Goal: Feedback & Contribution: Contribute content

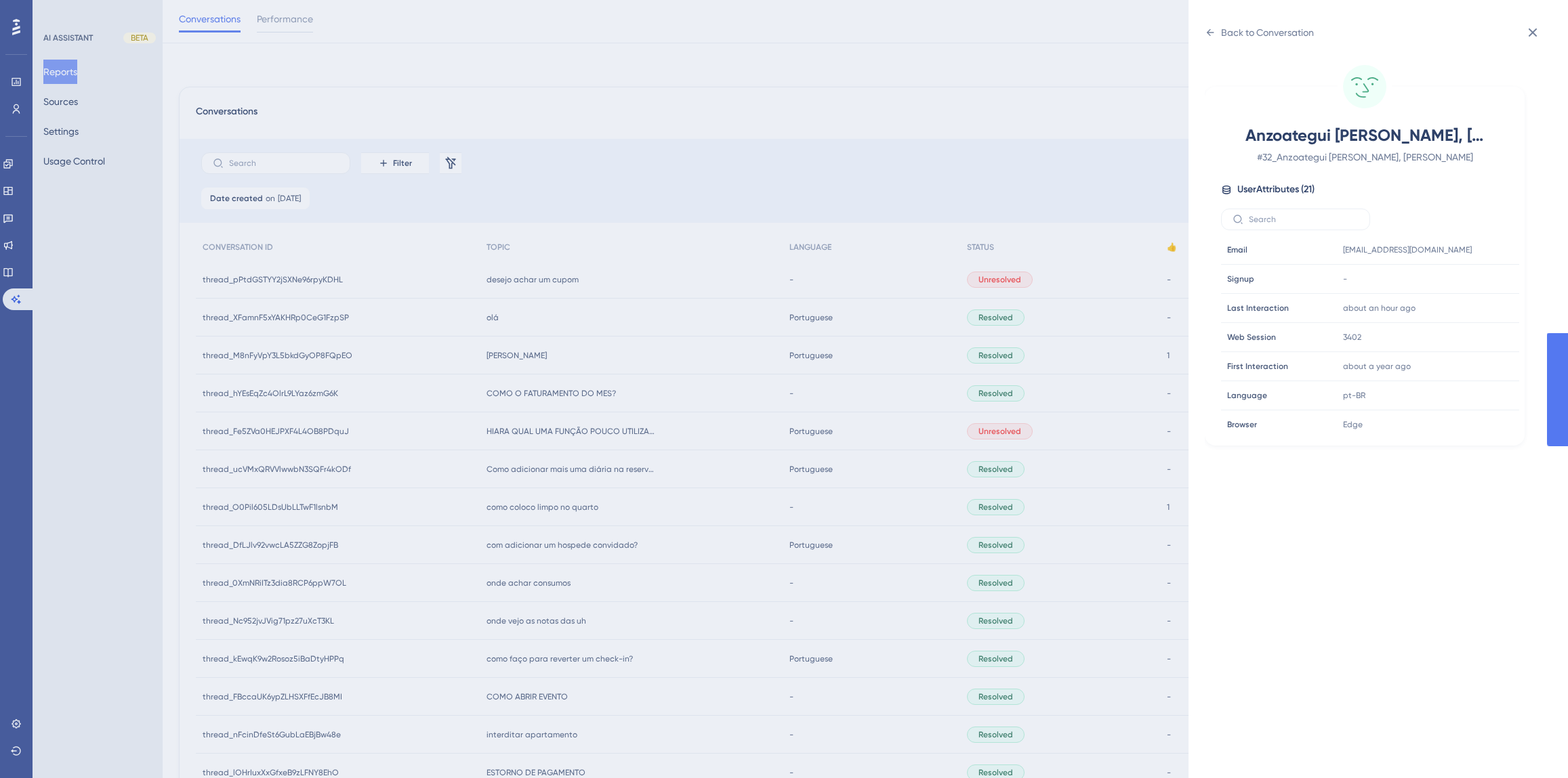
click at [17, 277] on div "Back to Conversation Anzoategui Ojeda, Wagner # 32_Anzoategui Ojeda, Wagner Use…" at bounding box center [784, 389] width 1568 height 778
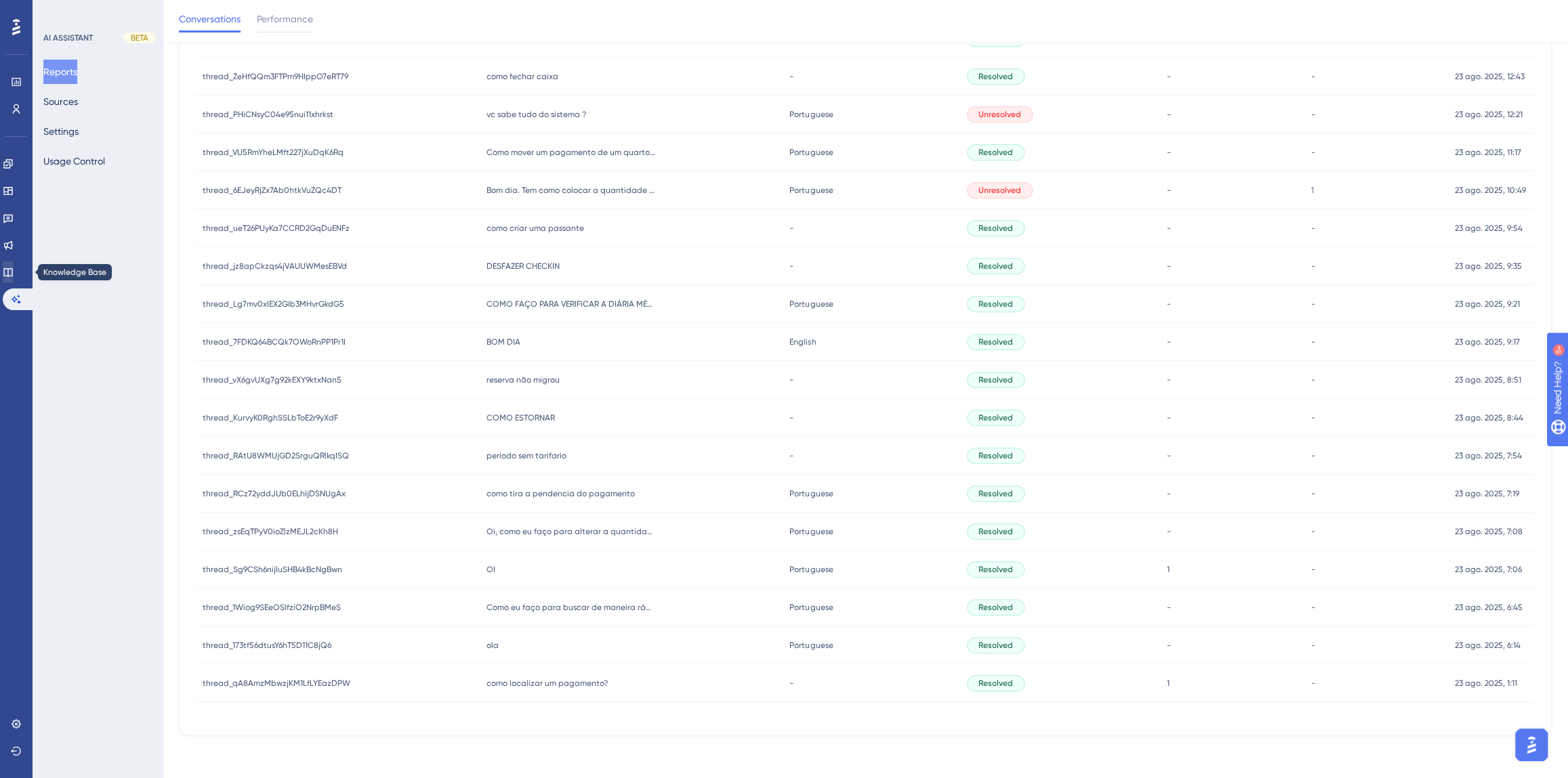
scroll to position [924, 0]
click at [13, 275] on icon at bounding box center [8, 272] width 9 height 9
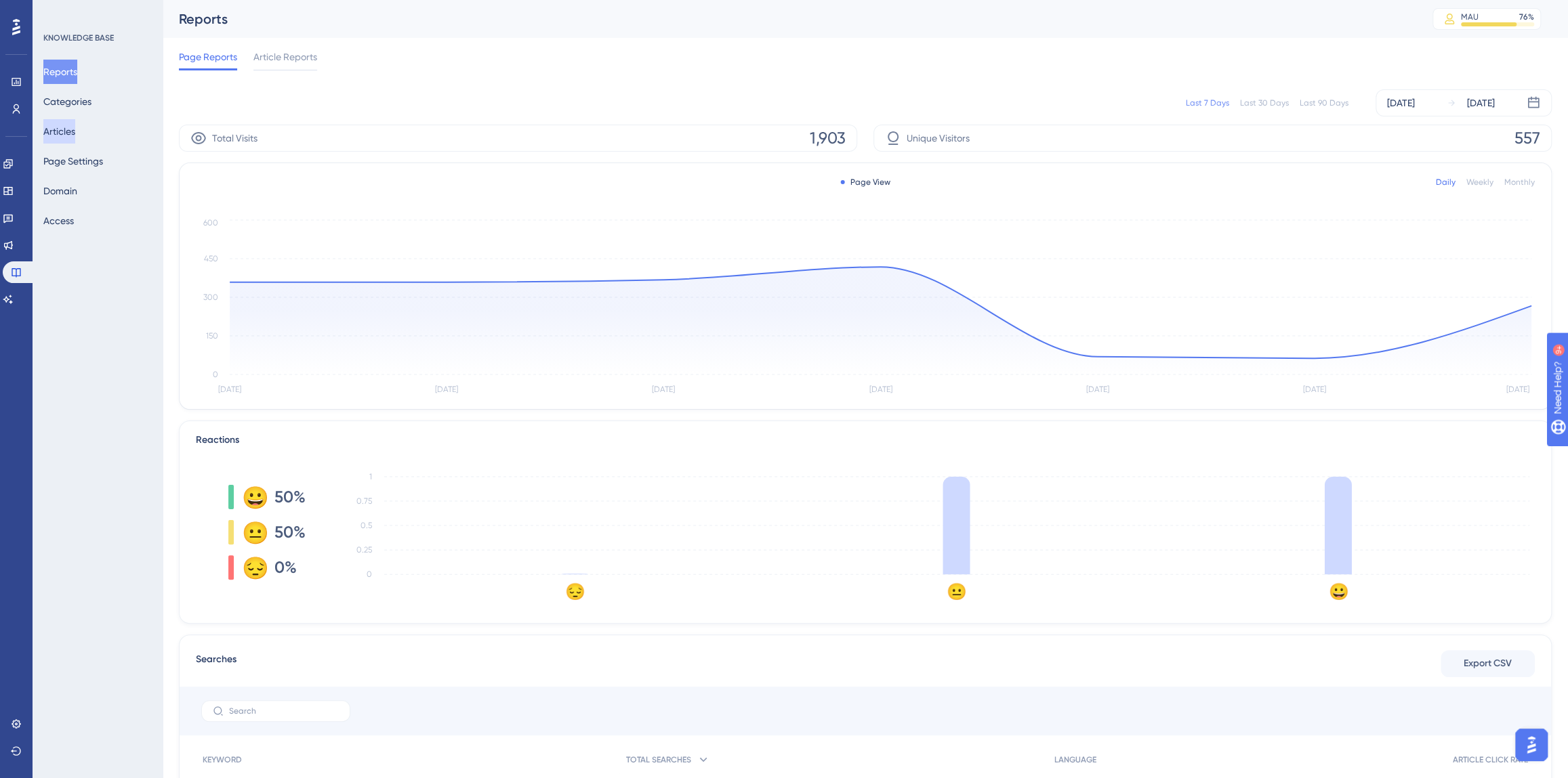
click at [65, 129] on button "Articles" at bounding box center [59, 131] width 32 height 24
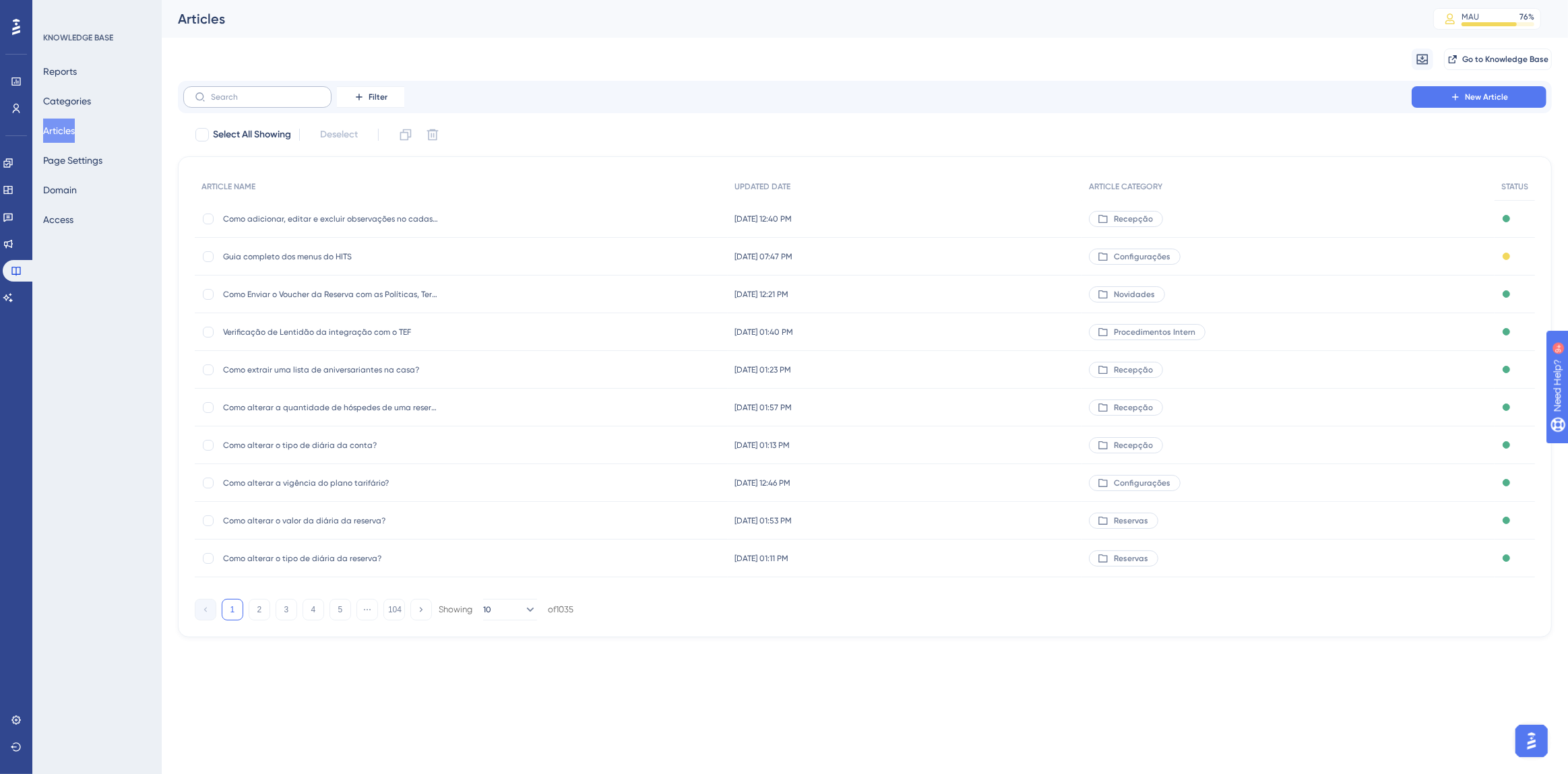
click at [276, 103] on label at bounding box center [257, 97] width 148 height 22
click at [276, 102] on input "text" at bounding box center [265, 97] width 109 height 10
type input "check-out f"
checkbox input "true"
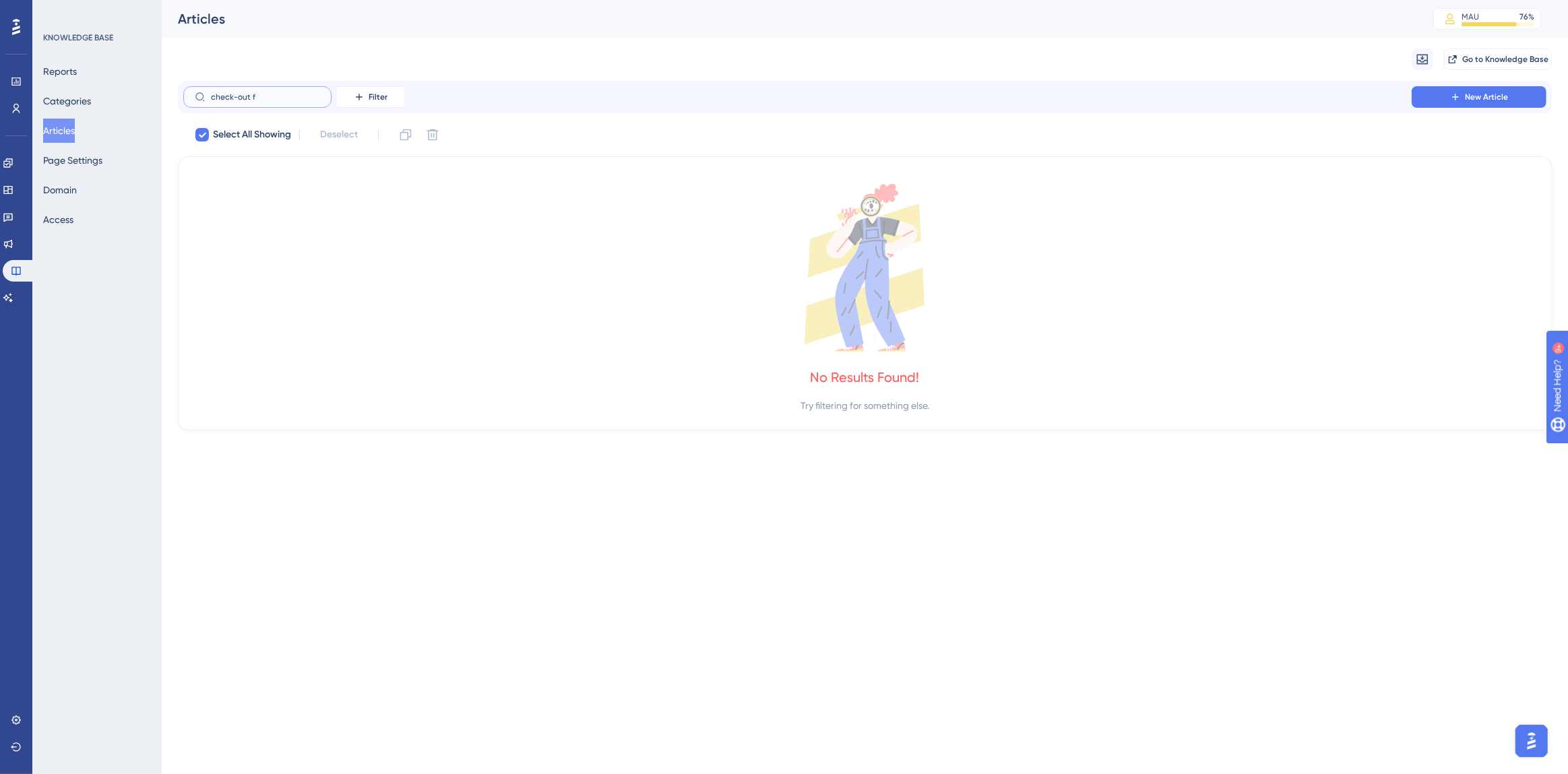
type input "check-out"
checkbox input "false"
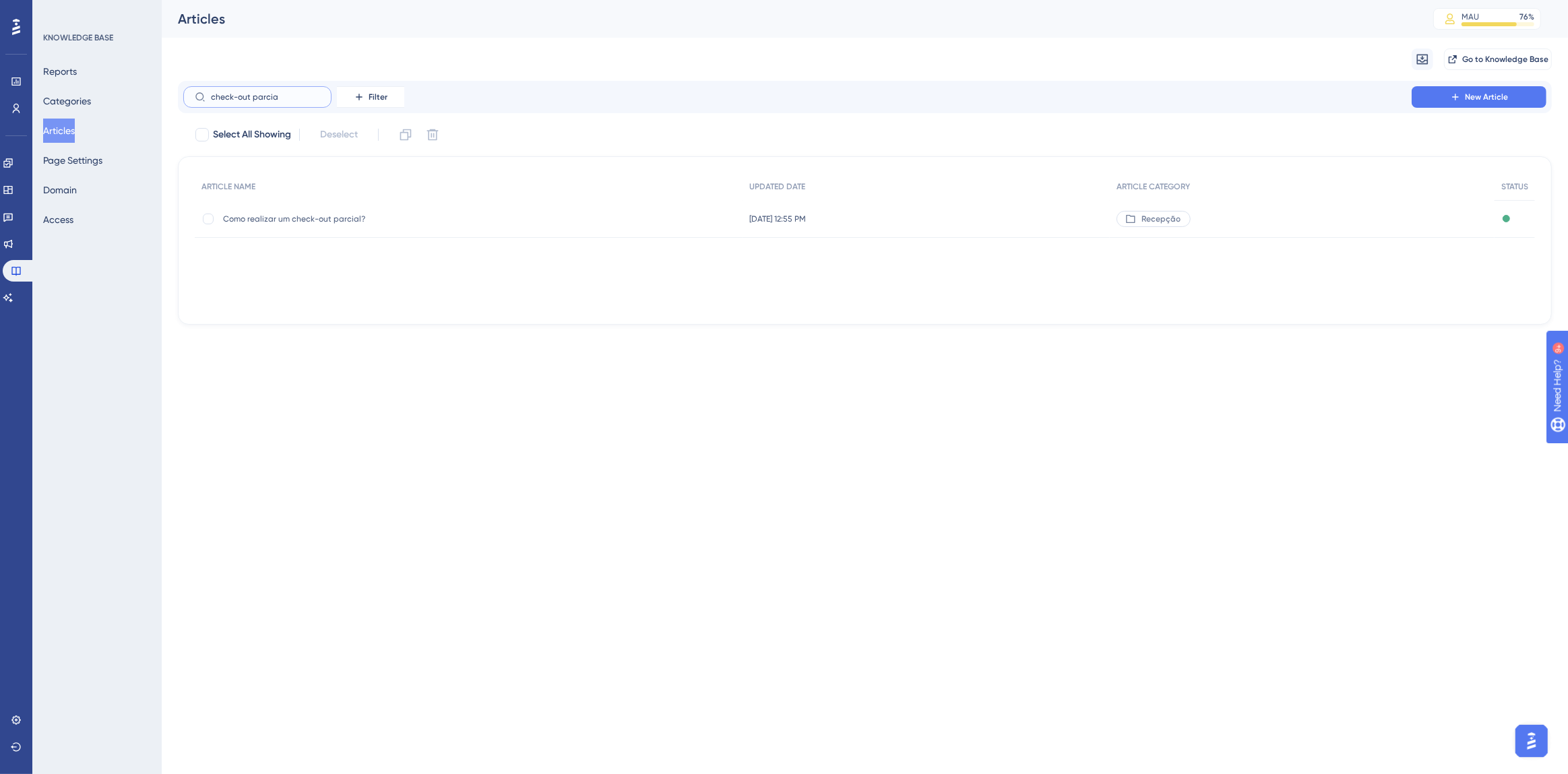
type input "check-out parcia"
click at [307, 227] on div "Como realizar um check-out parcial? Como realizar um check-out parcial?" at bounding box center [330, 218] width 216 height 37
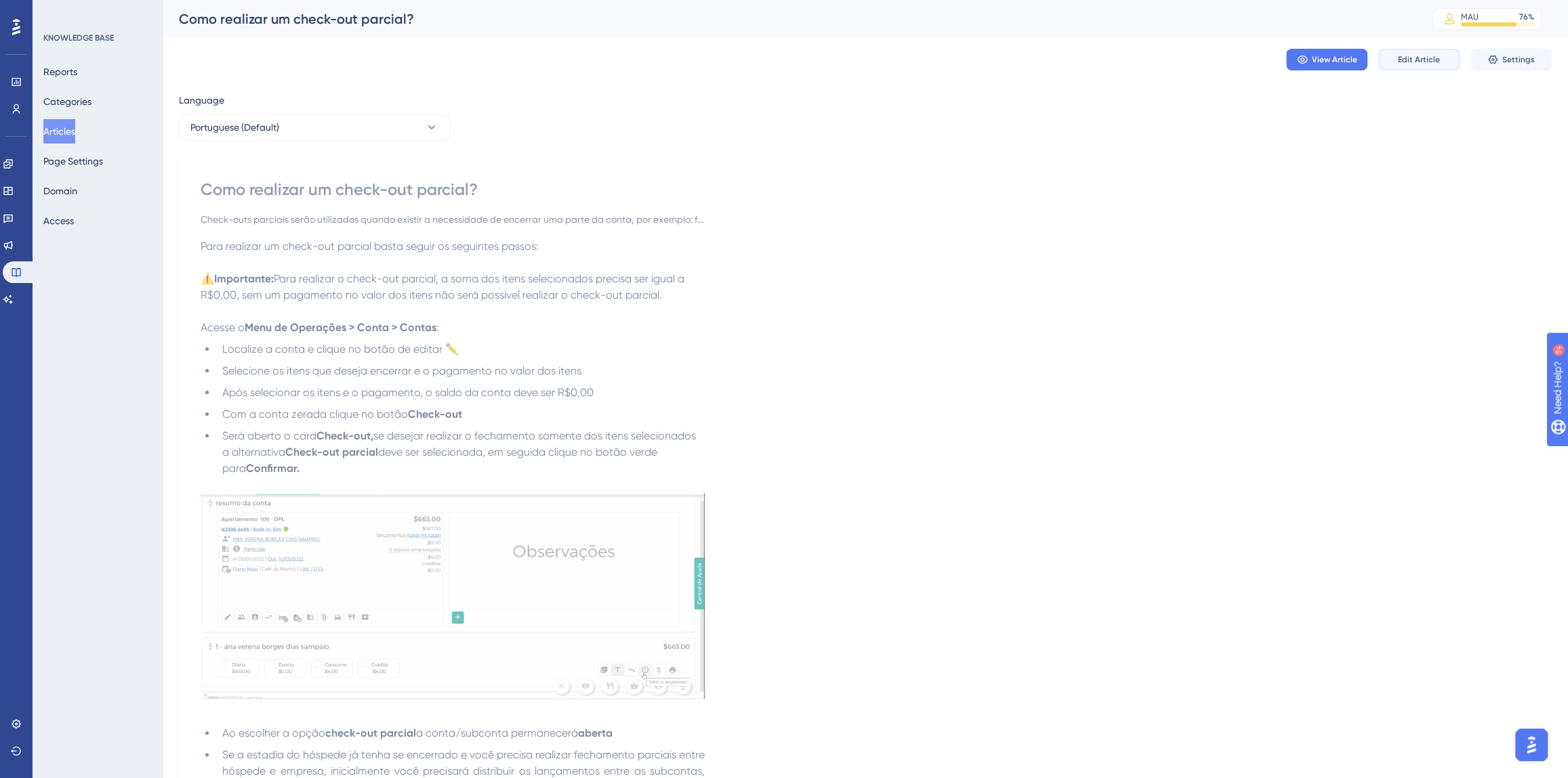
click at [1392, 63] on button "Edit Article" at bounding box center [1419, 60] width 81 height 22
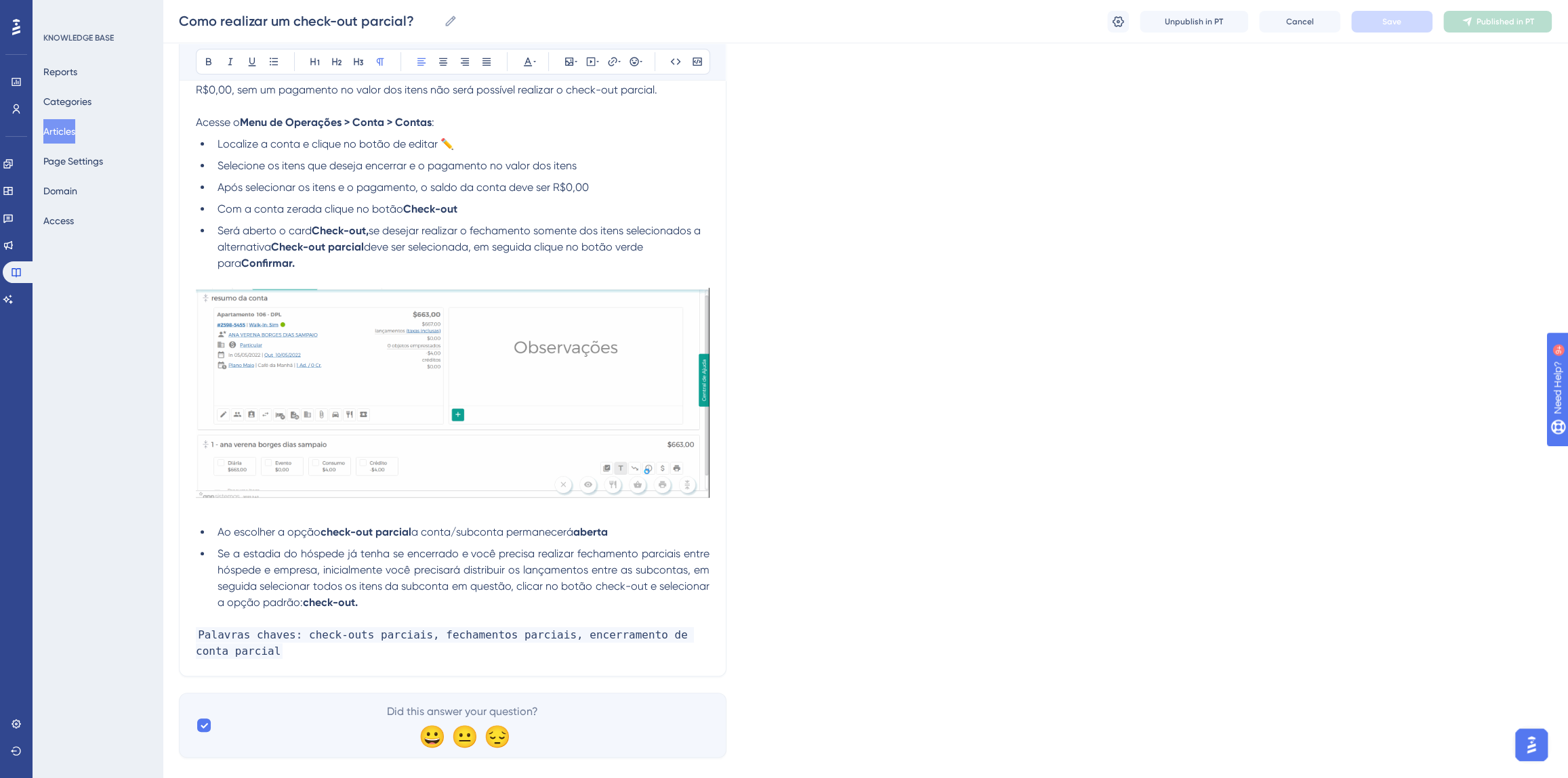
scroll to position [277, 0]
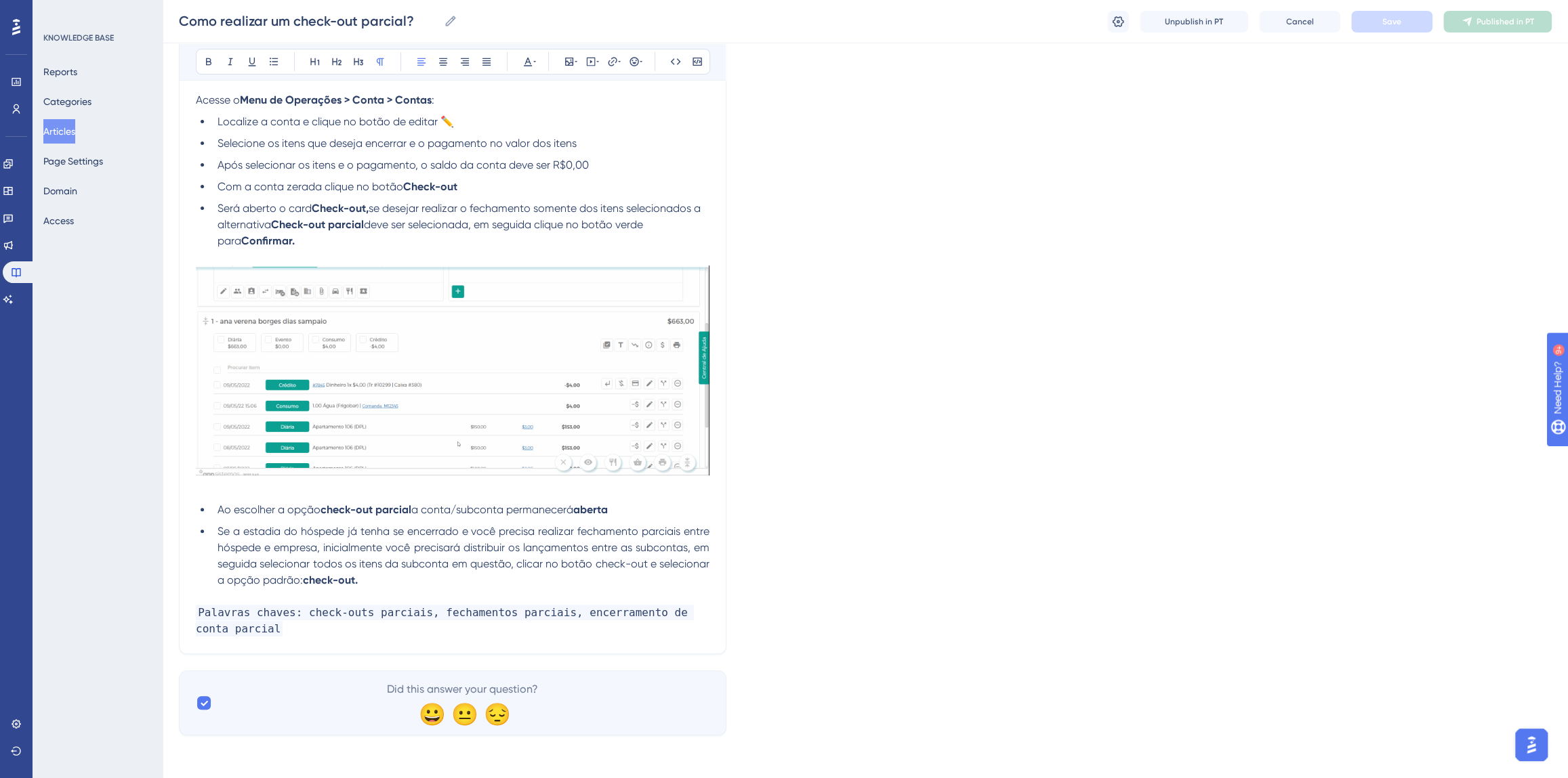
click at [274, 630] on p "Palavras chaves: check-outs parciais, fechamentos parciais, encerramento de con…" at bounding box center [452, 621] width 513 height 33
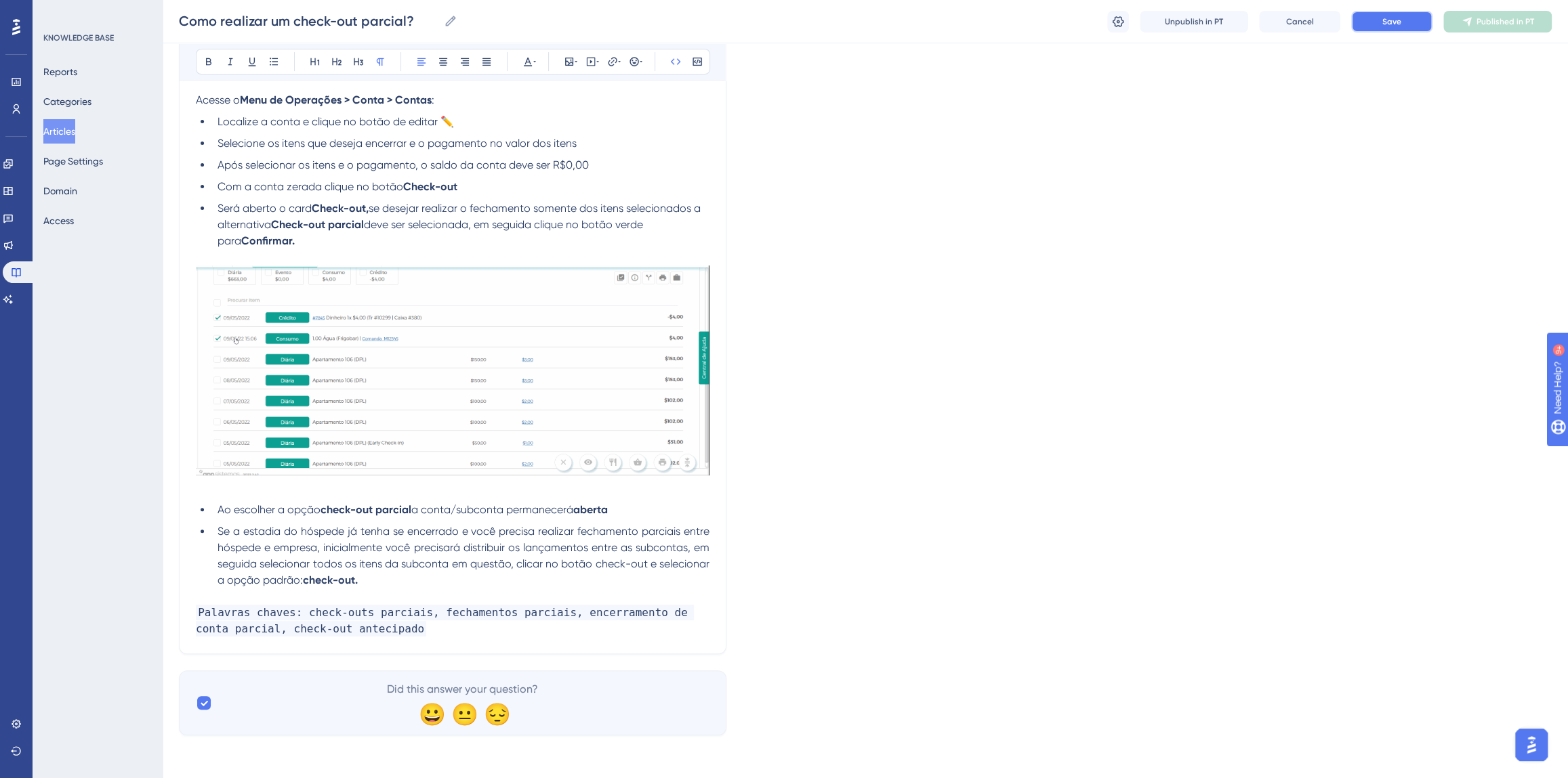
click at [1392, 19] on span "Save" at bounding box center [1392, 21] width 19 height 11
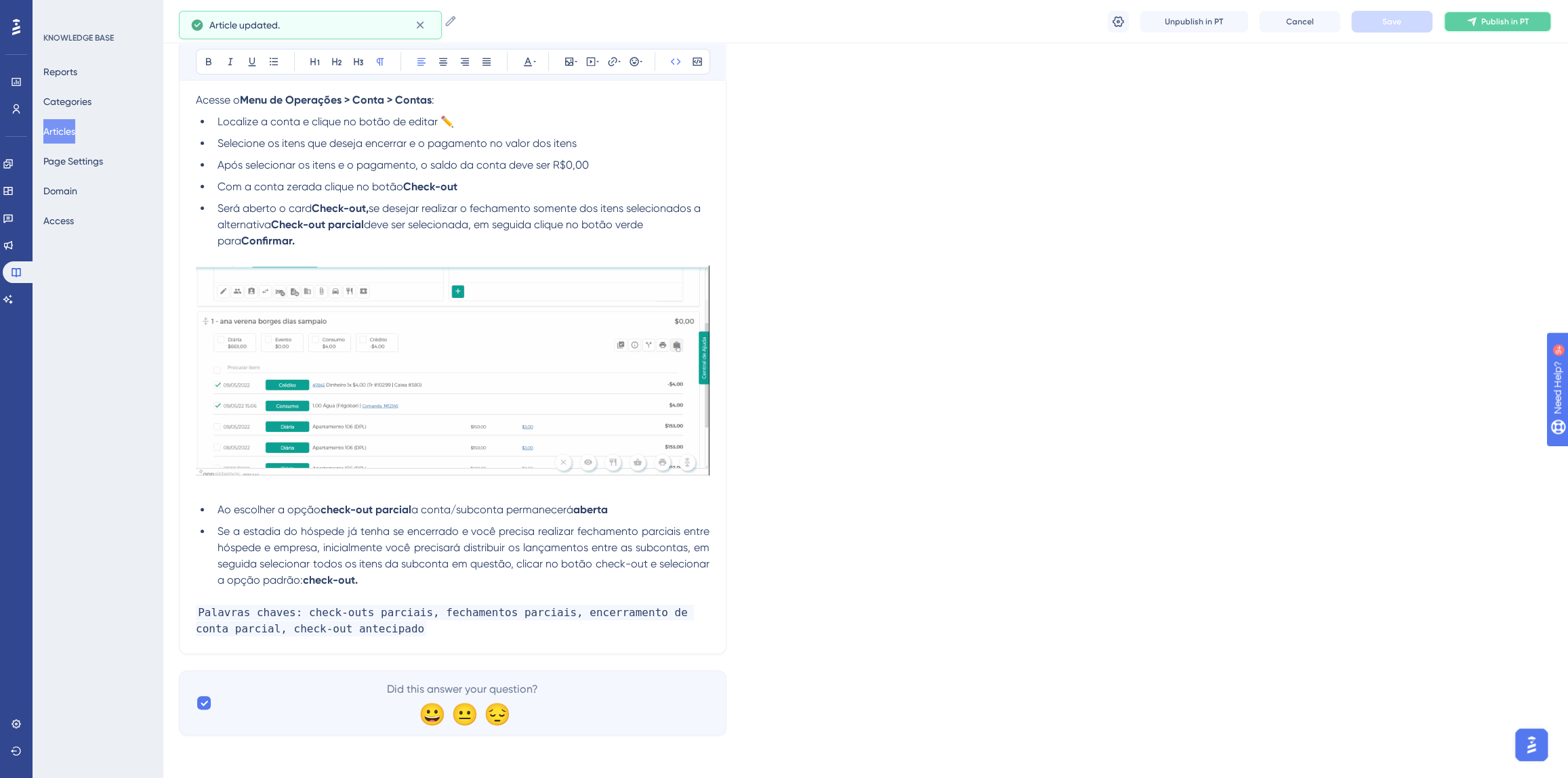
click at [1491, 22] on span "Publish in PT" at bounding box center [1504, 21] width 47 height 11
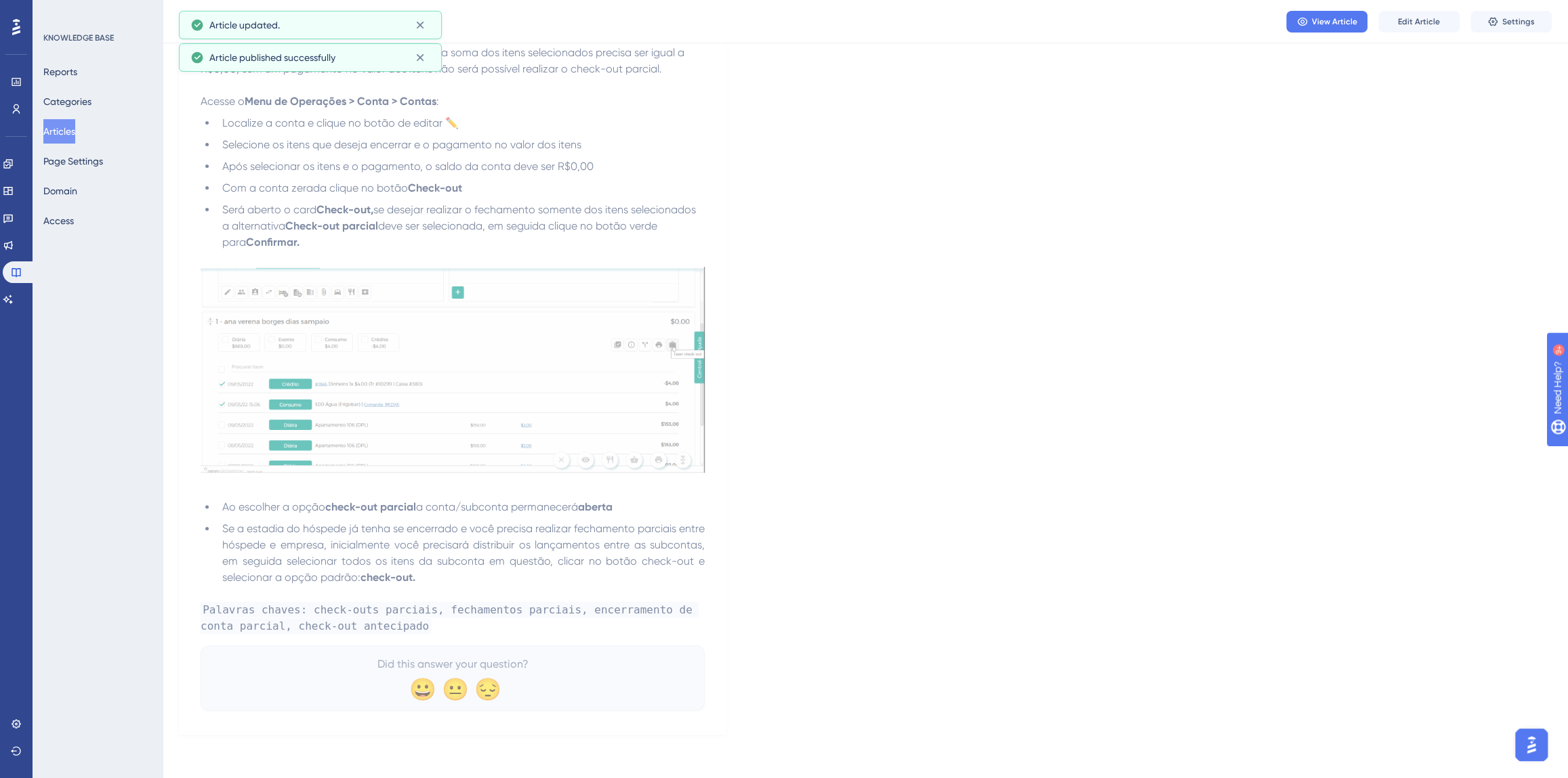
scroll to position [220, 0]
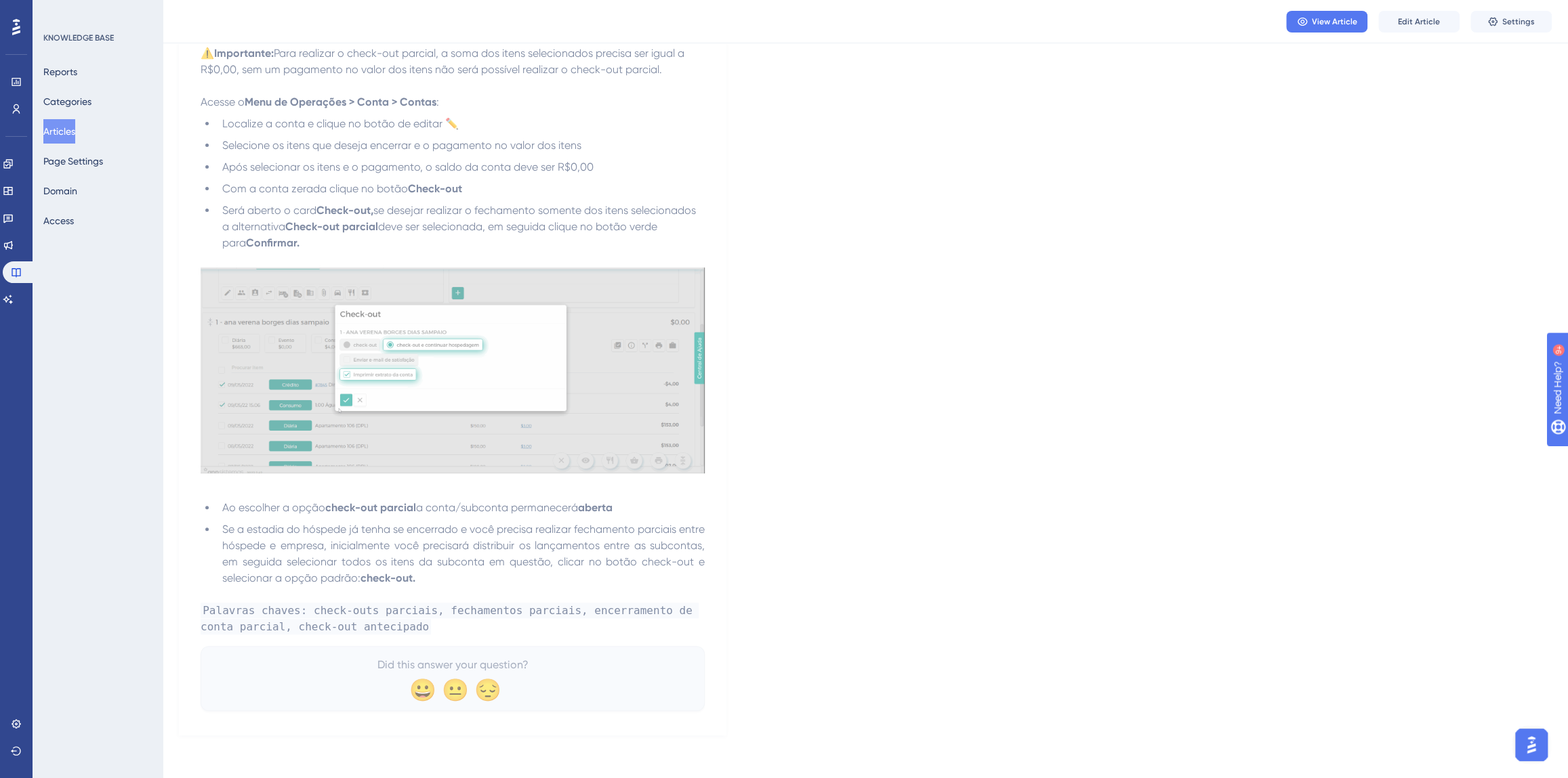
click at [67, 135] on button "Articles" at bounding box center [59, 131] width 32 height 24
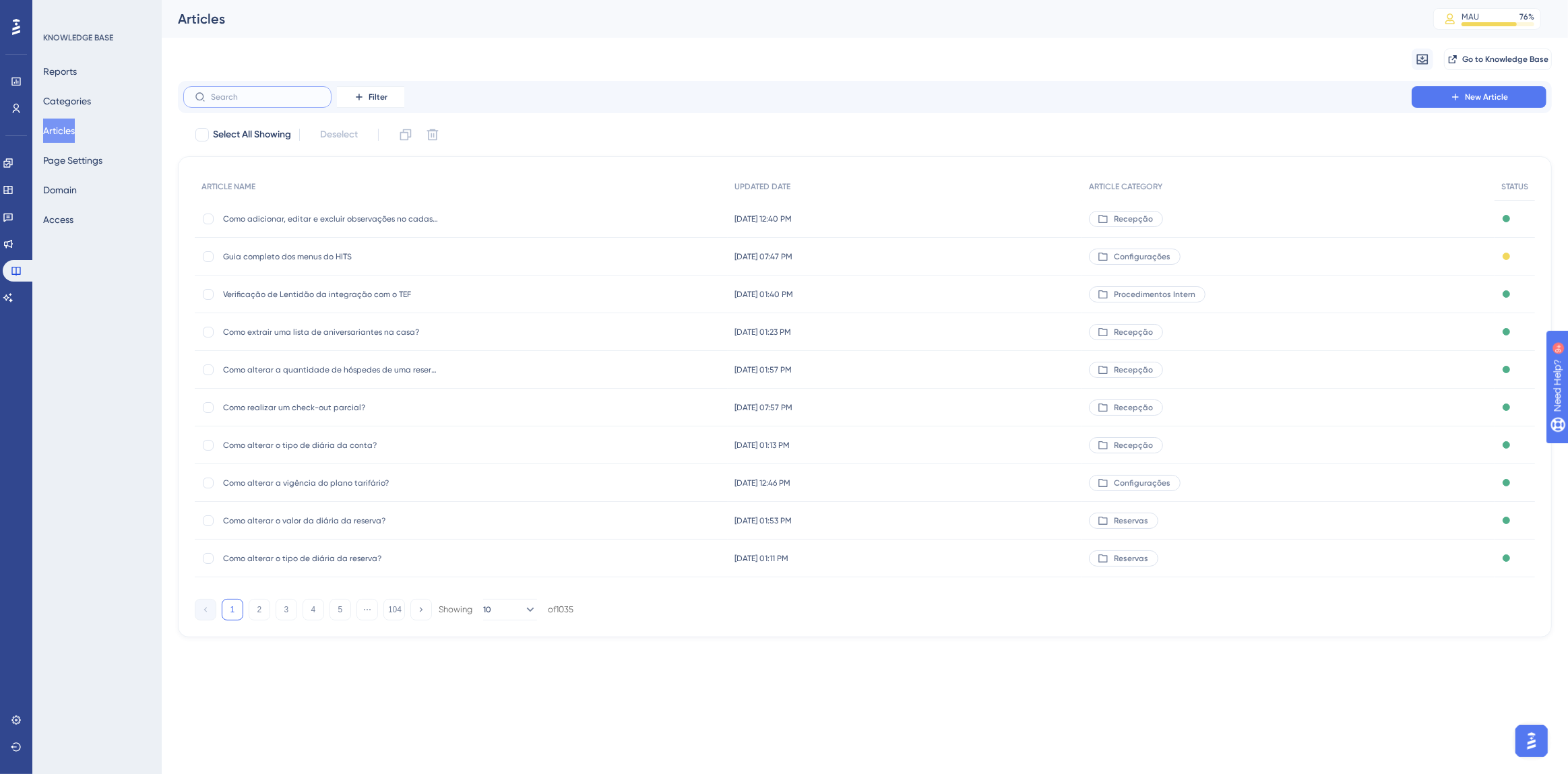
click at [265, 100] on input "text" at bounding box center [265, 97] width 109 height 10
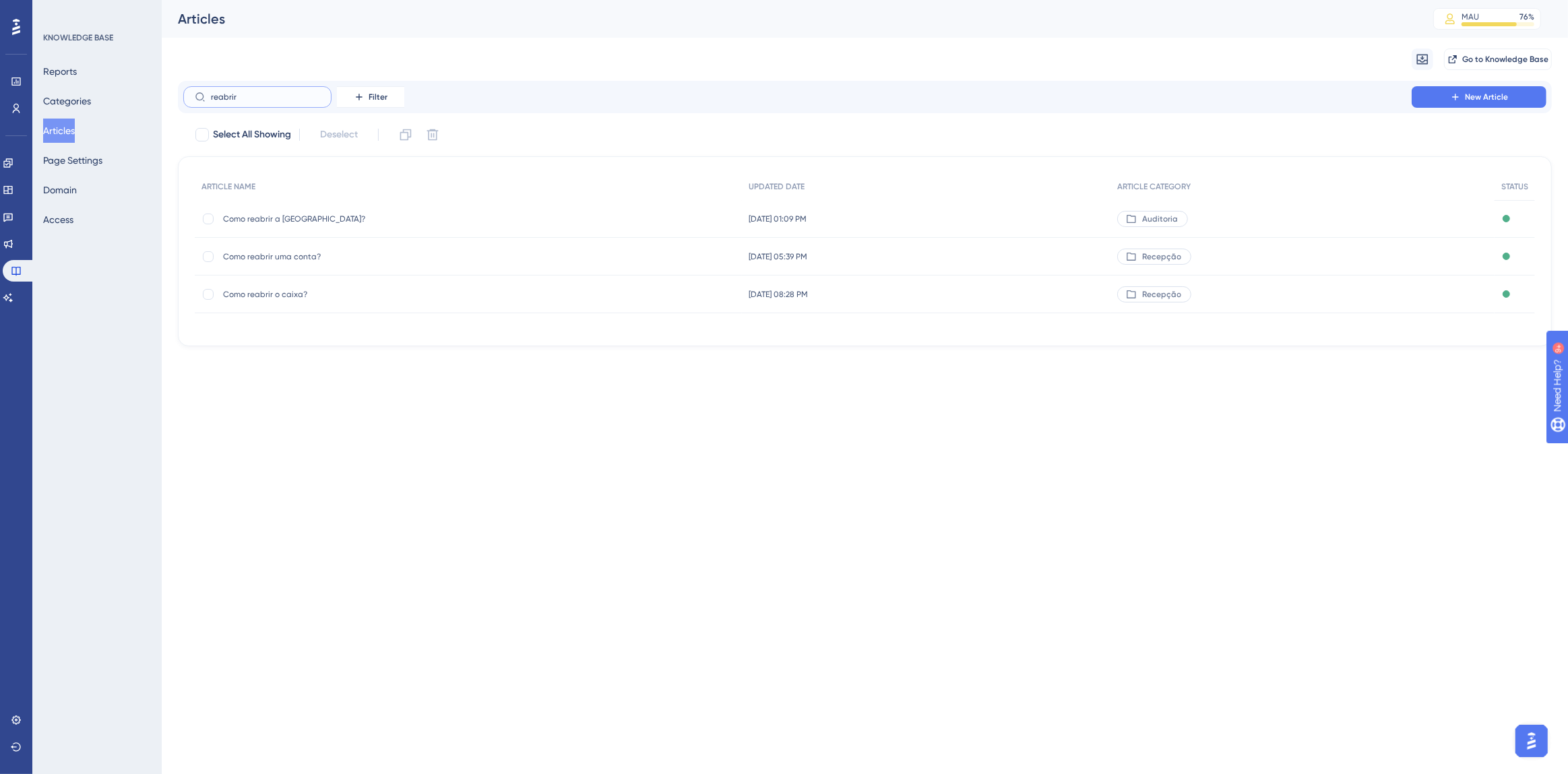
type input "reabrir"
click at [279, 256] on span "Como reabrir uma conta?" at bounding box center [330, 256] width 216 height 11
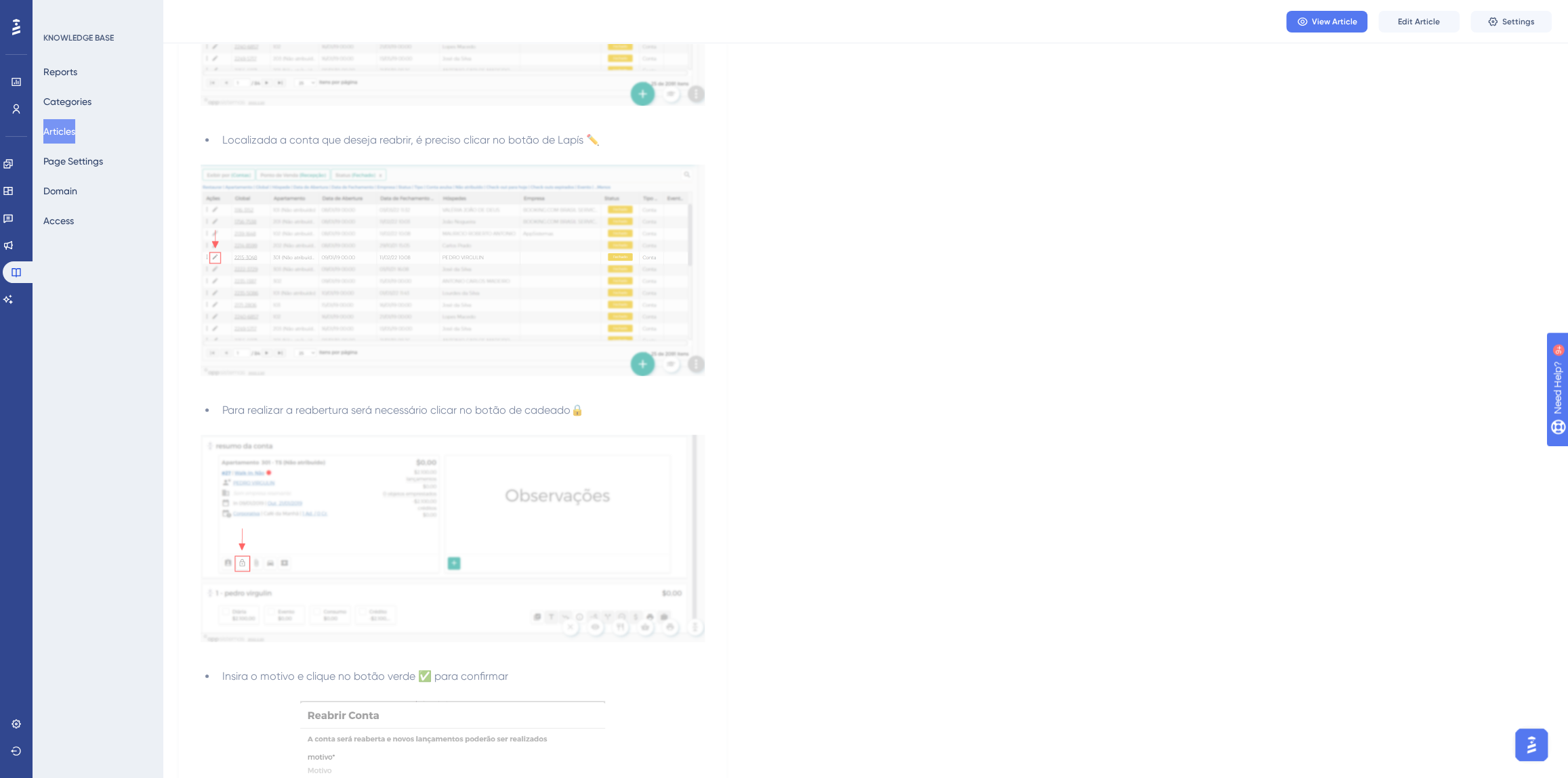
scroll to position [819, 0]
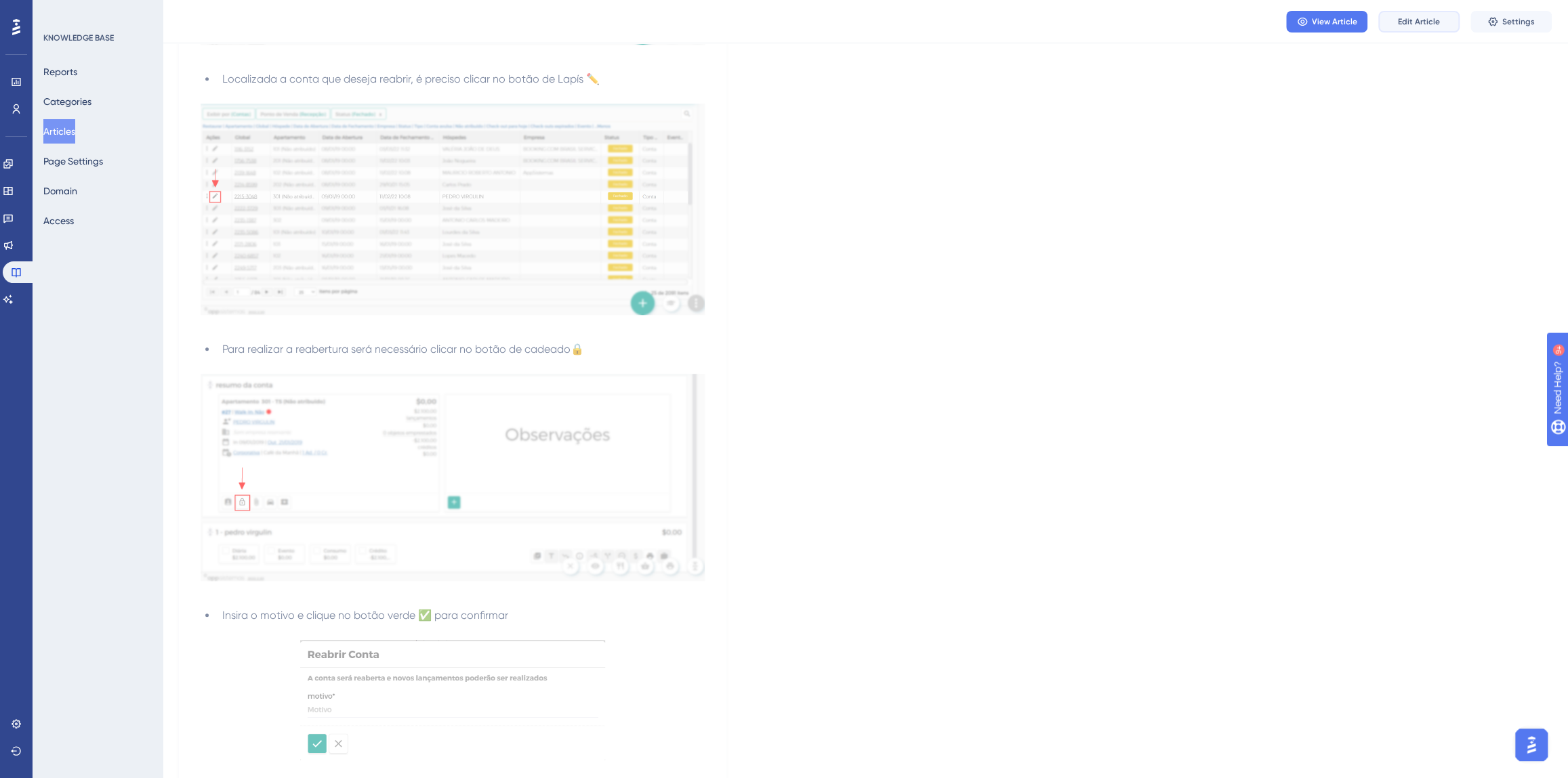
click at [1404, 18] on span "Edit Article" at bounding box center [1419, 21] width 42 height 11
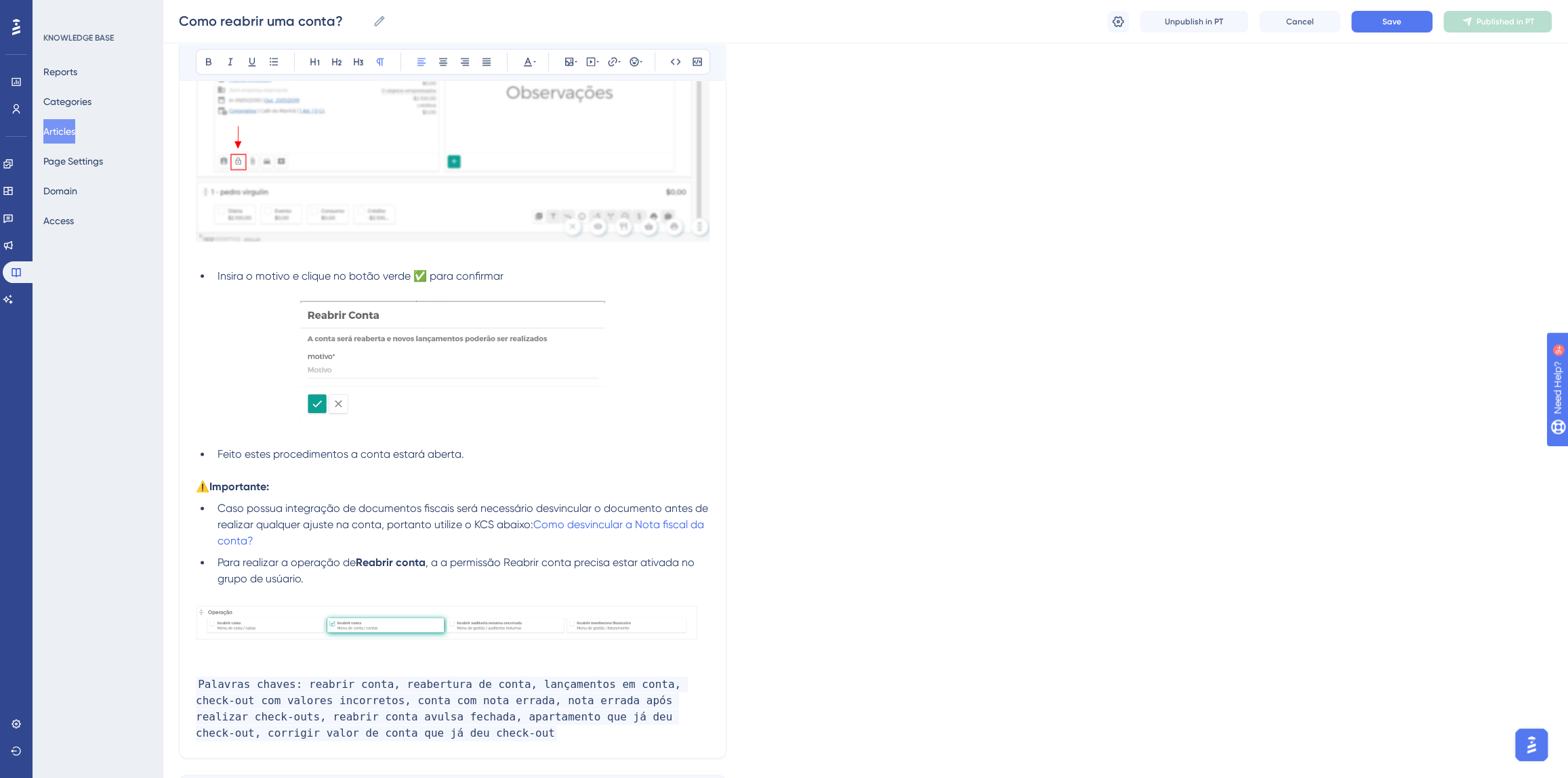
scroll to position [1317, 0]
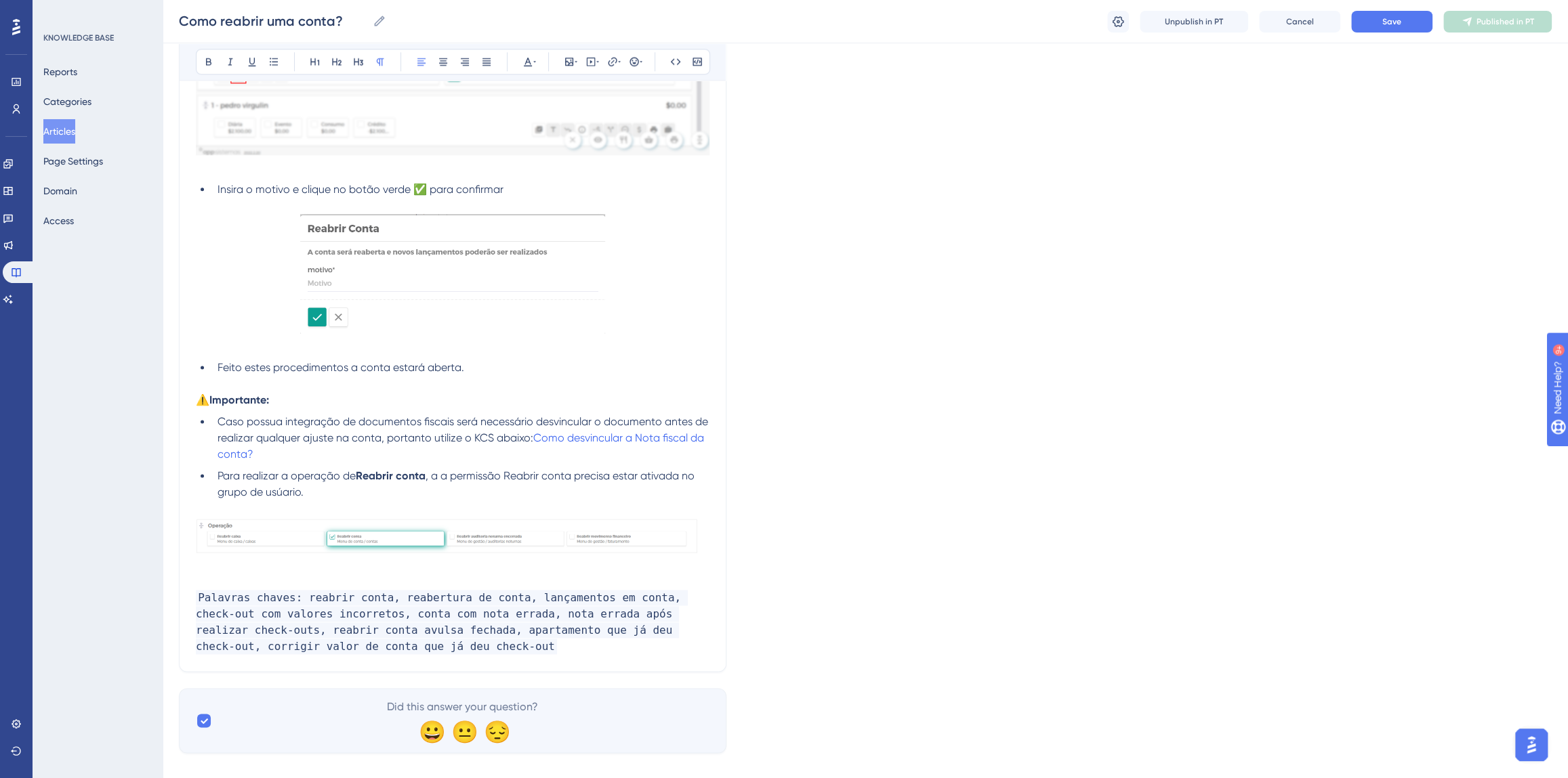
click at [370, 630] on p "Palavras chaves: reabrir conta, reabertura de conta, lançamentos em conta, chec…" at bounding box center [452, 623] width 513 height 65
click at [1376, 14] on button "Save" at bounding box center [1392, 21] width 81 height 22
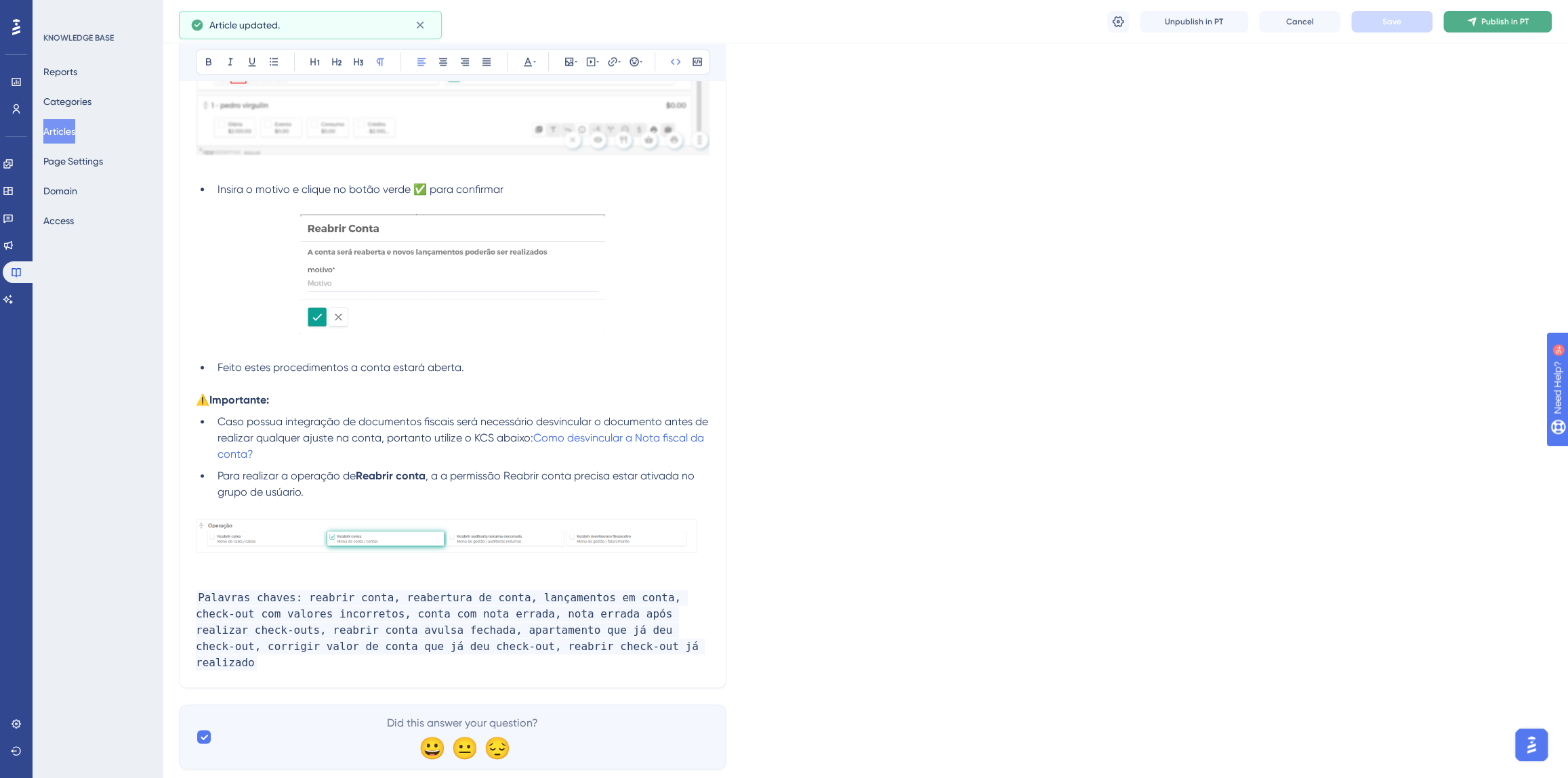
click at [1486, 22] on span "Publish in PT" at bounding box center [1504, 21] width 47 height 11
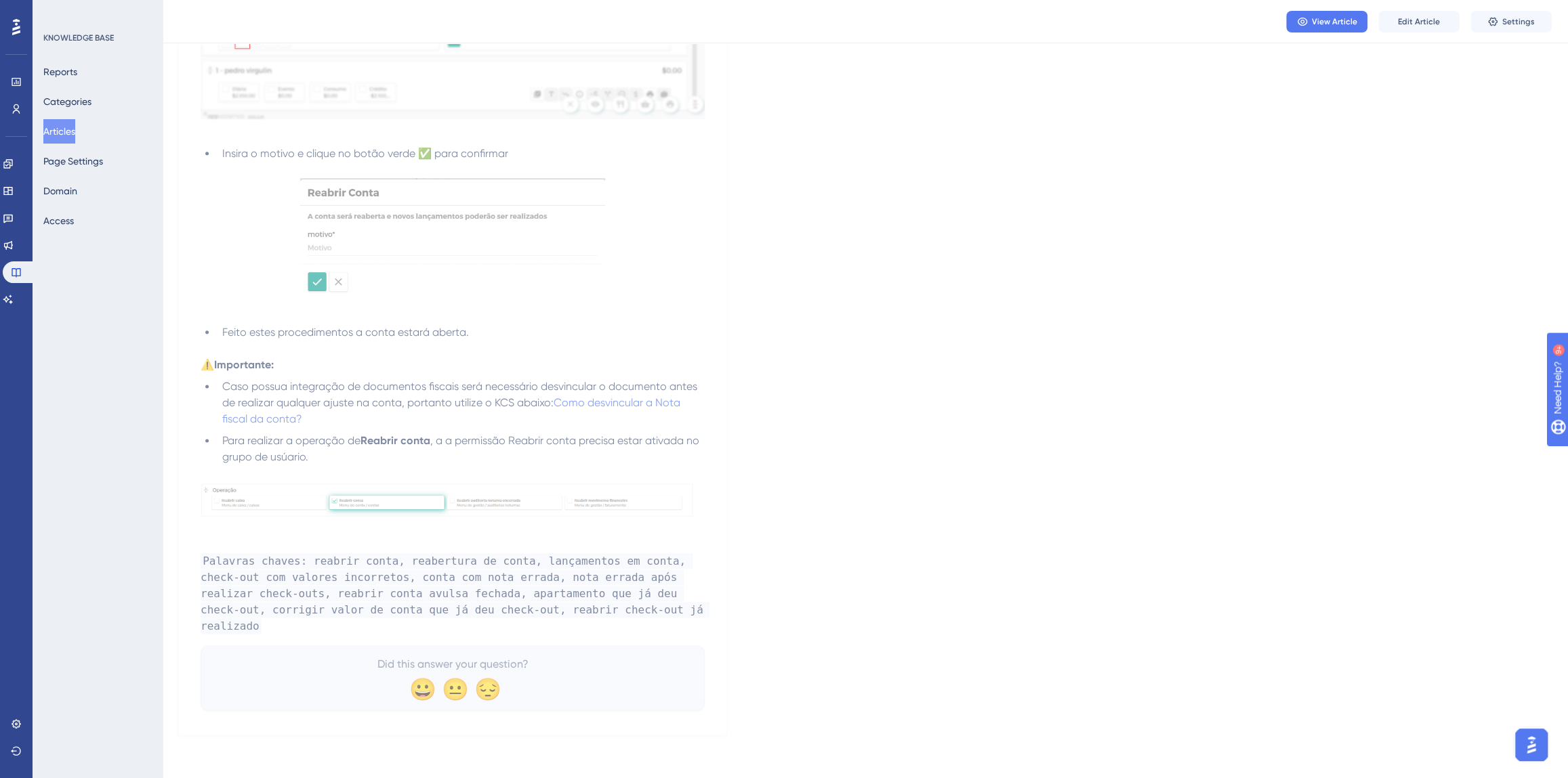
scroll to position [1248, 0]
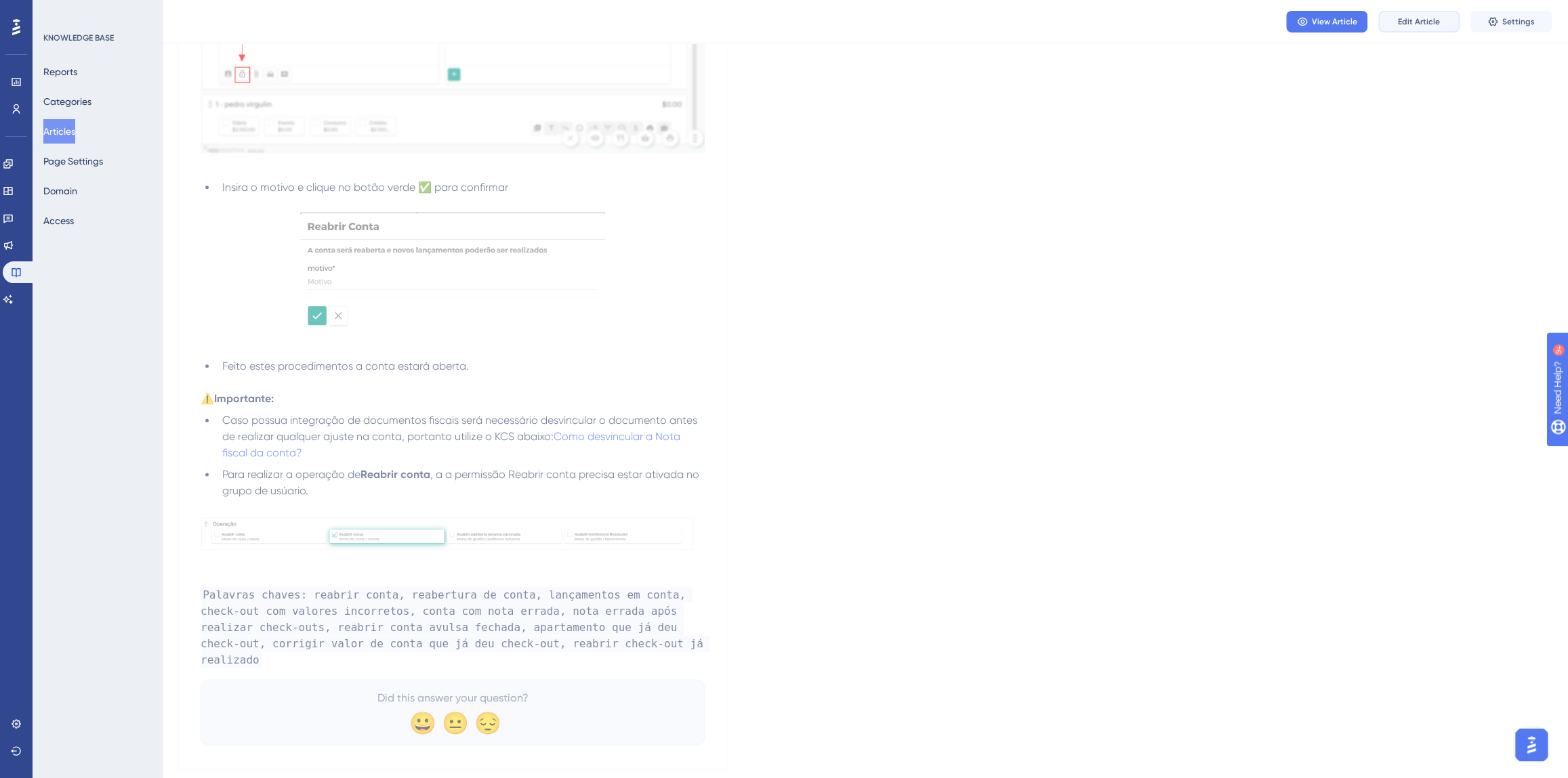
click at [1398, 30] on button "Edit Article" at bounding box center [1419, 21] width 81 height 22
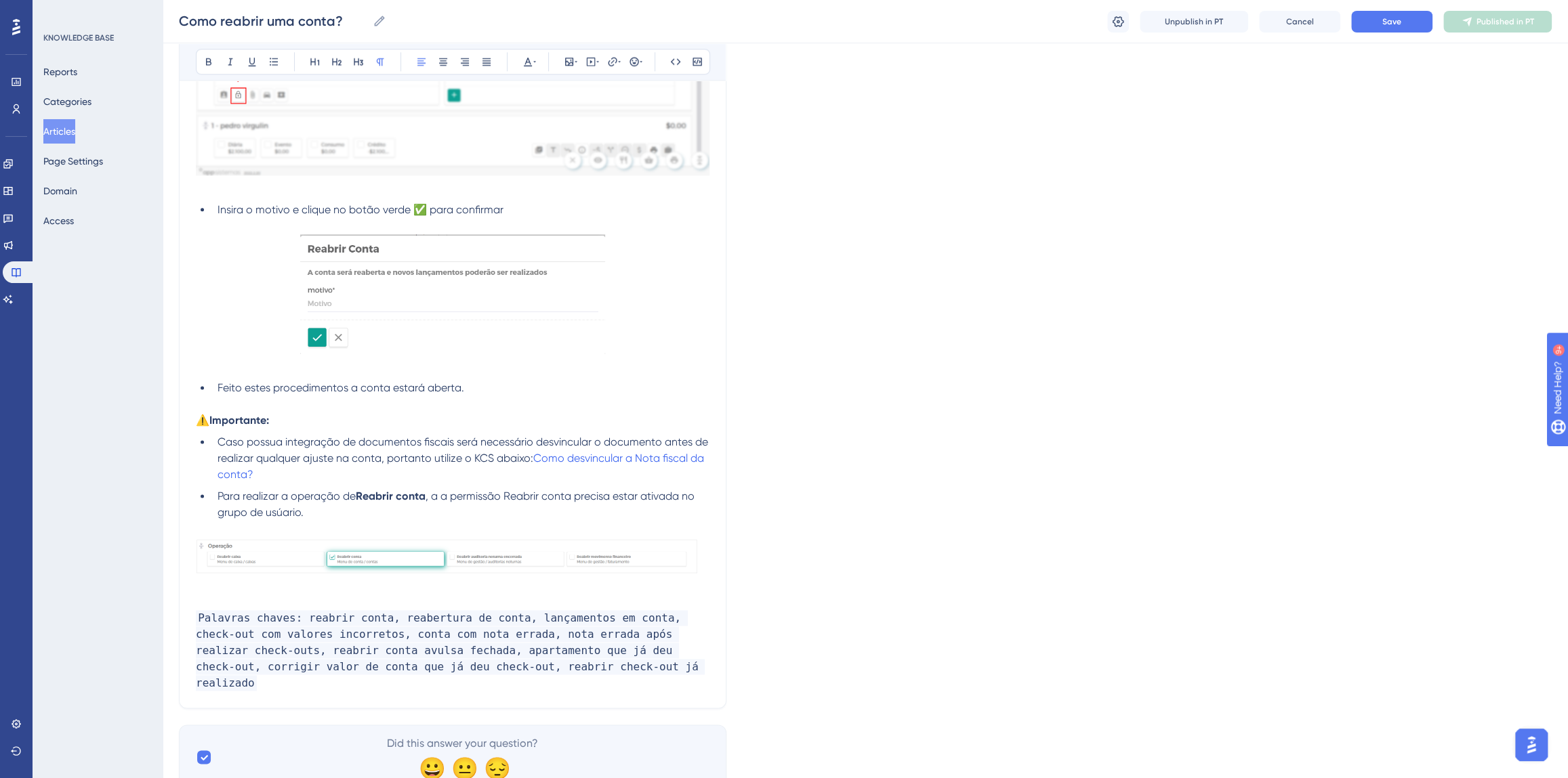
scroll to position [1317, 0]
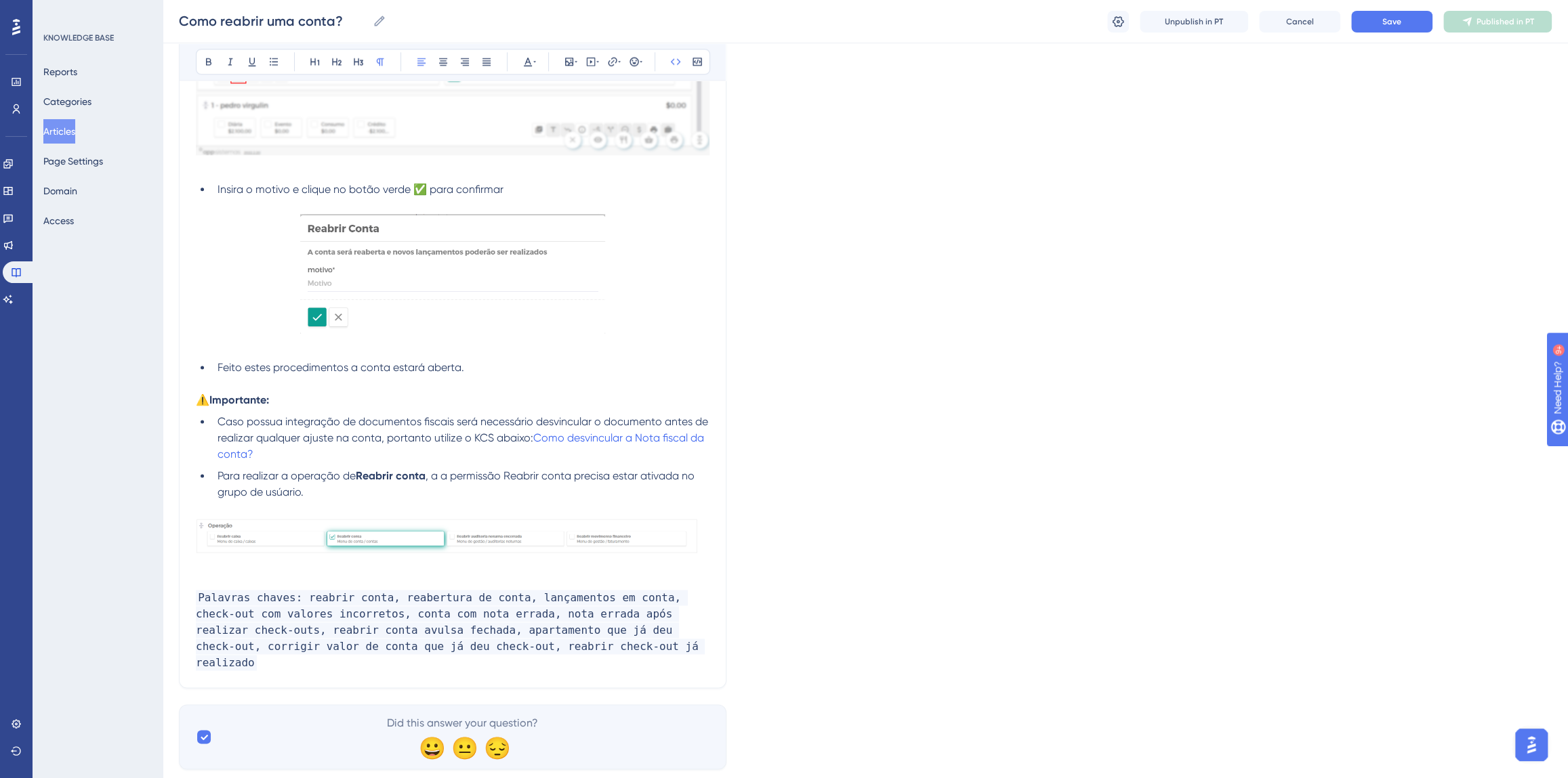
click at [562, 632] on p "Palavras chaves: reabrir conta, reabertura de conta, lançamentos em conta, chec…" at bounding box center [452, 631] width 513 height 81
click at [1401, 18] on button "Save" at bounding box center [1392, 21] width 81 height 22
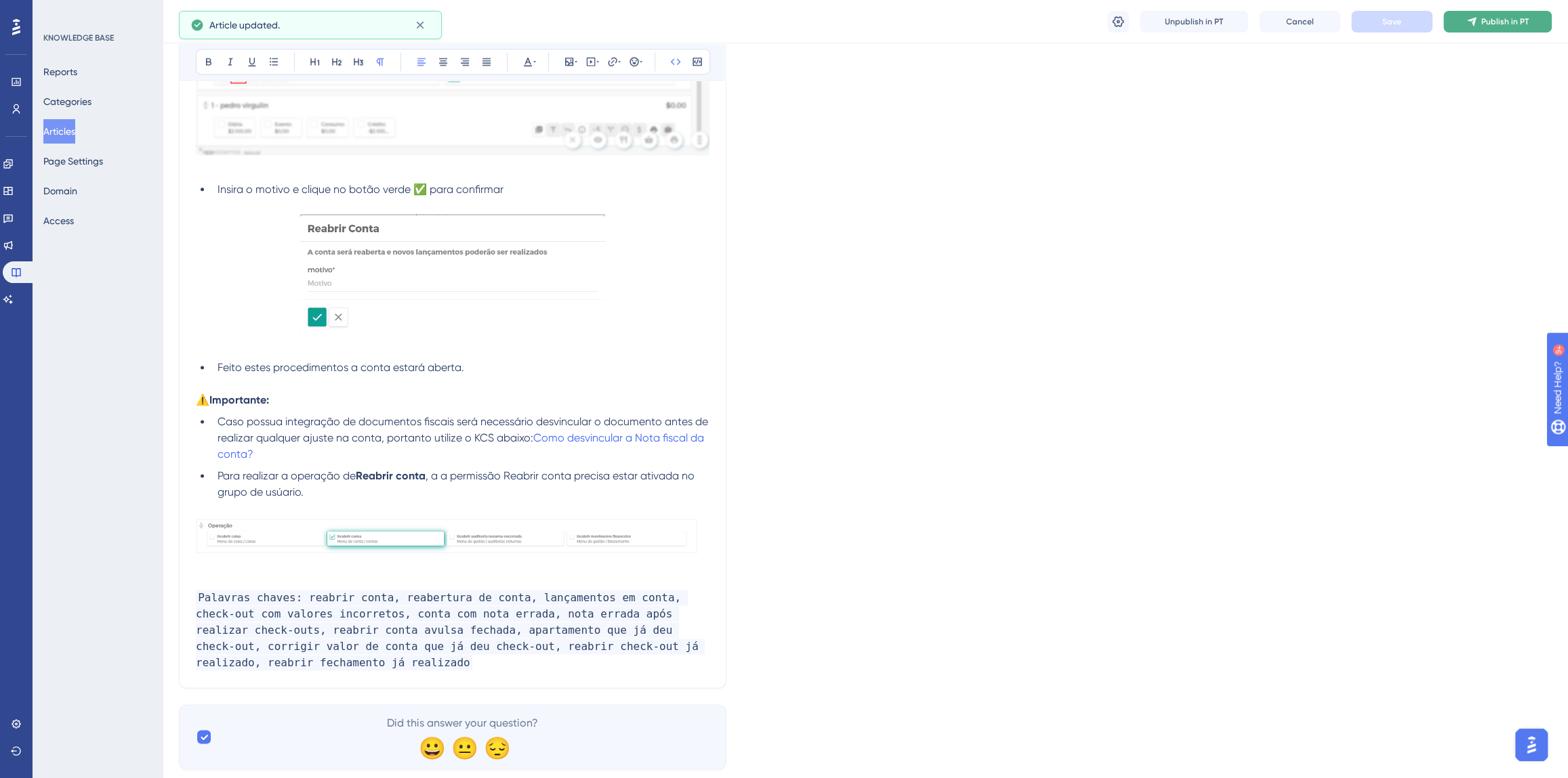
click at [1470, 22] on icon at bounding box center [1471, 21] width 11 height 11
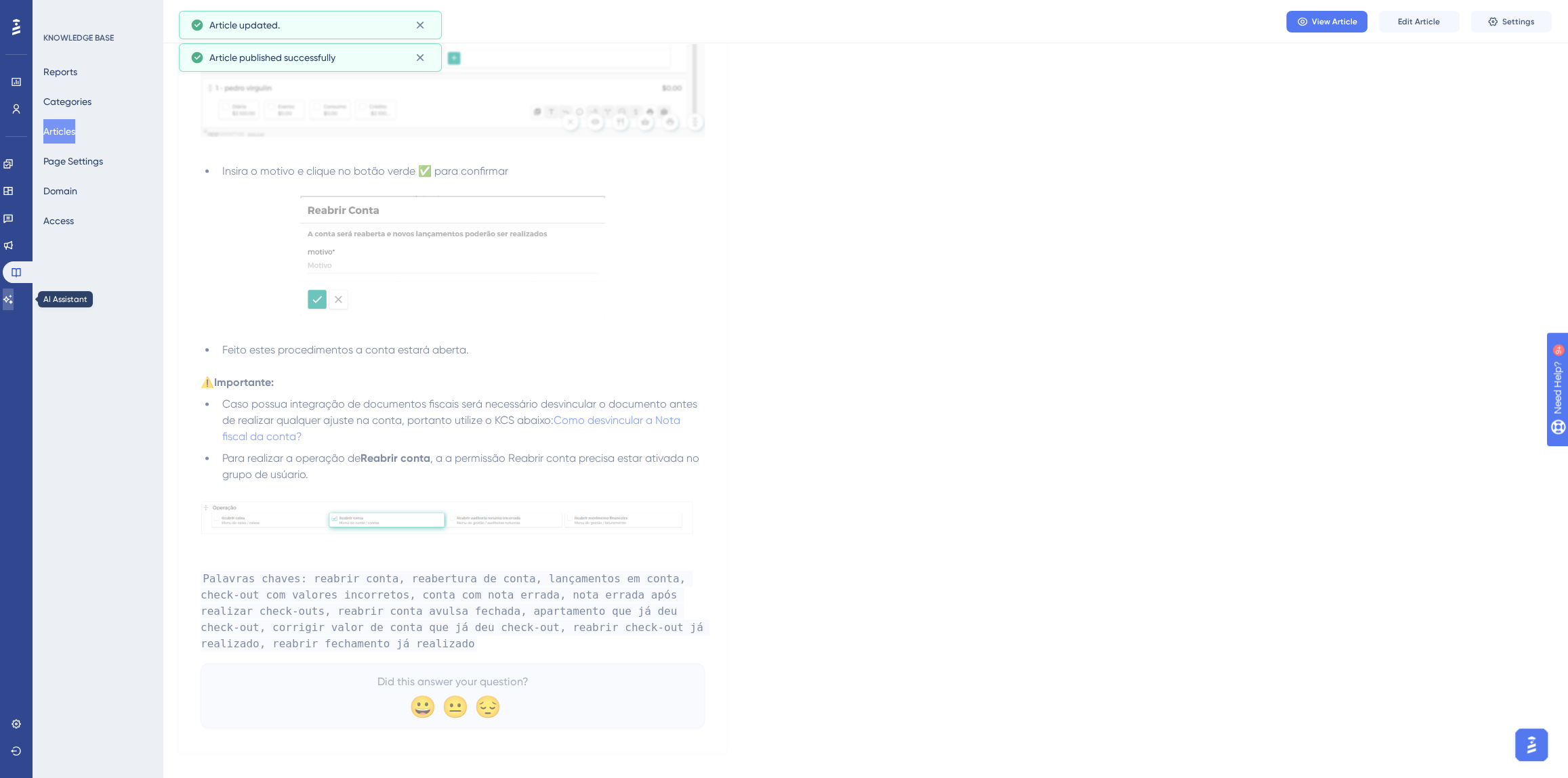
click at [13, 297] on link at bounding box center [8, 299] width 11 height 22
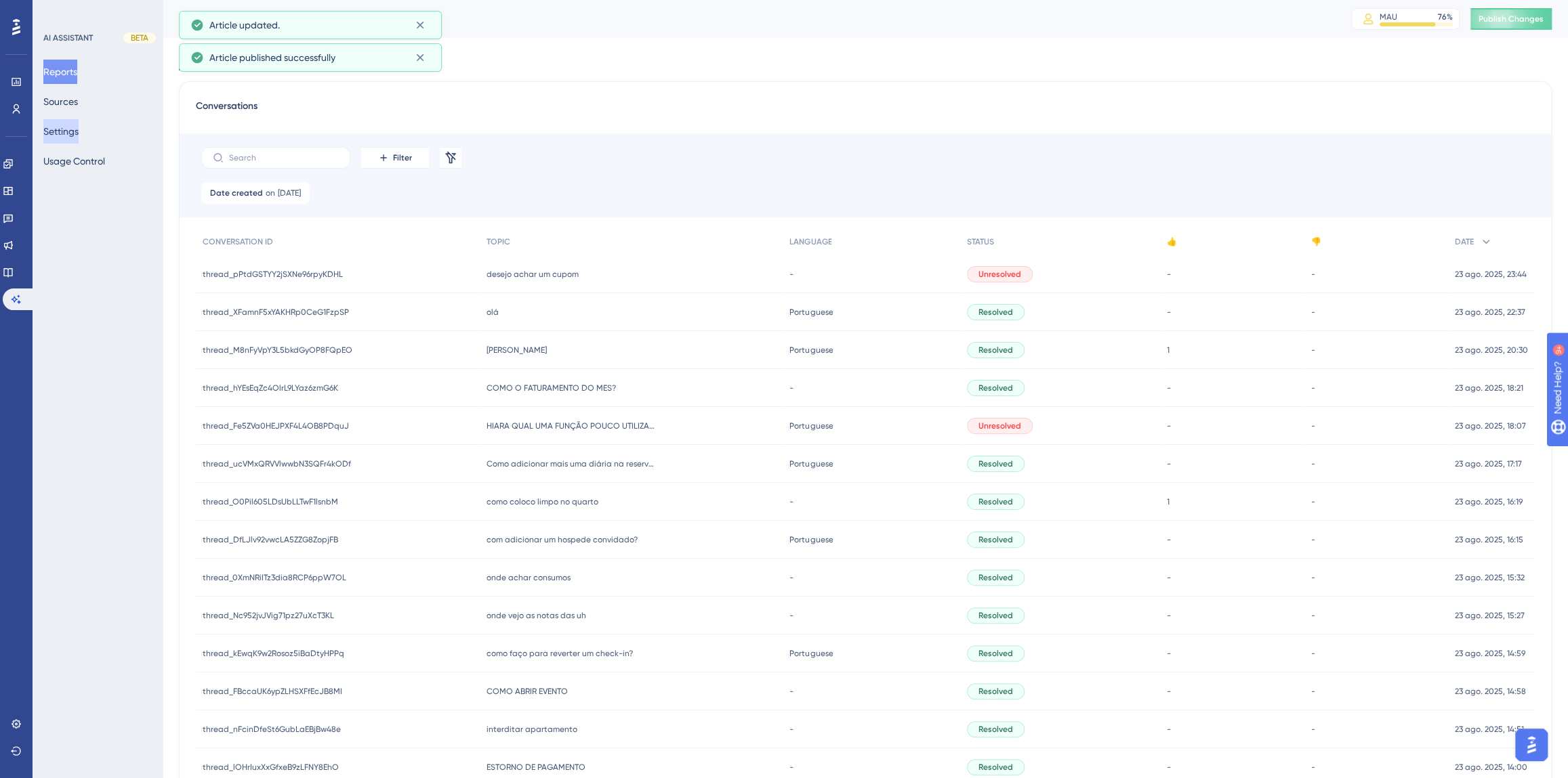
click at [72, 126] on button "Settings" at bounding box center [61, 131] width 36 height 24
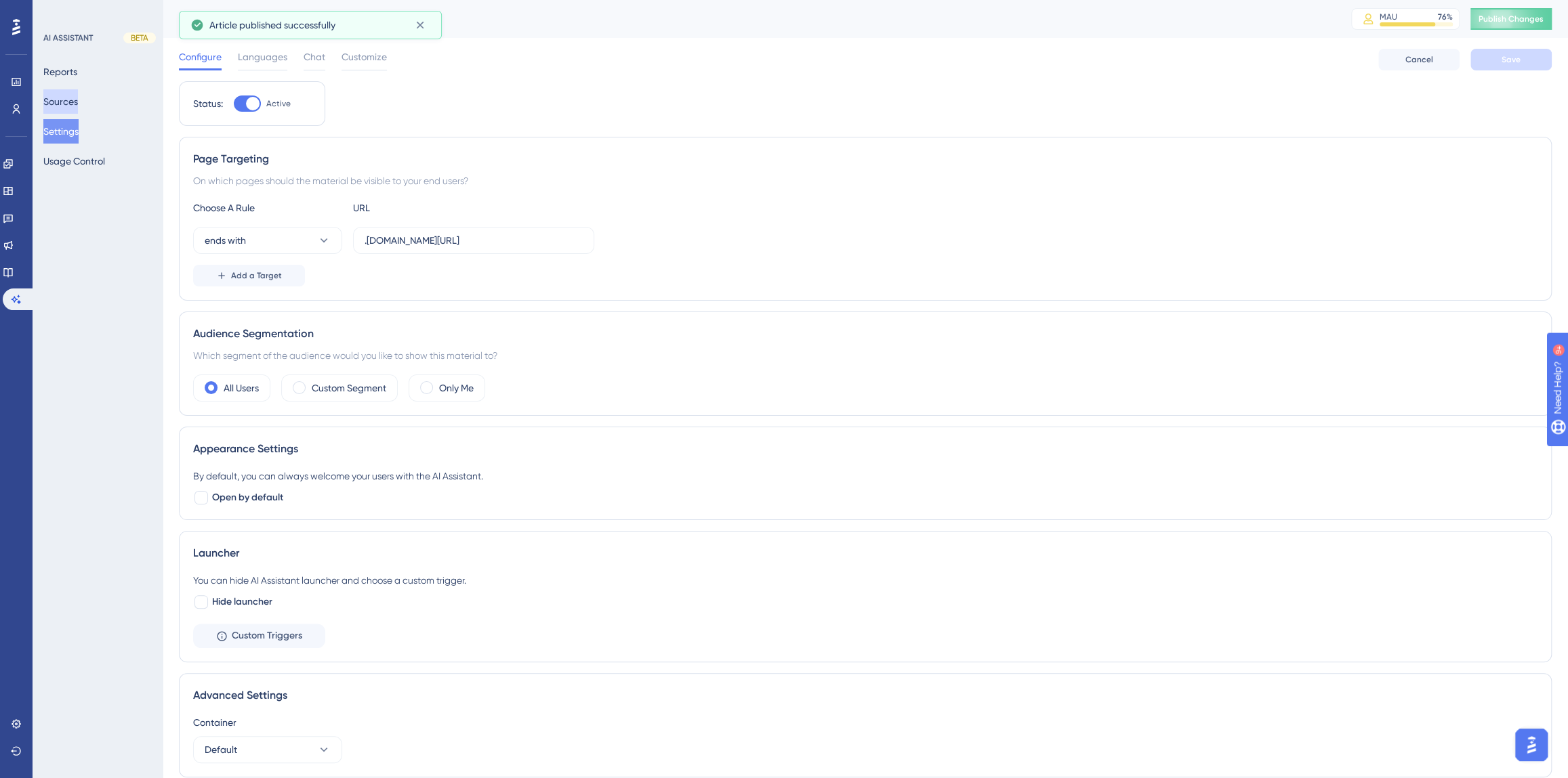
click at [67, 99] on button "Sources" at bounding box center [61, 101] width 35 height 24
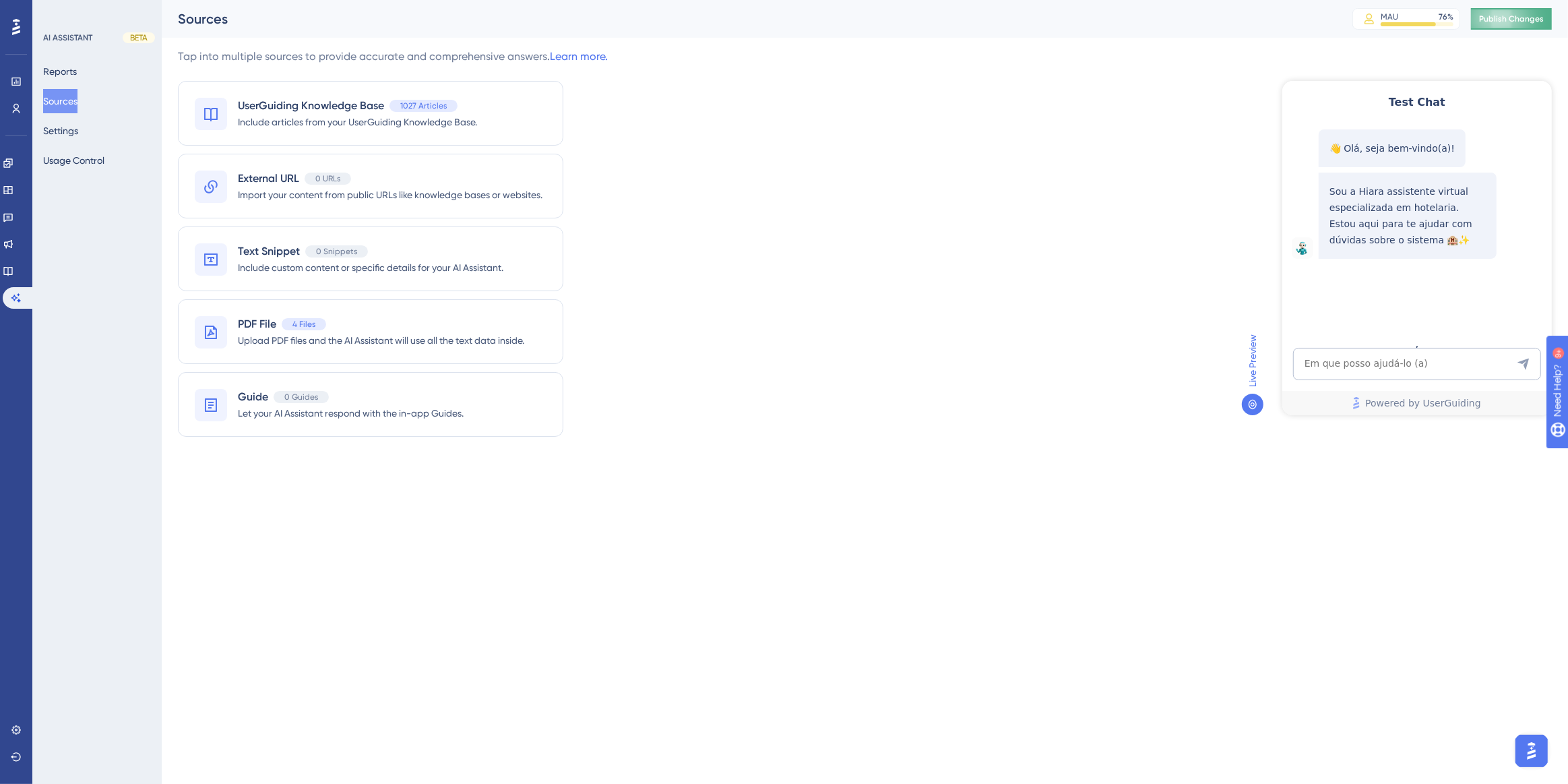
click at [1519, 26] on button "Publish Changes" at bounding box center [1511, 18] width 80 height 22
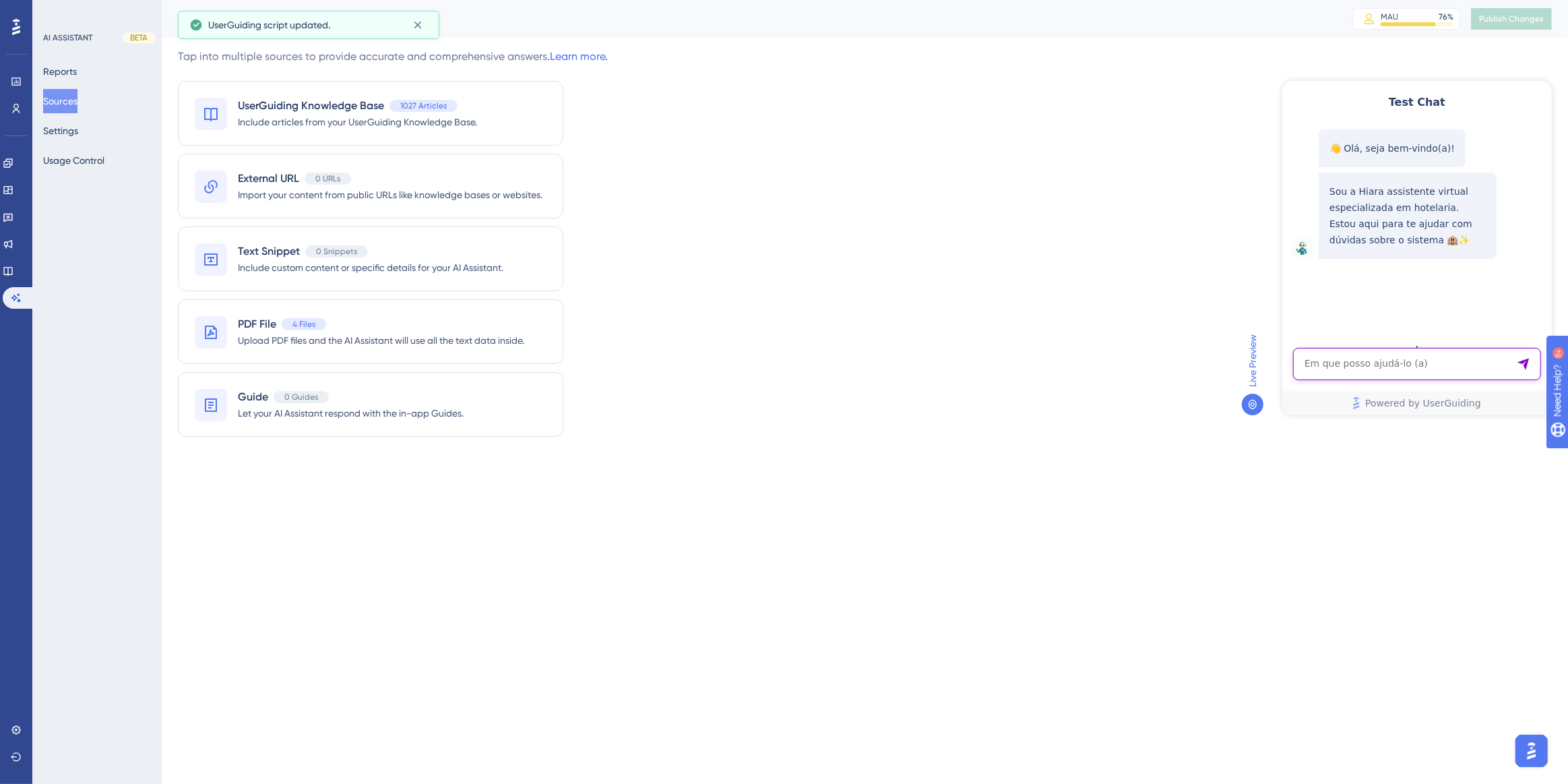
click at [1408, 373] on textarea "AI Assistant Text Input" at bounding box center [1416, 363] width 248 height 33
paste textarea "com fazer check out faturado antecipado"
type textarea "com fazer check out faturado antecipado"
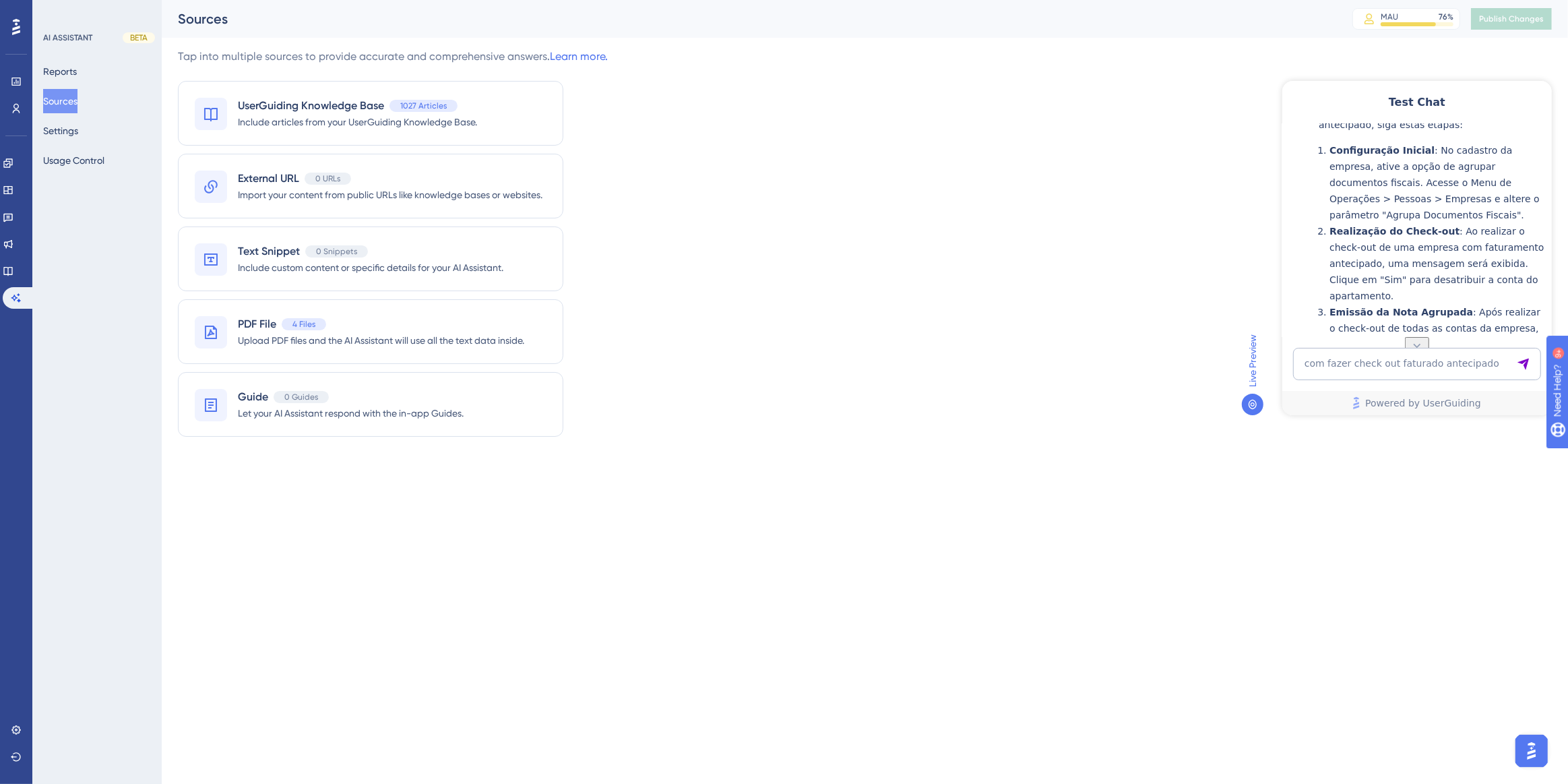
scroll to position [284, 0]
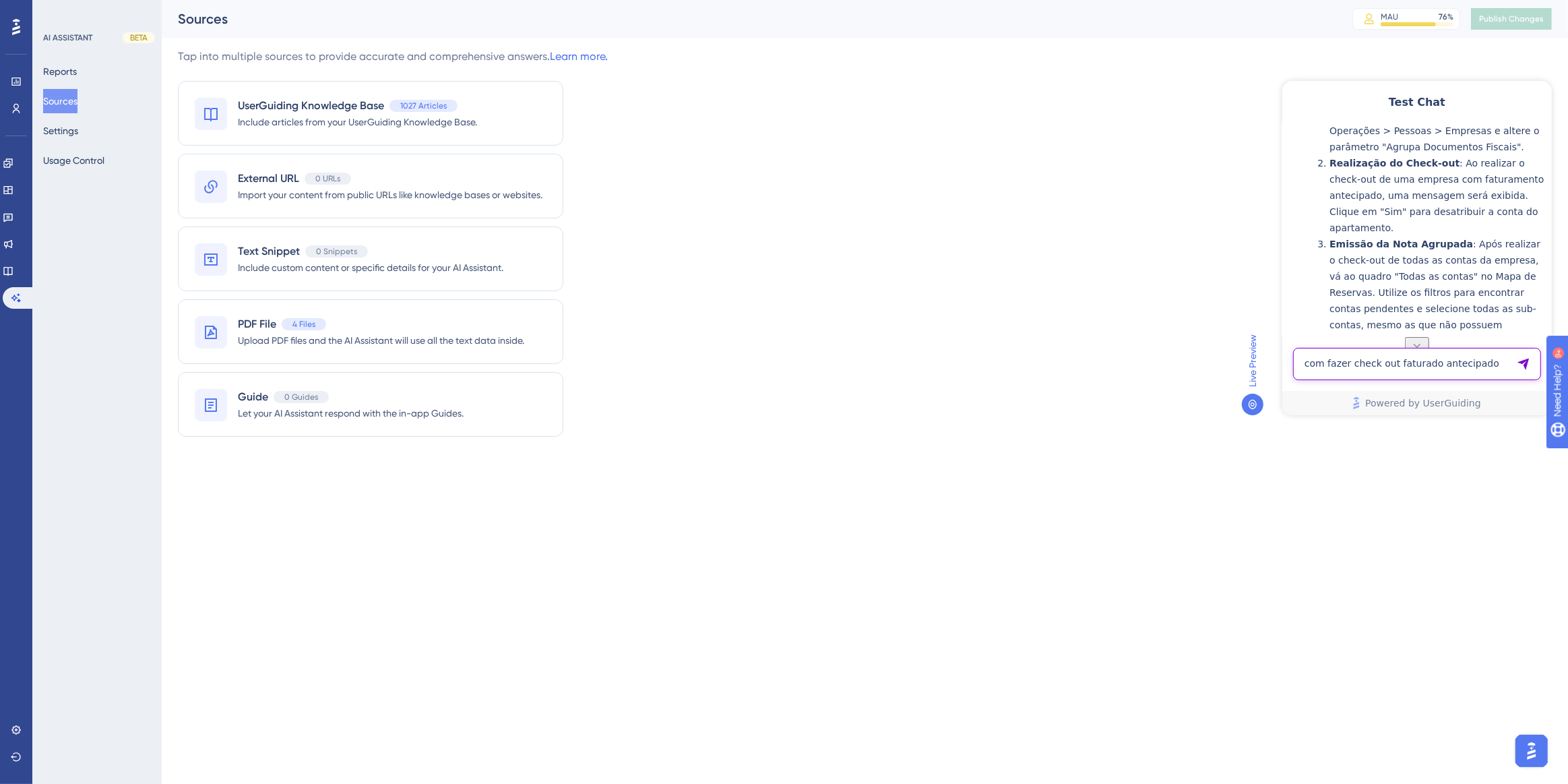
click at [1445, 349] on textarea "com fazer check out faturado antecipado" at bounding box center [1416, 363] width 248 height 33
paste textarea "como fazer check out faturado"
type textarea "como fazer check out faturado"
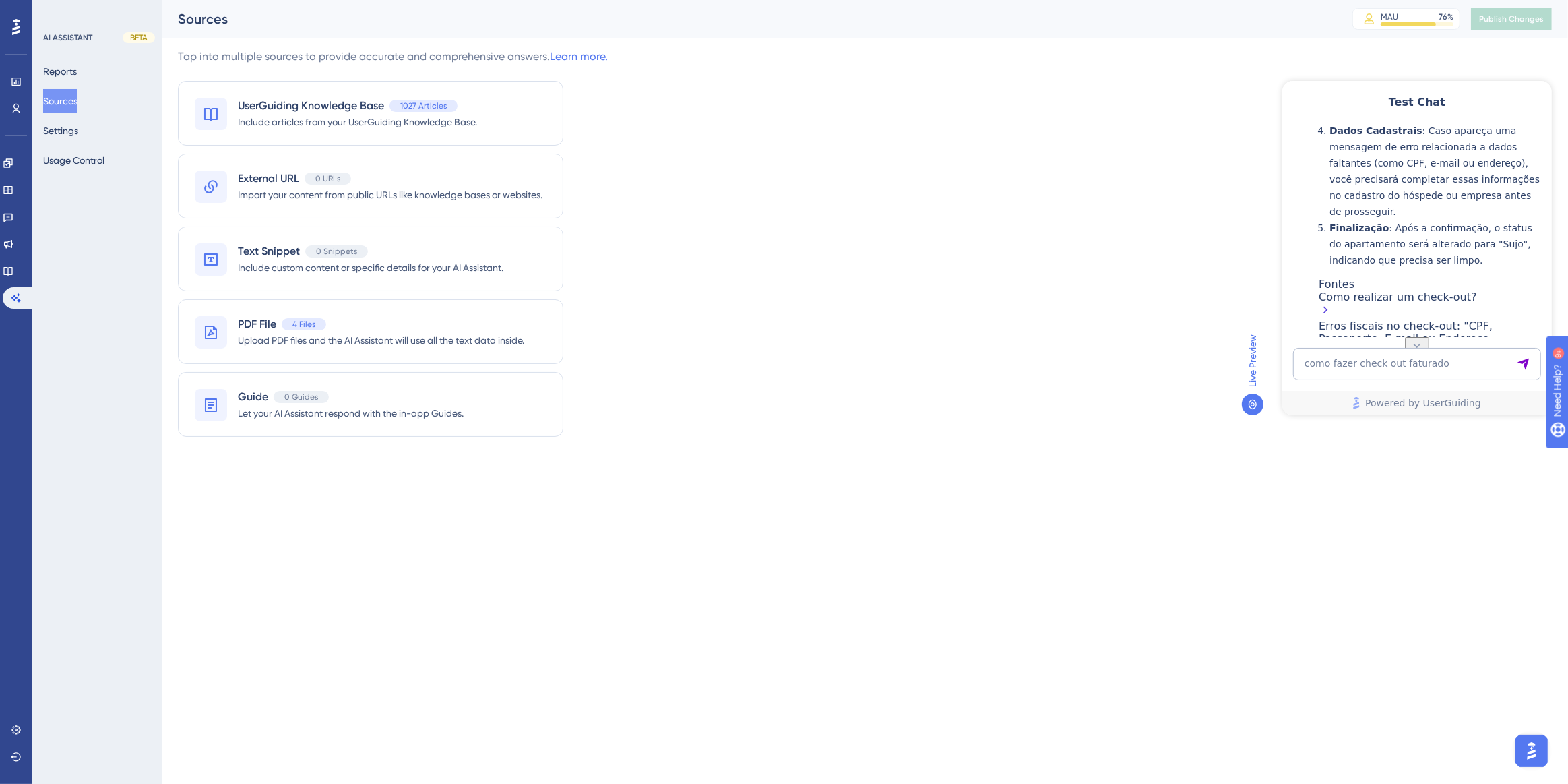
scroll to position [1087, 0]
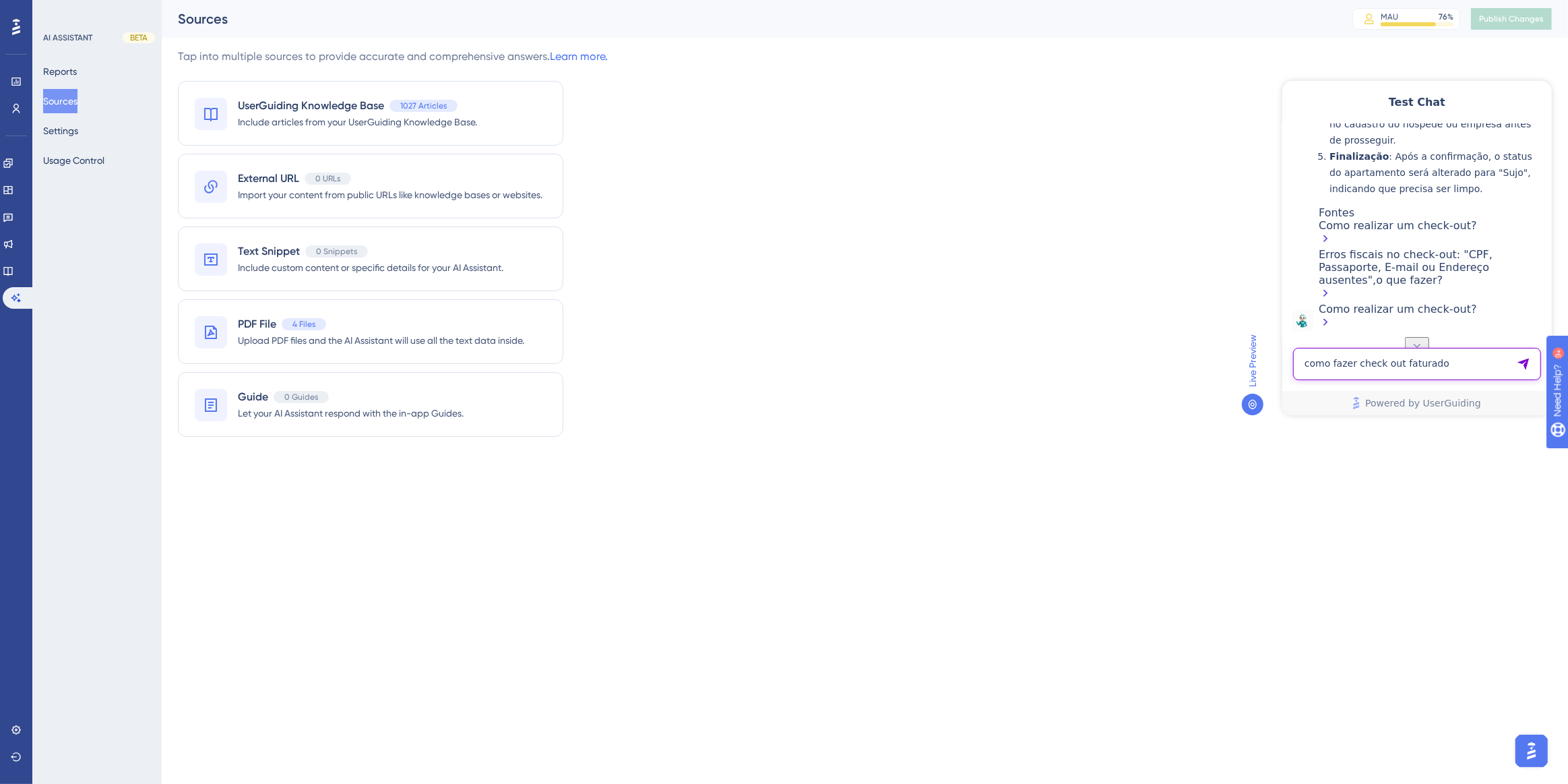
click at [1363, 363] on textarea "como fazer check out faturado" at bounding box center [1416, 363] width 248 height 33
paste textarea "preciso de uma ajuda, preciso reabrir um check out ja realizado hoje"
type textarea "preciso de uma ajuda, preciso reabrir um check out ja realizado hoje"
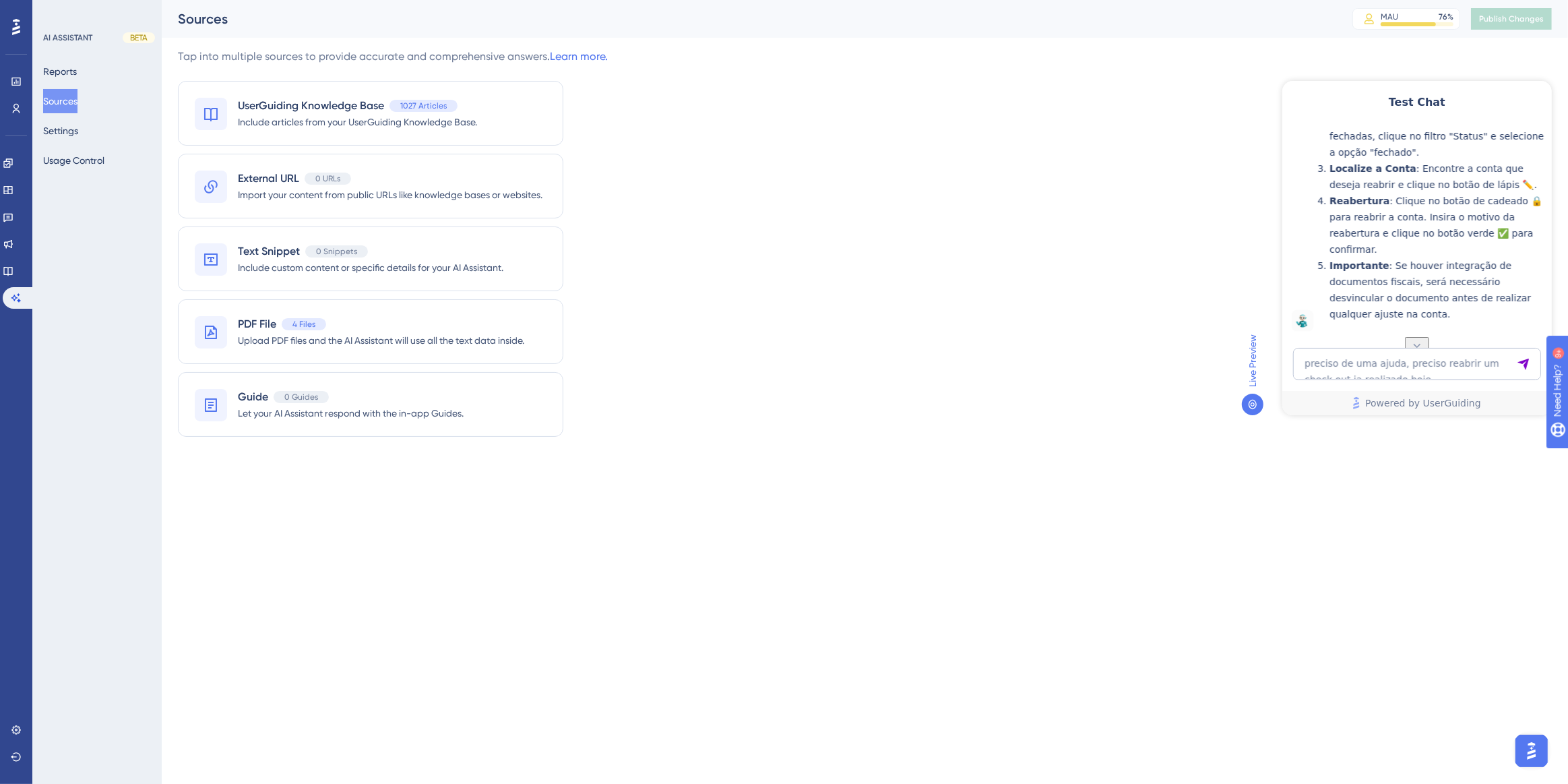
scroll to position [1610, 0]
click at [1427, 369] on textarea "preciso de uma ajuda, preciso reabrir um check out ja realizado hoje" at bounding box center [1416, 363] width 248 height 33
paste textarea "Preciso reverter um fechamento realizado hoje"
type textarea "Preciso reverter um fechamento realizado hoje"
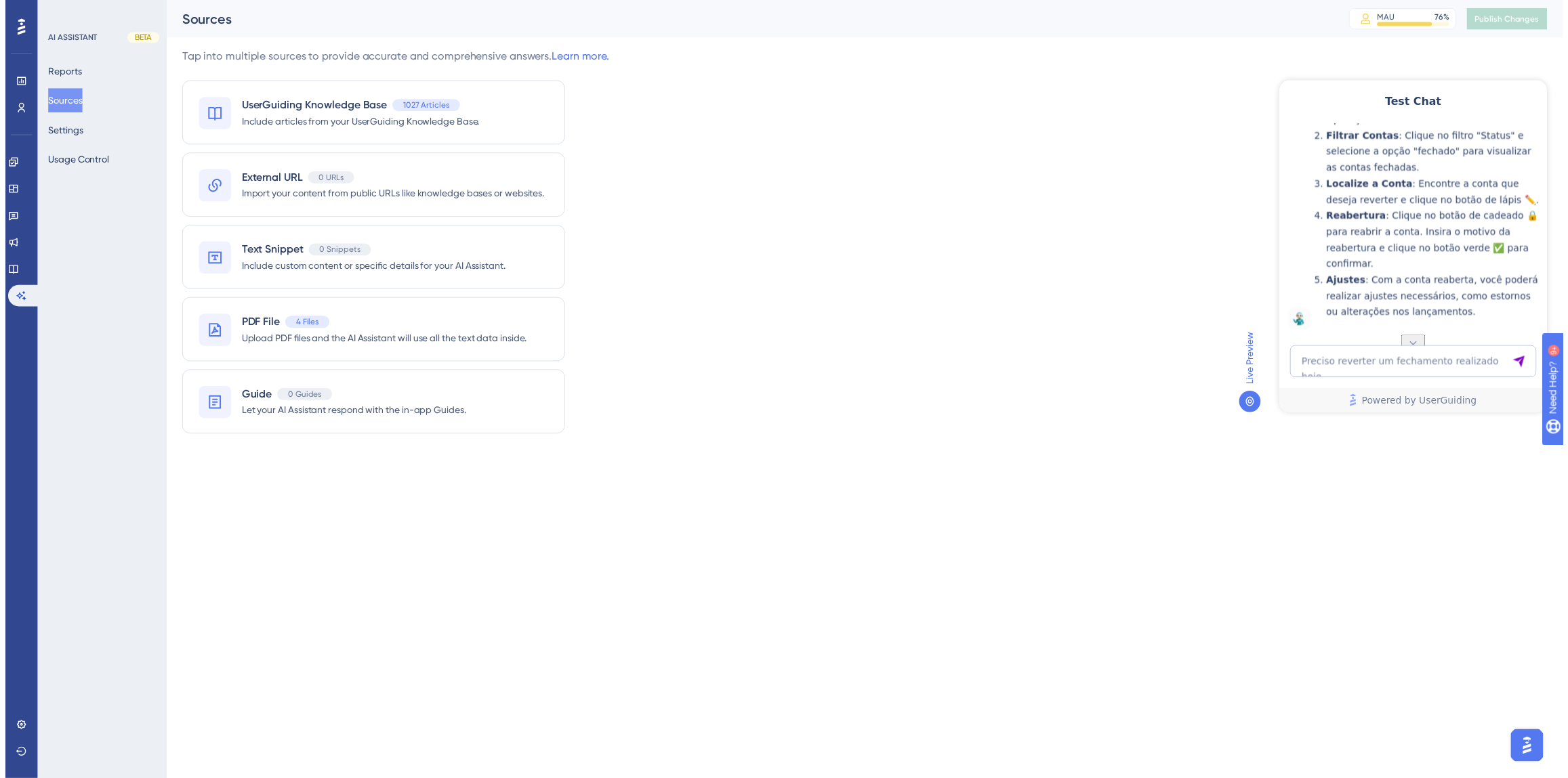
scroll to position [2064, 0]
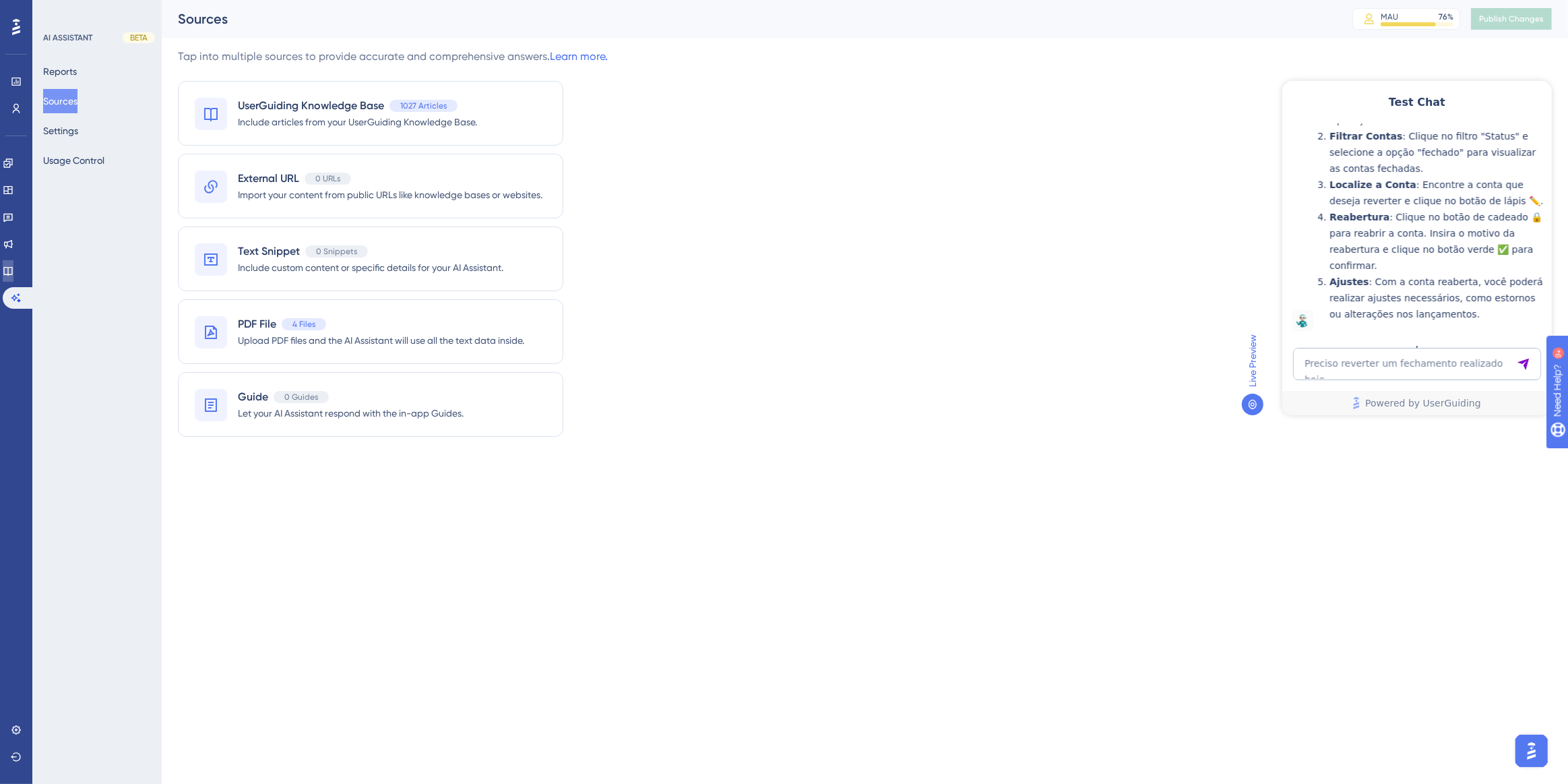
click at [13, 270] on link at bounding box center [8, 271] width 11 height 22
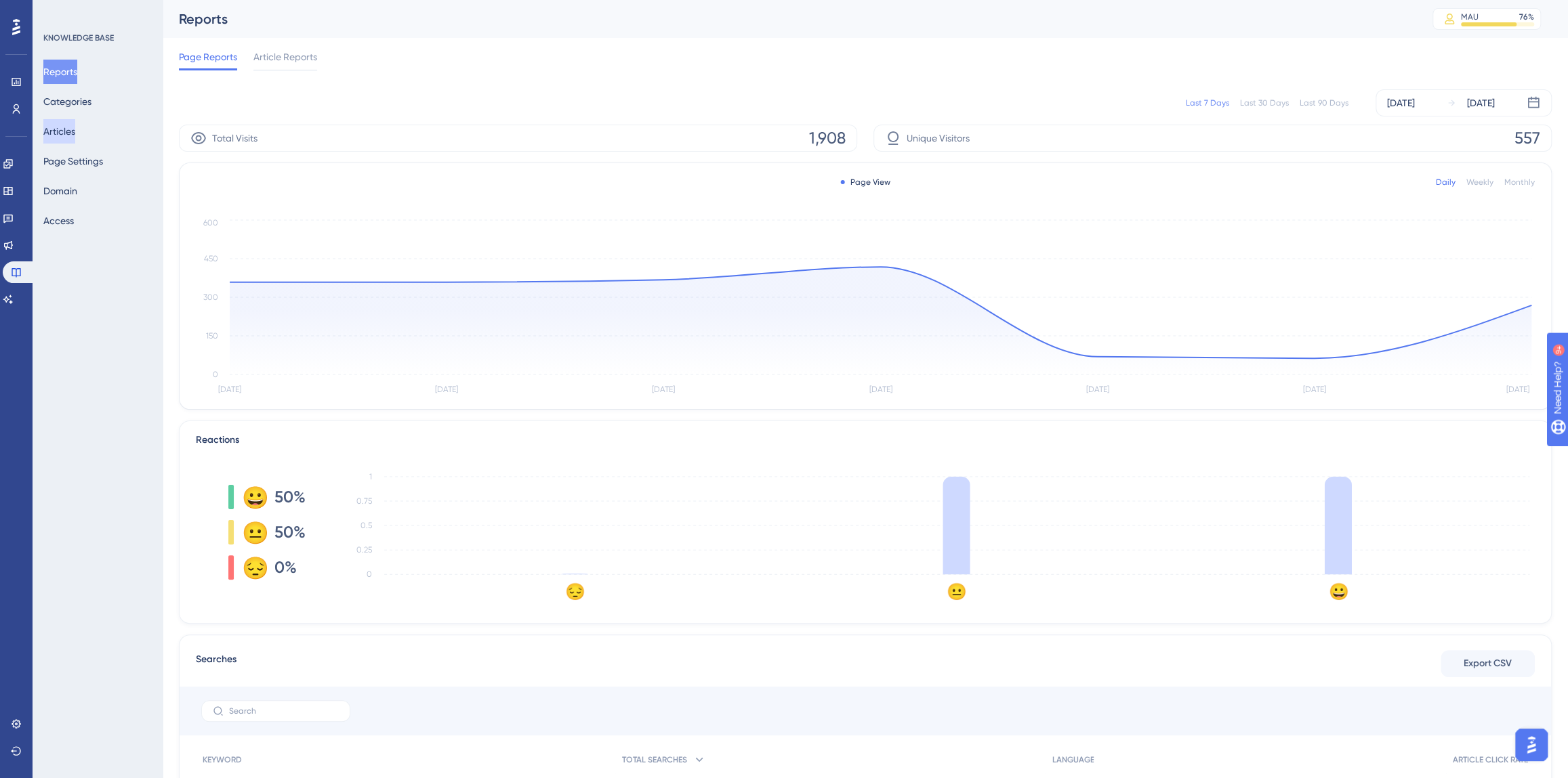
click at [67, 138] on button "Articles" at bounding box center [59, 131] width 32 height 24
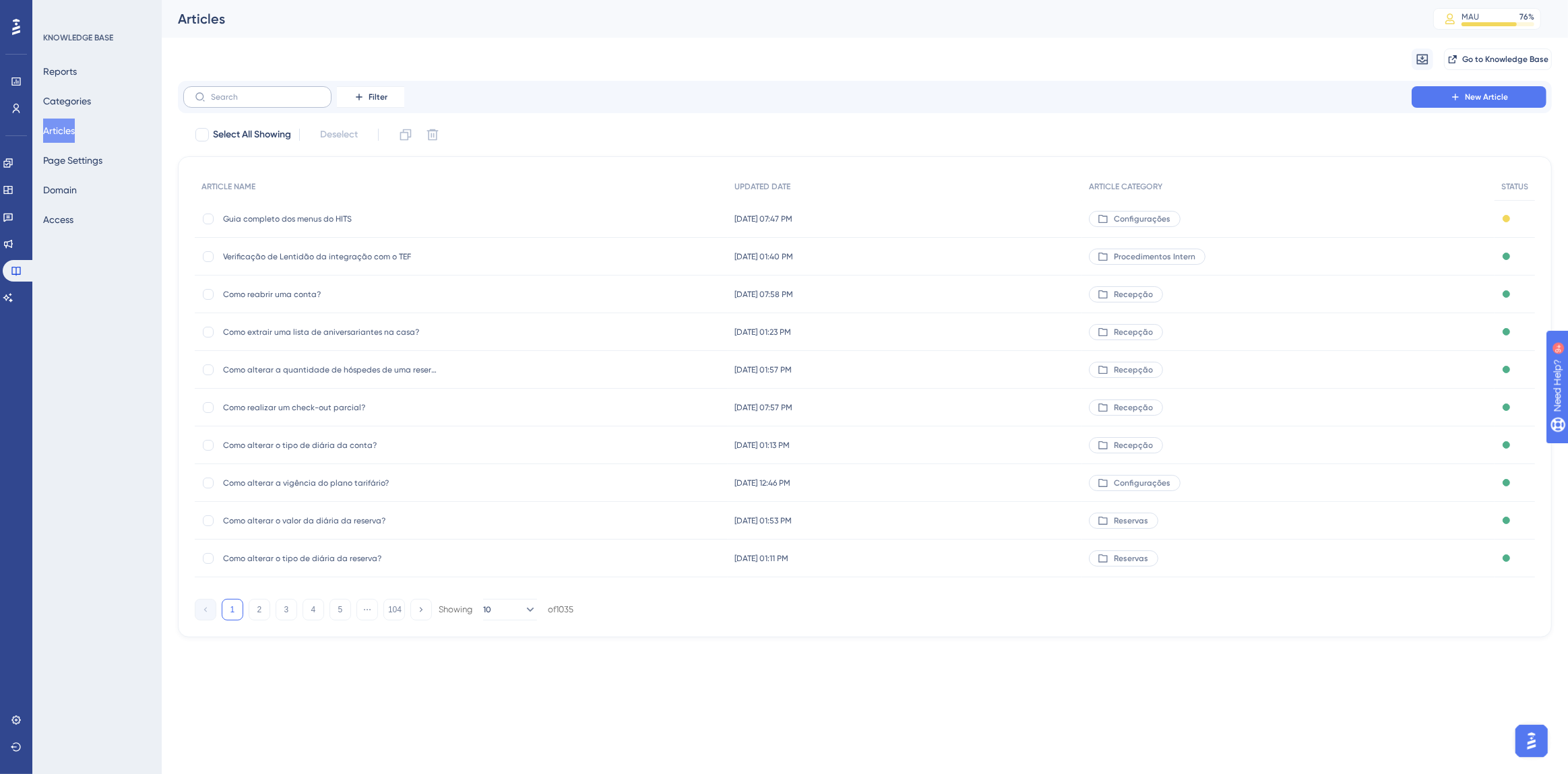
click at [256, 103] on label at bounding box center [257, 97] width 148 height 22
click at [256, 102] on input "text" at bounding box center [265, 97] width 109 height 10
type input "como crec"
checkbox input "true"
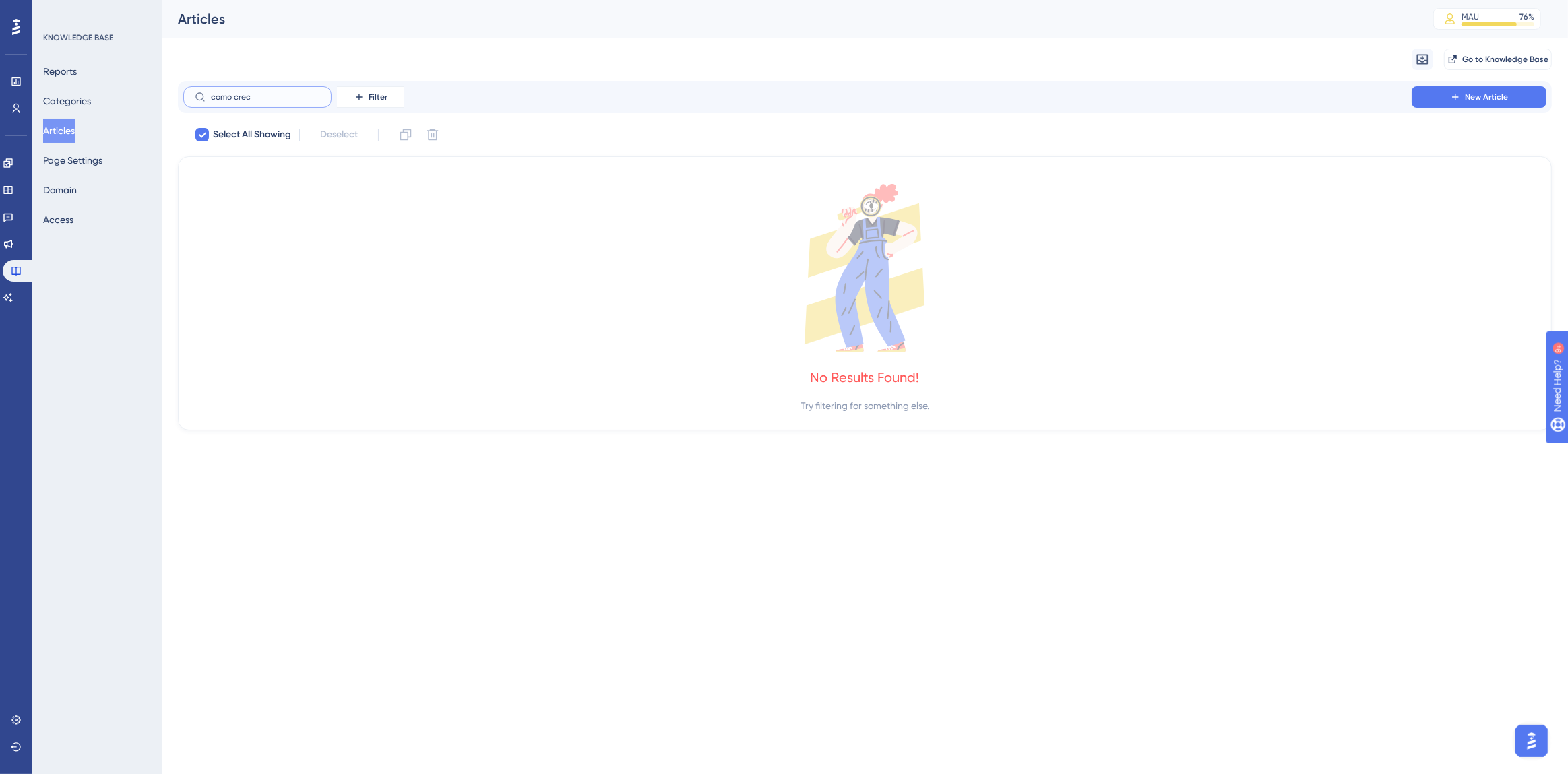
type input "como cre"
checkbox input "false"
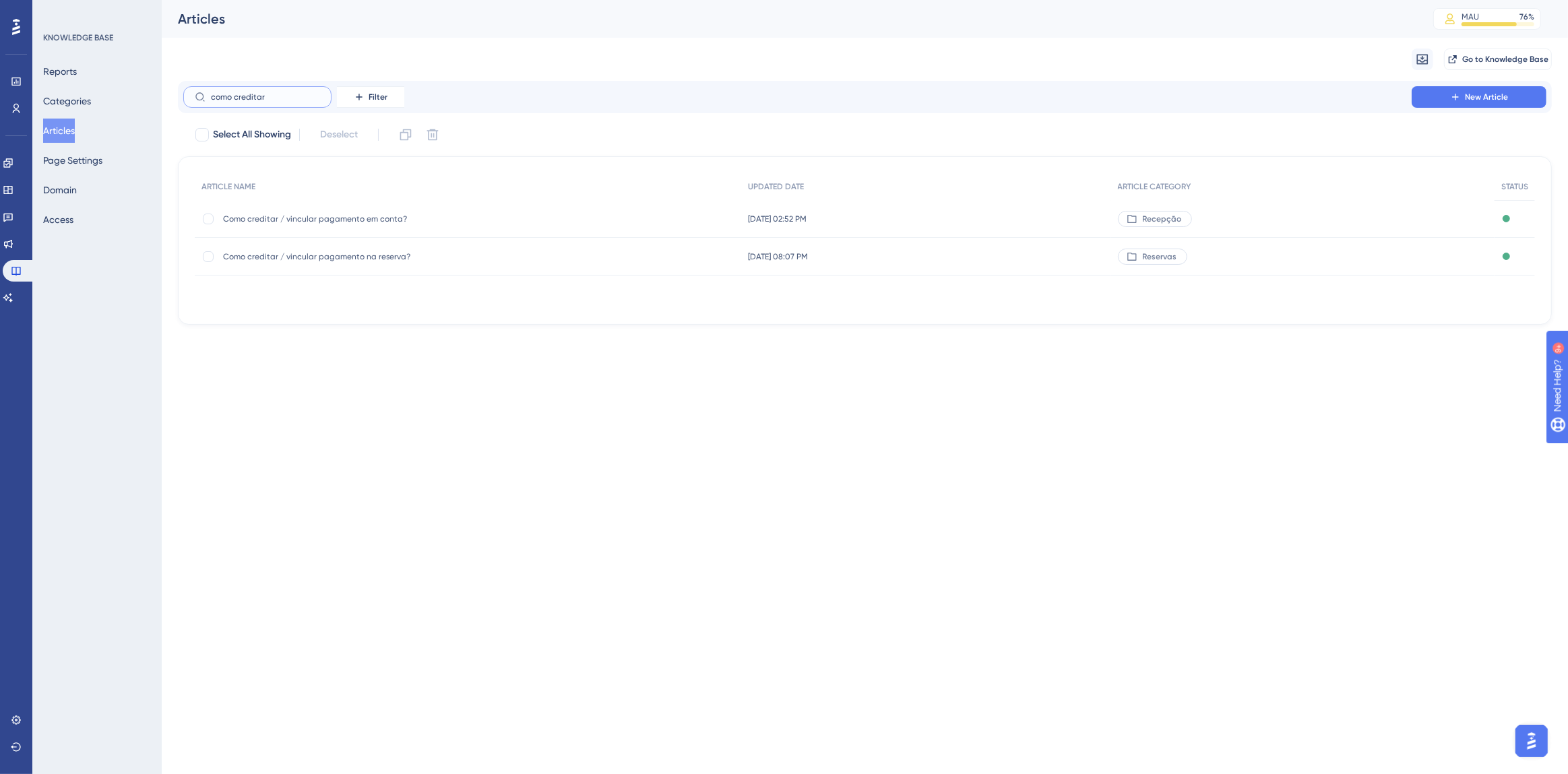
type input "como creditar"
click at [348, 260] on span "Como creditar / vincular pagamento na reserva?" at bounding box center [330, 256] width 216 height 11
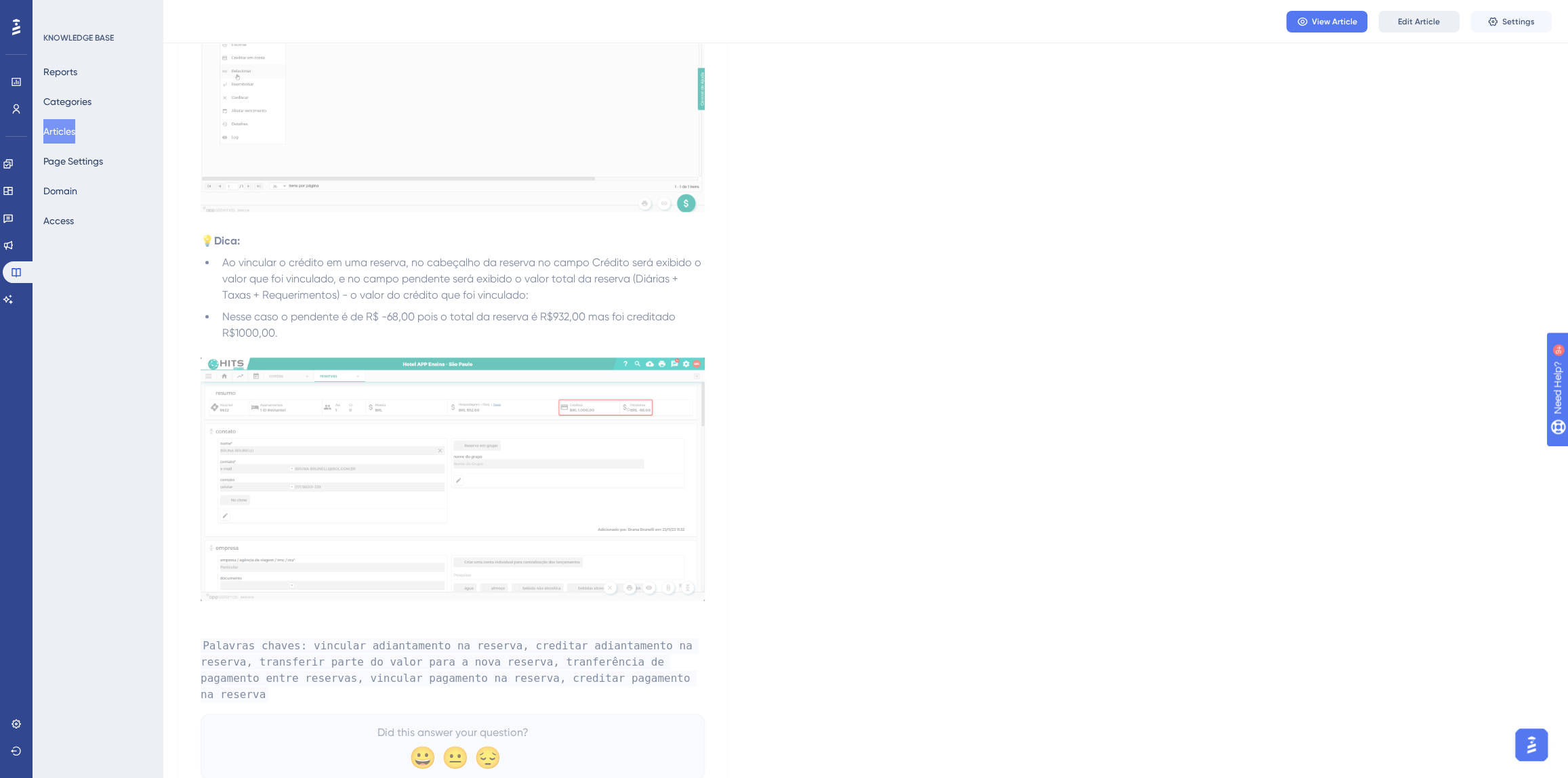
click at [1396, 22] on button "Edit Article" at bounding box center [1419, 21] width 81 height 22
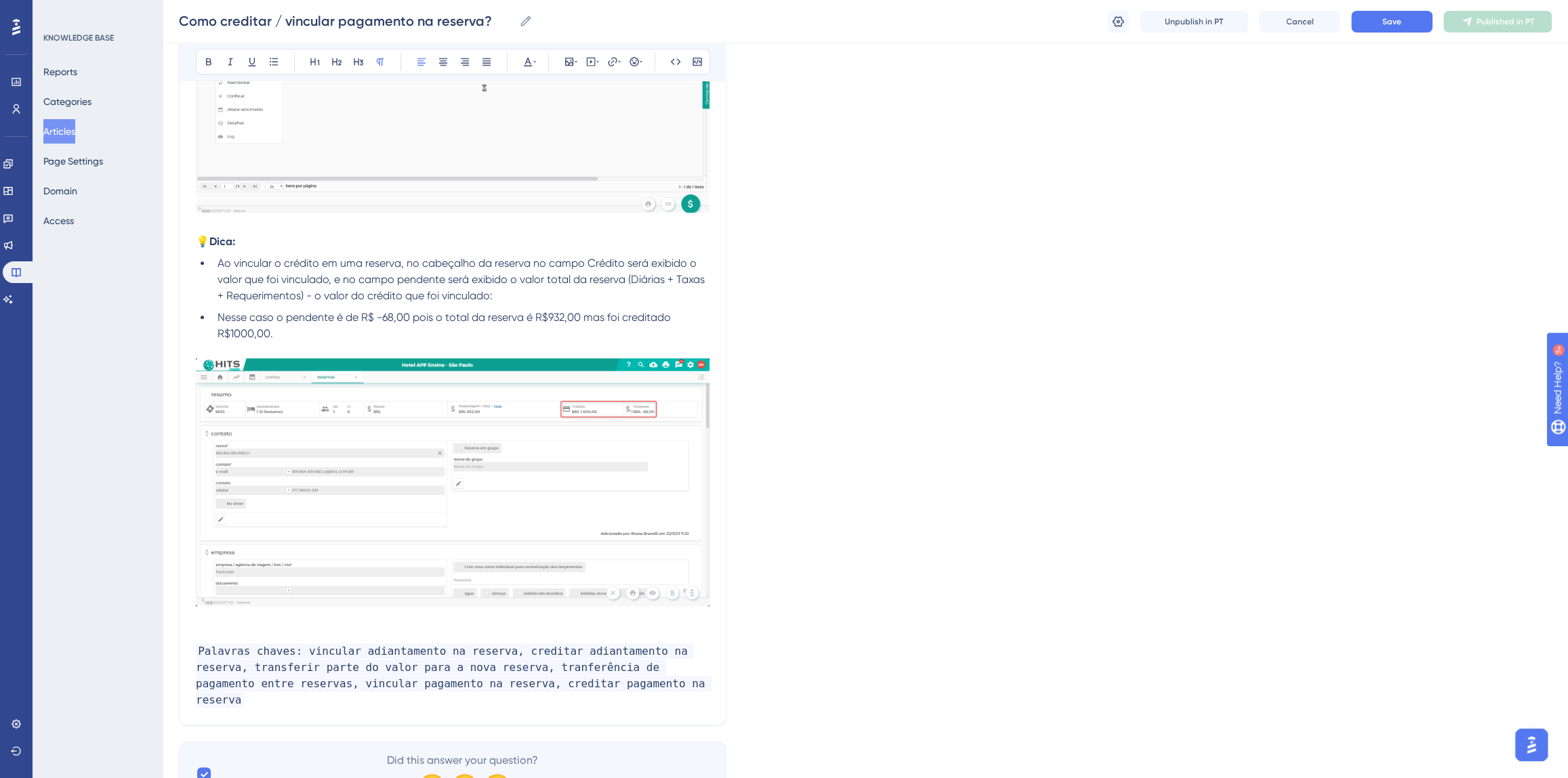
scroll to position [1121, 0]
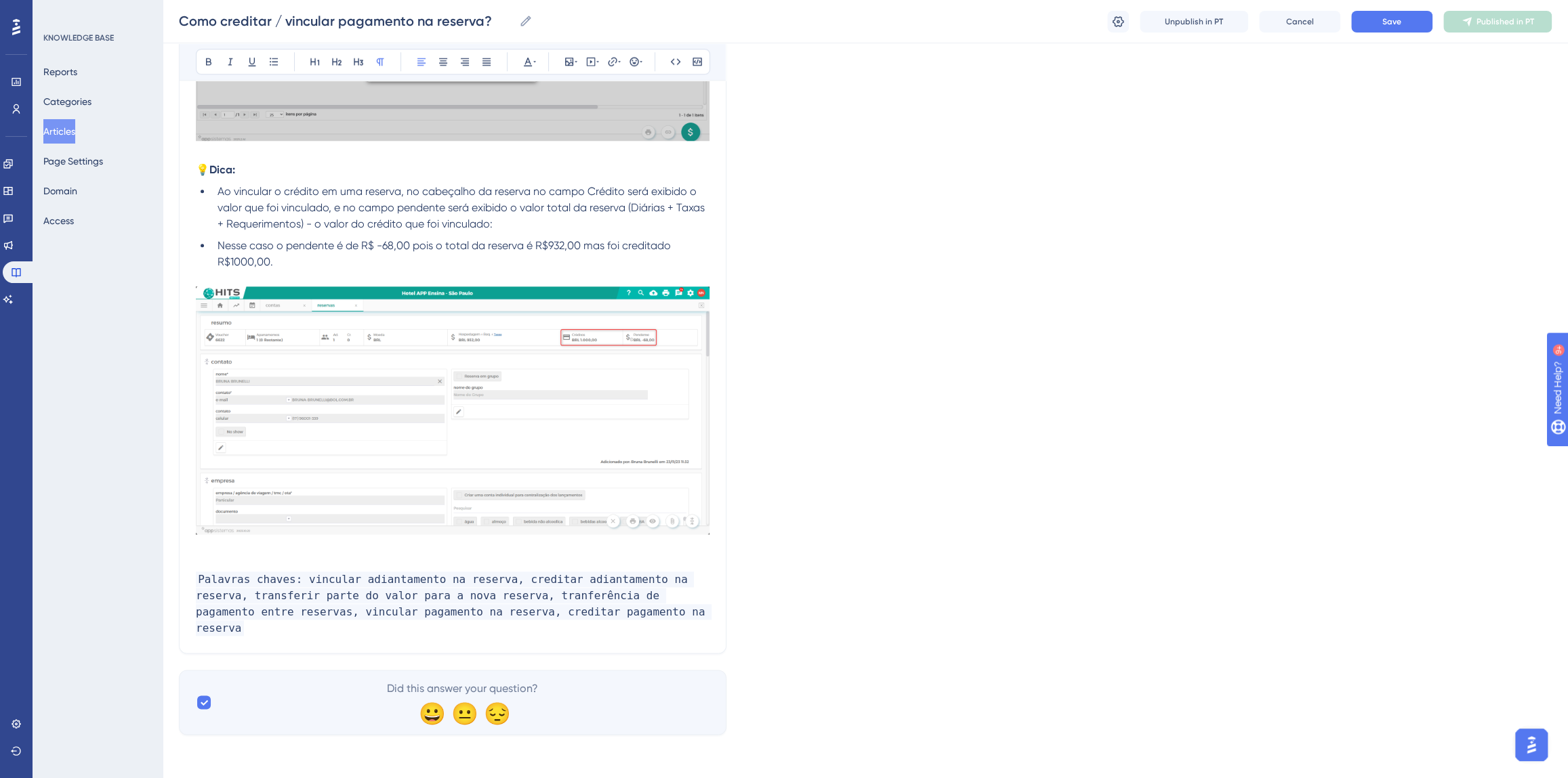
click at [614, 634] on span "Palavras chaves: vincular adiantamento na reserva, creditar adiantamento na res…" at bounding box center [453, 604] width 515 height 65
click at [1389, 13] on button "Save" at bounding box center [1392, 21] width 81 height 22
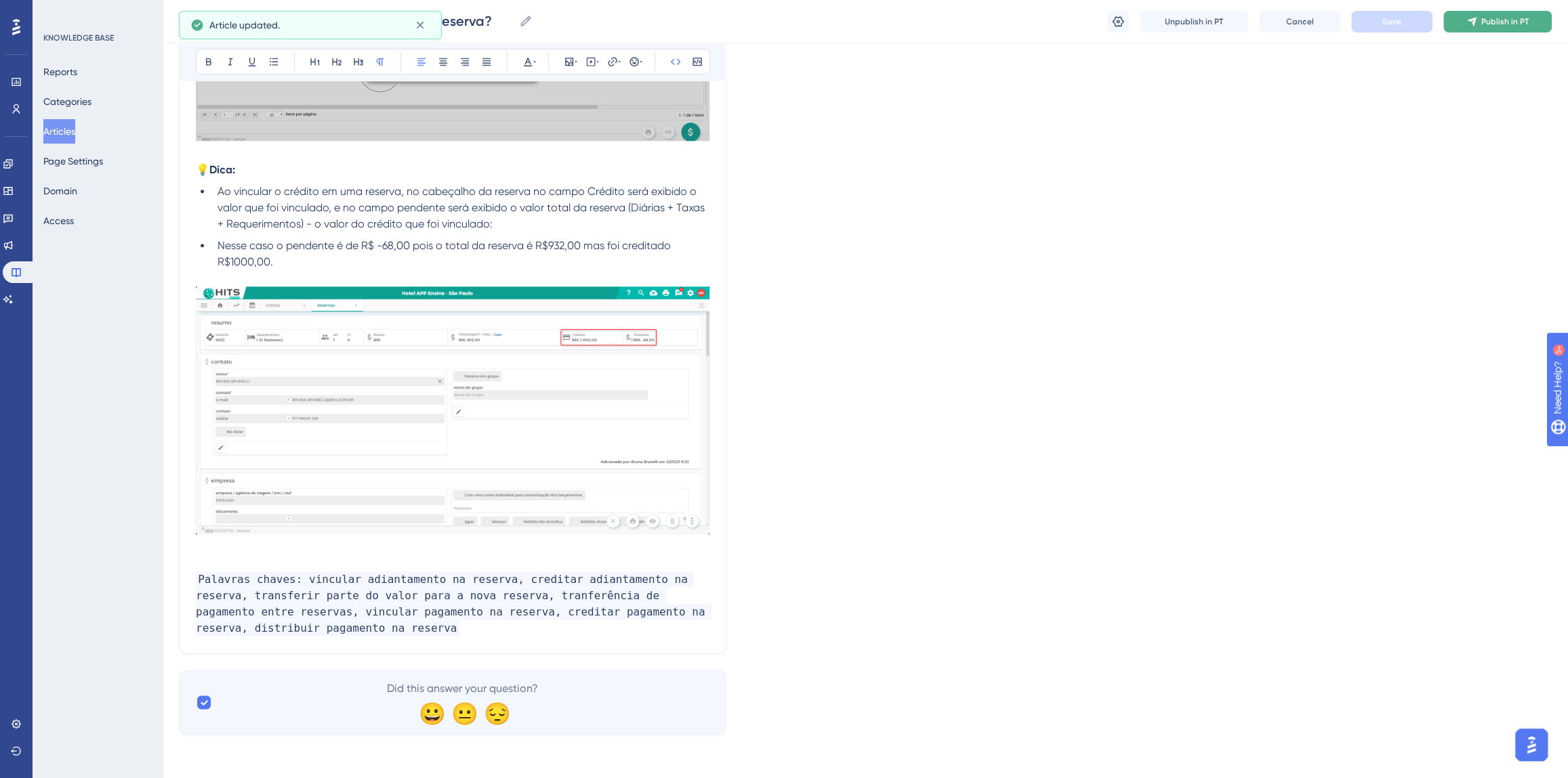
click at [1470, 23] on icon at bounding box center [1471, 21] width 11 height 11
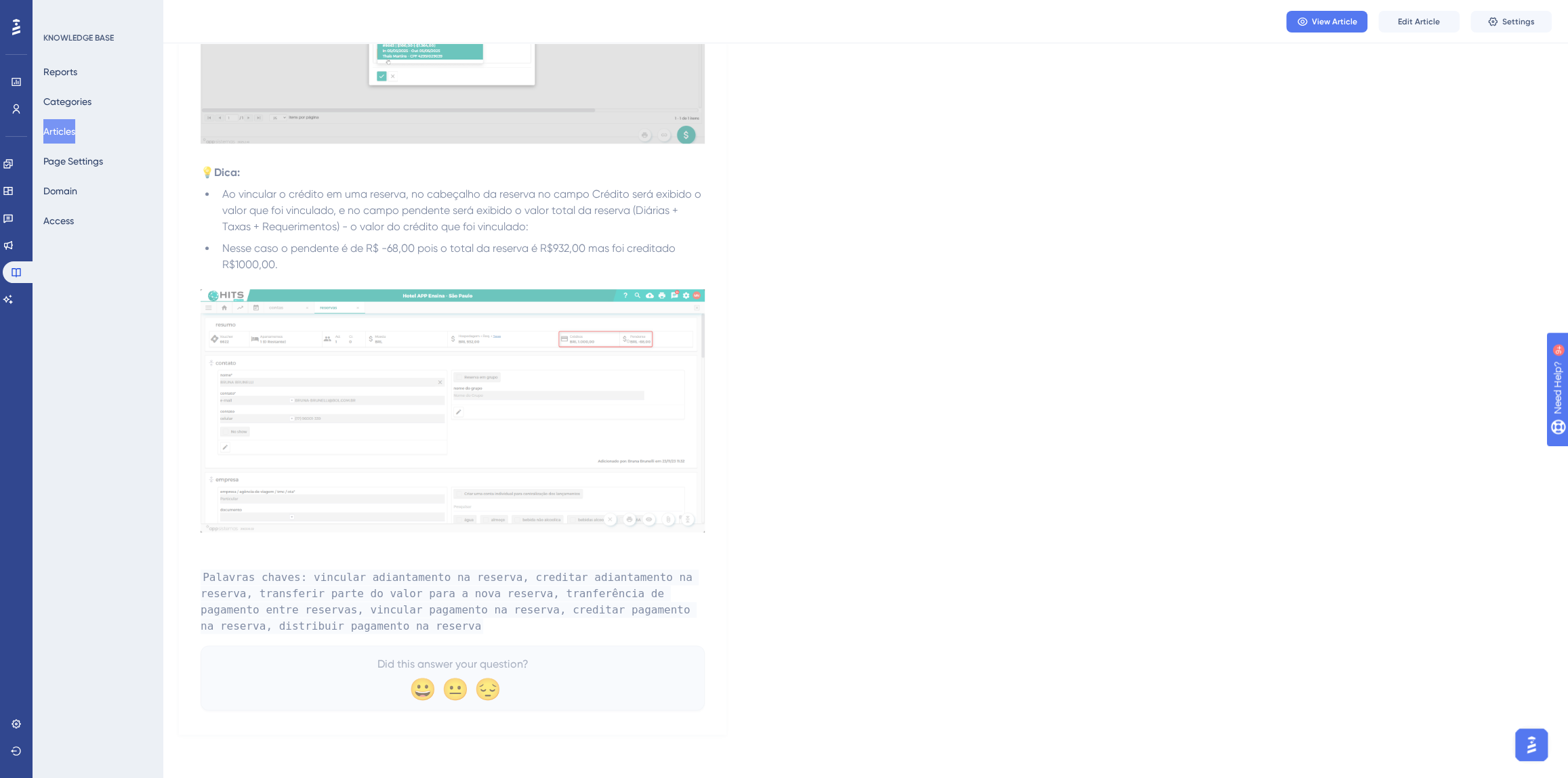
scroll to position [1054, 0]
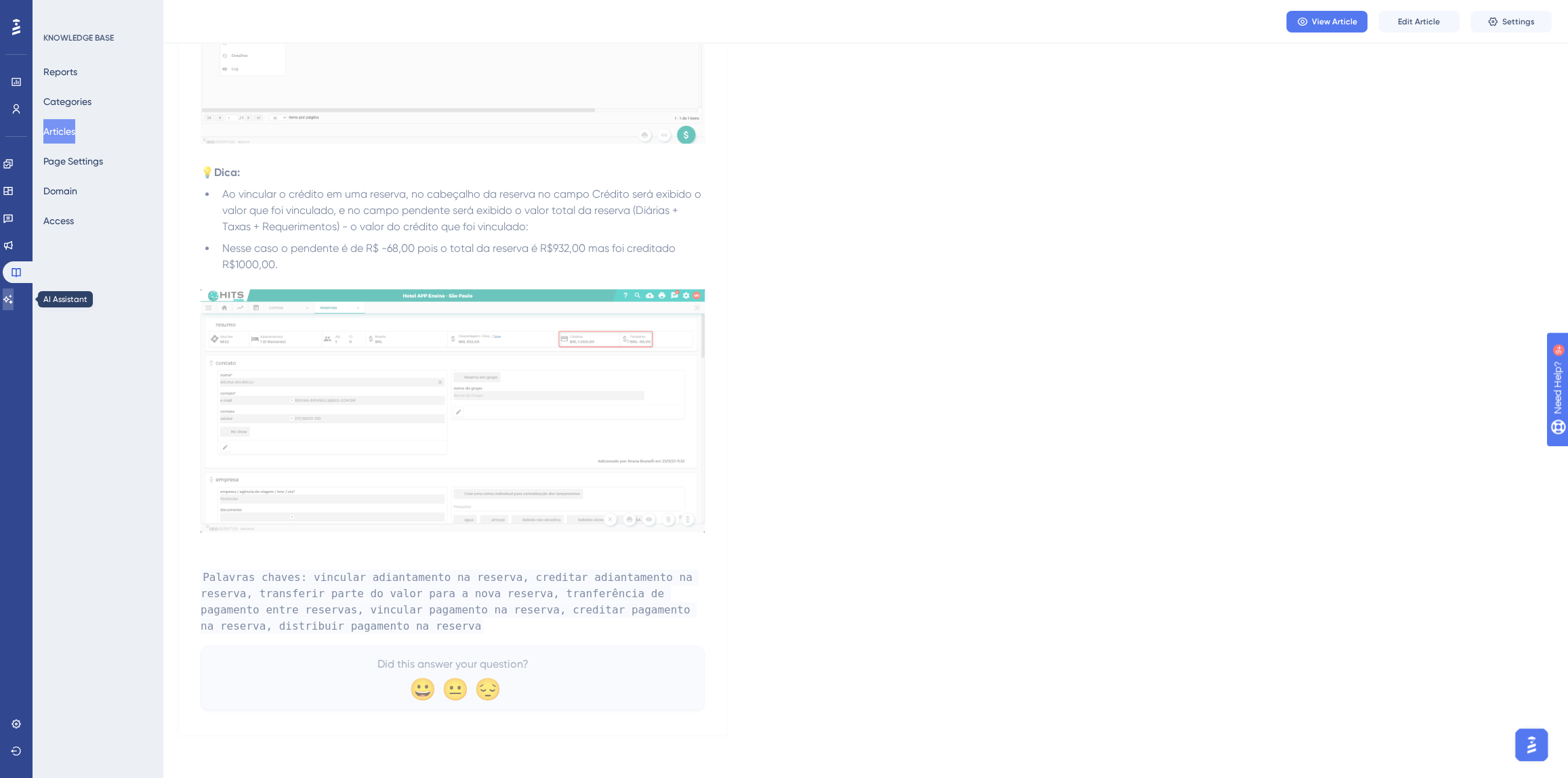
click at [13, 298] on icon at bounding box center [8, 298] width 11 height 11
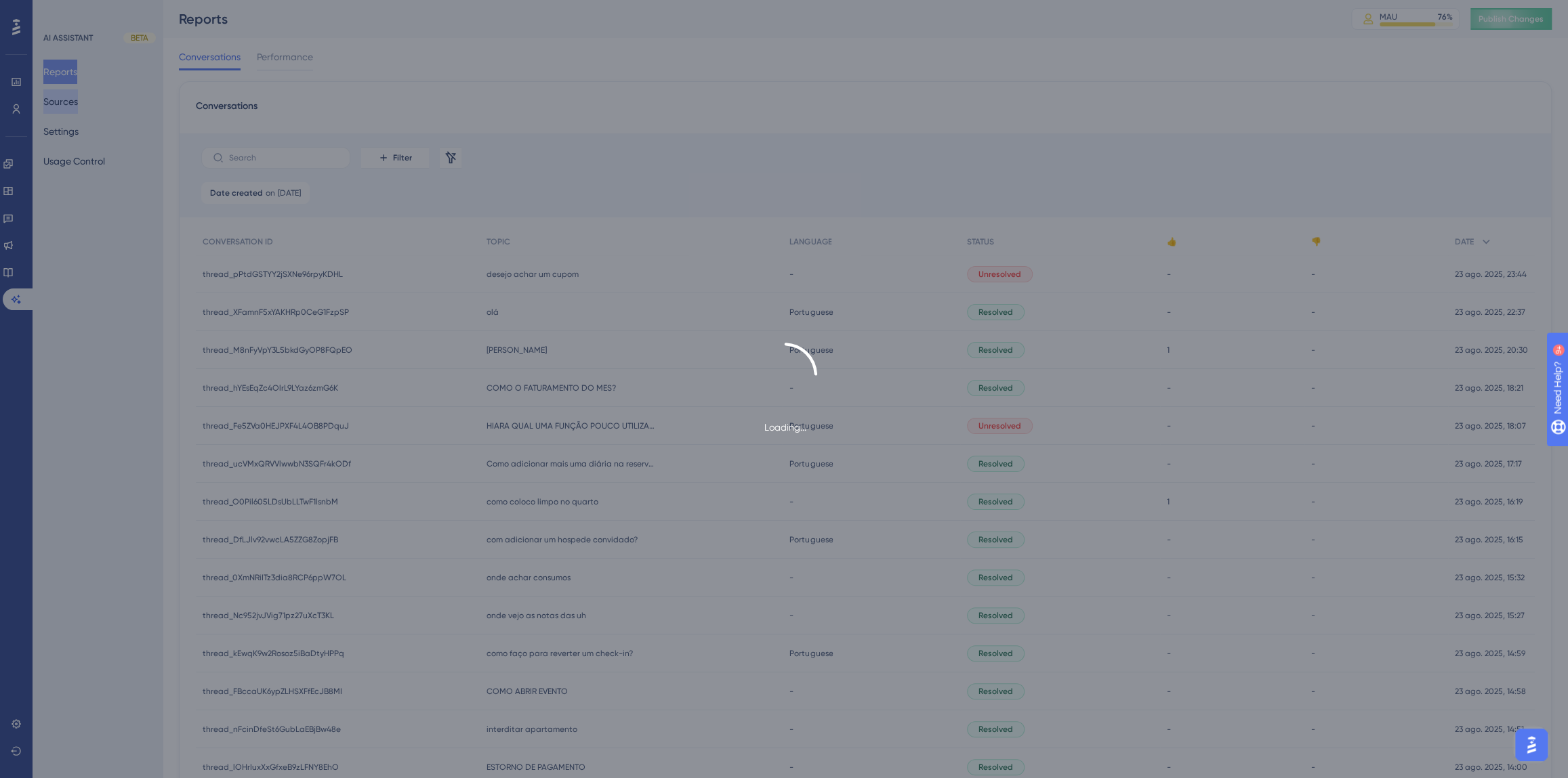
click at [67, 104] on div "Loading..." at bounding box center [784, 389] width 1568 height 778
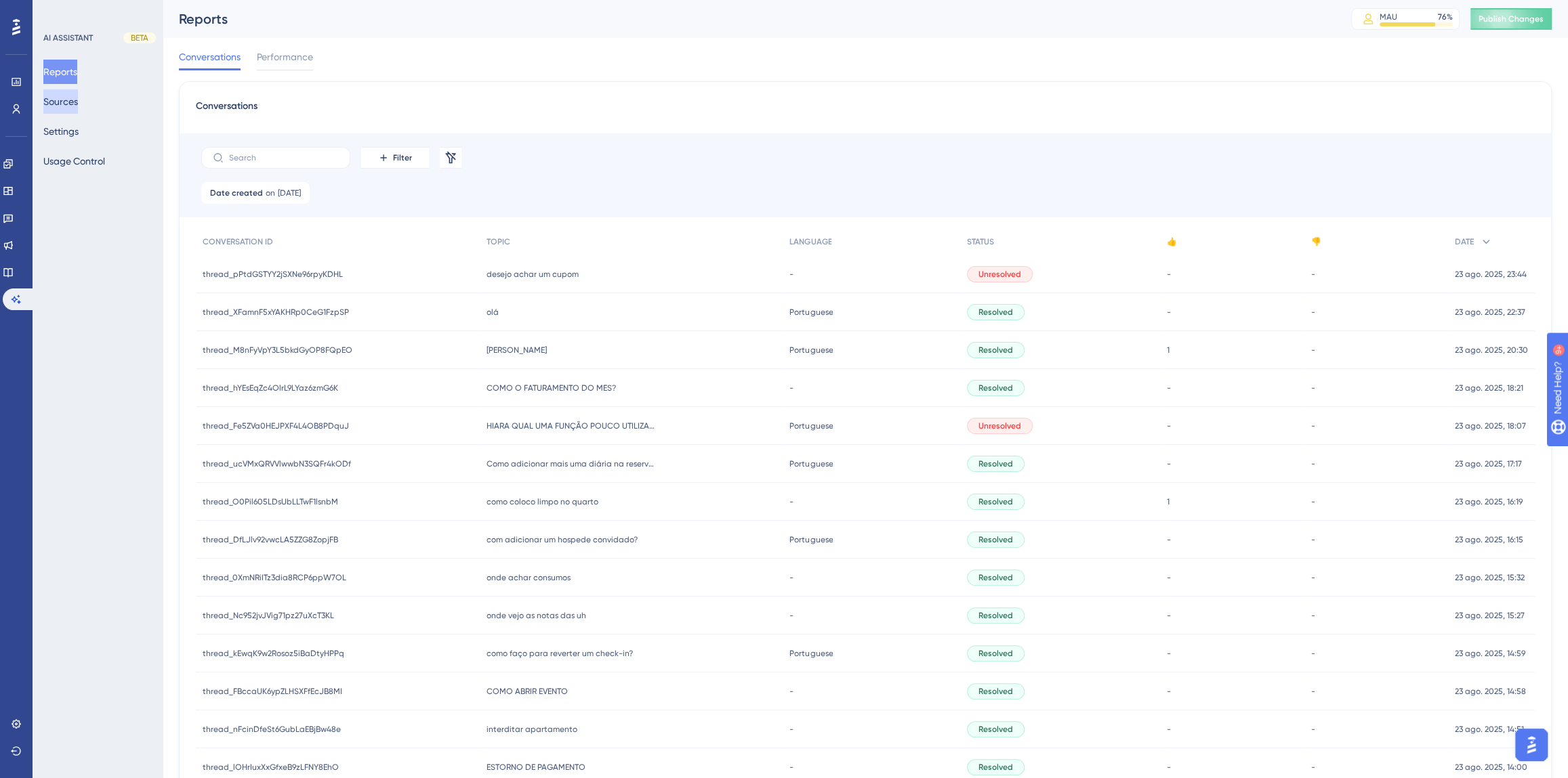
click at [68, 103] on button "Sources" at bounding box center [61, 101] width 35 height 24
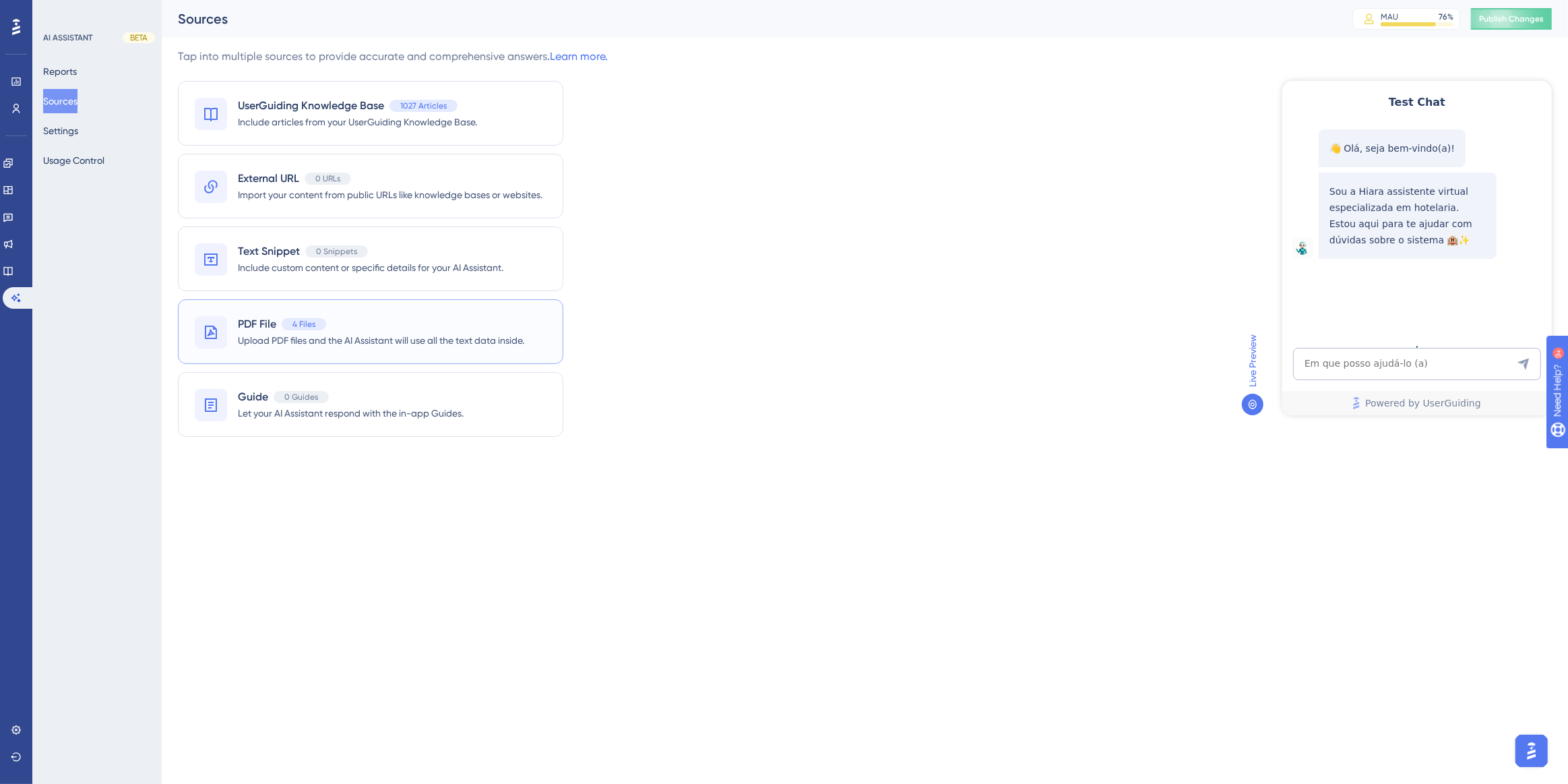
click at [440, 336] on span "Upload PDF files and the AI Assistant will use all the text data inside." at bounding box center [380, 340] width 286 height 16
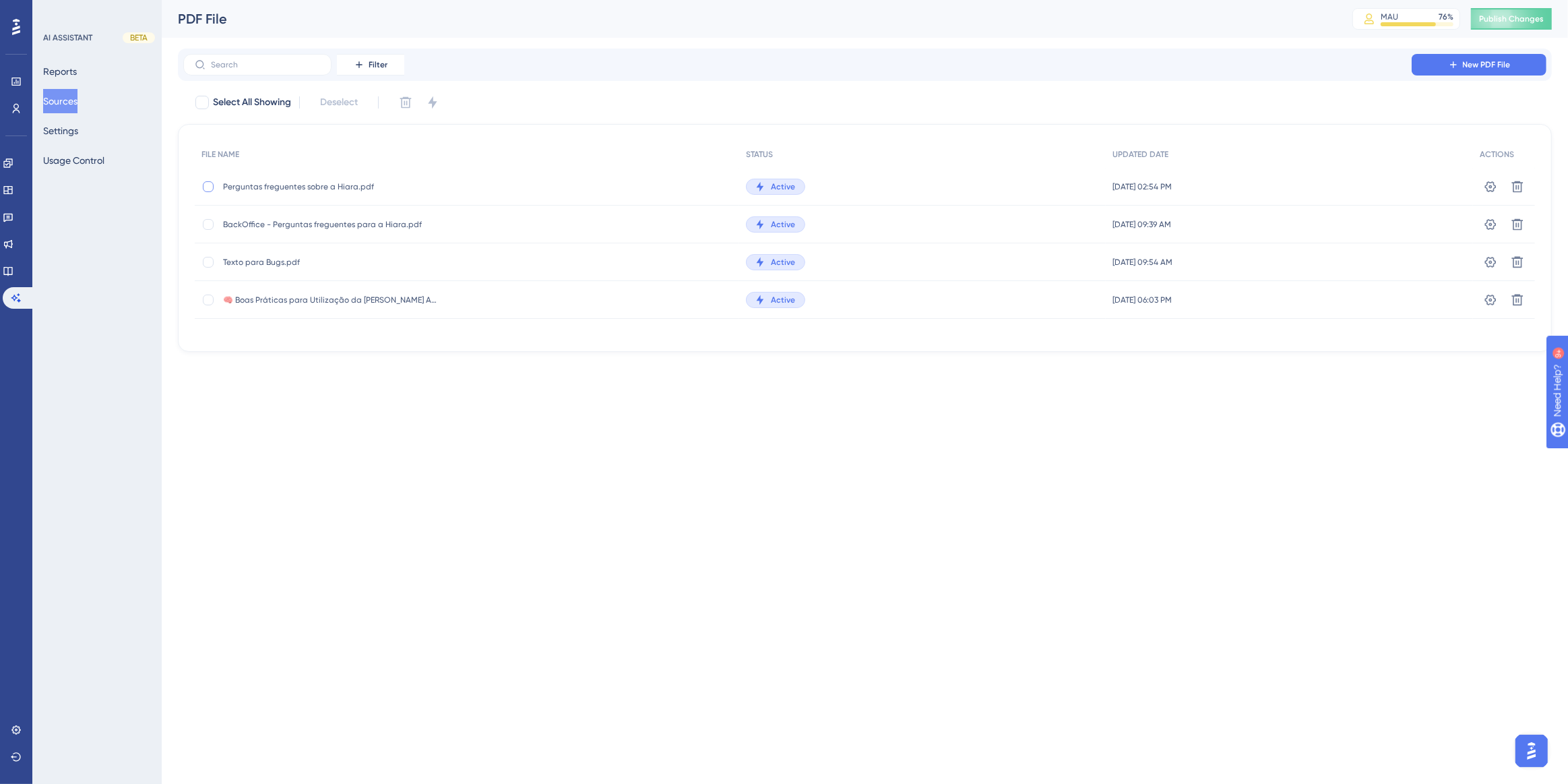
click at [209, 185] on div at bounding box center [208, 186] width 11 height 11
checkbox input "true"
click at [410, 104] on icon at bounding box center [405, 103] width 13 height 13
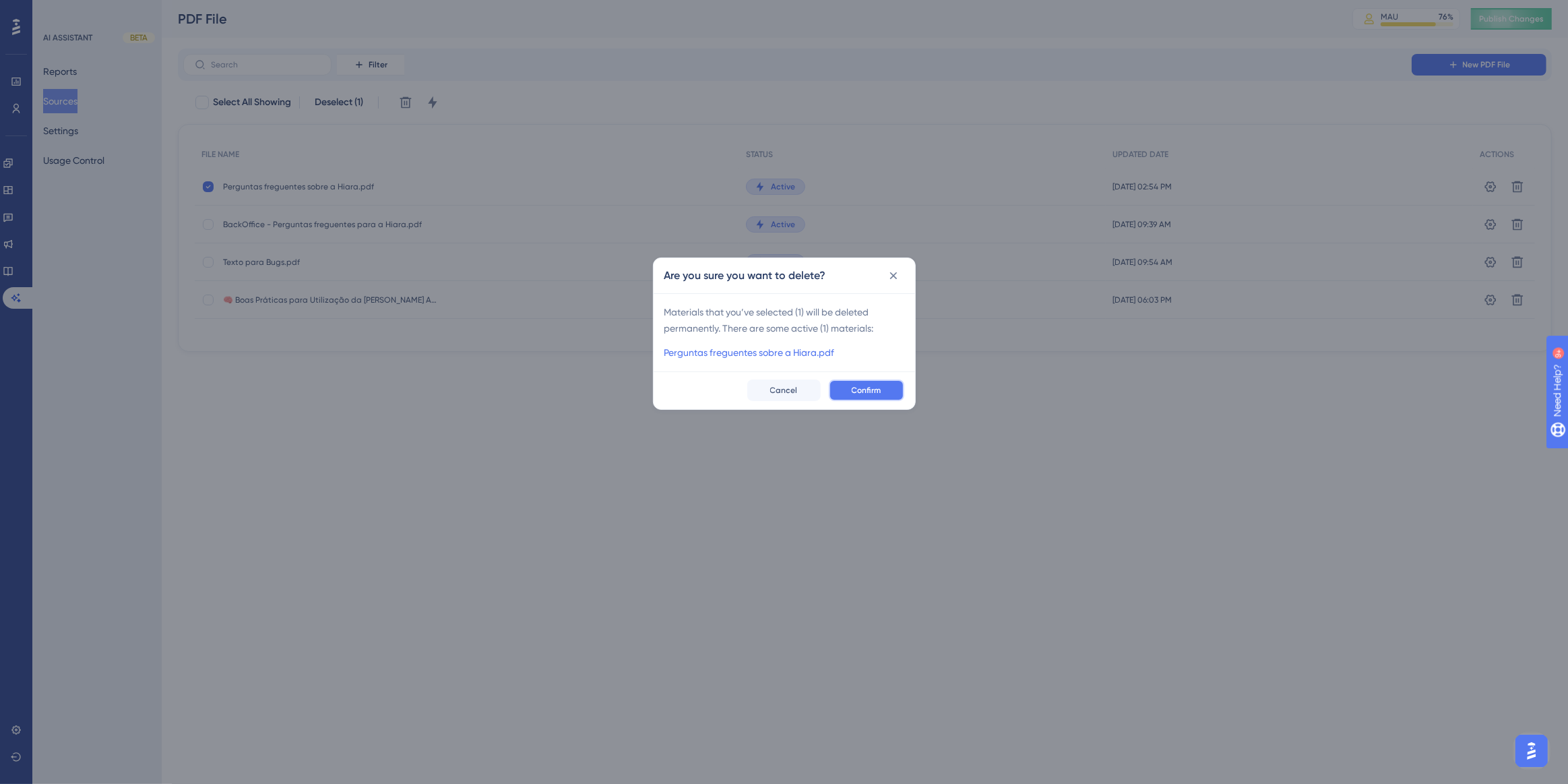
click at [847, 387] on button "Confirm" at bounding box center [866, 390] width 76 height 22
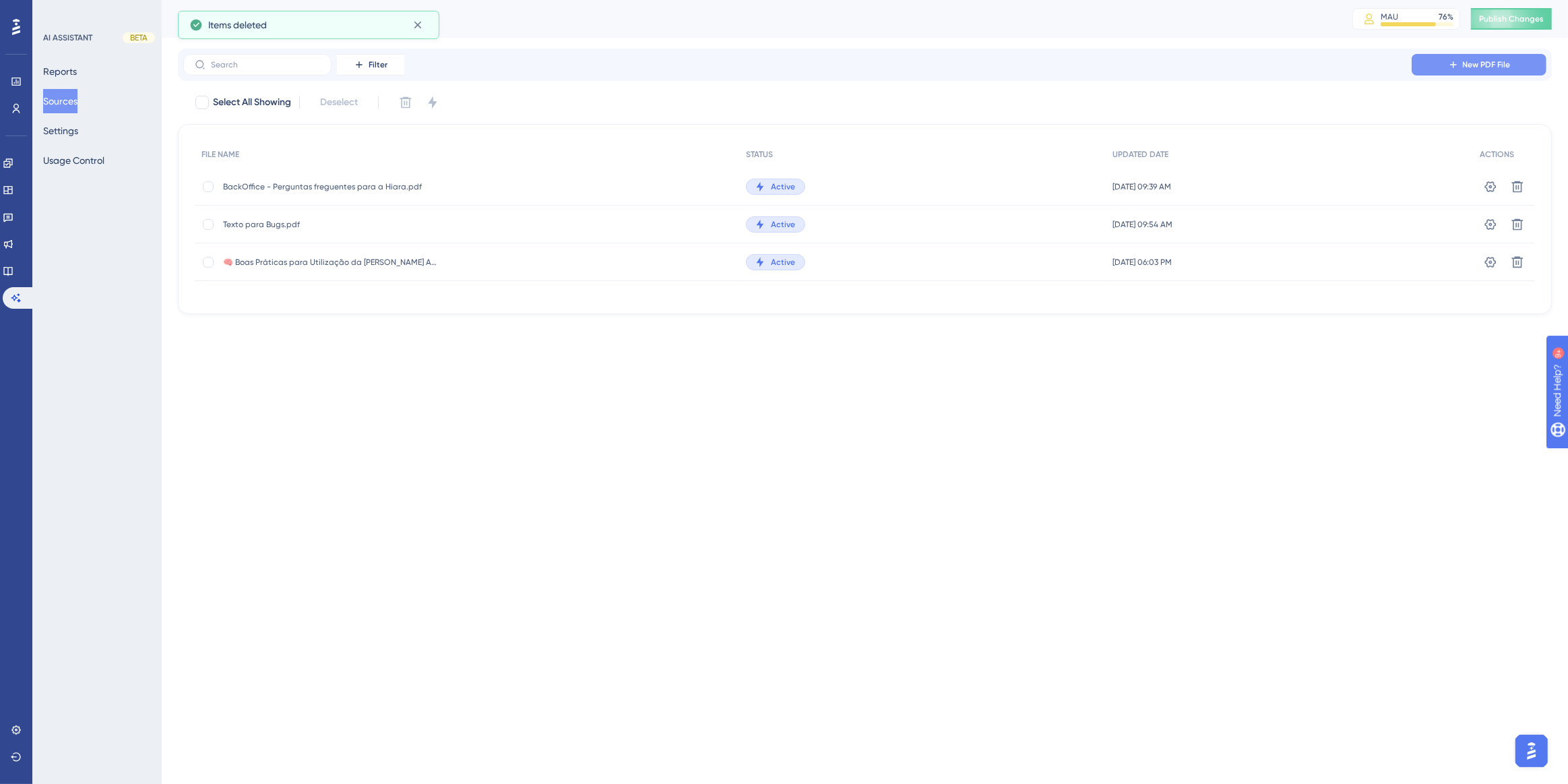
click at [1419, 65] on button "New PDF File" at bounding box center [1479, 64] width 135 height 22
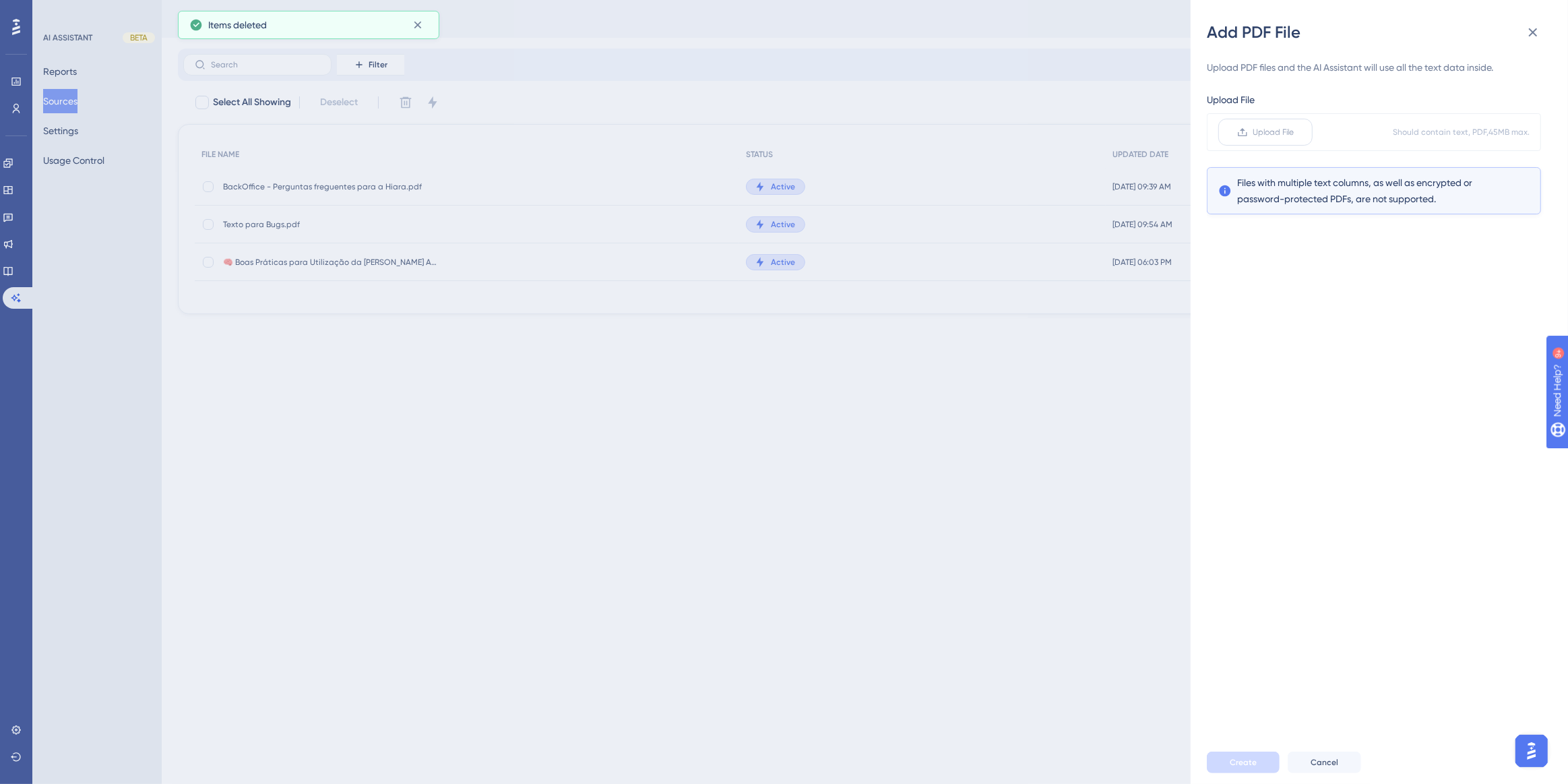
click at [1239, 127] on icon at bounding box center [1242, 131] width 11 height 11
click at [1294, 132] on input "Upload File" at bounding box center [1294, 132] width 0 height 0
click at [1266, 763] on button "Create" at bounding box center [1243, 762] width 73 height 22
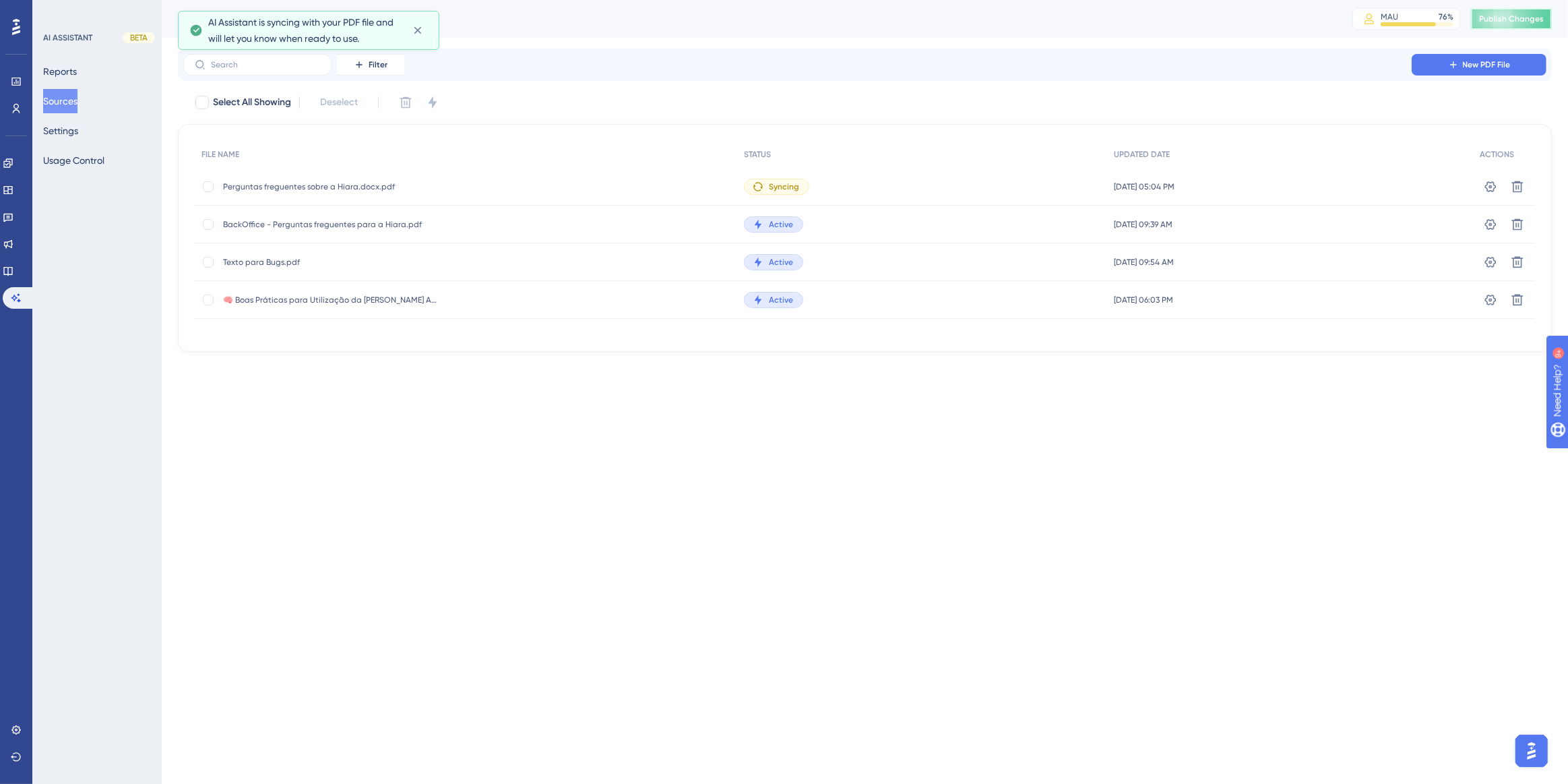
click at [1496, 14] on span "Publish Changes" at bounding box center [1511, 18] width 65 height 11
click at [69, 107] on button "Sources" at bounding box center [60, 101] width 34 height 24
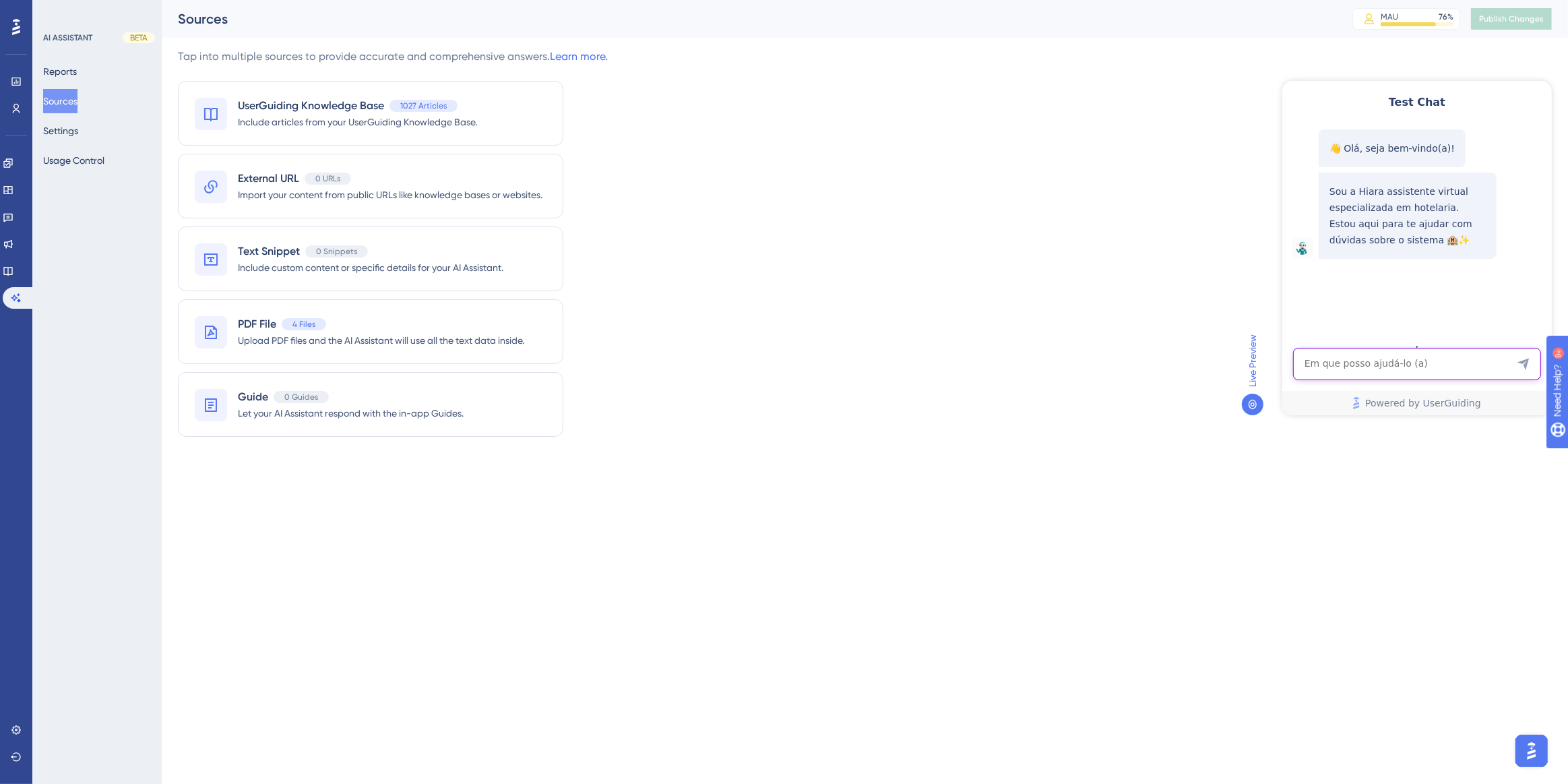
click at [1382, 377] on textarea "AI Assistant Text Input" at bounding box center [1416, 363] width 248 height 33
paste textarea "como distribuir um pagamento entre duas reservas"
type textarea "como distribuir um pagamento entre duas reservas"
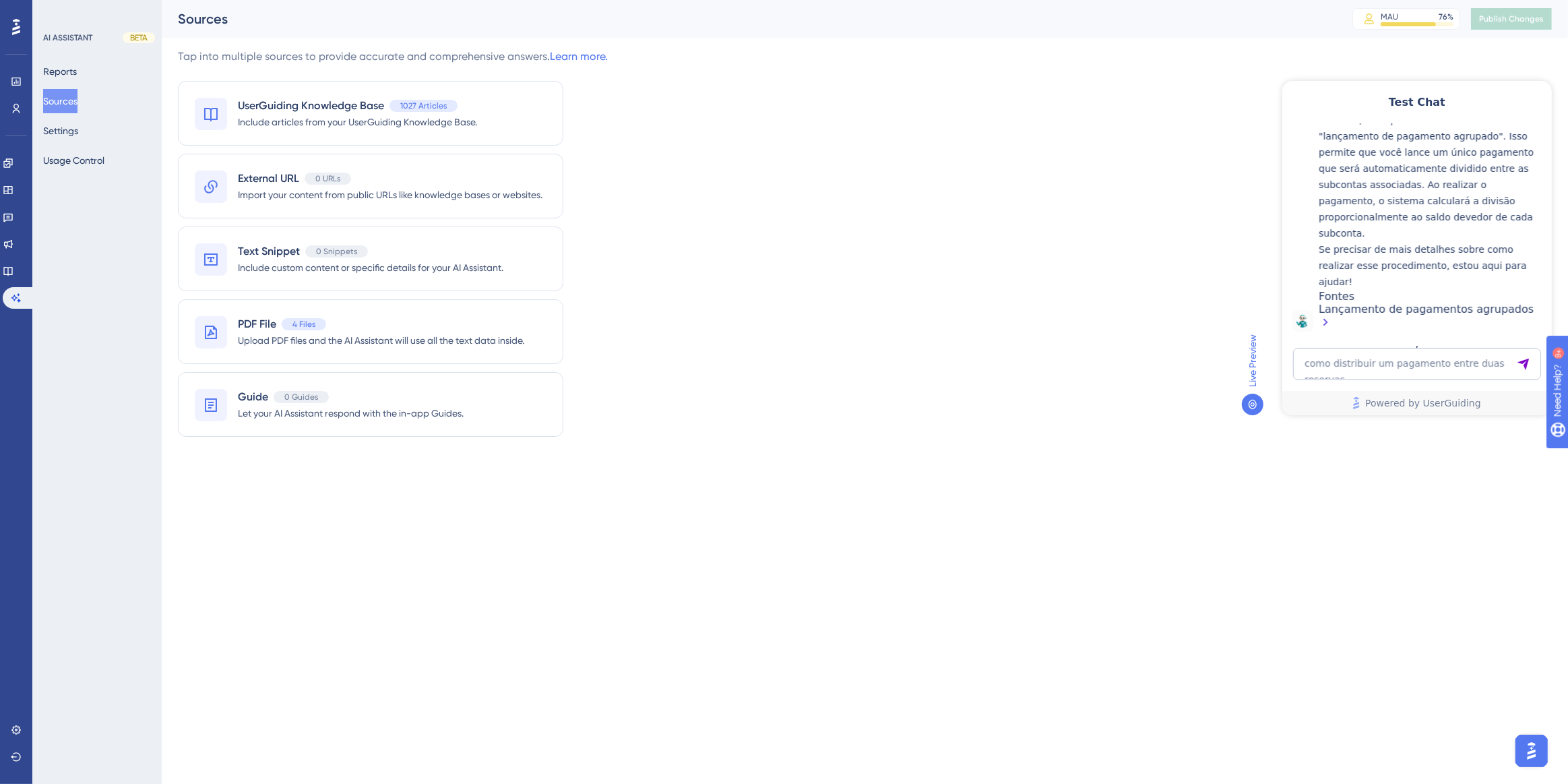
scroll to position [317, 0]
click at [1458, 311] on div "Lançamento de pagamentos agrupados" at bounding box center [1431, 316] width 226 height 29
click at [1330, 356] on textarea "como distribuir um pagamento entre duas reservas" at bounding box center [1416, 363] width 248 height 33
paste textarea "como distribuir um pagamento entre duas reservas"
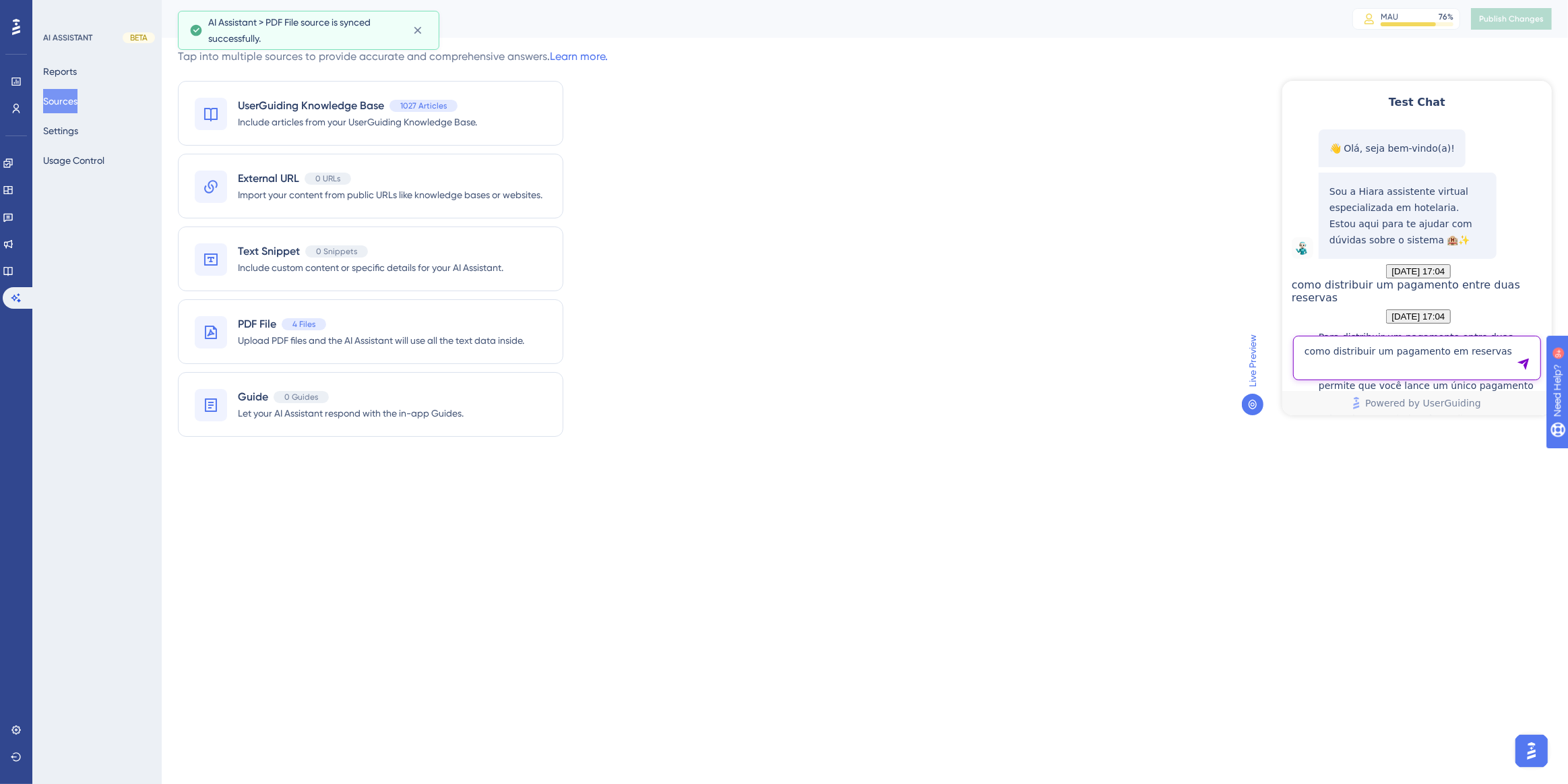
type textarea "como distribuir um pagamento em reservas"
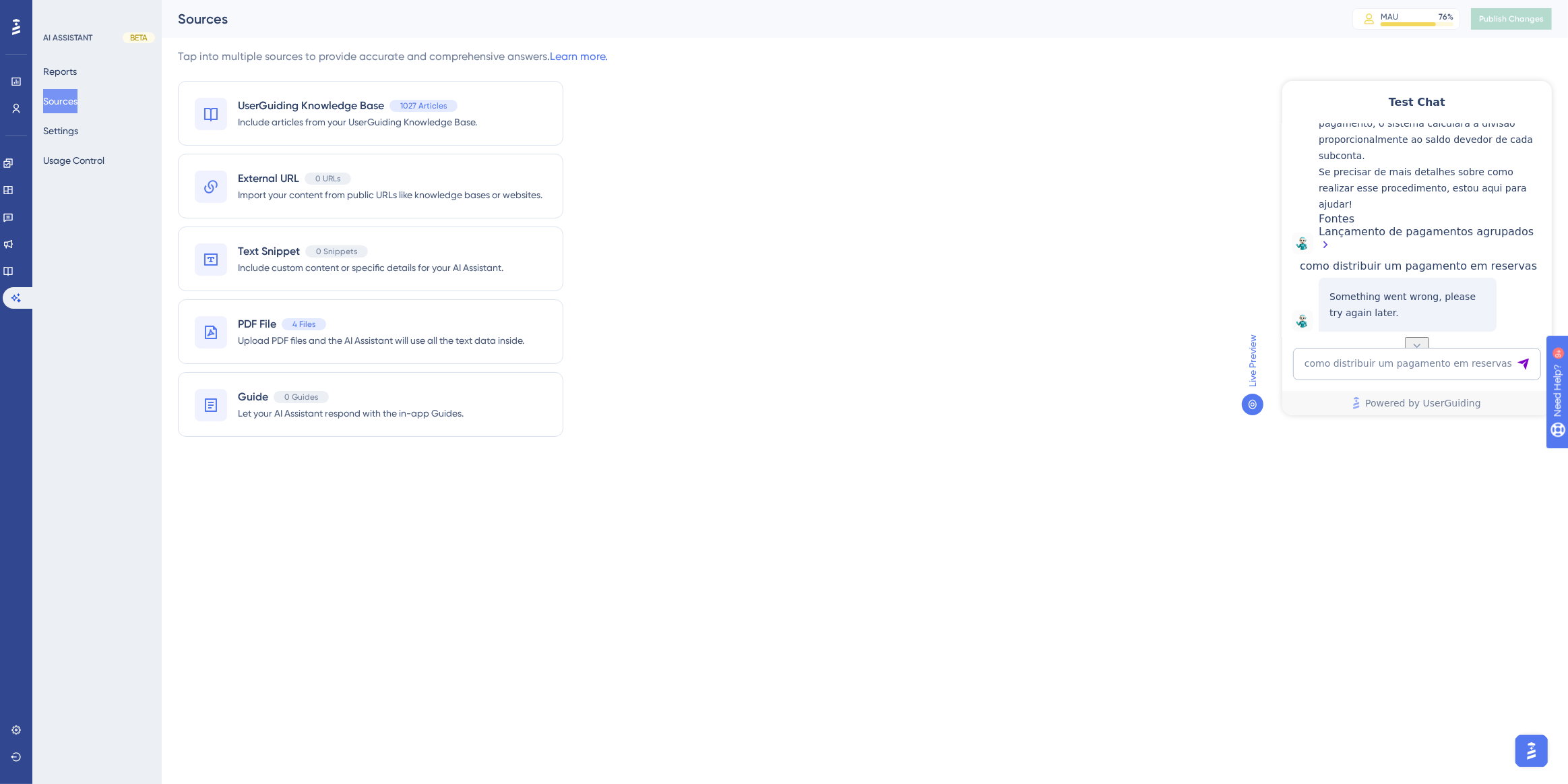
scroll to position [440, 0]
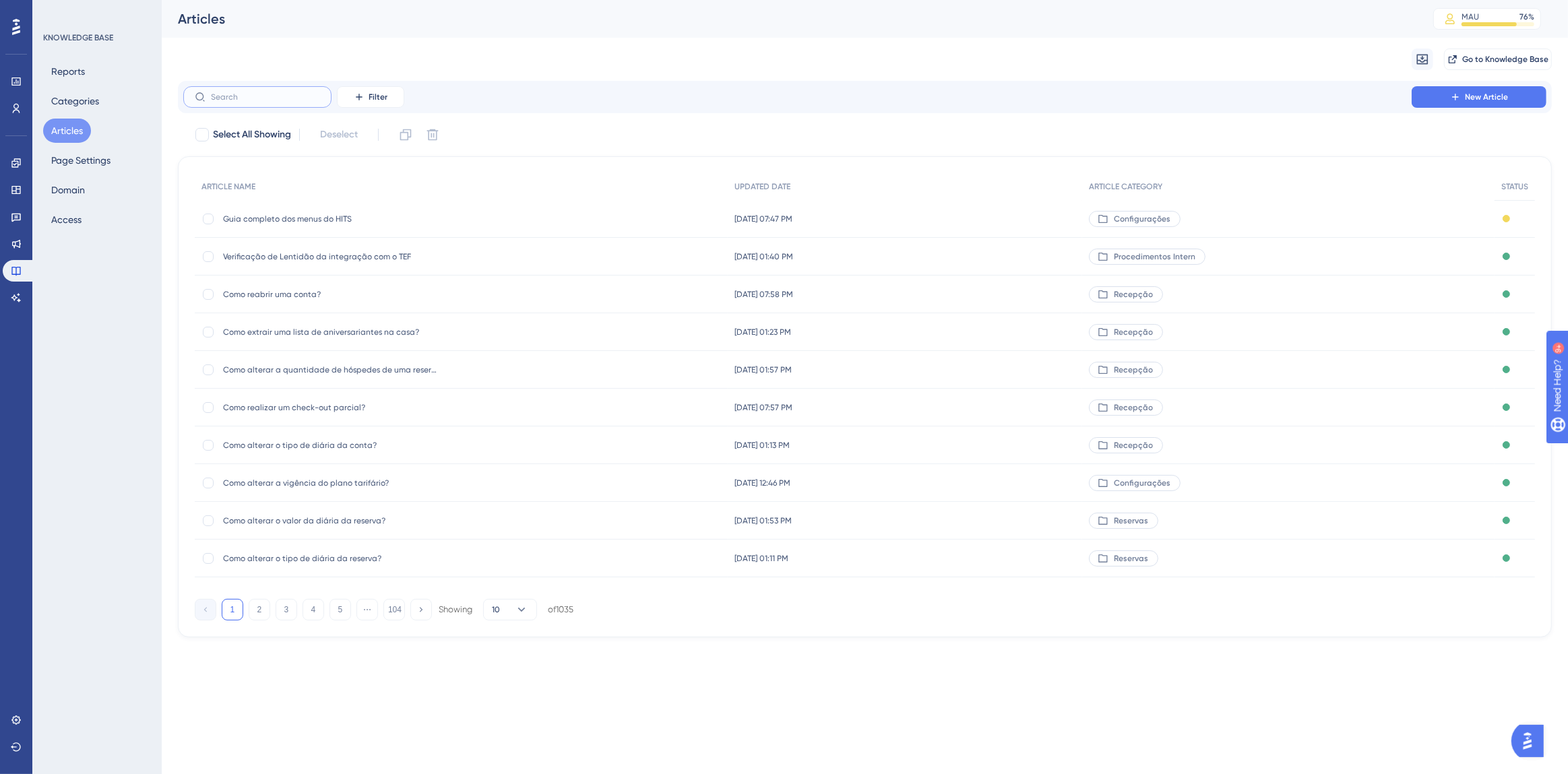
click at [217, 99] on input "text" at bounding box center [265, 97] width 109 height 10
type input "crédito"
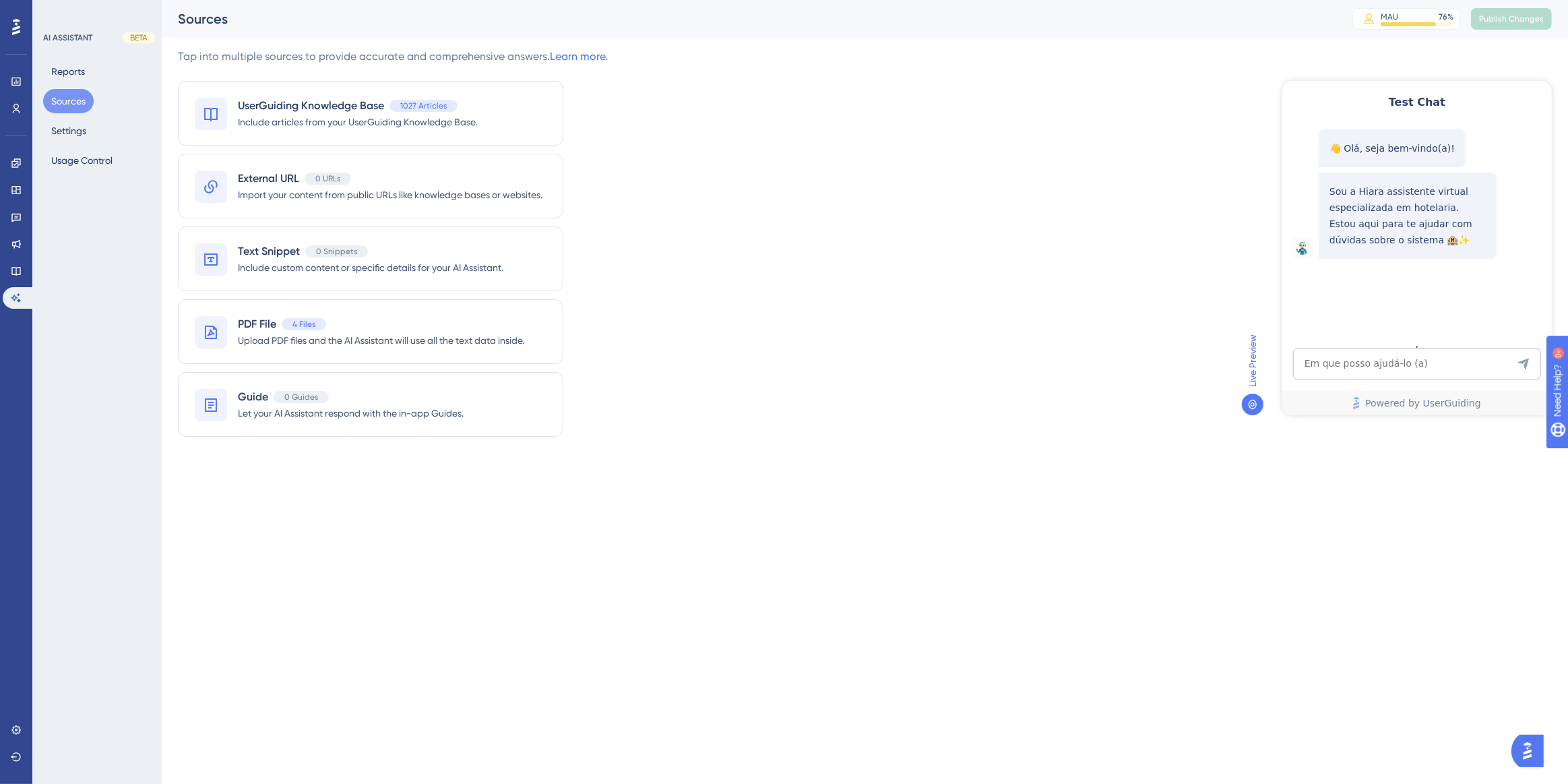
click at [1320, 356] on textarea "AI Assistant Text Input" at bounding box center [1416, 363] width 248 height 33
click at [1327, 361] on textarea "AI Assistant Text Input" at bounding box center [1416, 363] width 248 height 33
type textarea "como distribuir um pagamento em reservas"
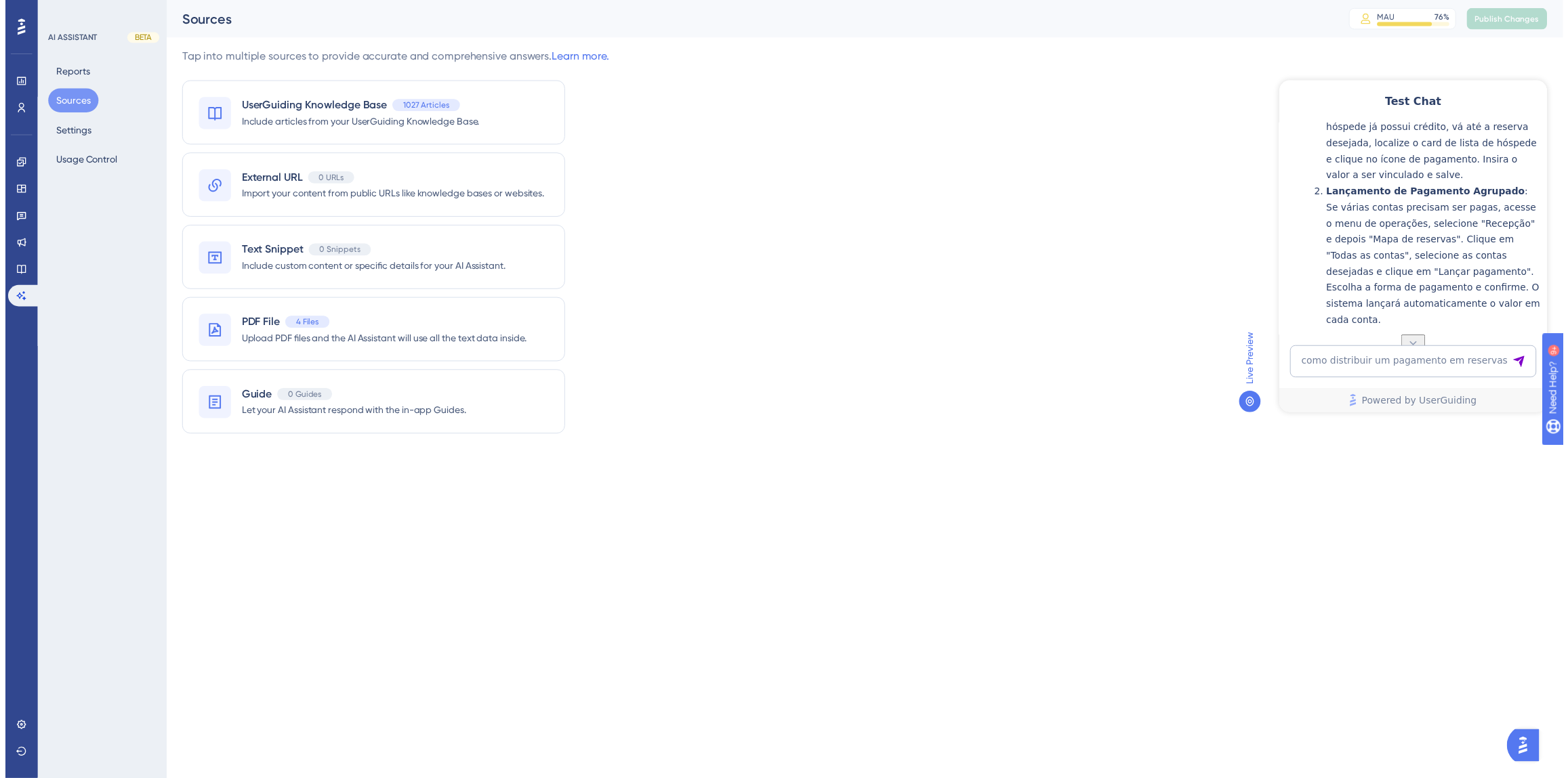
scroll to position [270, 0]
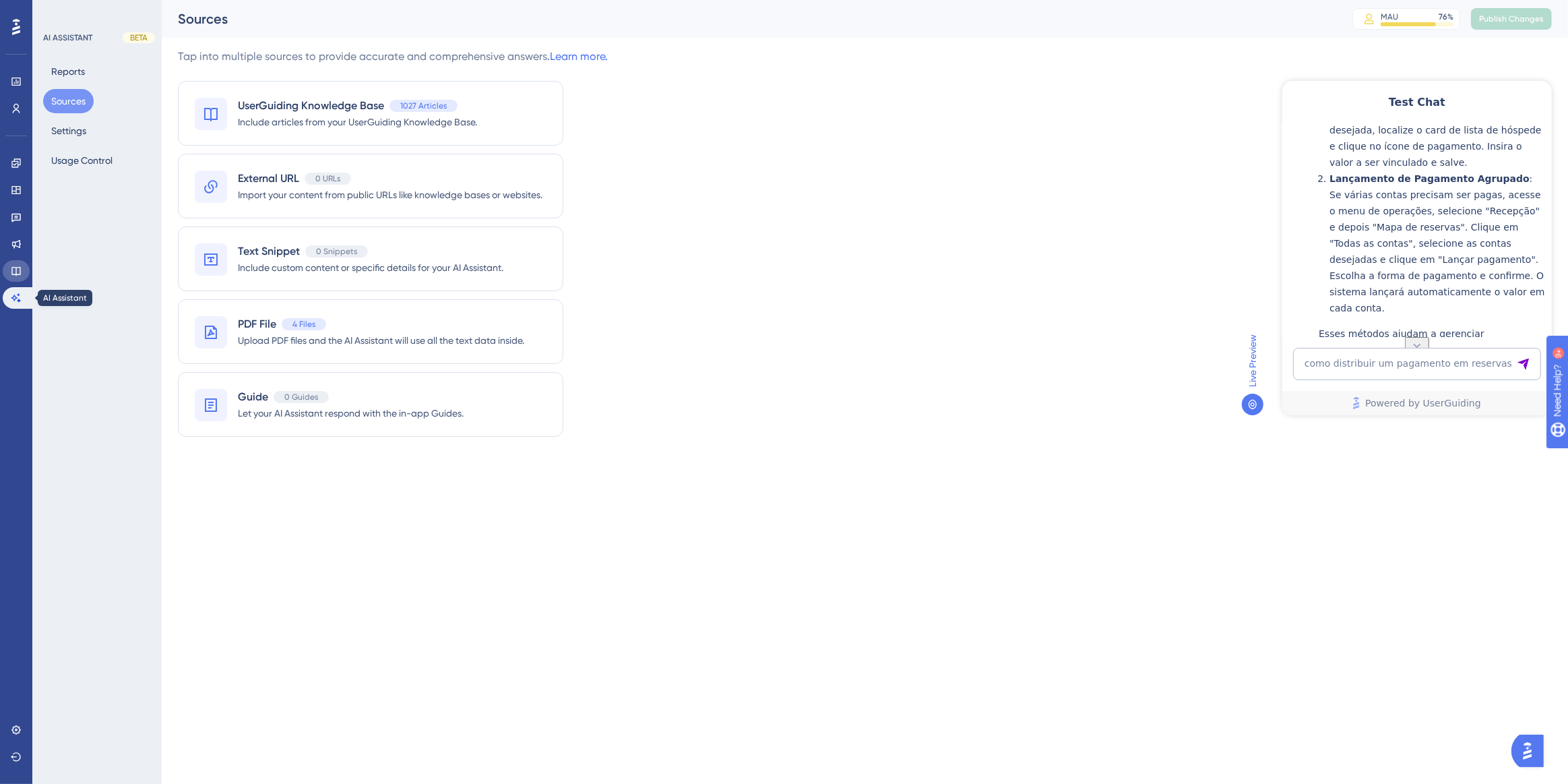
click at [14, 269] on icon at bounding box center [15, 270] width 11 height 11
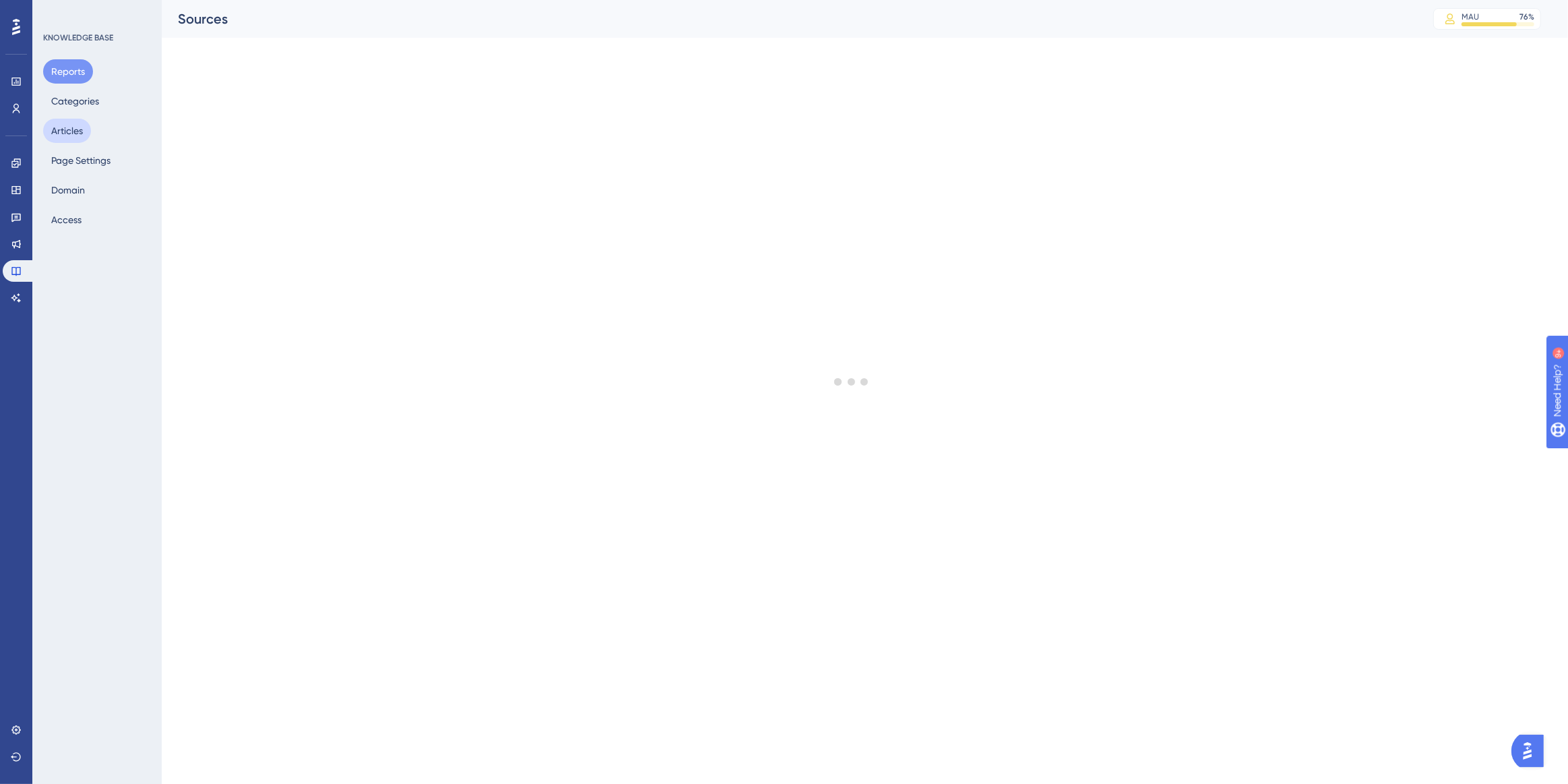
click at [76, 128] on button "Articles" at bounding box center [67, 130] width 48 height 24
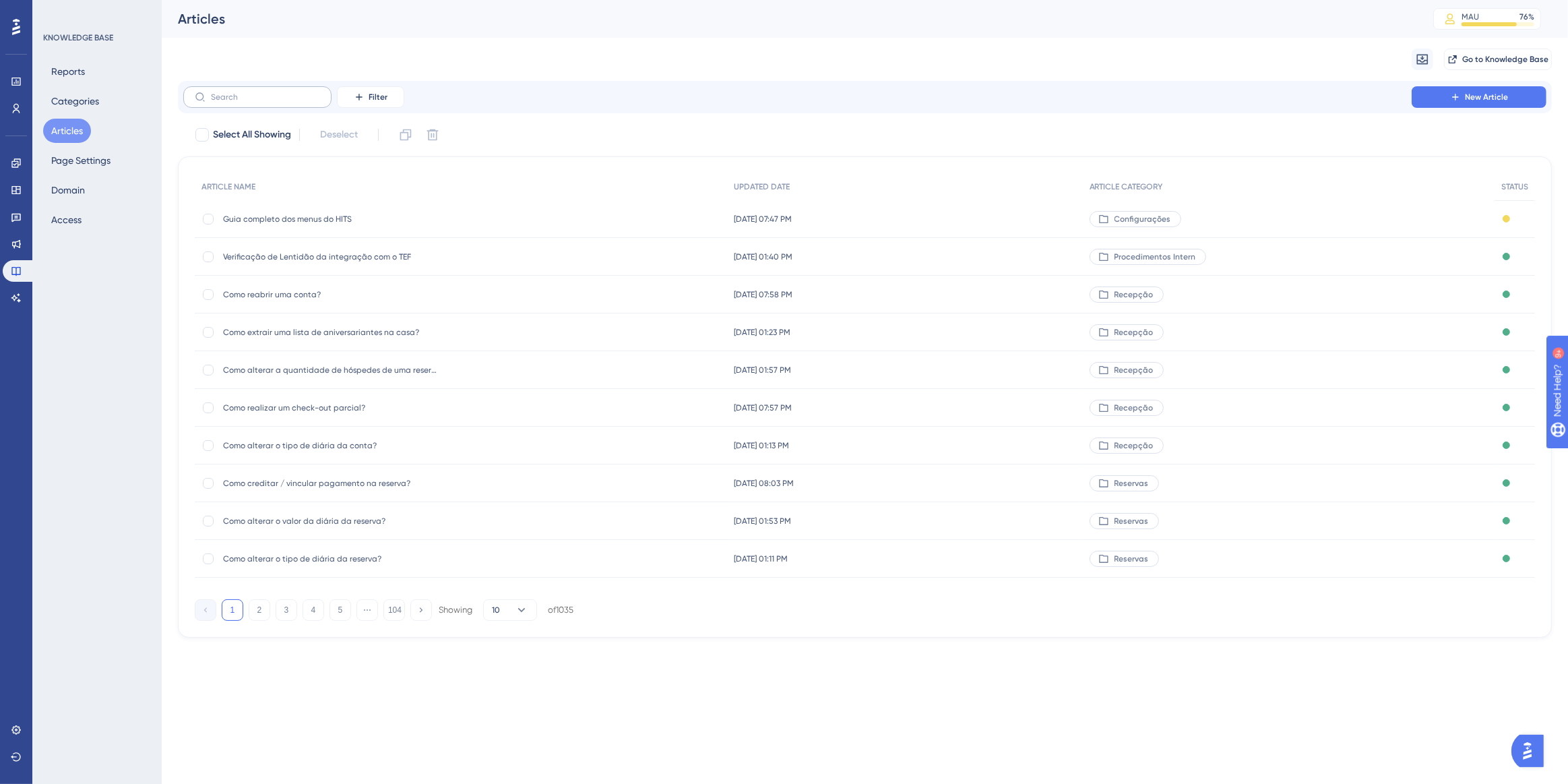
click at [245, 89] on label at bounding box center [257, 97] width 148 height 22
click at [245, 92] on input "text" at bounding box center [265, 97] width 109 height 10
type input "coi"
checkbox input "true"
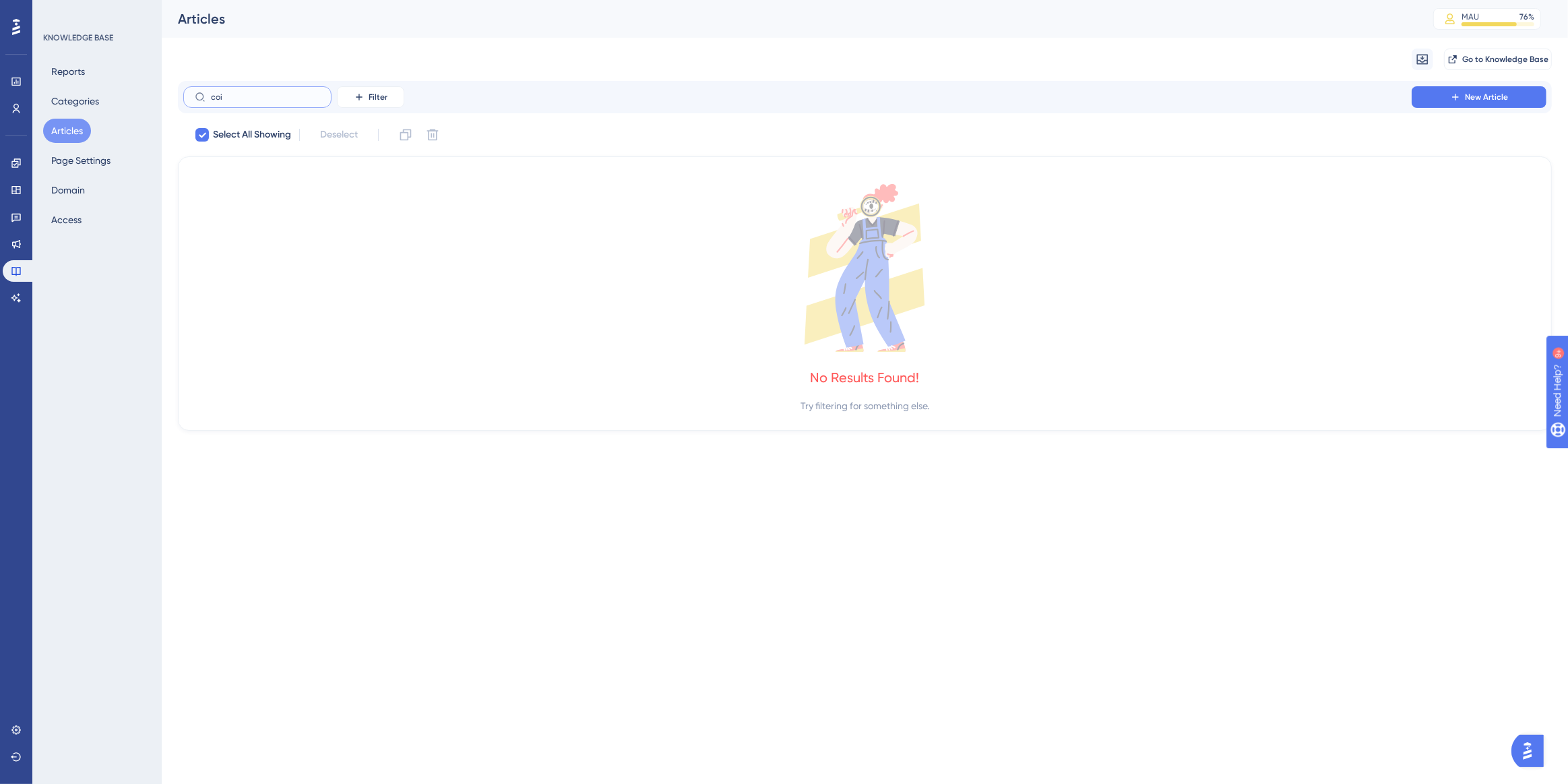
type input "co"
checkbox input "false"
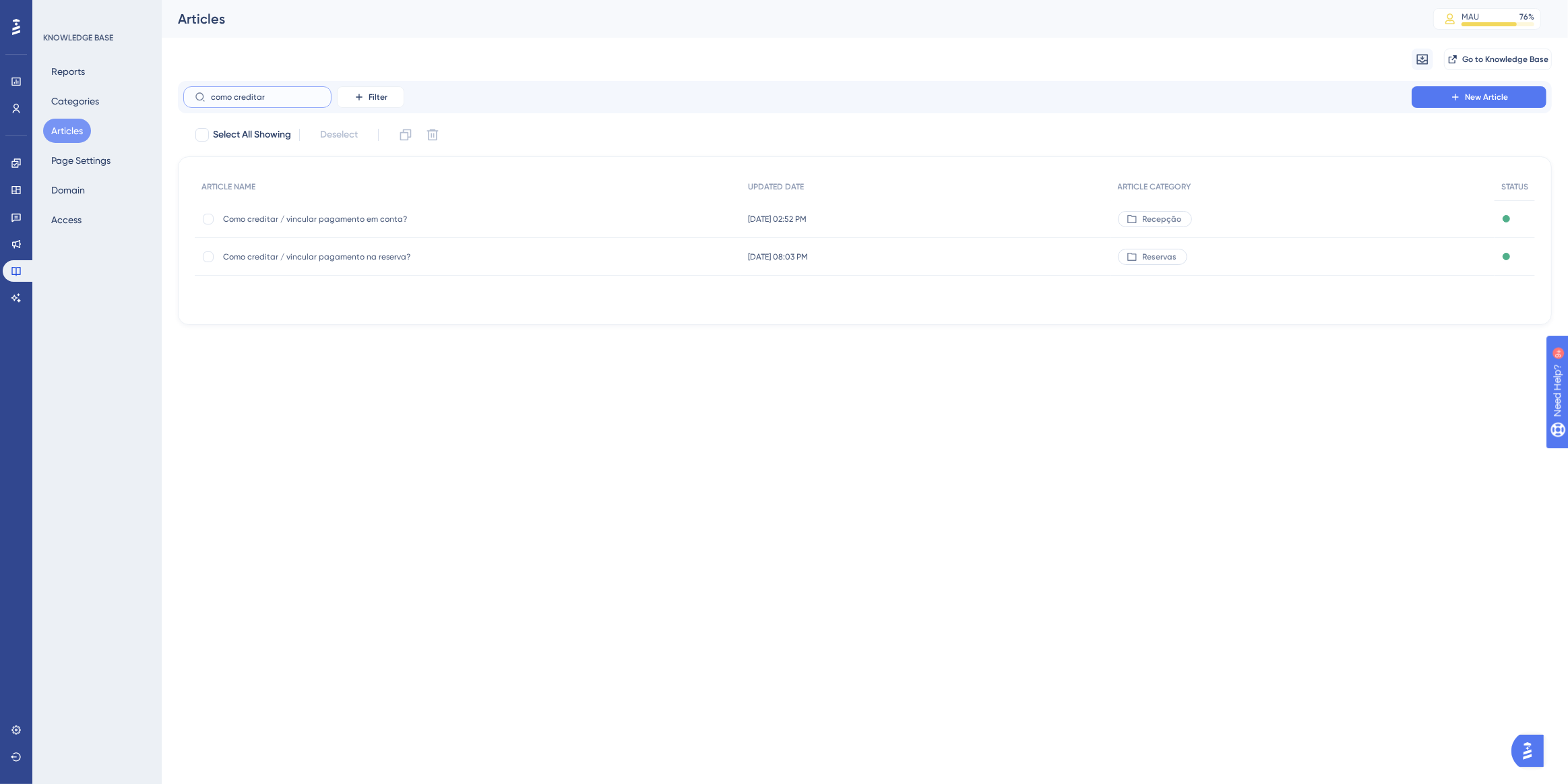
type input "como creditar"
click at [348, 260] on span "Como creditar / vincular pagamento na reserva?" at bounding box center [330, 256] width 216 height 11
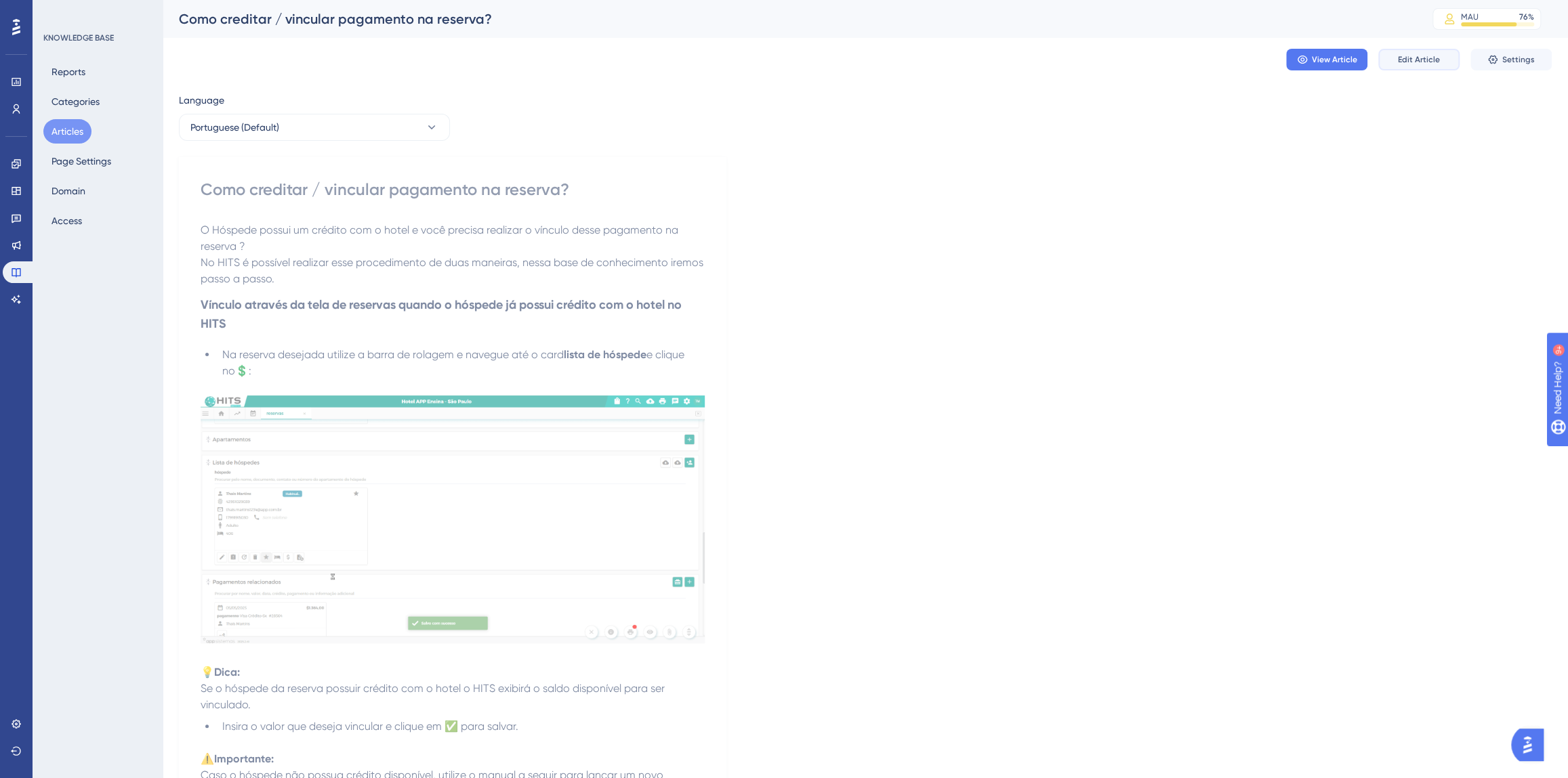
click at [1426, 60] on span "Edit Article" at bounding box center [1419, 59] width 42 height 11
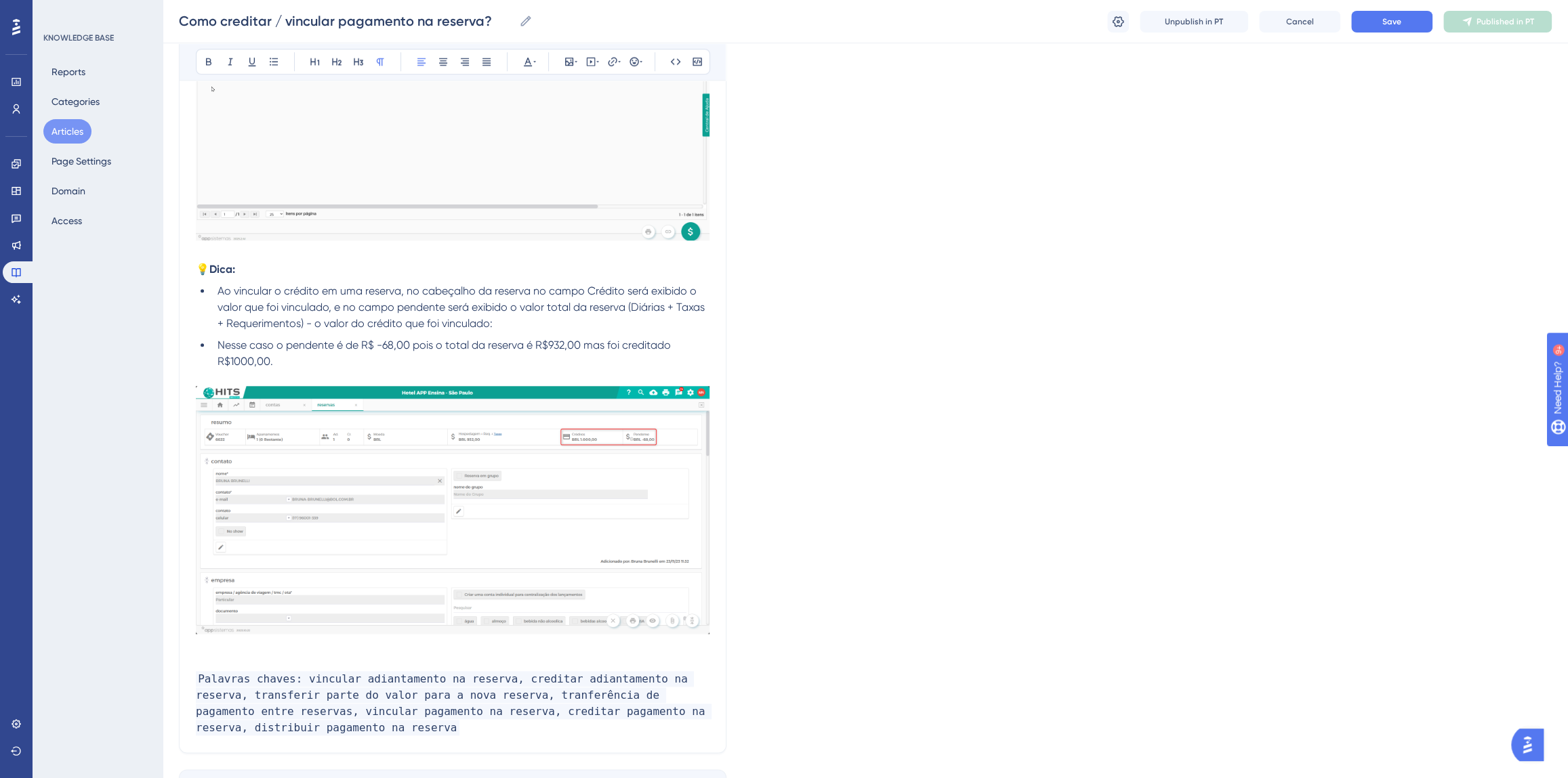
scroll to position [1137, 0]
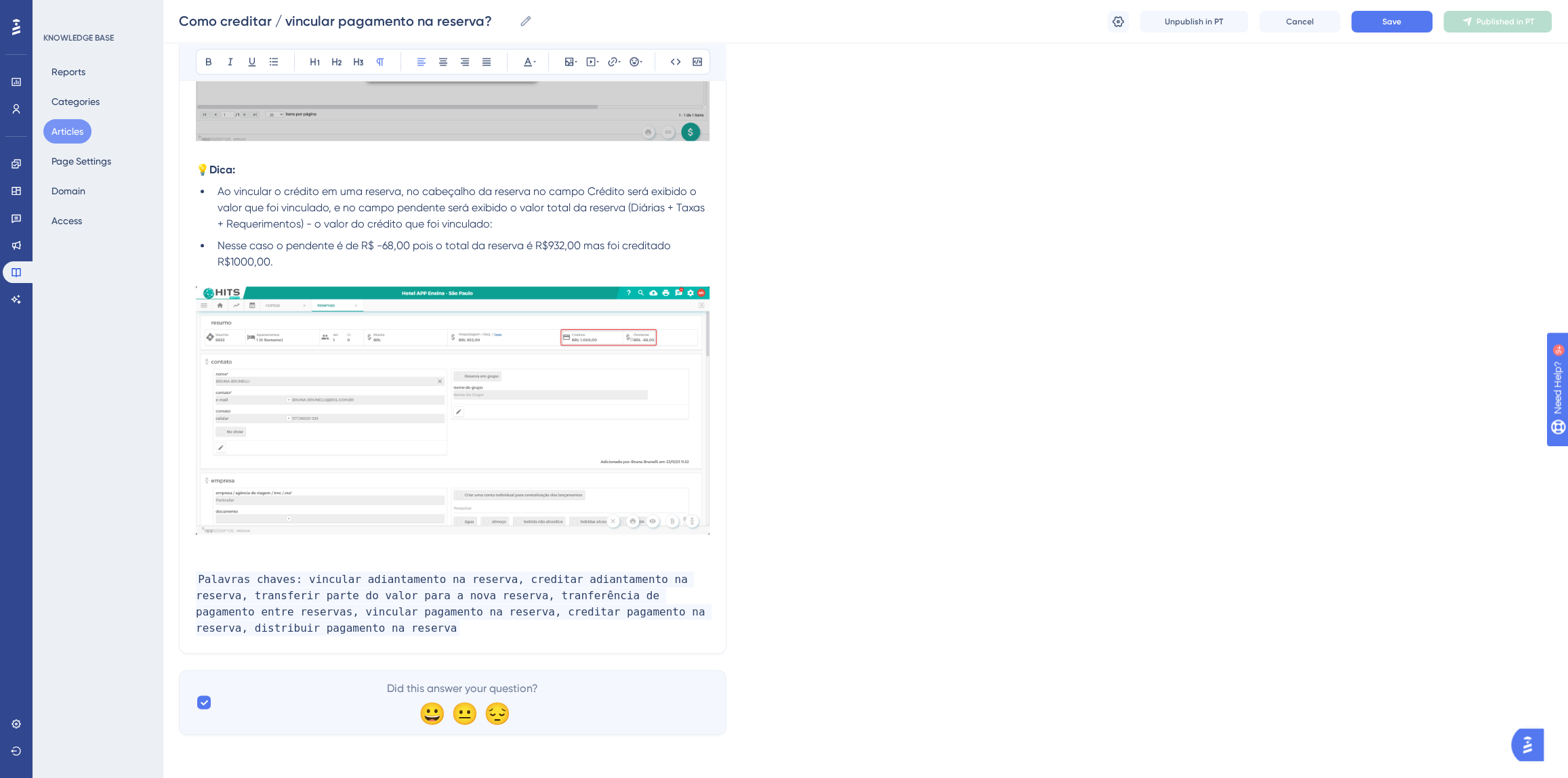
click at [330, 628] on p "Palavras chaves: vincular adiantamento na reserva, creditar adiantamento na res…" at bounding box center [452, 605] width 513 height 65
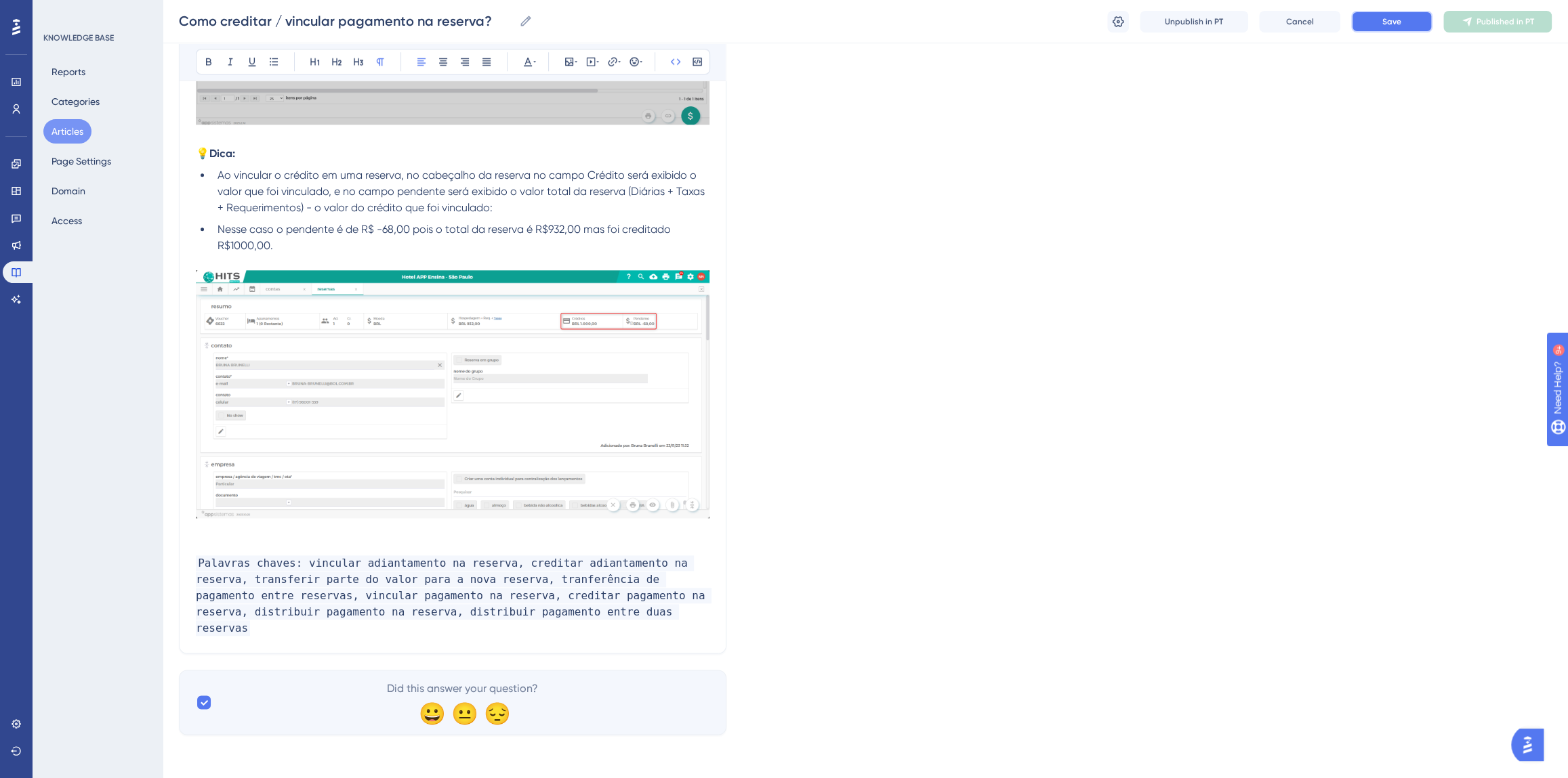
click at [1398, 11] on button "Save" at bounding box center [1392, 21] width 81 height 22
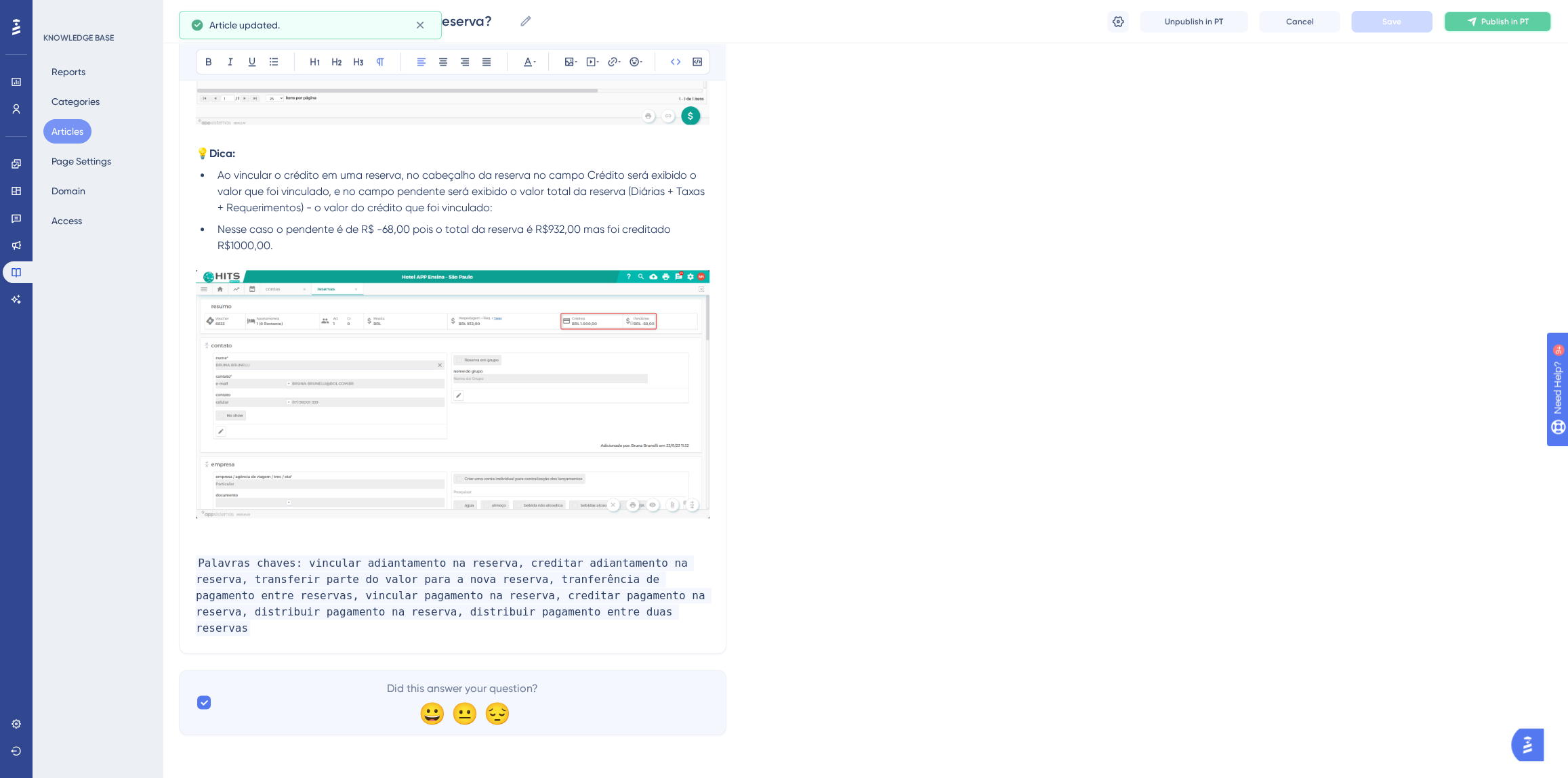
click at [1484, 22] on span "Publish in PT" at bounding box center [1504, 21] width 47 height 11
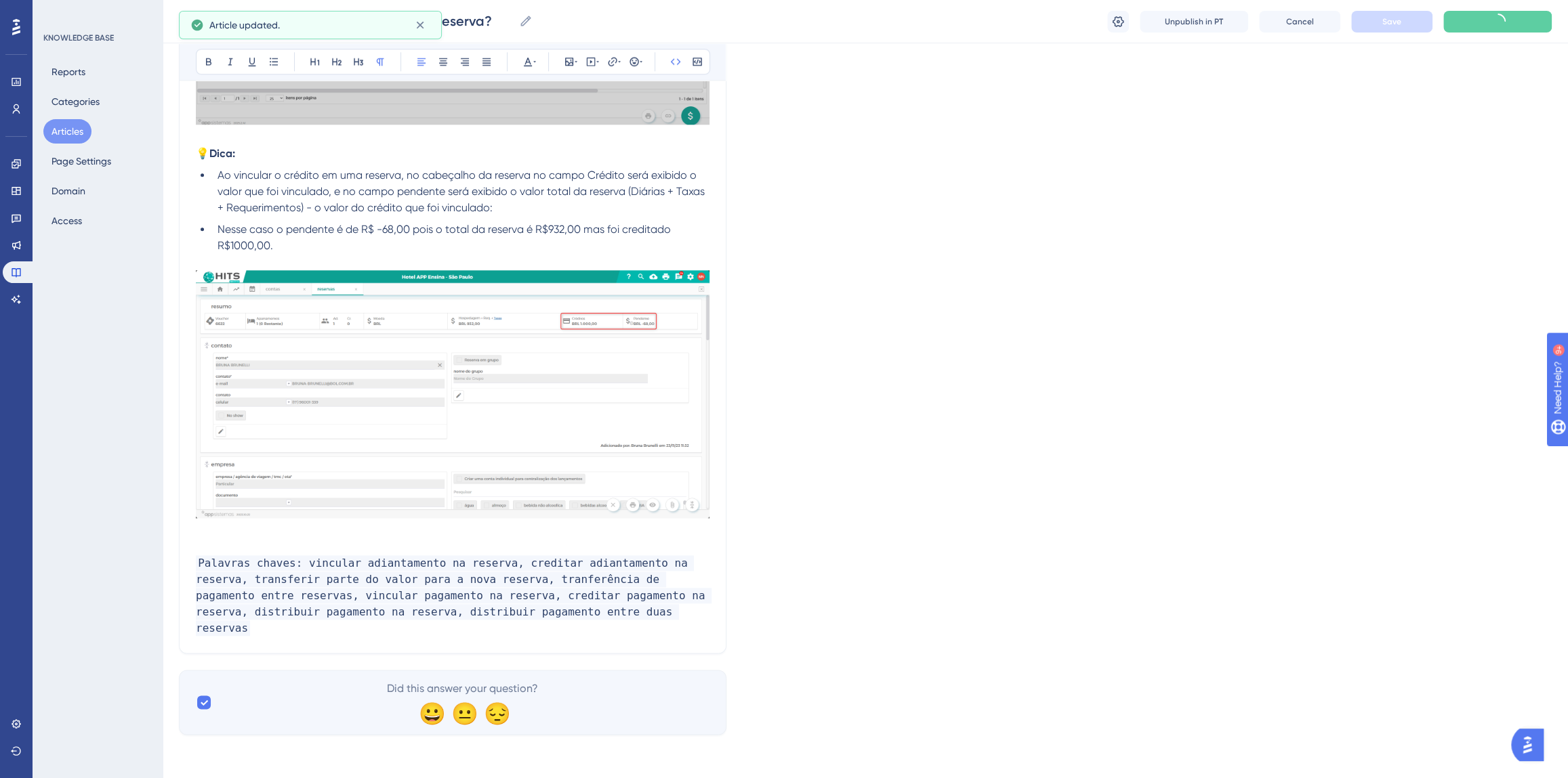
scroll to position [1054, 0]
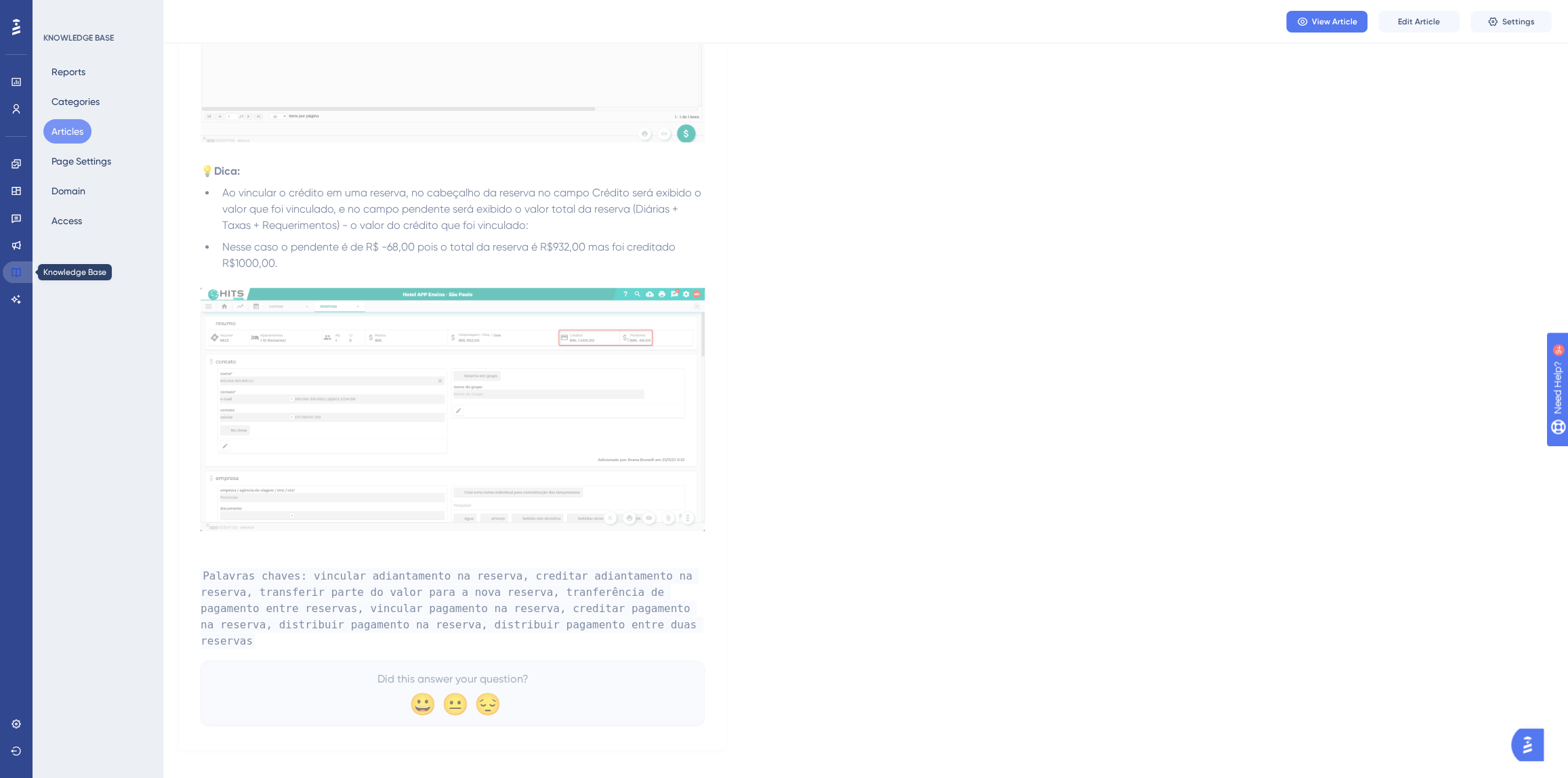
click at [19, 273] on icon at bounding box center [15, 272] width 9 height 9
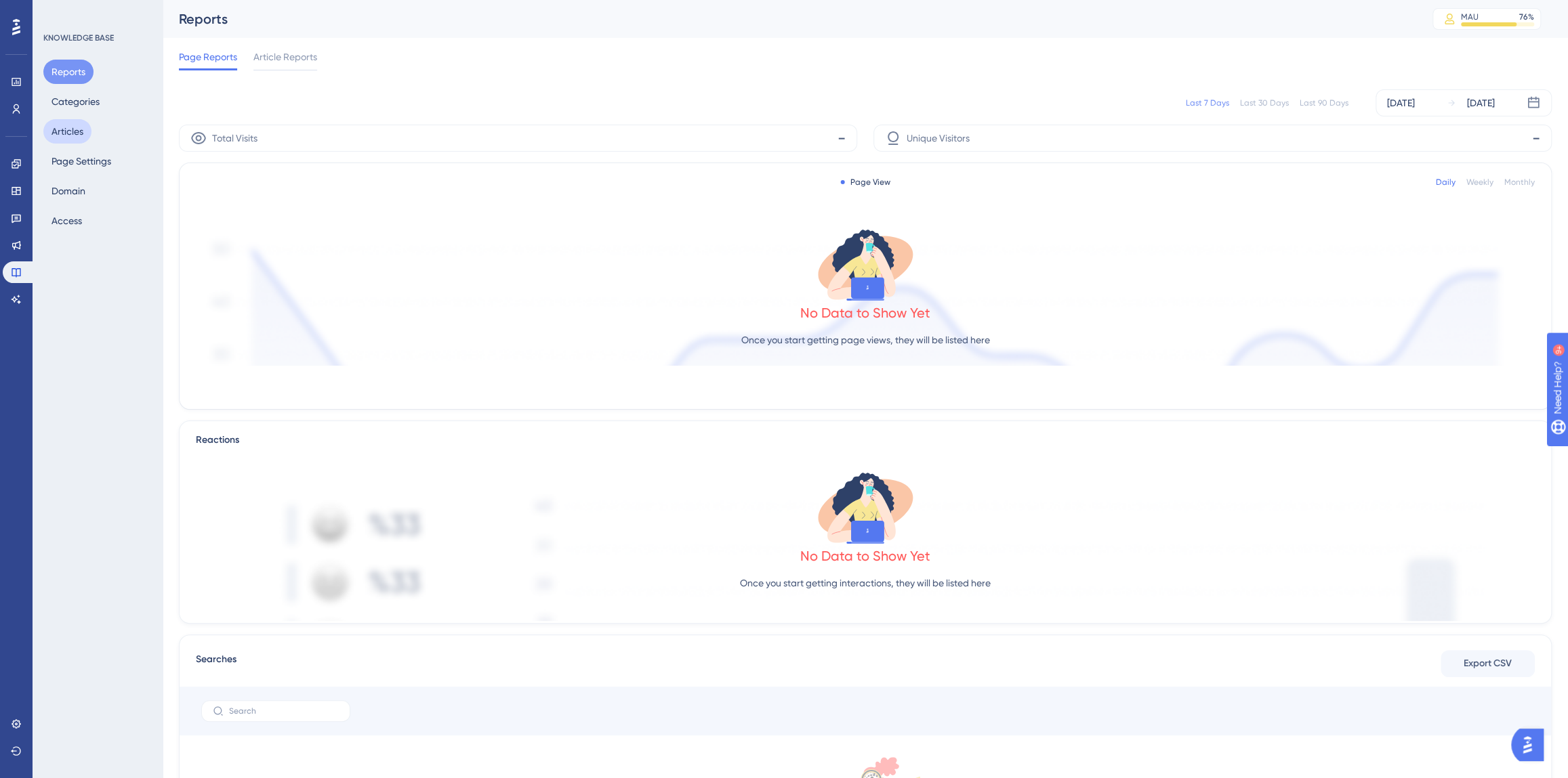
click at [81, 136] on button "Articles" at bounding box center [67, 131] width 48 height 24
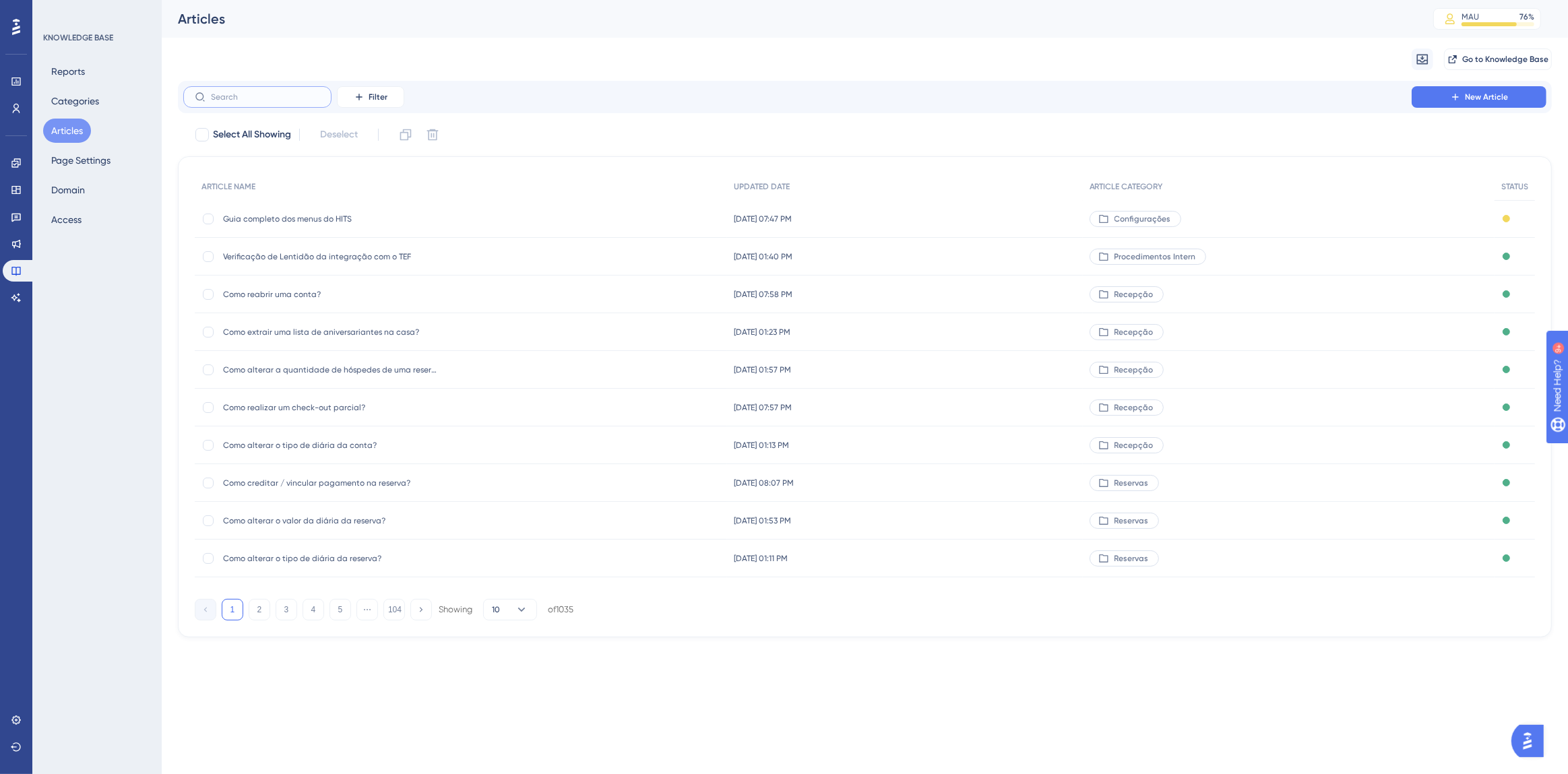
click at [232, 94] on input "text" at bounding box center [265, 97] width 109 height 10
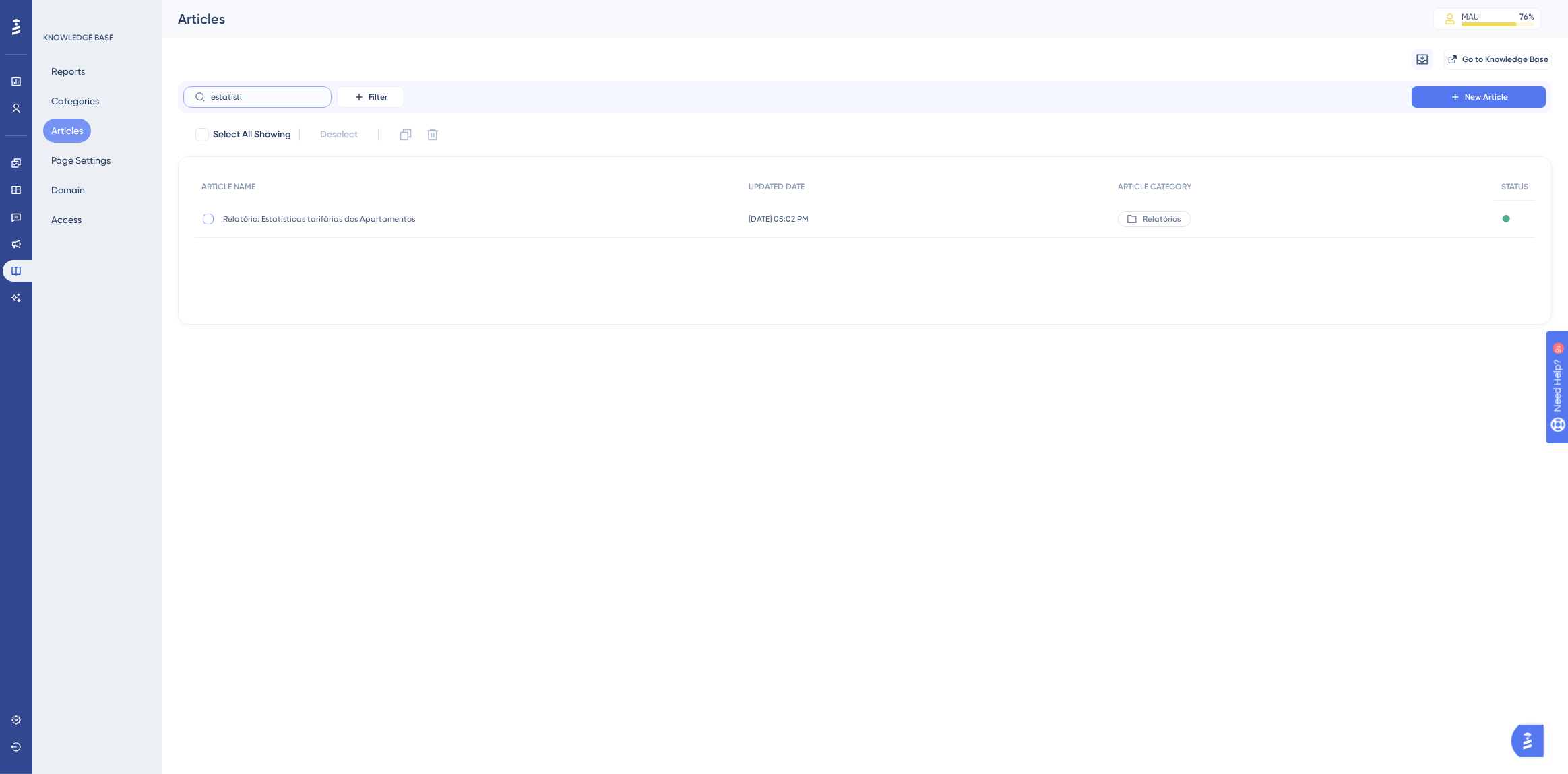
type input "estatísti"
click at [210, 220] on div at bounding box center [208, 218] width 11 height 11
checkbox input "true"
click at [402, 135] on icon at bounding box center [406, 135] width 11 height 11
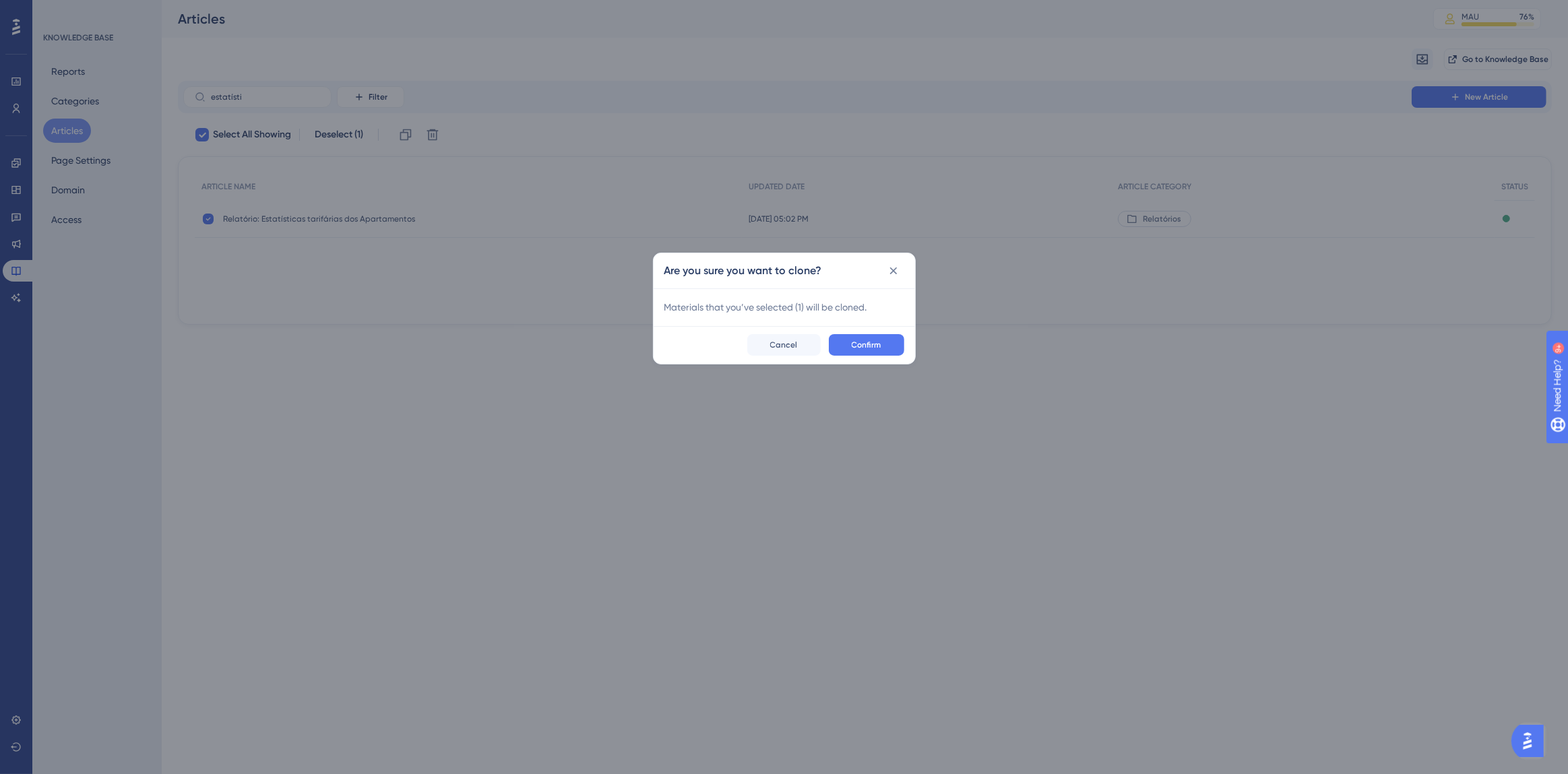
checkbox input "false"
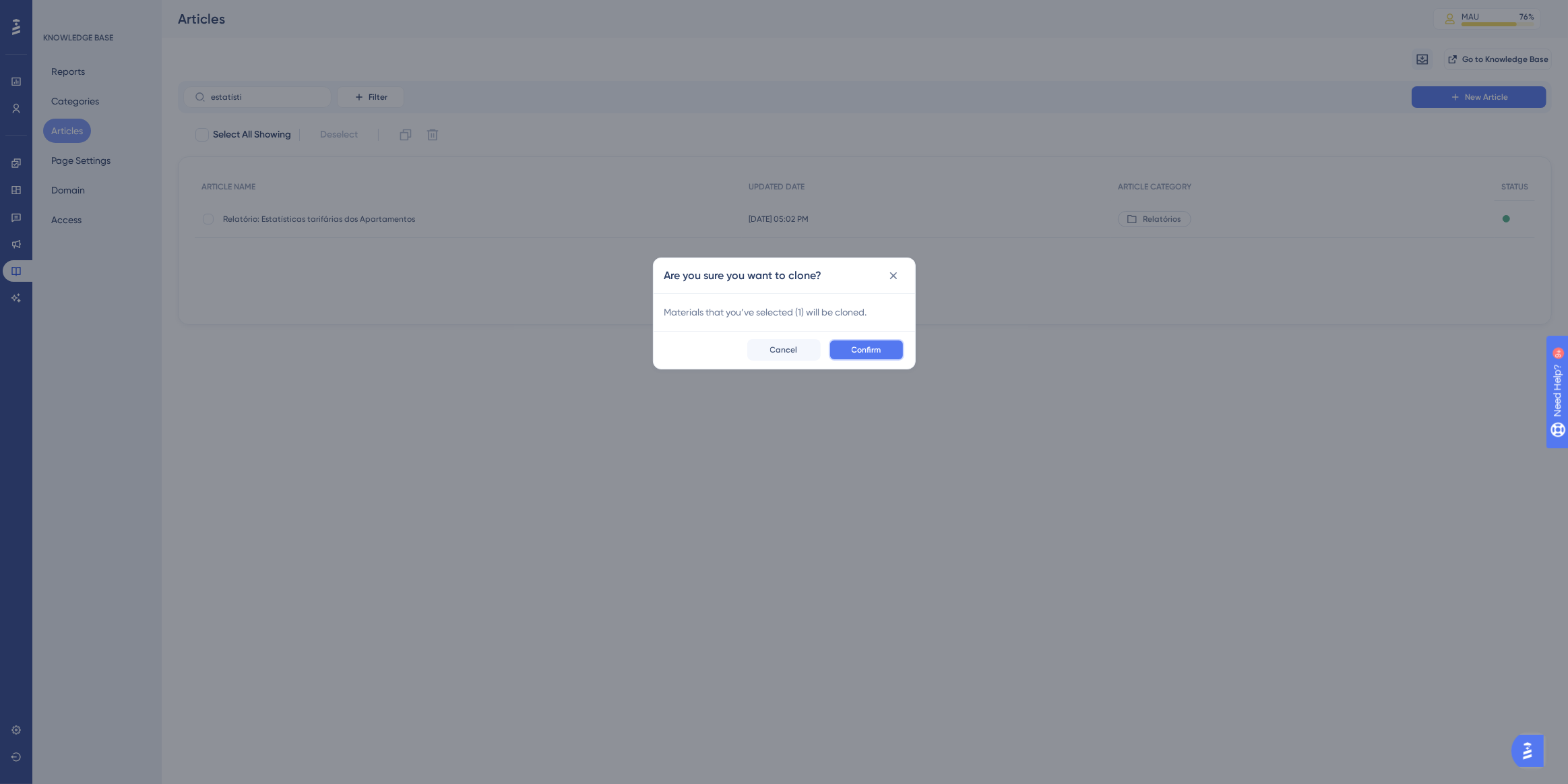
click at [898, 357] on button "Confirm" at bounding box center [866, 350] width 76 height 22
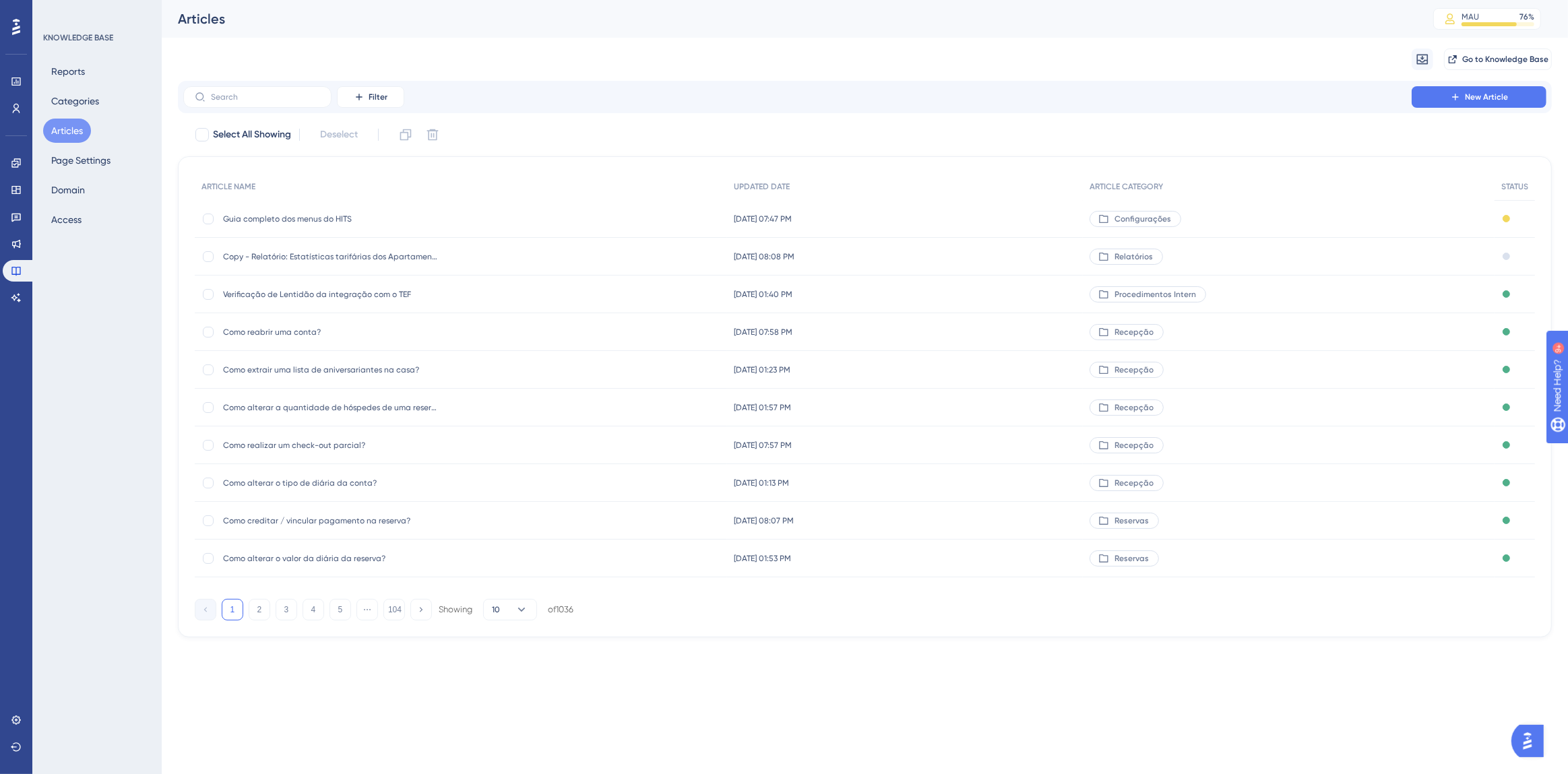
click at [347, 256] on span "Copy - Relatório: Estatísticas tarifárias dos Apartamentos" at bounding box center [330, 256] width 216 height 11
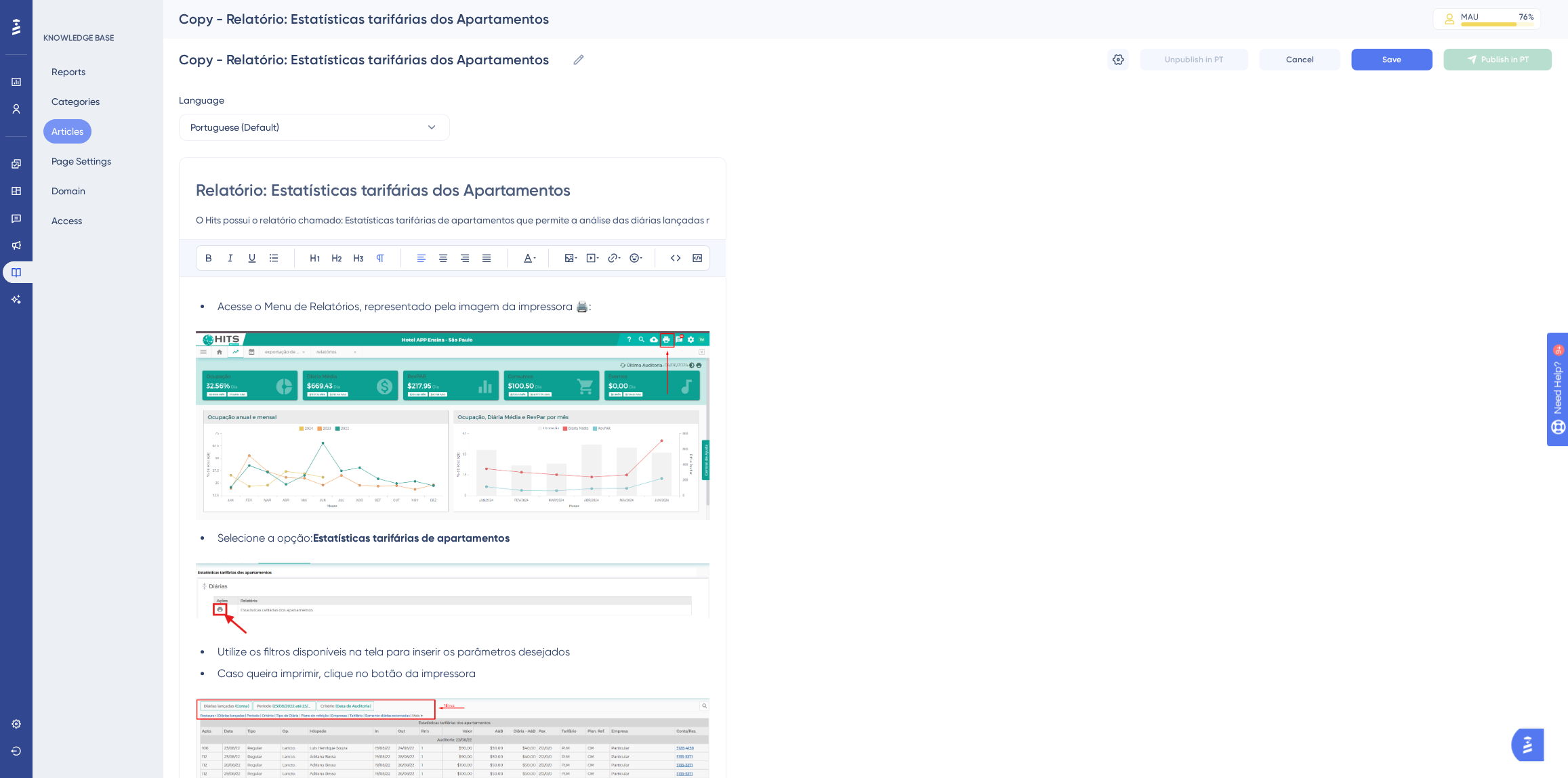
click at [1103, 58] on div "Copy - Relatório: Estatísticas tarifárias dos Apartamentos Copy - Relatório: Es…" at bounding box center [865, 59] width 1372 height 43
click at [1111, 58] on icon at bounding box center [1118, 60] width 13 height 13
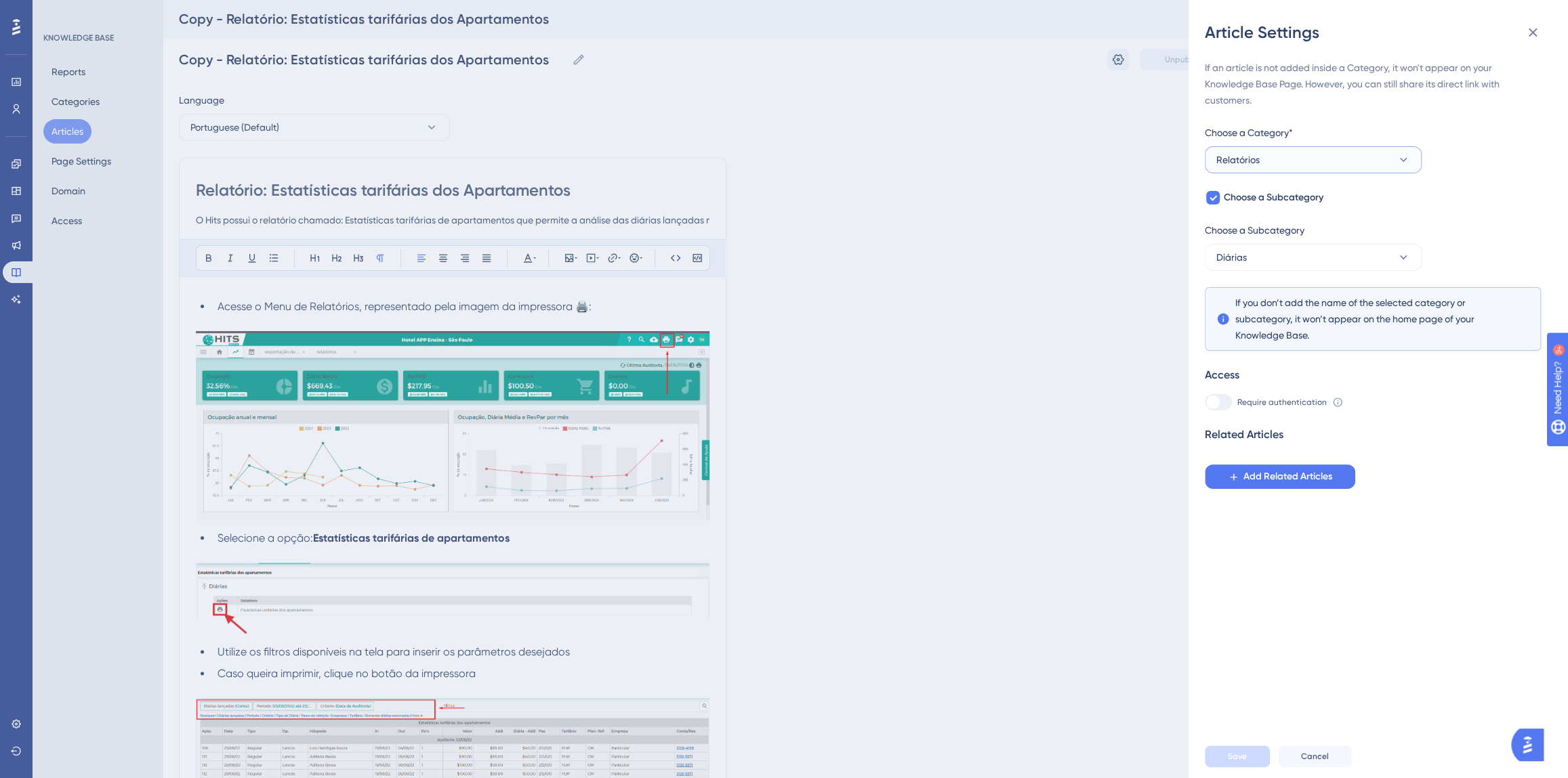
click at [1248, 159] on span "Relatórios" at bounding box center [1238, 160] width 43 height 16
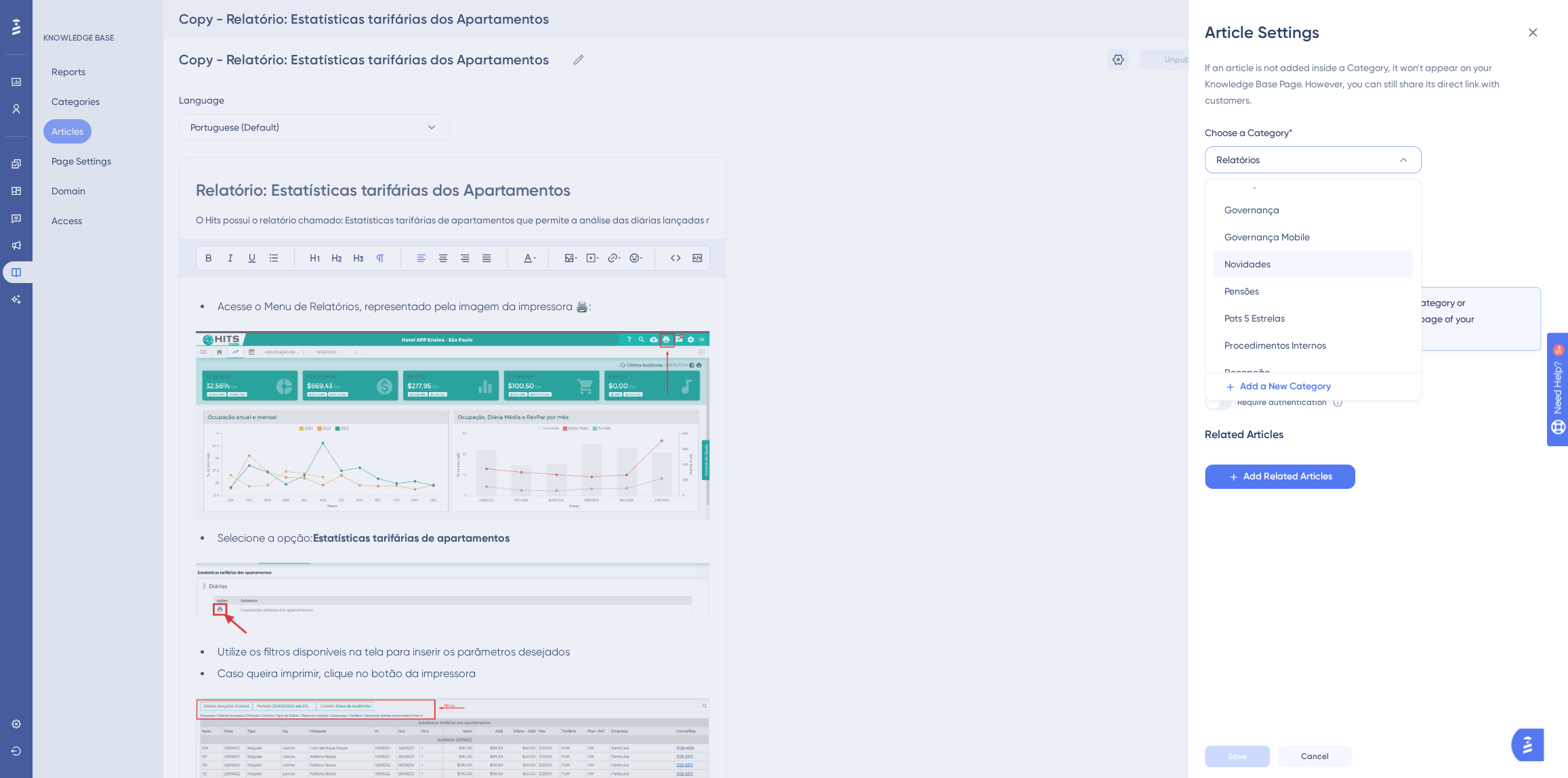
scroll to position [383, 0]
click at [1266, 354] on div "Revisão Revisão" at bounding box center [1313, 359] width 177 height 27
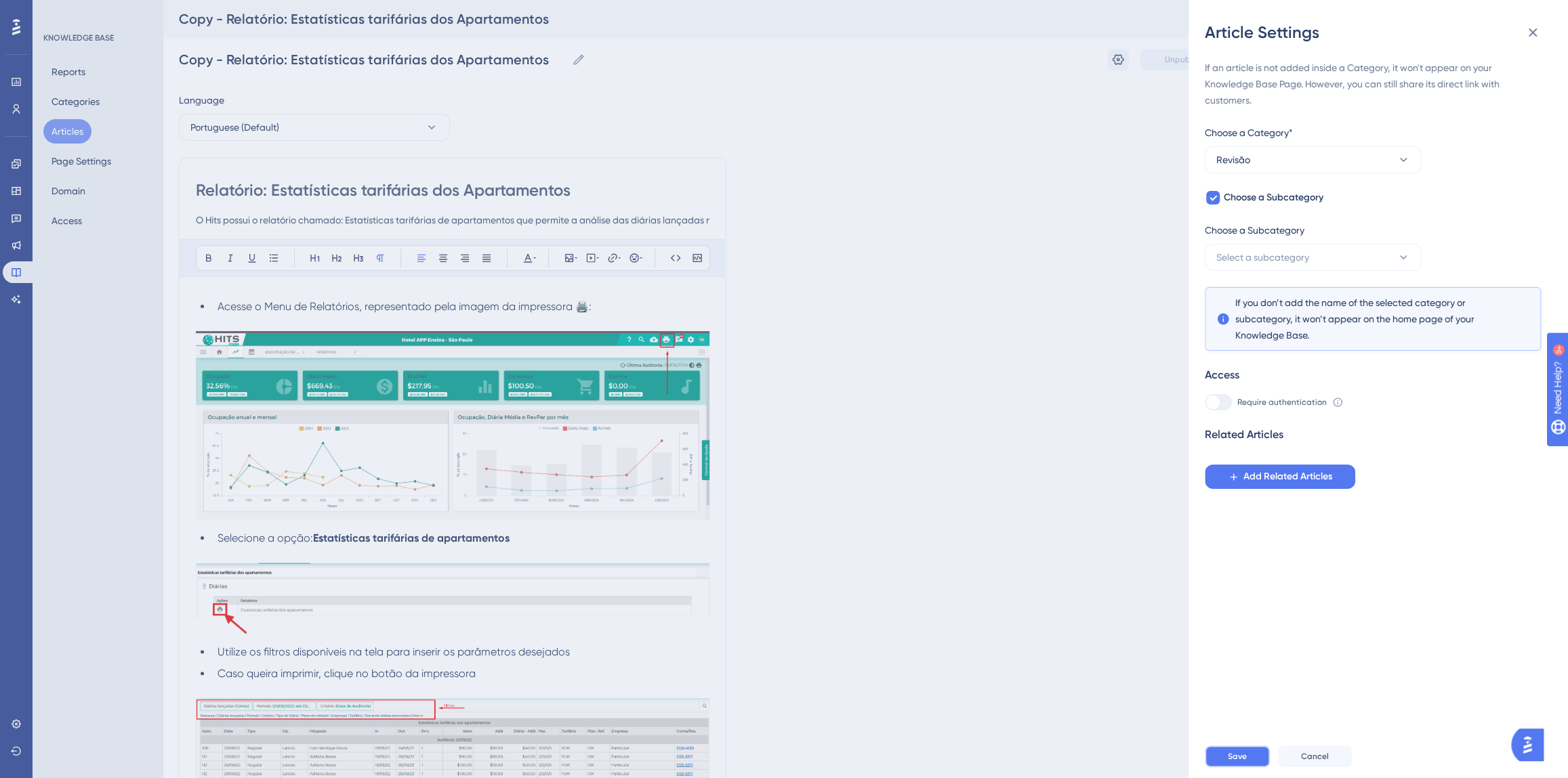
click at [1238, 762] on span "Save" at bounding box center [1238, 756] width 19 height 11
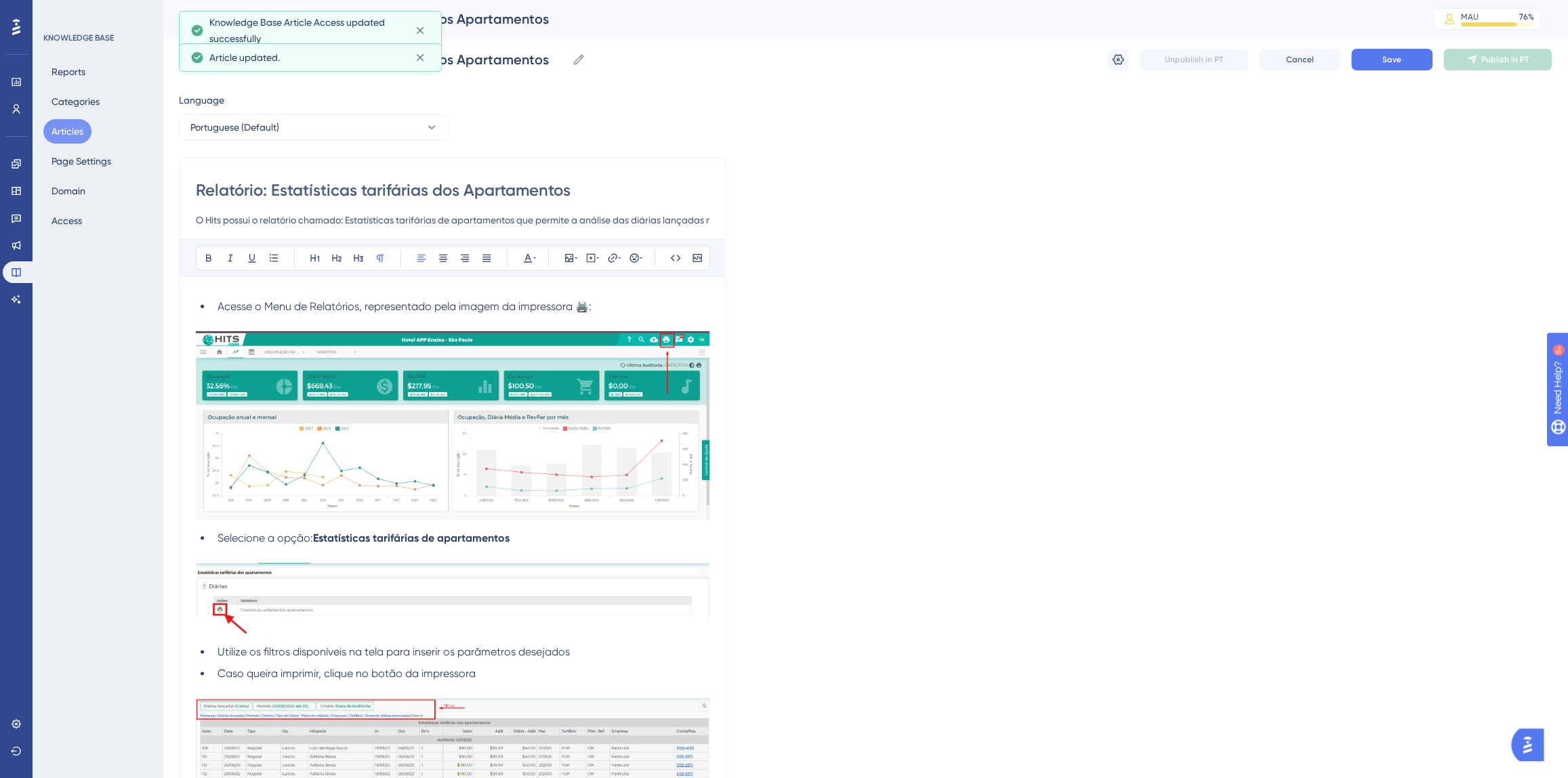
drag, startPoint x: 465, startPoint y: 186, endPoint x: 571, endPoint y: 189, distance: 106.0
click at [571, 189] on input "Relatório: Estatísticas tarifárias dos Apartamentos" at bounding box center [452, 190] width 513 height 22
type input "Relatório: Estatísticas tarifárias dos Eventos"
click at [513, 108] on div "Language Portuguese (Default) Relatório: Estatísticas tarifárias dos Eventos O …" at bounding box center [865, 641] width 1372 height 1098
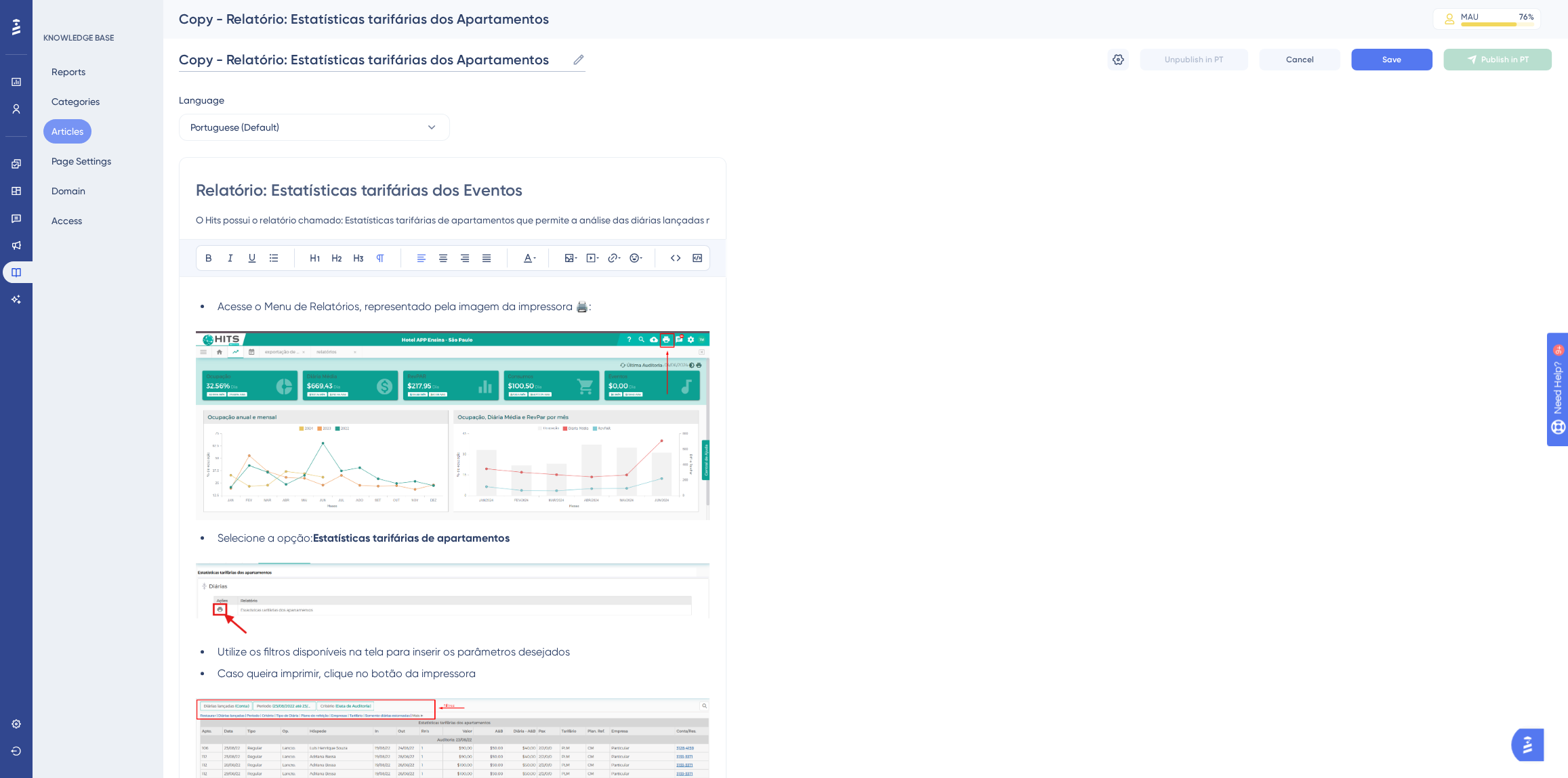
drag, startPoint x: 547, startPoint y: 61, endPoint x: 451, endPoint y: 61, distance: 96.0
click at [451, 61] on input "Copy - Relatório: Estatísticas tarifárias dos Apartamentos" at bounding box center [373, 60] width 387 height 19
drag, startPoint x: 227, startPoint y: 56, endPoint x: 161, endPoint y: 57, distance: 66.0
click at [0, 0] on div "Performance Users Engagement Widgets Feedback Product Updates Knowledge Base AI…" at bounding box center [0, 0] width 0 height 0
type input "Relatório: Estatísticas tarifárias dos Eventos"
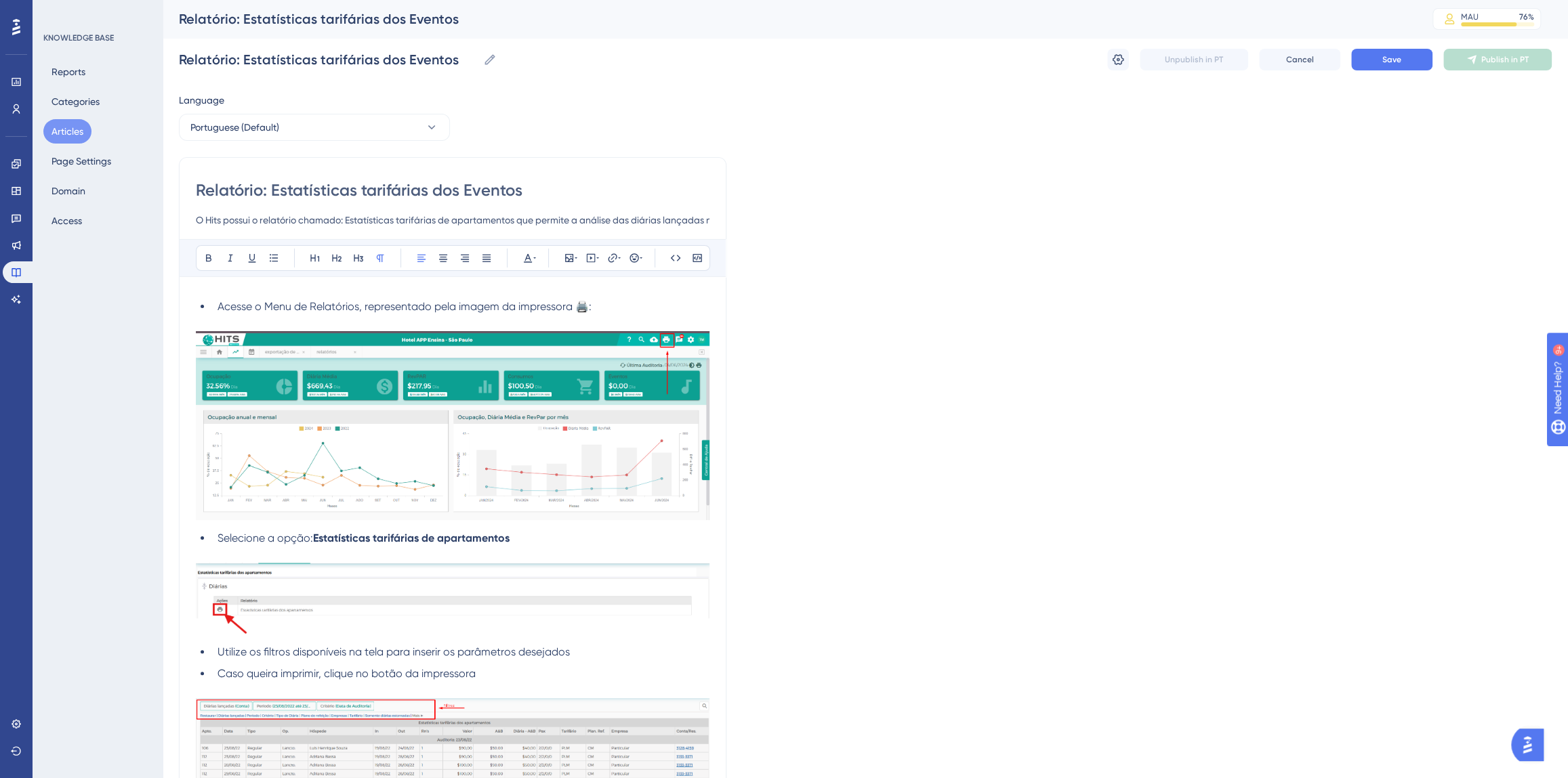
click at [448, 219] on input "O Hits possui o relatório chamado: Estatísticas tarifárias de apartamentos que …" at bounding box center [452, 220] width 513 height 16
drag, startPoint x: 618, startPoint y: 217, endPoint x: 748, endPoint y: 220, distance: 130.0
click at [748, 220] on div "Language Portuguese (Default) Relatório: Estatísticas tarifárias dos Eventos O …" at bounding box center [865, 641] width 1372 height 1098
click at [586, 214] on input "O Hits possui o relatório chamado: Estatísticas tarifárias dos Eventos que perm…" at bounding box center [452, 220] width 513 height 16
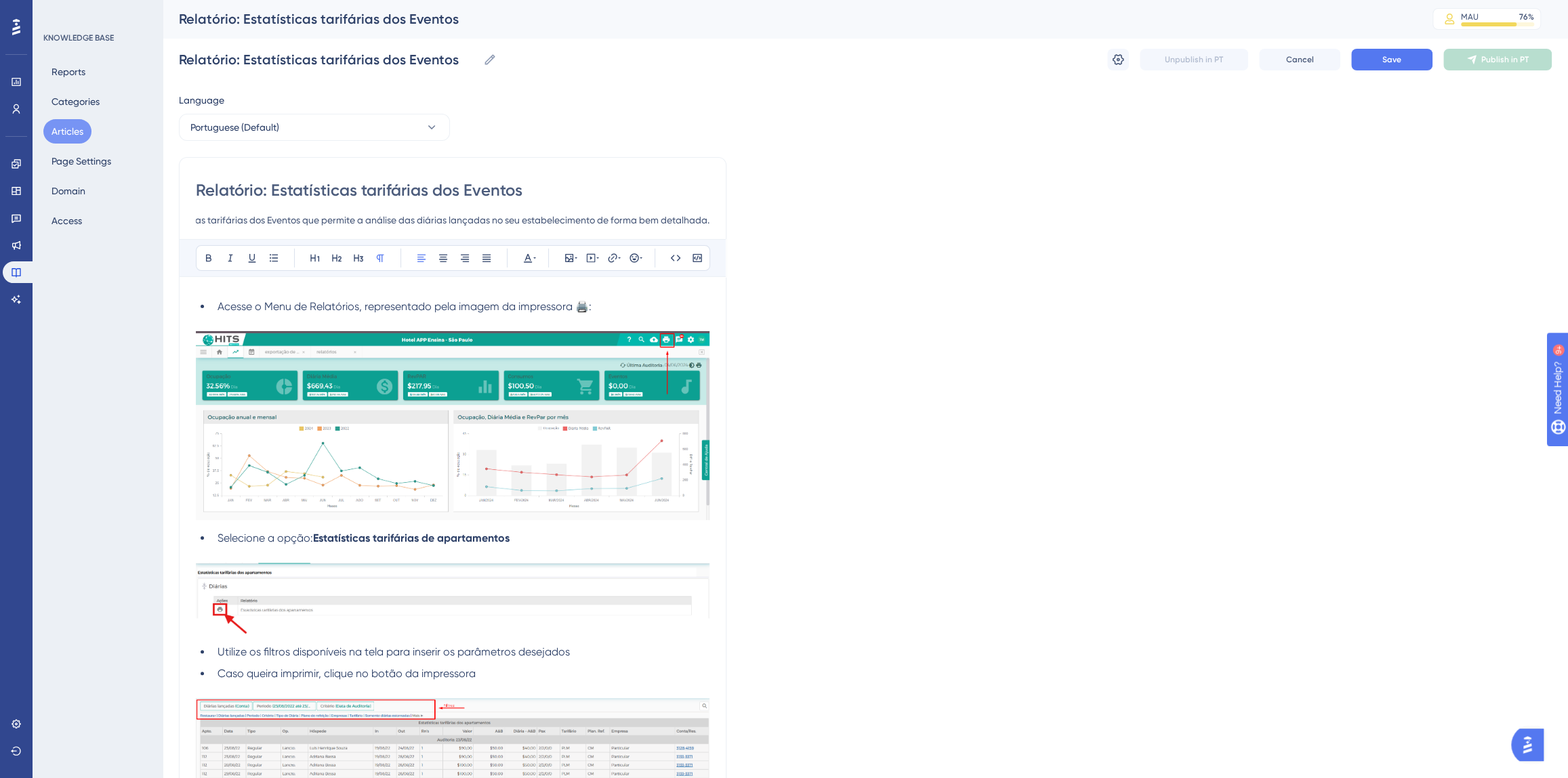
drag, startPoint x: 405, startPoint y: 220, endPoint x: 442, endPoint y: 219, distance: 37.0
click at [442, 219] on input "O Hits possui o relatório chamado: Estatísticas tarifárias dos Eventos que perm…" at bounding box center [452, 220] width 513 height 16
type input "O Hits possui o relatório chamado: Estatísticas tarifárias dos Eventos que perm…"
click at [331, 305] on span "Acesse o Menu de Relatórios, representado pela imagem da impressora 🖨️:" at bounding box center [405, 306] width 374 height 13
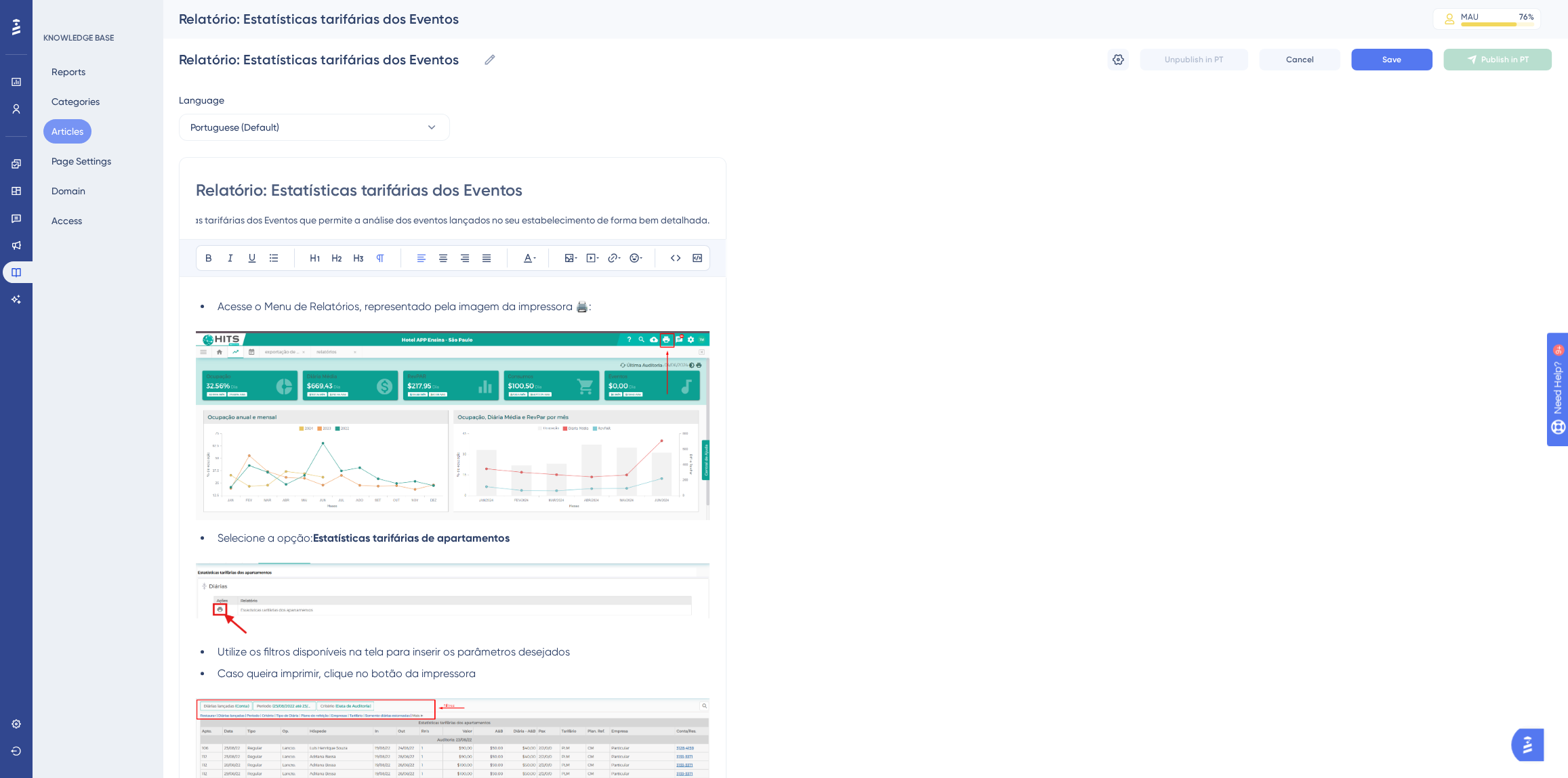
scroll to position [0, 0]
drag, startPoint x: 532, startPoint y: 547, endPoint x: 436, endPoint y: 542, distance: 96.1
click at [436, 542] on div "Acesse o Menu de Relatórios, representado pela imagem da impressora 🖨️: Selecio…" at bounding box center [452, 697] width 513 height 798
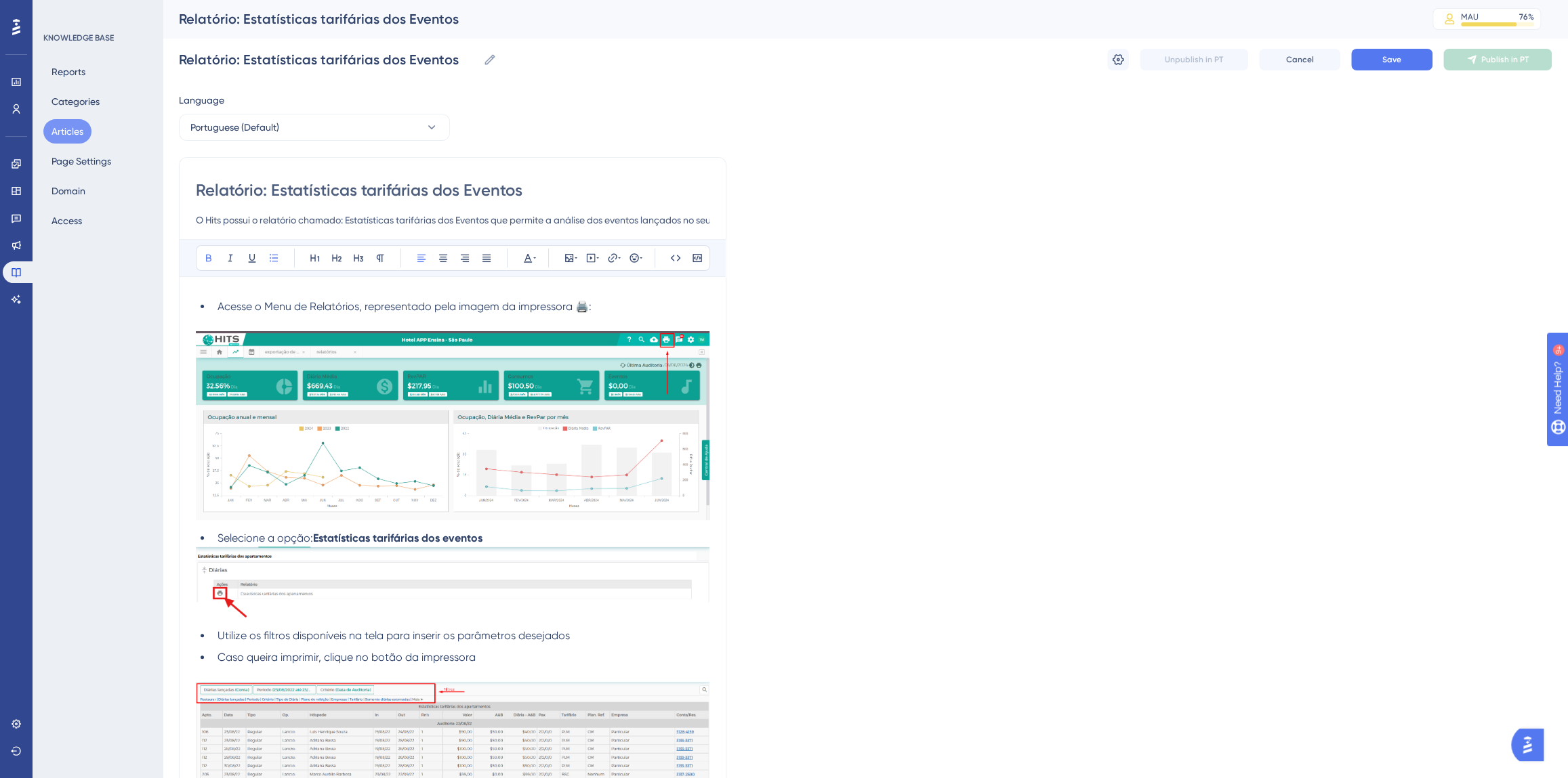
click at [353, 534] on strong "Estatísticas tarifárias dos eventos" at bounding box center [398, 537] width 170 height 13
click at [353, 464] on img at bounding box center [452, 426] width 513 height 189
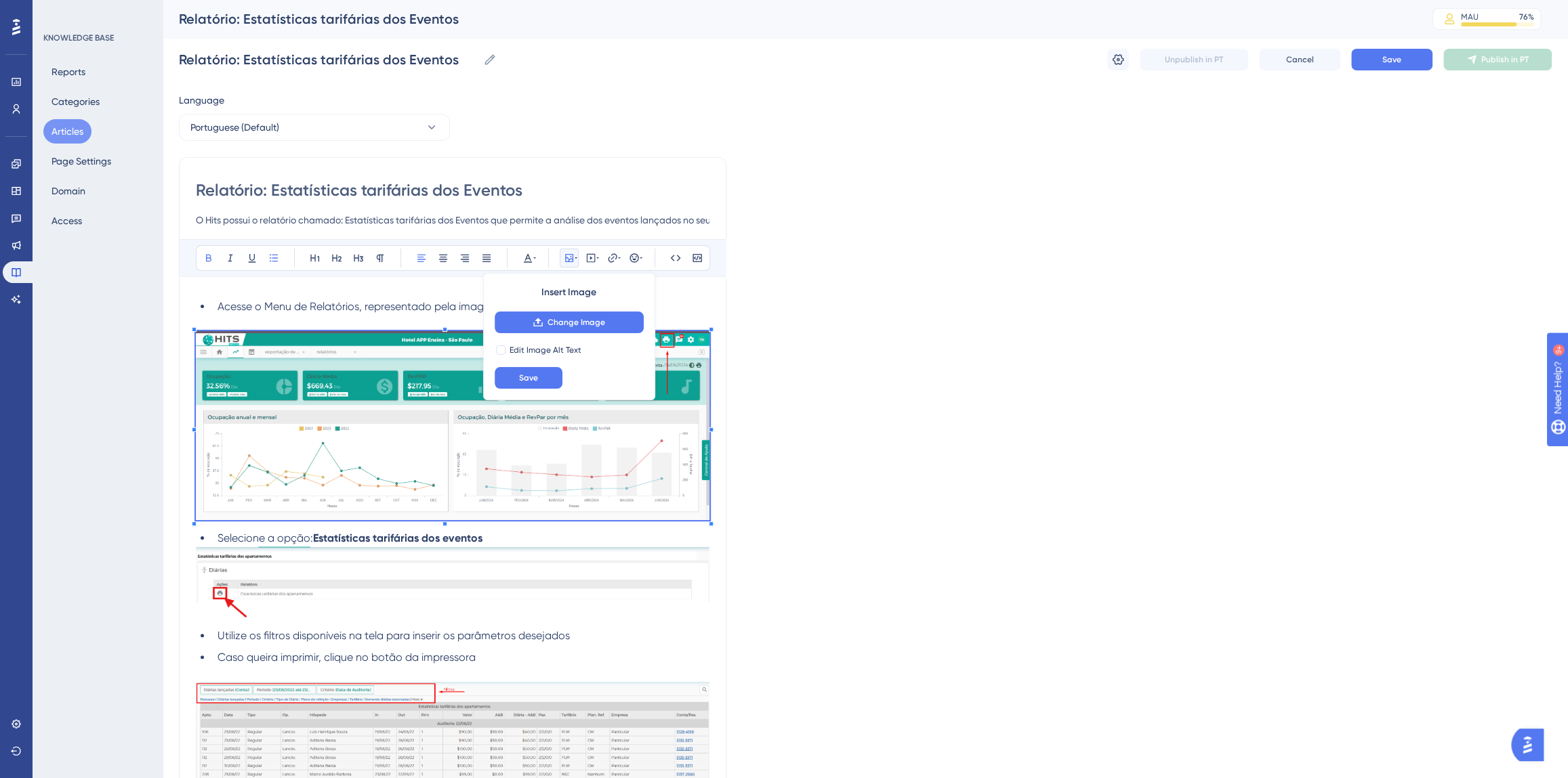
click at [348, 577] on img at bounding box center [452, 583] width 513 height 71
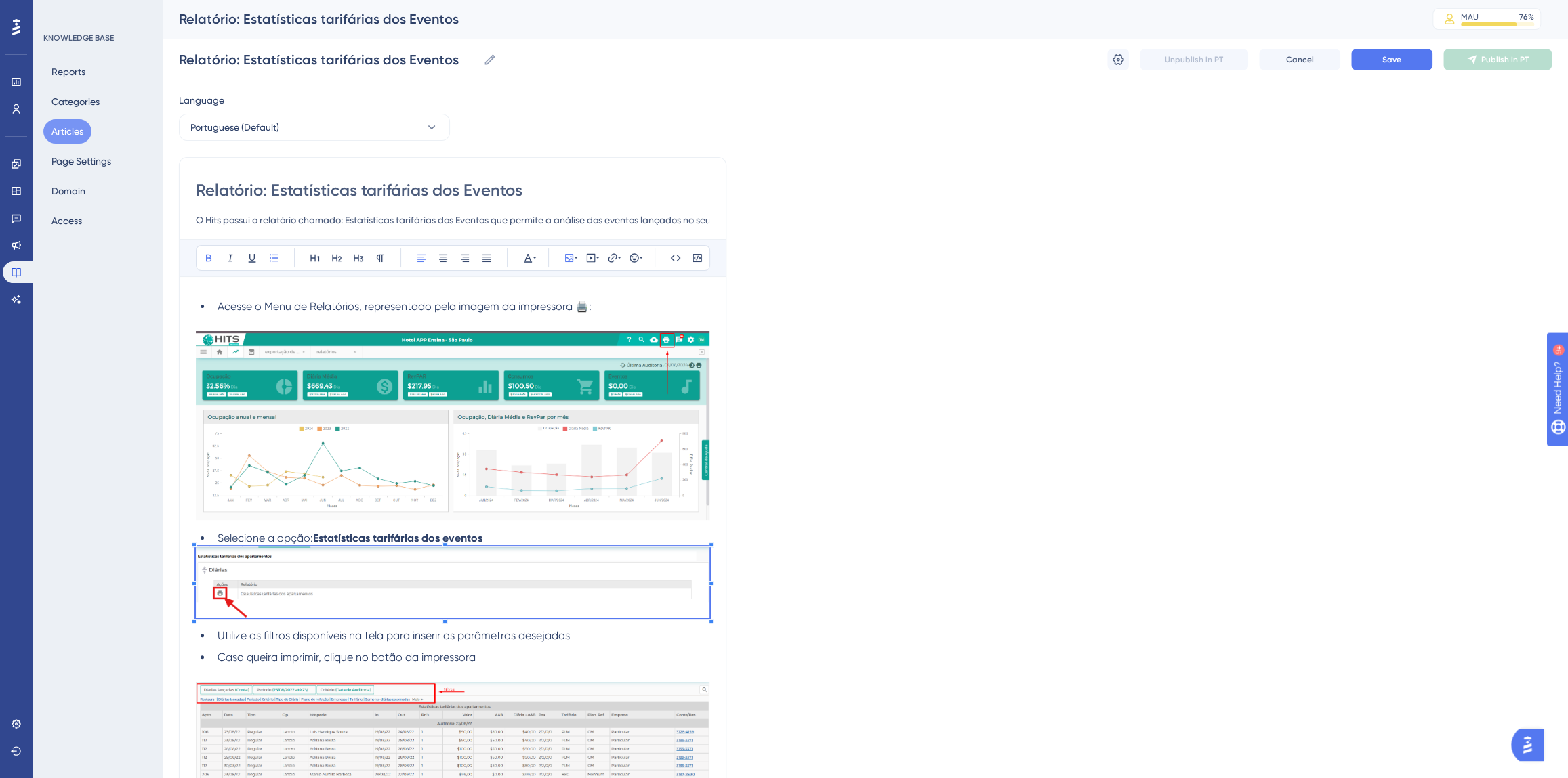
click at [346, 590] on img at bounding box center [452, 583] width 513 height 71
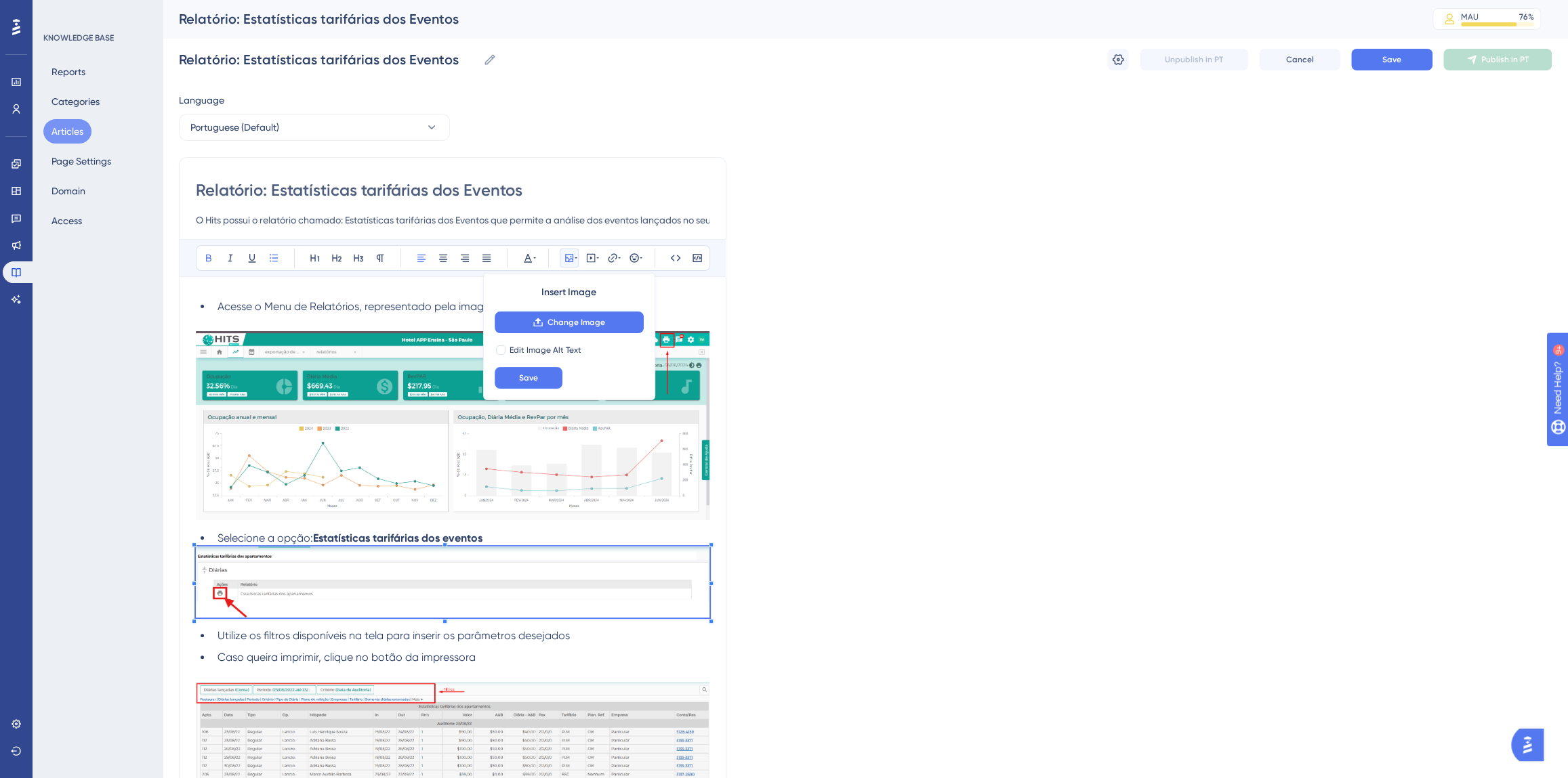
click at [595, 310] on div "Insert Image Change Image Edit Image Alt Text Save" at bounding box center [569, 336] width 172 height 127
click at [593, 317] on span "Change Image" at bounding box center [576, 322] width 58 height 11
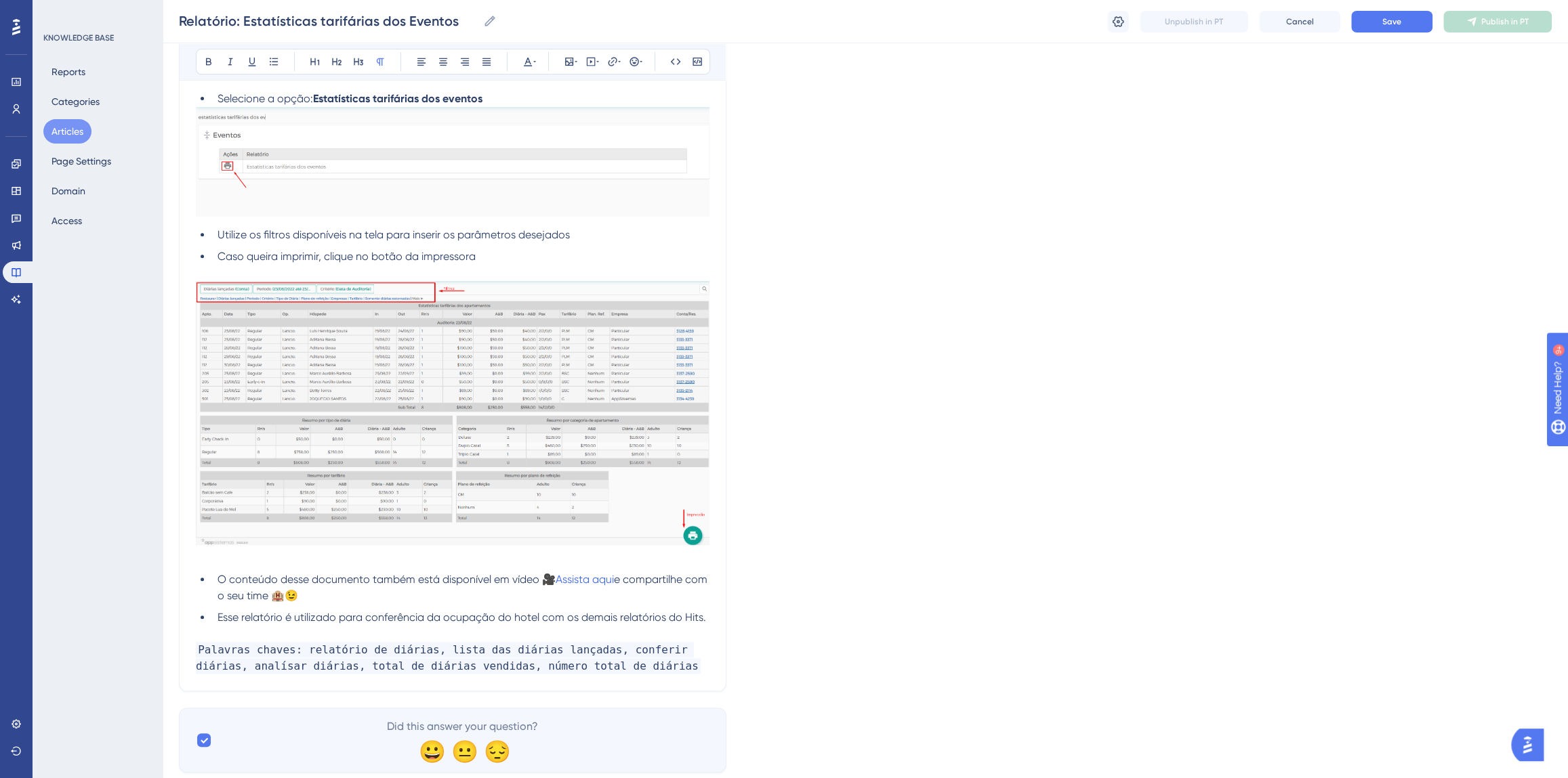
scroll to position [471, 0]
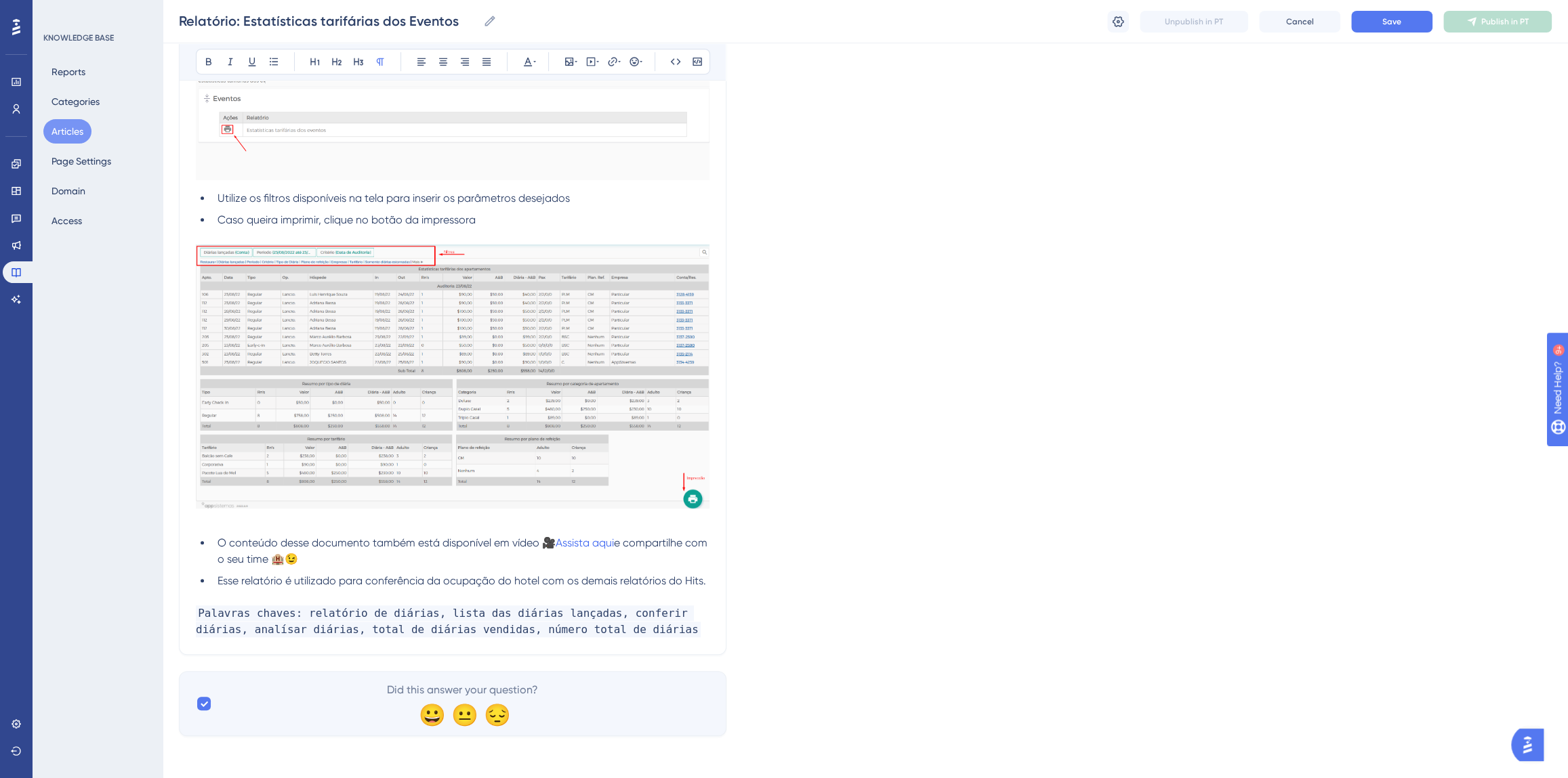
click at [472, 425] on img at bounding box center [452, 376] width 513 height 264
click at [570, 376] on img at bounding box center [452, 376] width 513 height 264
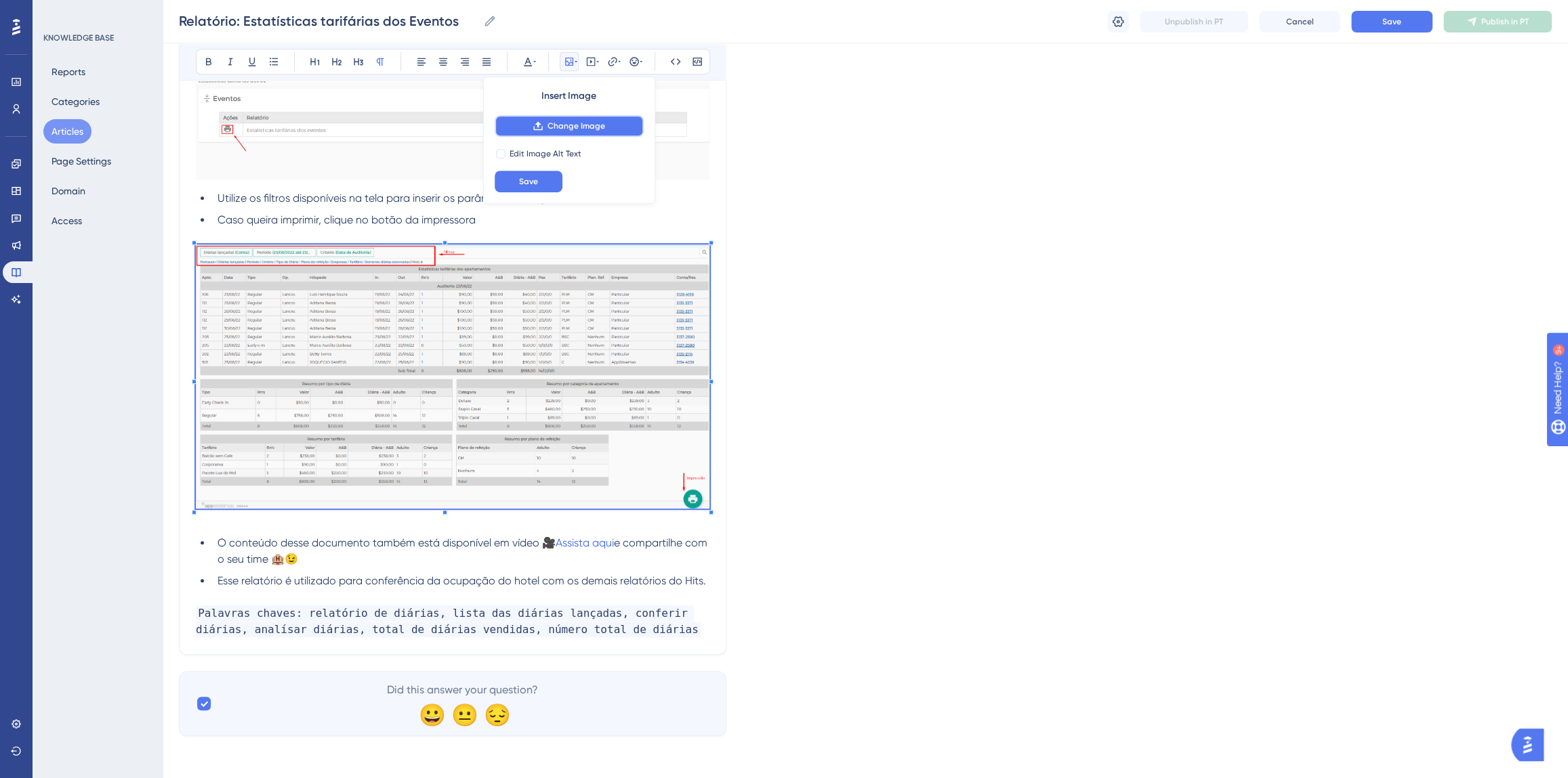
click at [564, 124] on span "Change Image" at bounding box center [576, 125] width 58 height 11
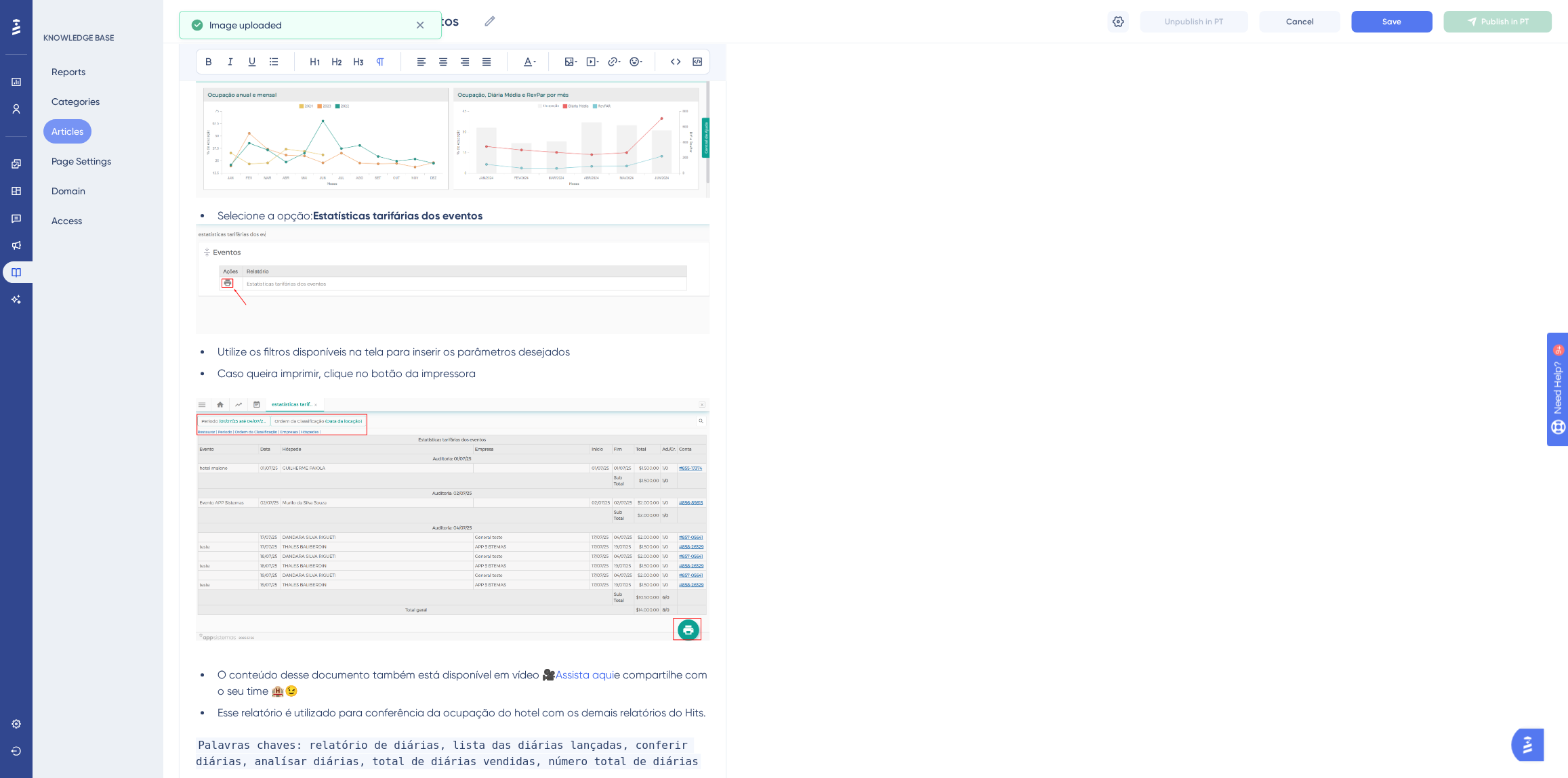
scroll to position [449, 0]
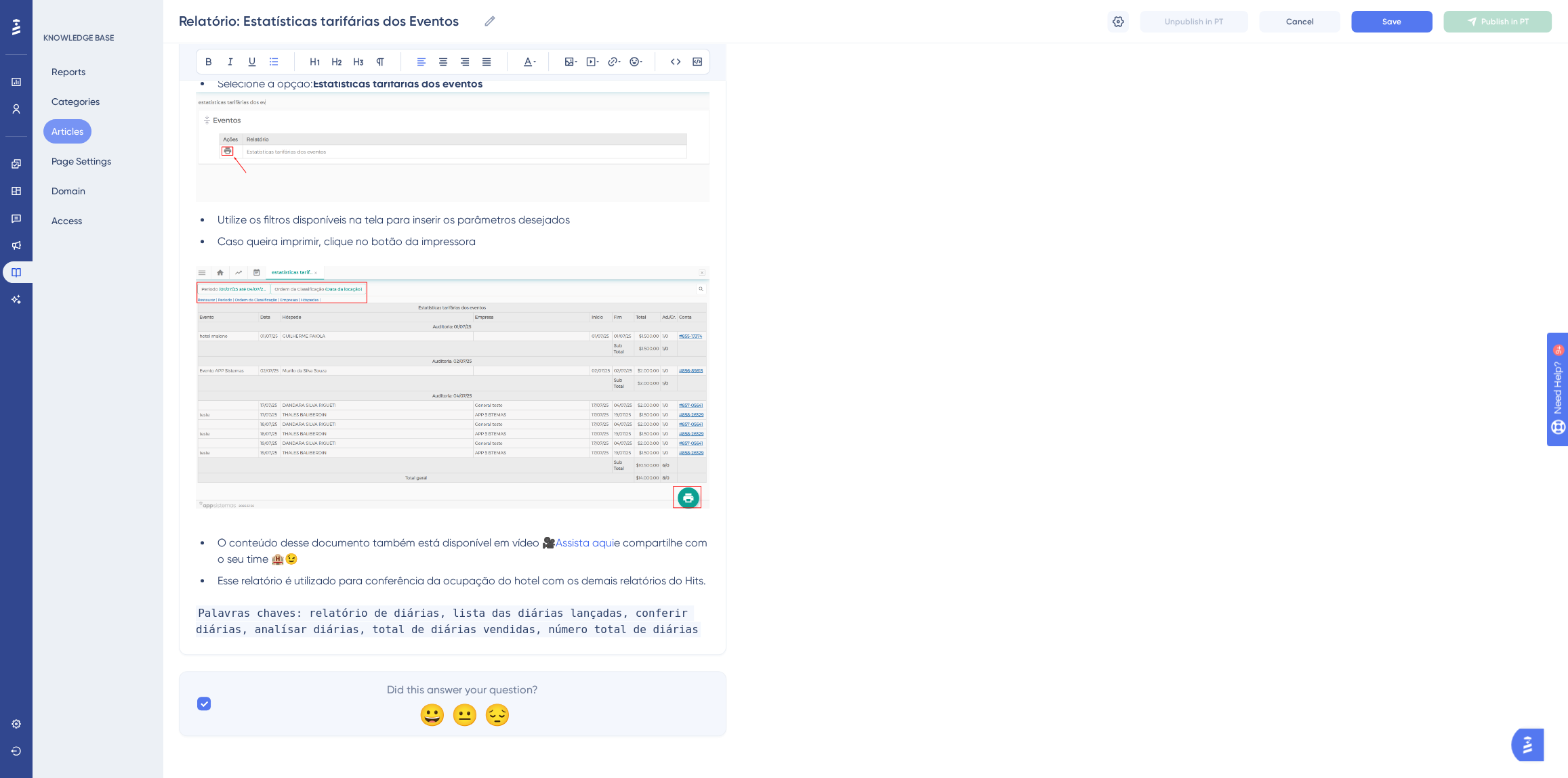
drag, startPoint x: 301, startPoint y: 557, endPoint x: 222, endPoint y: 543, distance: 80.2
click at [222, 543] on li "O conteúdo desse documento também está disponível em vídeo 🎥 Assista aqui e com…" at bounding box center [460, 552] width 497 height 33
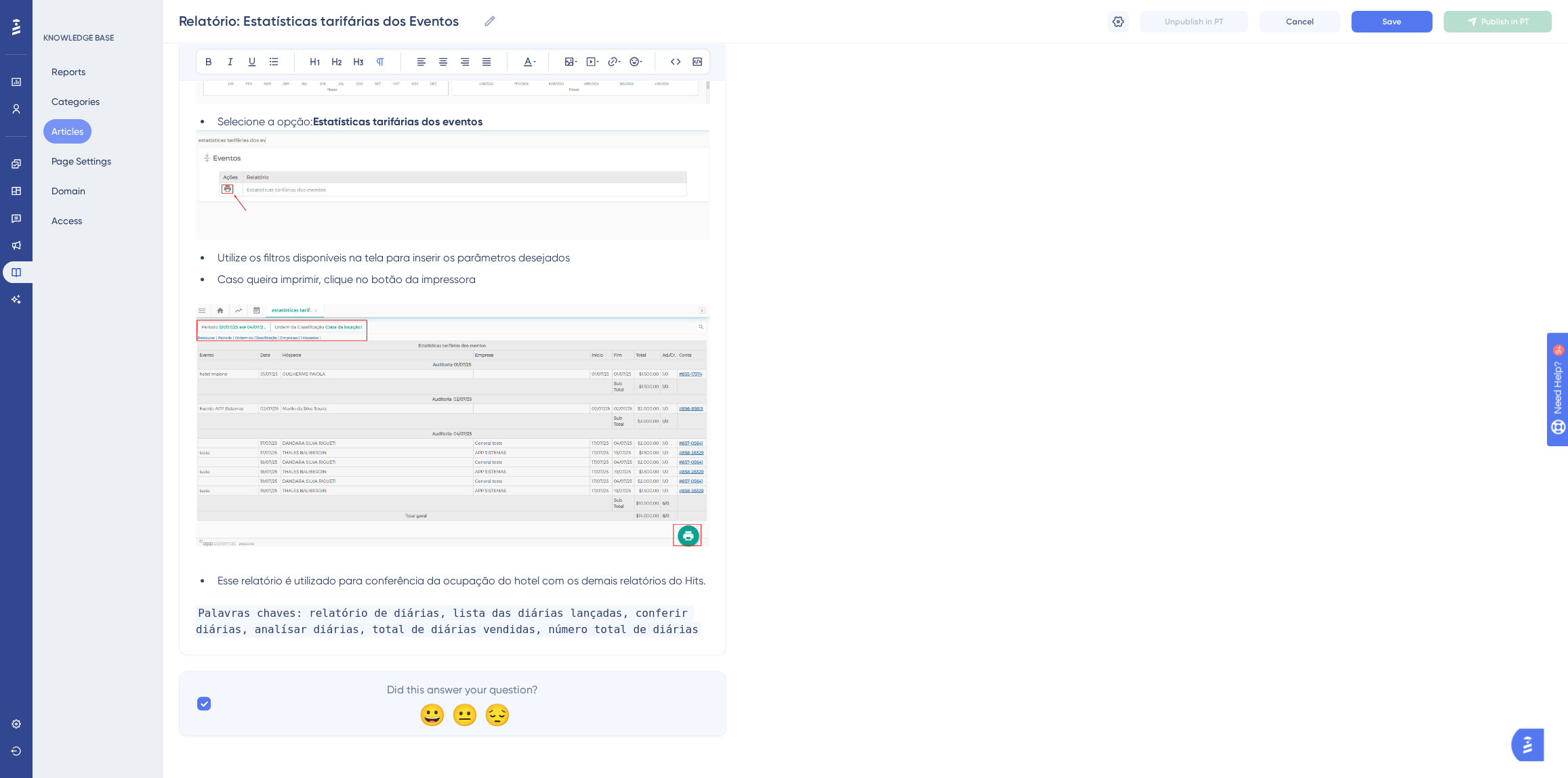
scroll to position [395, 0]
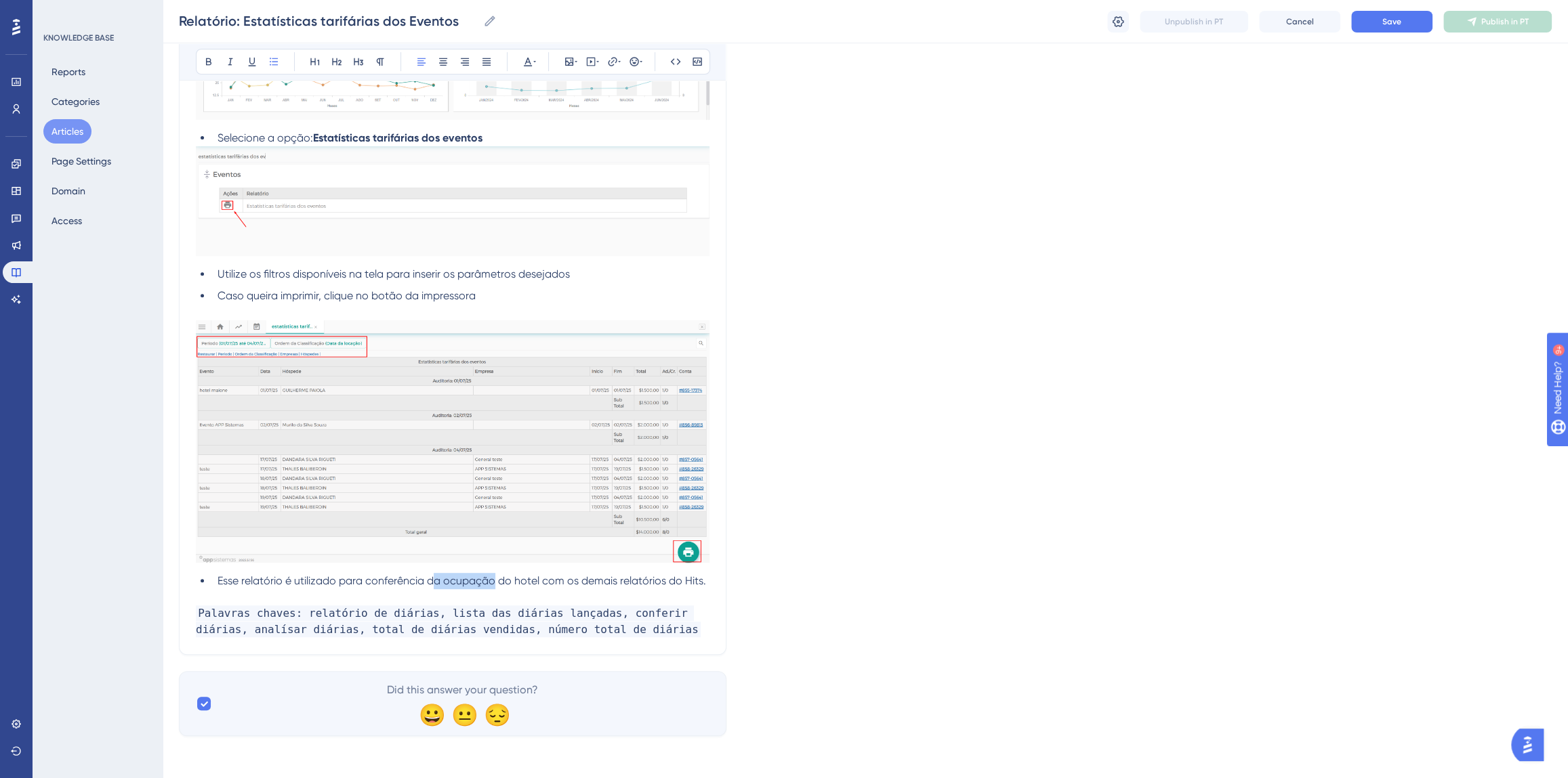
drag, startPoint x: 435, startPoint y: 579, endPoint x: 492, endPoint y: 577, distance: 57.0
click at [492, 577] on span "Esse relatório é utilizado para conferência da ocupação do hotel com os demais …" at bounding box center [461, 581] width 488 height 13
drag, startPoint x: 377, startPoint y: 613, endPoint x: 416, endPoint y: 610, distance: 39.1
click at [416, 610] on span "Palavras chaves: relatório de diárias, lista das diárias lançadas, conferir diá…" at bounding box center [448, 621] width 505 height 32
click at [474, 611] on span "Palavras chaves: relatório de eventos, lista das diárias lançadas, conferir diá…" at bounding box center [448, 621] width 505 height 32
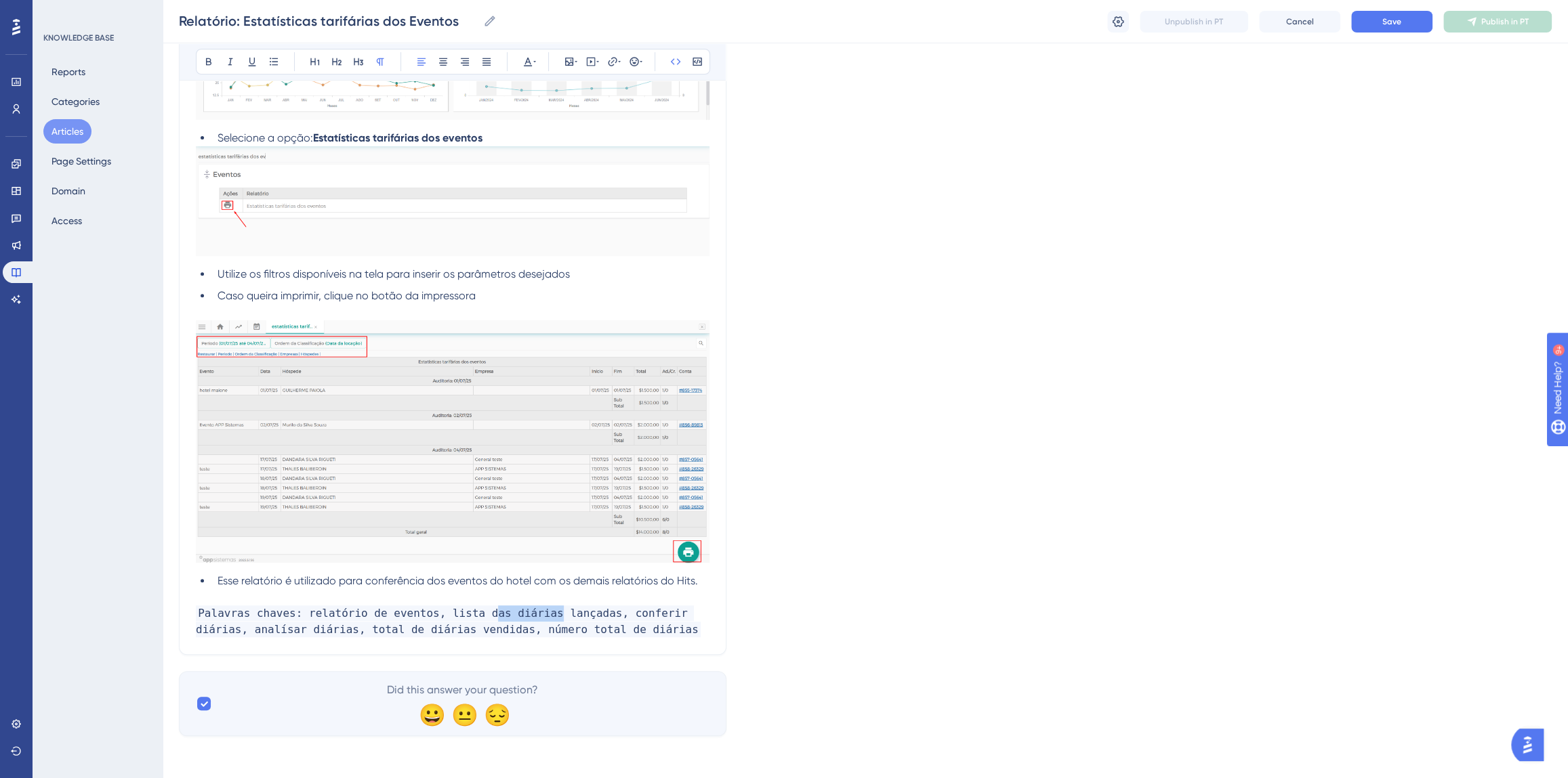
drag, startPoint x: 473, startPoint y: 611, endPoint x: 529, endPoint y: 611, distance: 56.0
click at [529, 611] on span "Palavras chaves: relatório de eventos, lista das diárias lançadas, conferir diá…" at bounding box center [448, 621] width 505 height 32
drag, startPoint x: 650, startPoint y: 613, endPoint x: 689, endPoint y: 609, distance: 39.2
click at [689, 609] on span "Palavras chaves: relatório de eventos, lista dos eventos lançados, conferir diá…" at bounding box center [448, 621] width 505 height 32
click at [690, 609] on span "Palavras chaves: relatório de eventos, lista dos eventos lançados, conferir diá…" at bounding box center [448, 621] width 505 height 32
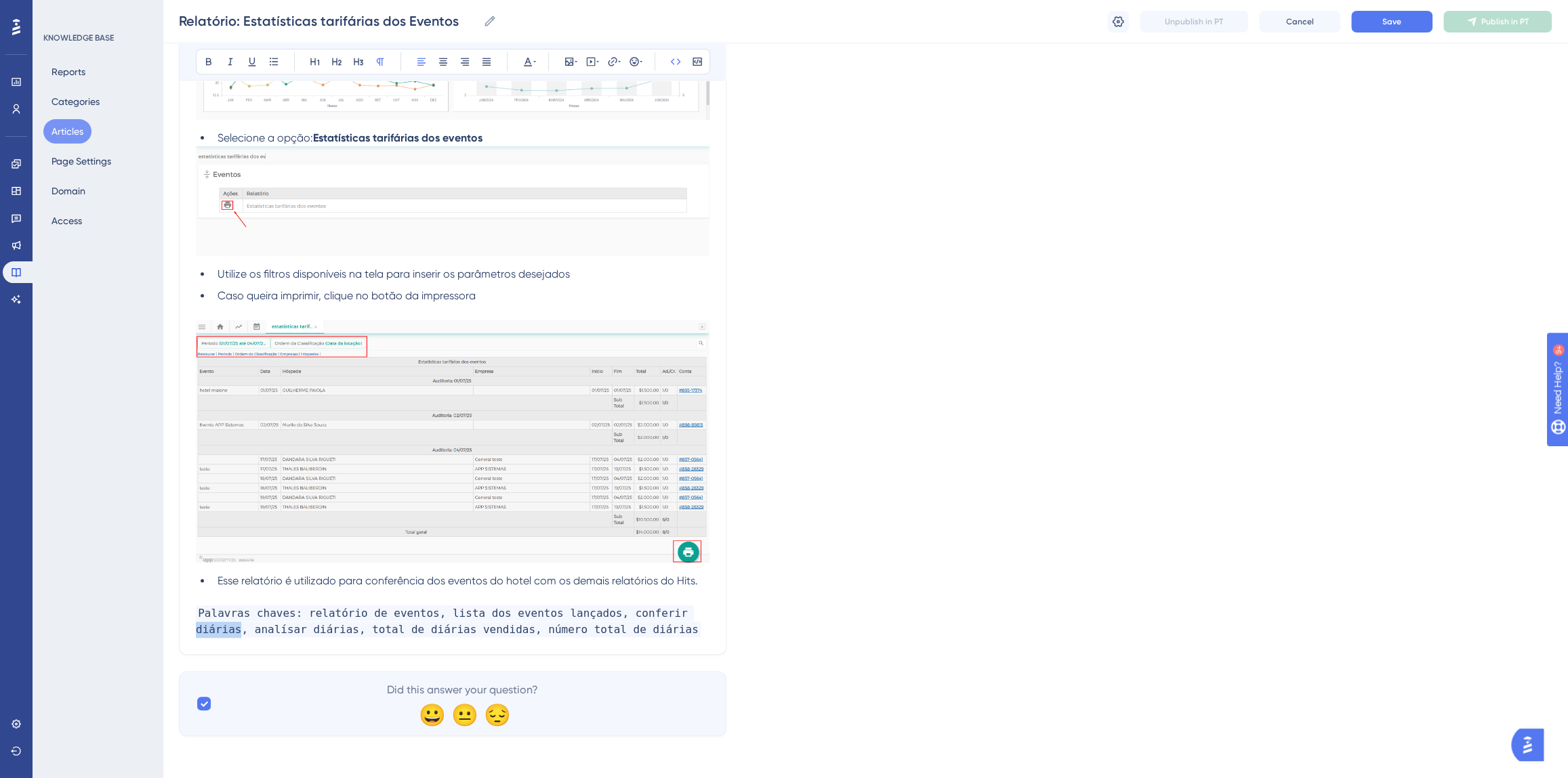
drag, startPoint x: 693, startPoint y: 609, endPoint x: 652, endPoint y: 611, distance: 41.0
click at [652, 611] on span "Palavras chaves: relatório de eventos, lista dos eventos lançados, conferir diá…" at bounding box center [448, 621] width 505 height 32
click at [227, 625] on span "Palavras chaves: relatório de eventos, lista dos eventos lançados, conferir eve…" at bounding box center [448, 621] width 505 height 32
drag, startPoint x: 252, startPoint y: 630, endPoint x: 289, endPoint y: 630, distance: 37.0
click at [289, 630] on span "Palavras chaves: relatório de eventos, lista dos eventos lançados, conferir eve…" at bounding box center [448, 621] width 505 height 32
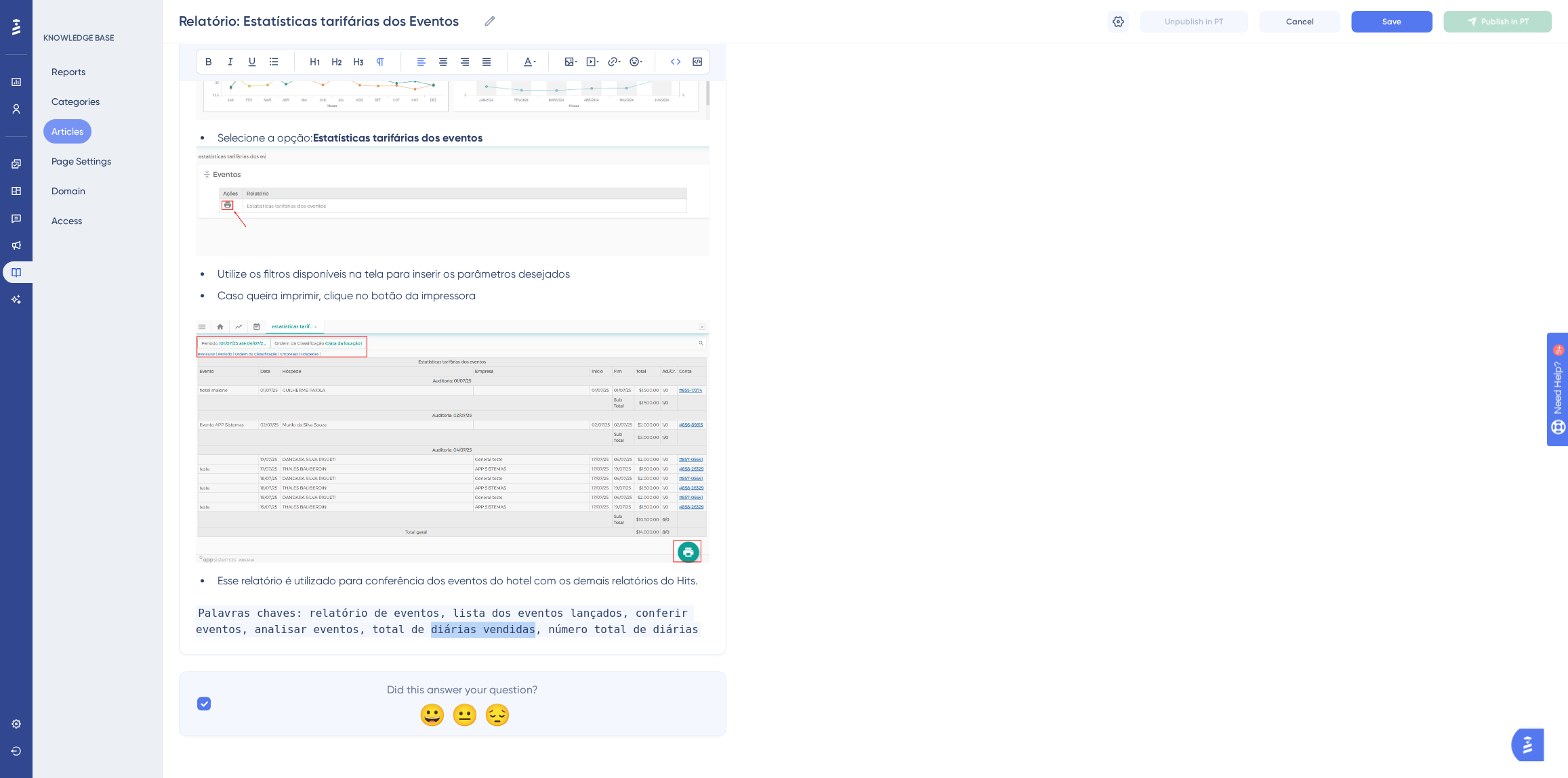
drag, startPoint x: 357, startPoint y: 630, endPoint x: 454, endPoint y: 632, distance: 97.0
click at [454, 632] on span "Palavras chaves: relatório de eventos, lista dos eventos lançados, conferir eve…" at bounding box center [448, 621] width 505 height 32
drag, startPoint x: 615, startPoint y: 630, endPoint x: 572, endPoint y: 628, distance: 43.0
click at [572, 628] on p "Palavras chaves: relatório de eventos, lista dos eventos lançados, conferir eve…" at bounding box center [452, 630] width 513 height 49
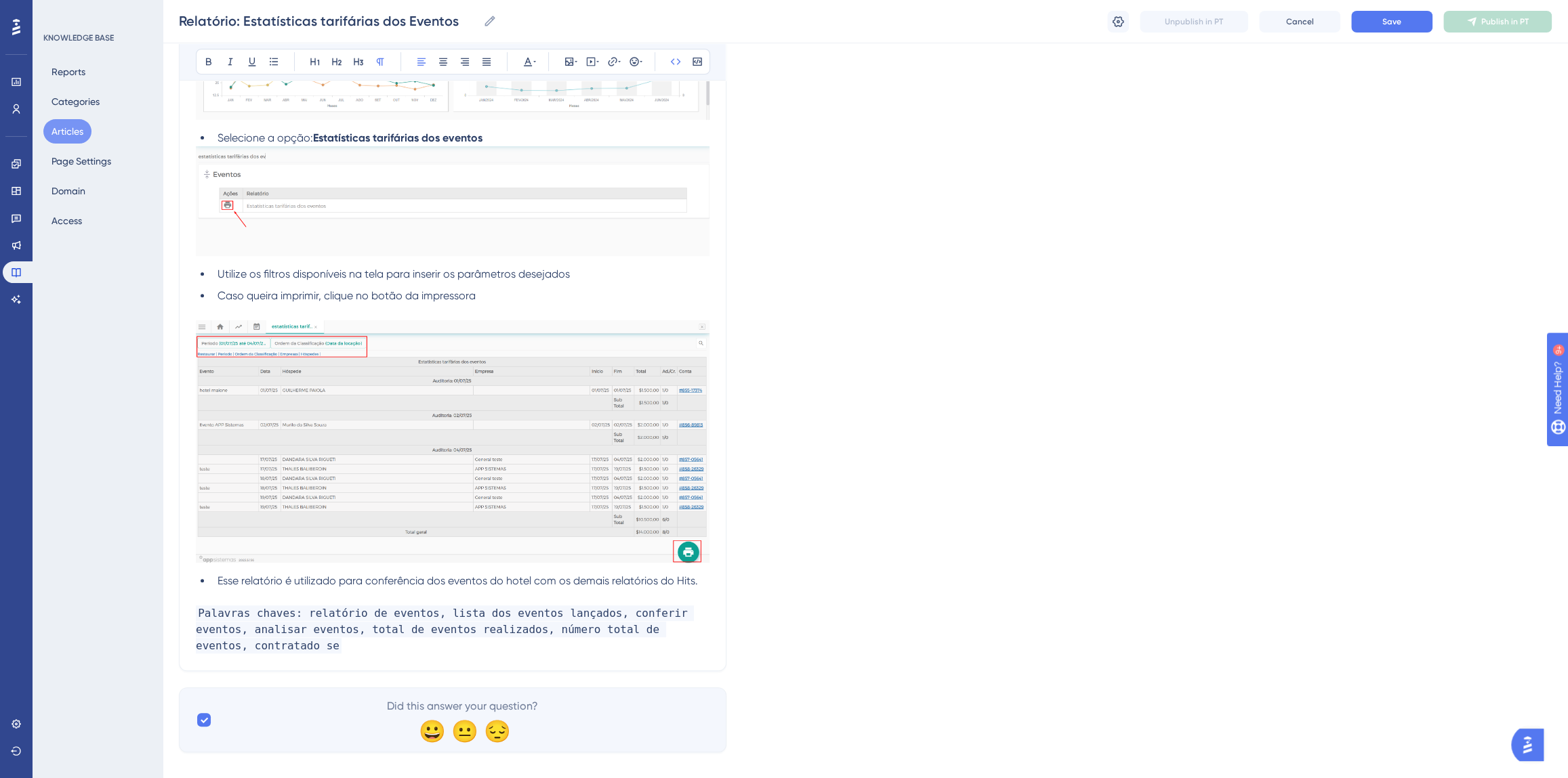
scroll to position [411, 0]
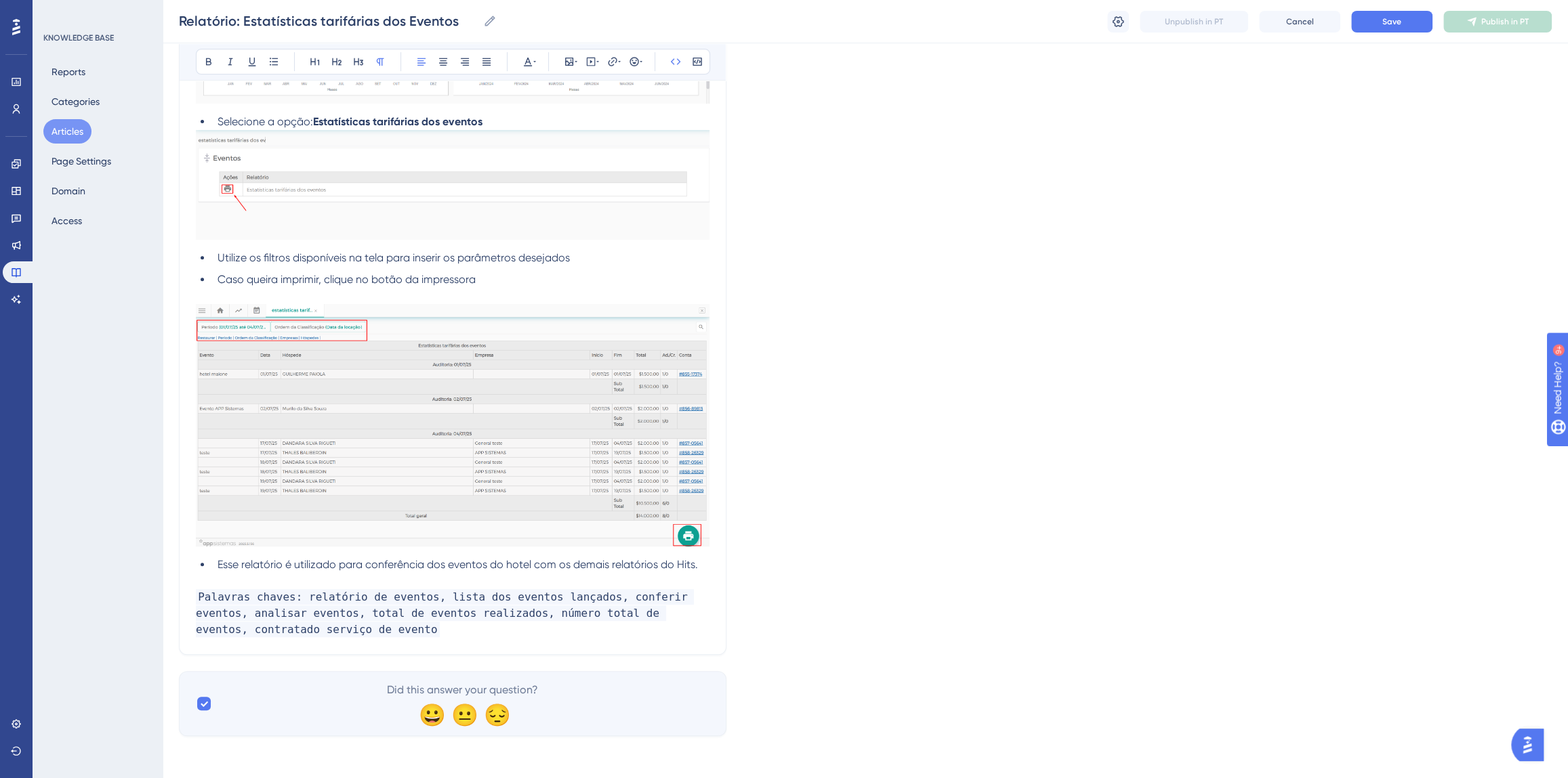
drag, startPoint x: 412, startPoint y: 631, endPoint x: 309, endPoint y: 630, distance: 103.0
click at [309, 624] on p "Palavras chaves: relatório de eventos, lista dos eventos lançados, conferir eve…" at bounding box center [452, 613] width 513 height 49
click at [832, 502] on div "Language Portuguese (Default) Relatório: Estatísticas tarifárias dos Eventos O …" at bounding box center [865, 206] width 1372 height 1061
click at [1390, 24] on span "Save" at bounding box center [1392, 21] width 19 height 11
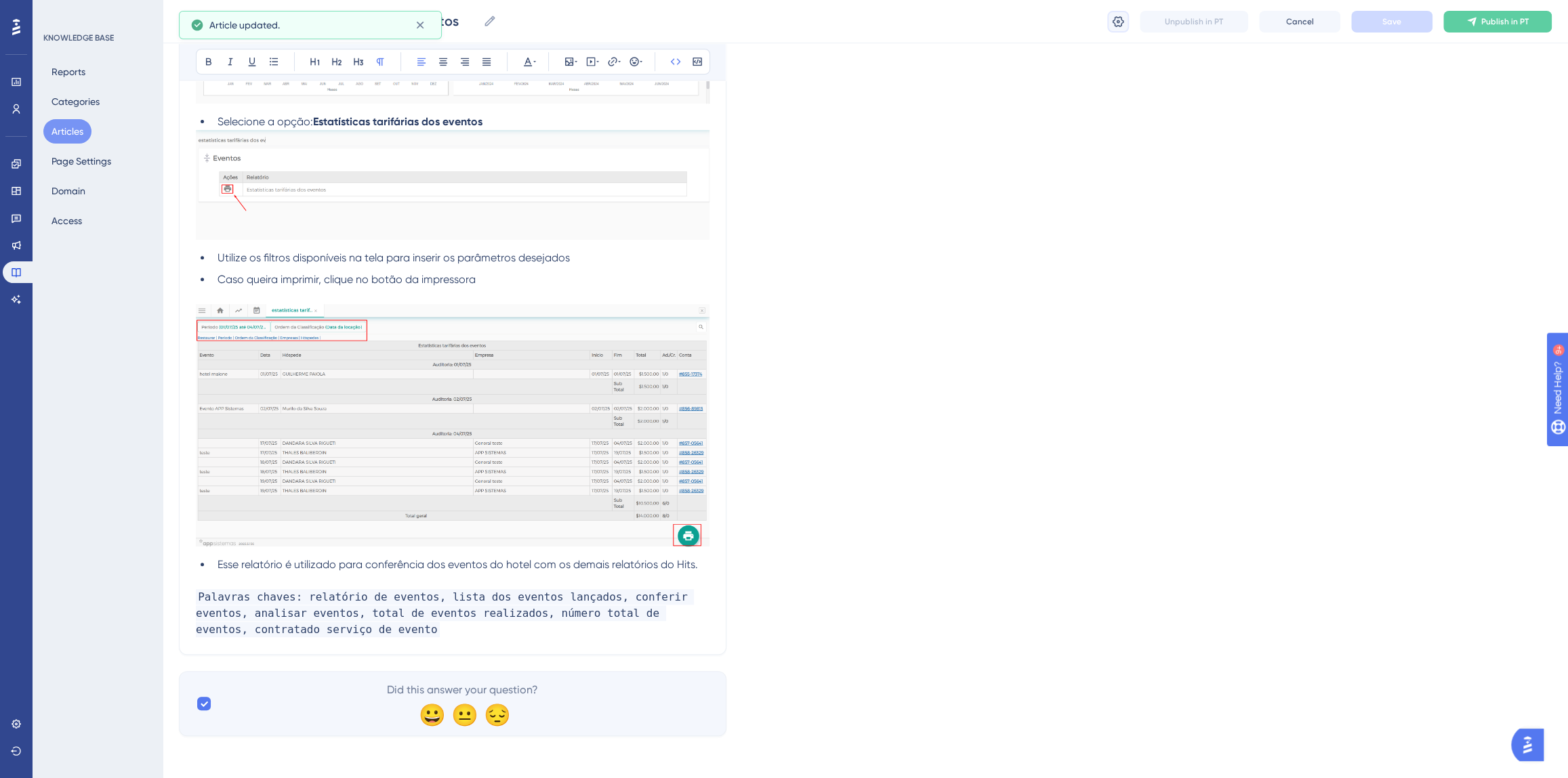
click at [1114, 20] on icon at bounding box center [1118, 21] width 13 height 13
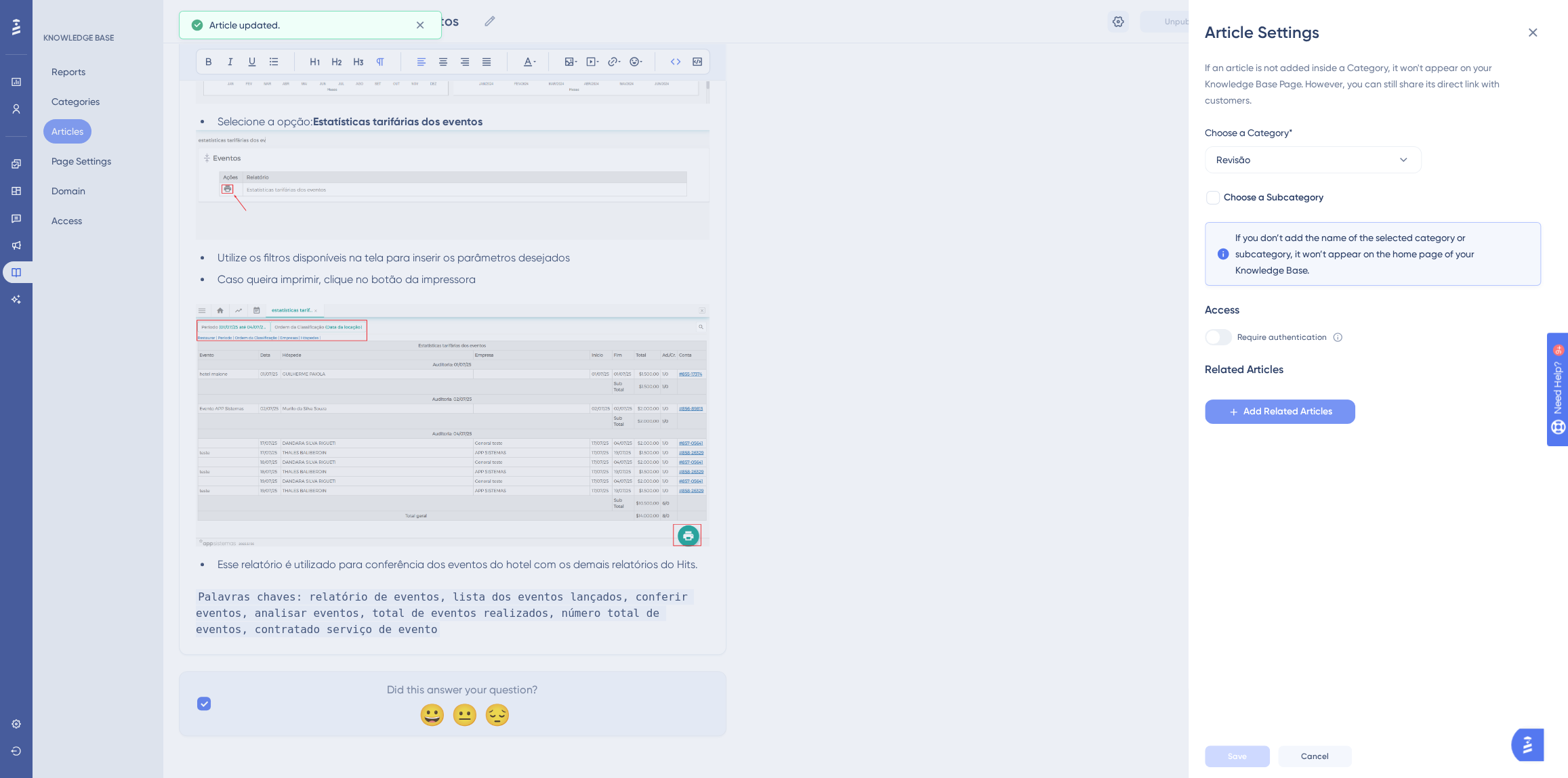
click at [1302, 410] on span "Add Related Articles" at bounding box center [1288, 411] width 89 height 16
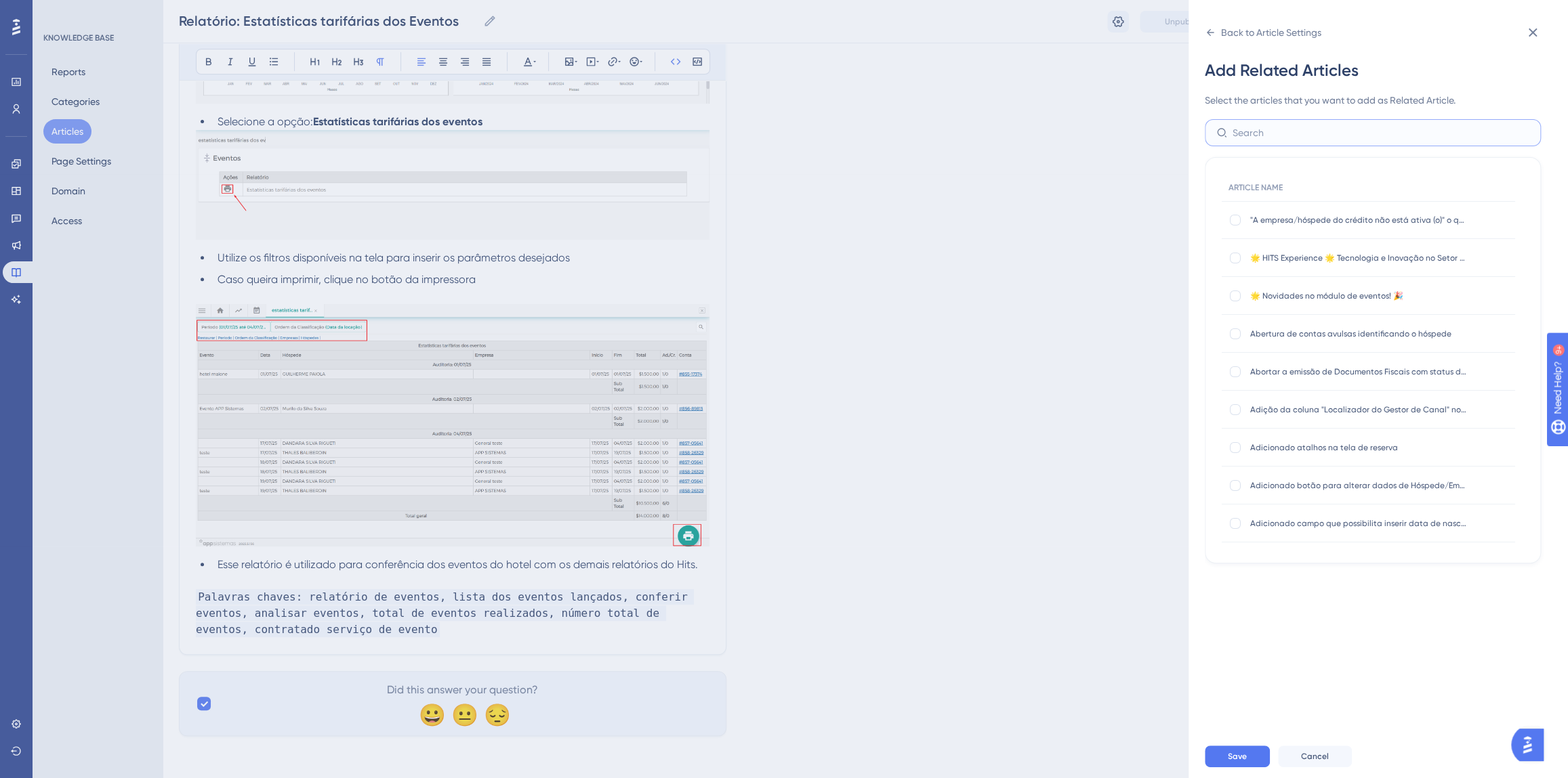
click at [1271, 134] on input "text" at bounding box center [1381, 132] width 297 height 14
type input "rds"
click at [1237, 297] on div at bounding box center [1235, 296] width 11 height 11
checkbox input "true"
click at [1248, 135] on input "rds" at bounding box center [1381, 132] width 297 height 14
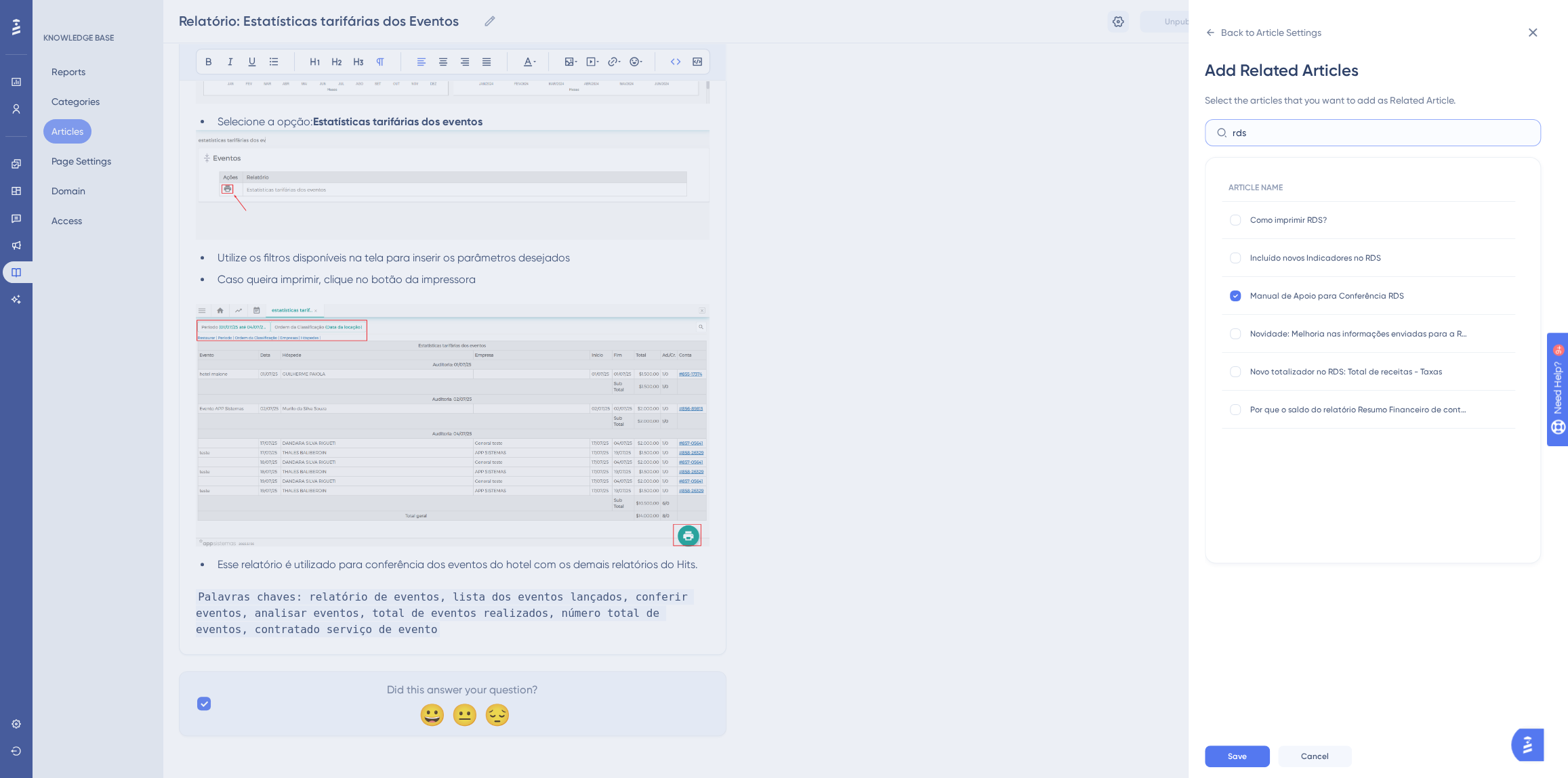
click at [1248, 135] on input "rds" at bounding box center [1381, 132] width 297 height 14
type input "evento"
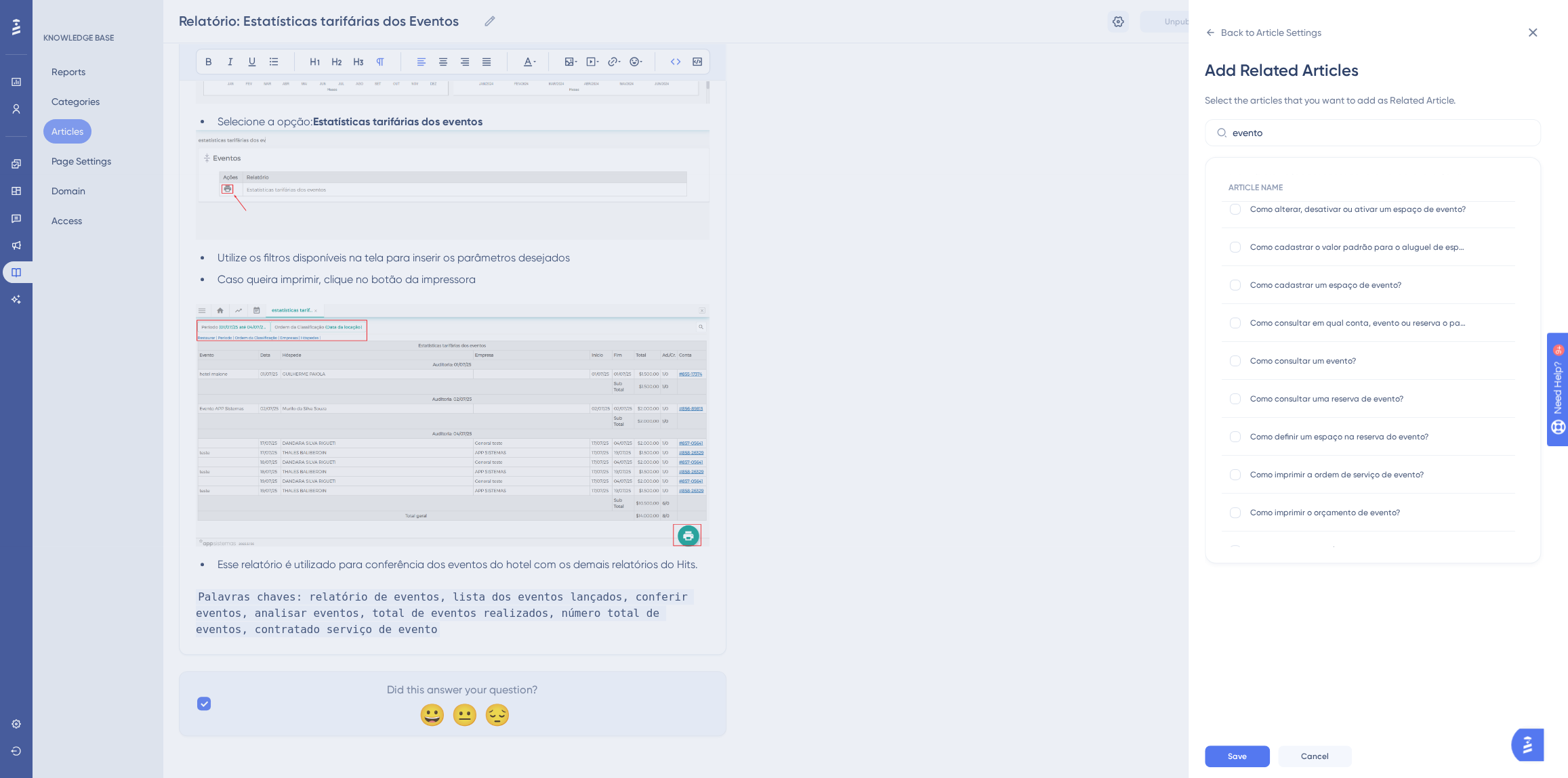
scroll to position [246, 0]
click at [1233, 355] on div at bounding box center [1235, 353] width 11 height 11
checkbox input "true"
click at [1233, 392] on div at bounding box center [1235, 391] width 11 height 11
checkbox input "true"
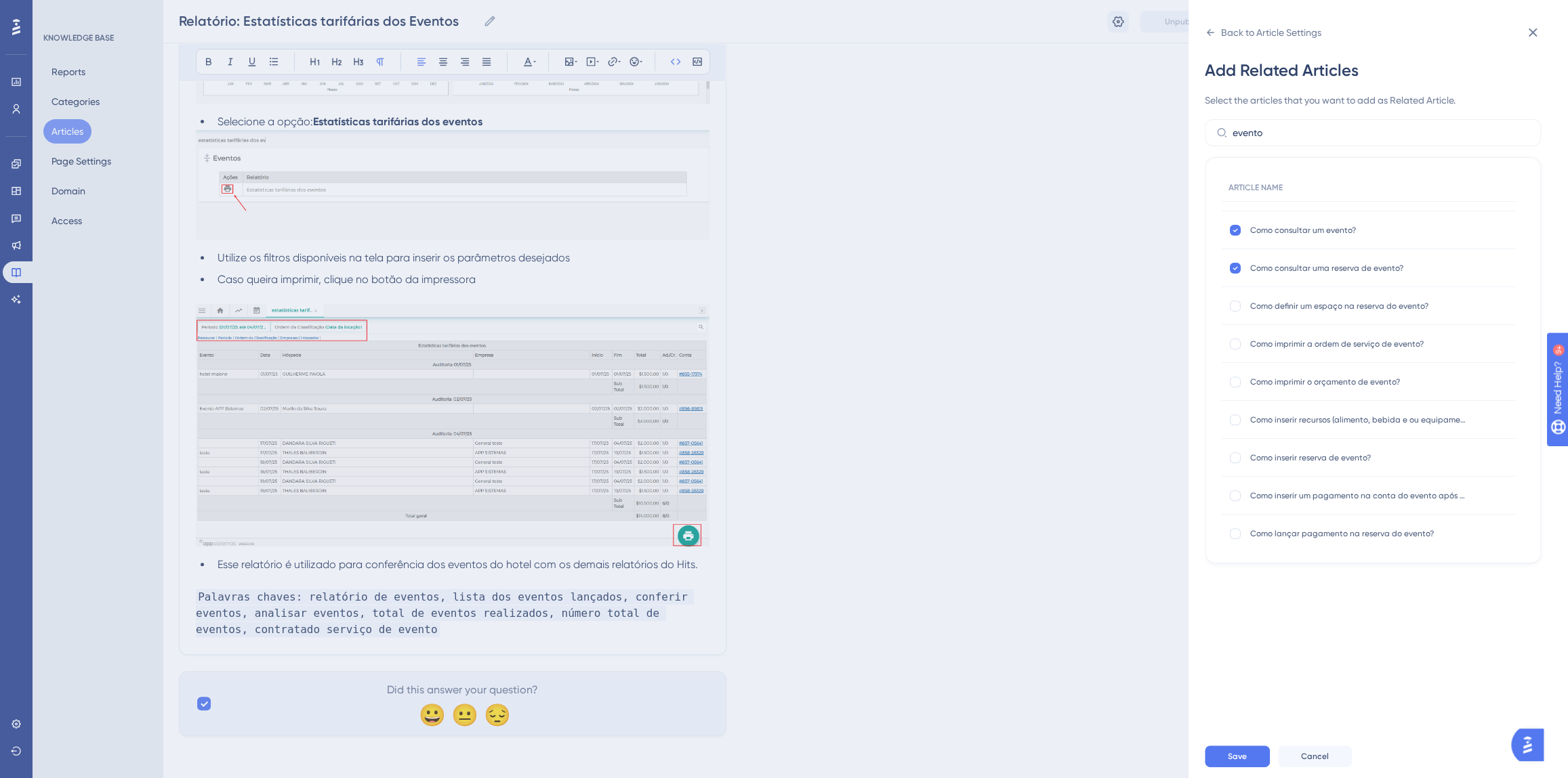
scroll to position [430, 0]
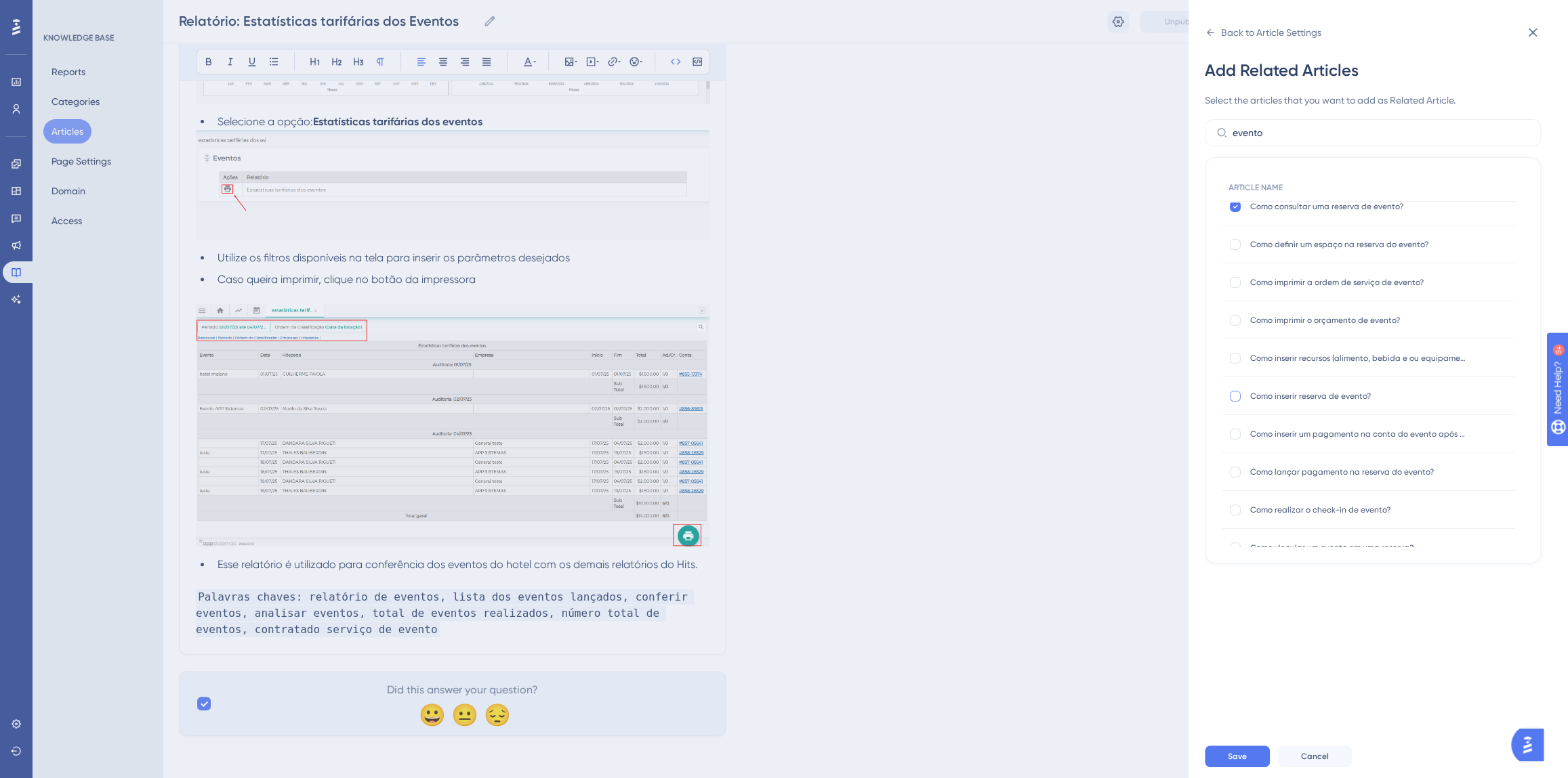
click at [1235, 397] on div at bounding box center [1235, 396] width 11 height 11
checkbox input "true"
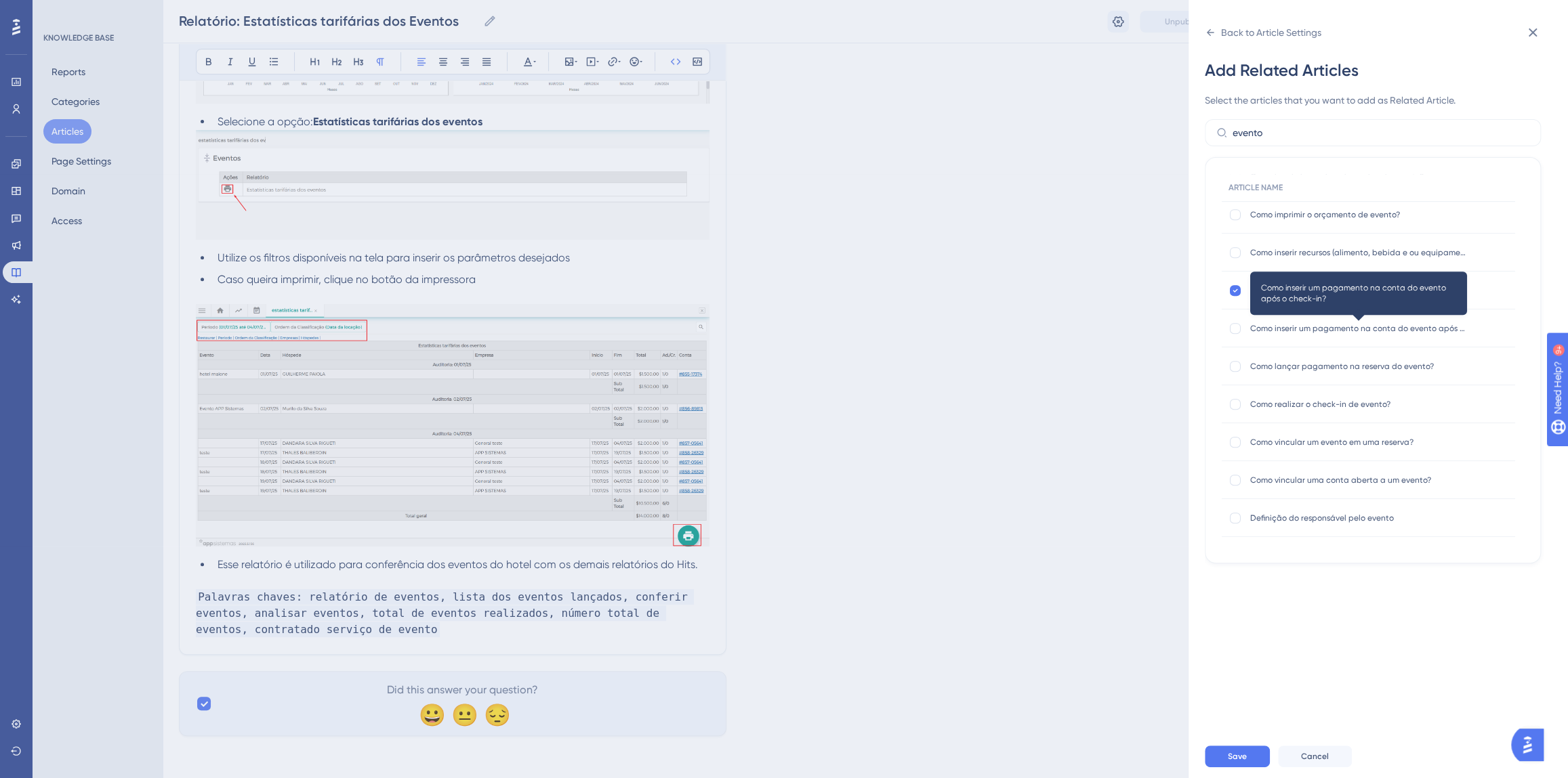
scroll to position [554, 0]
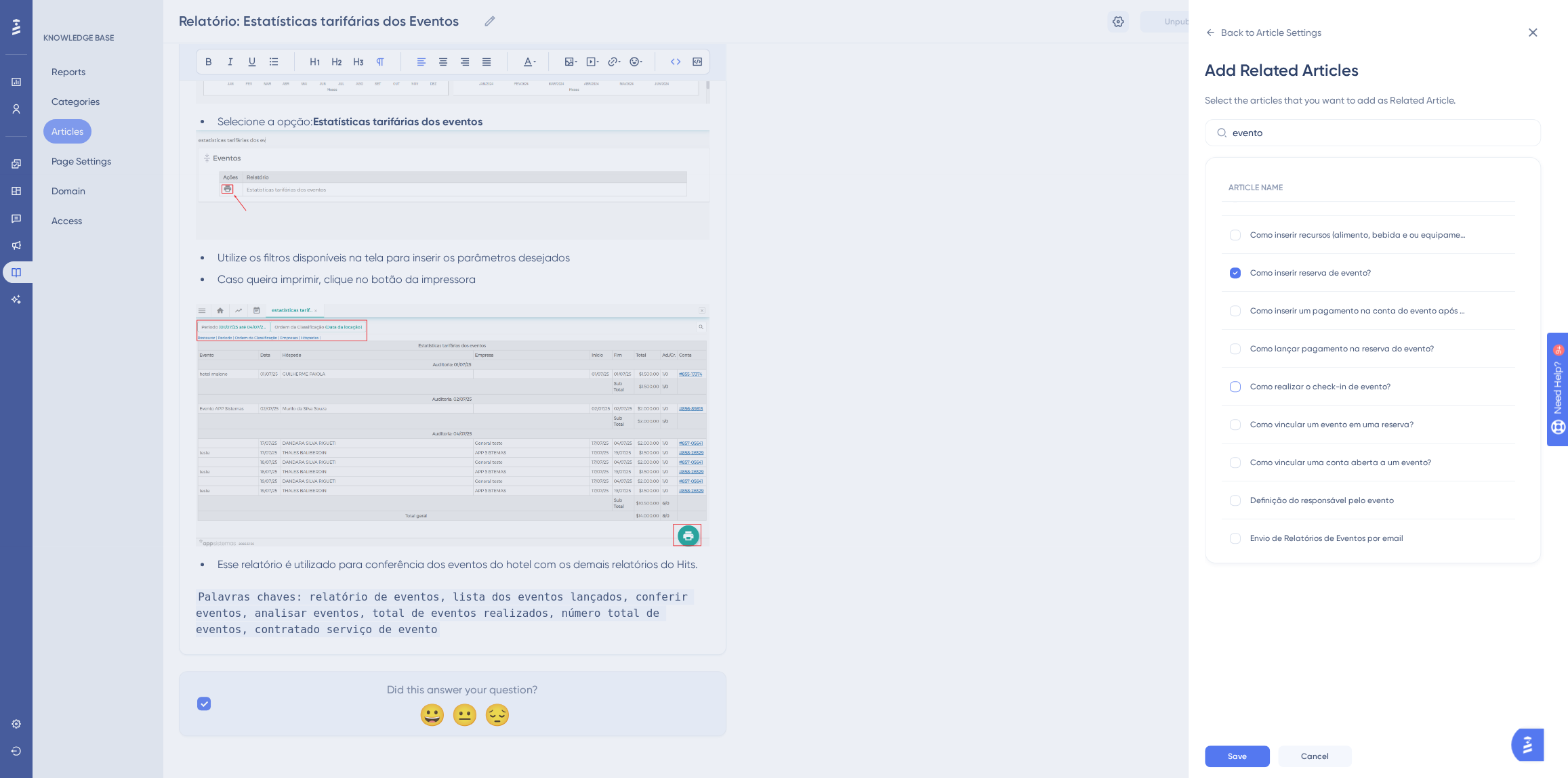
click at [1234, 382] on div at bounding box center [1235, 386] width 11 height 11
checkbox input "true"
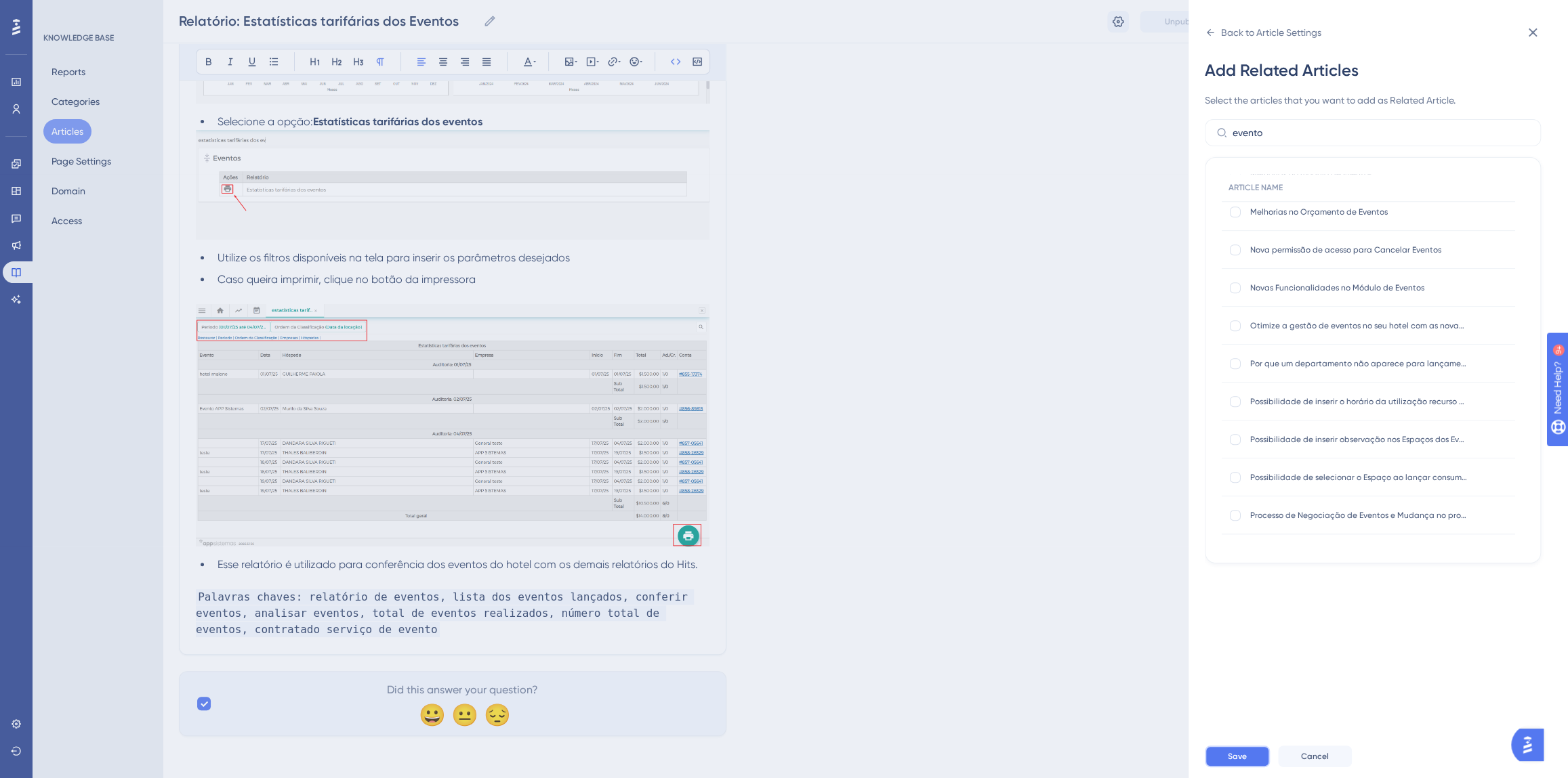
click at [1237, 762] on span "Save" at bounding box center [1238, 756] width 19 height 11
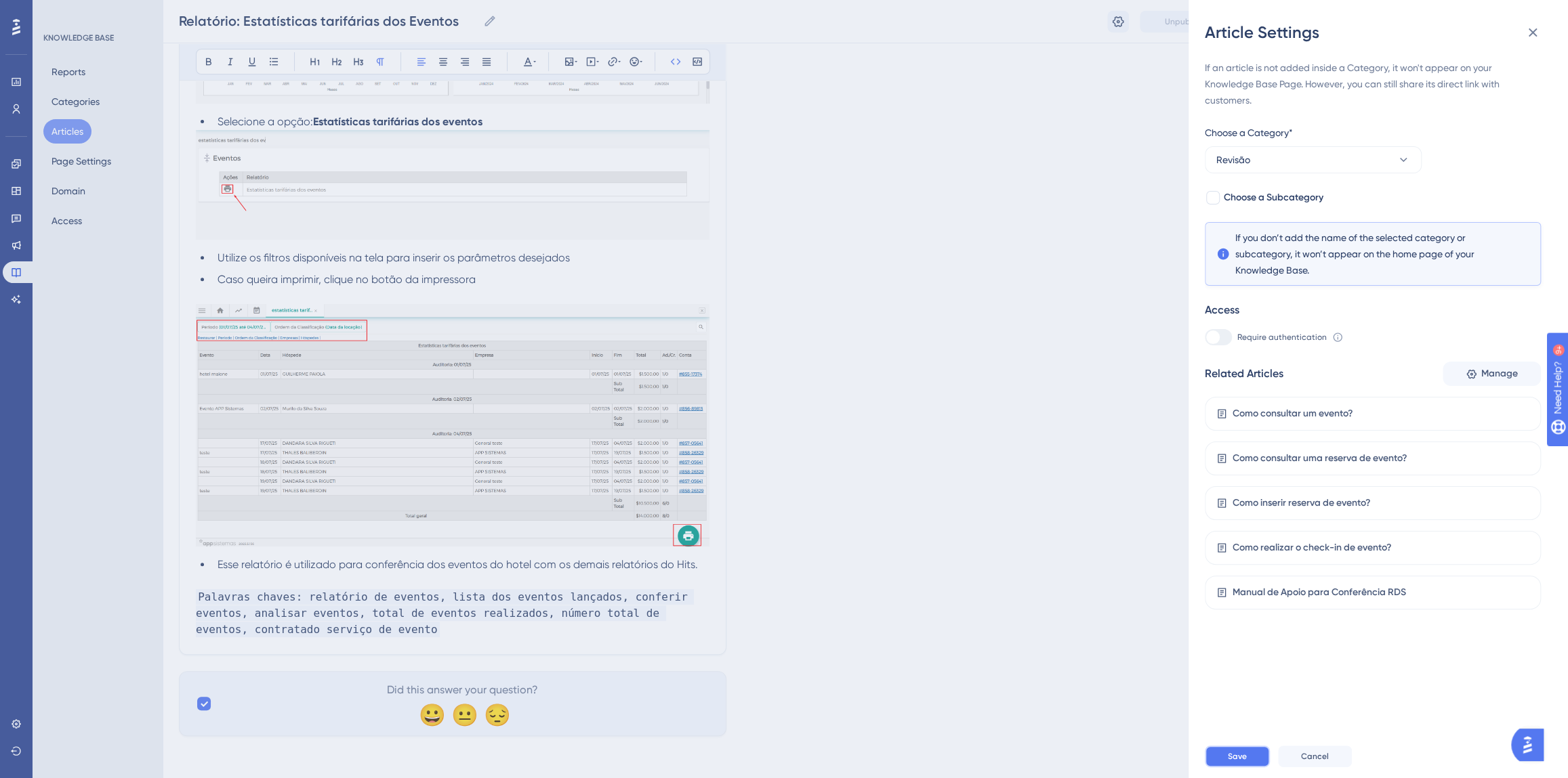
click at [1241, 762] on span "Save" at bounding box center [1238, 756] width 19 height 11
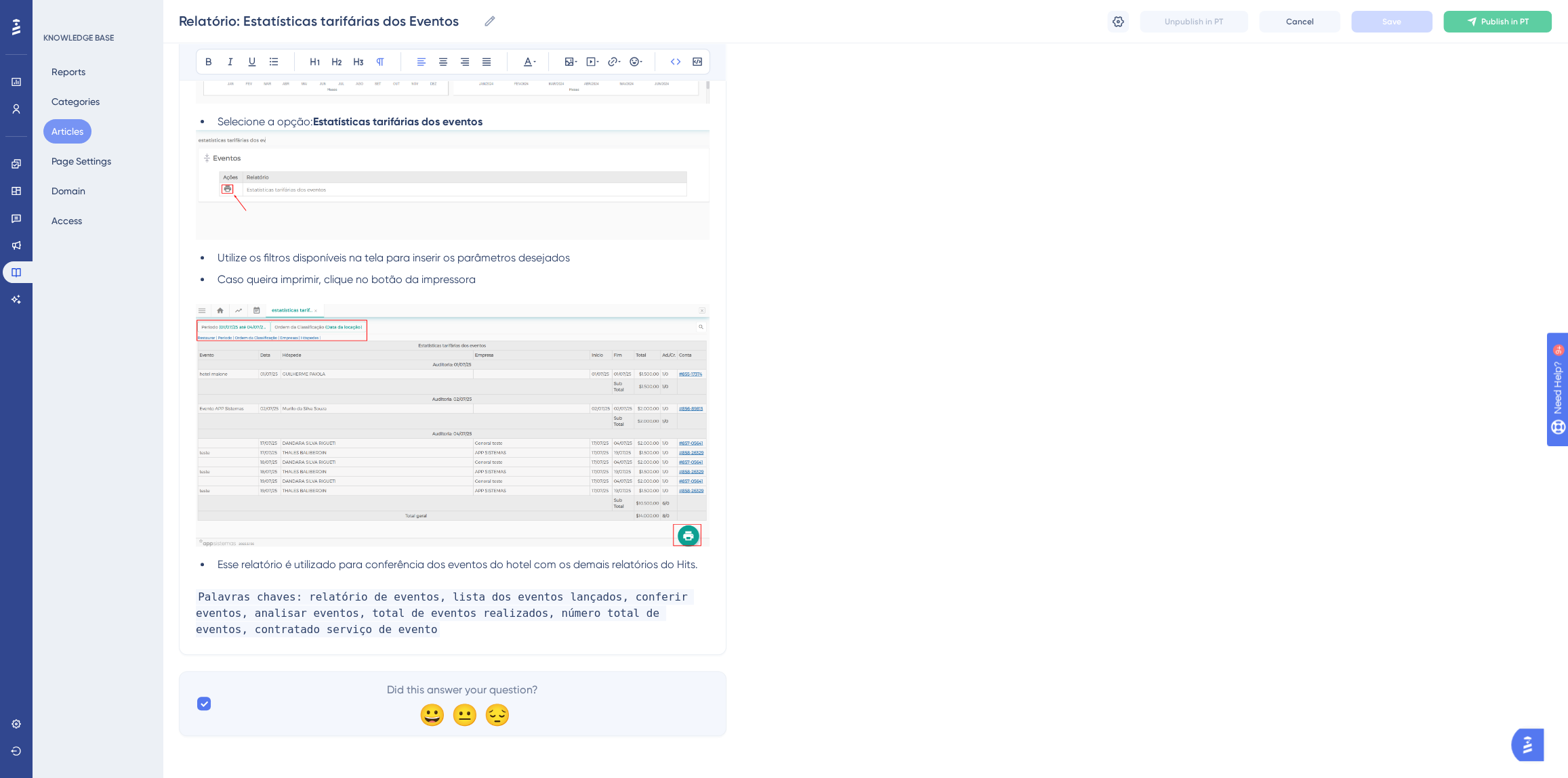
click at [65, 129] on button "Articles" at bounding box center [67, 131] width 48 height 24
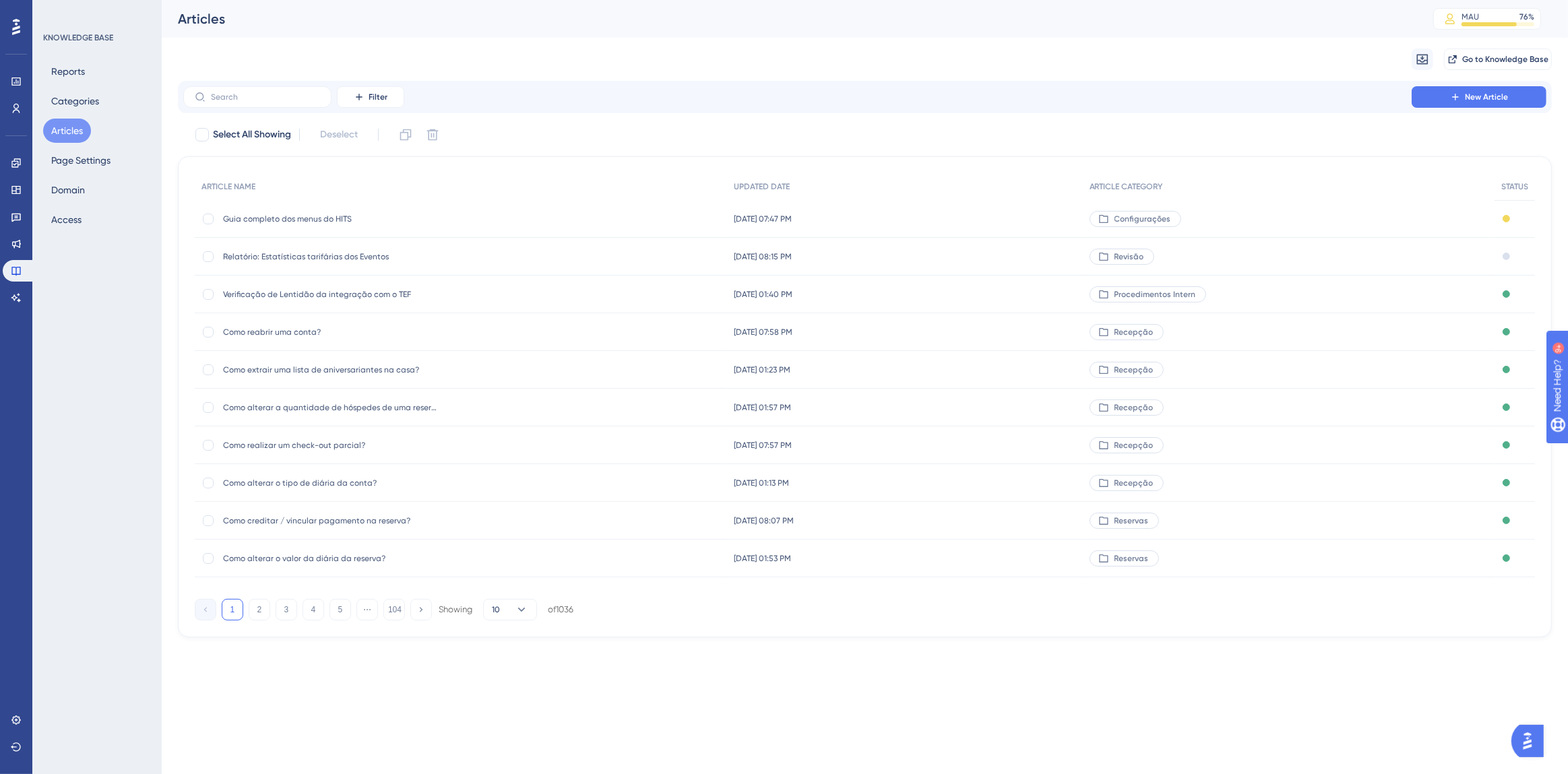
click at [0, 0] on div "Performance Users Engagement Widgets Feedback Product Updates Knowledge Base AI…" at bounding box center [0, 0] width 0 height 0
click at [242, 102] on label at bounding box center [257, 97] width 148 height 22
click at [242, 102] on input "text" at bounding box center [265, 97] width 109 height 10
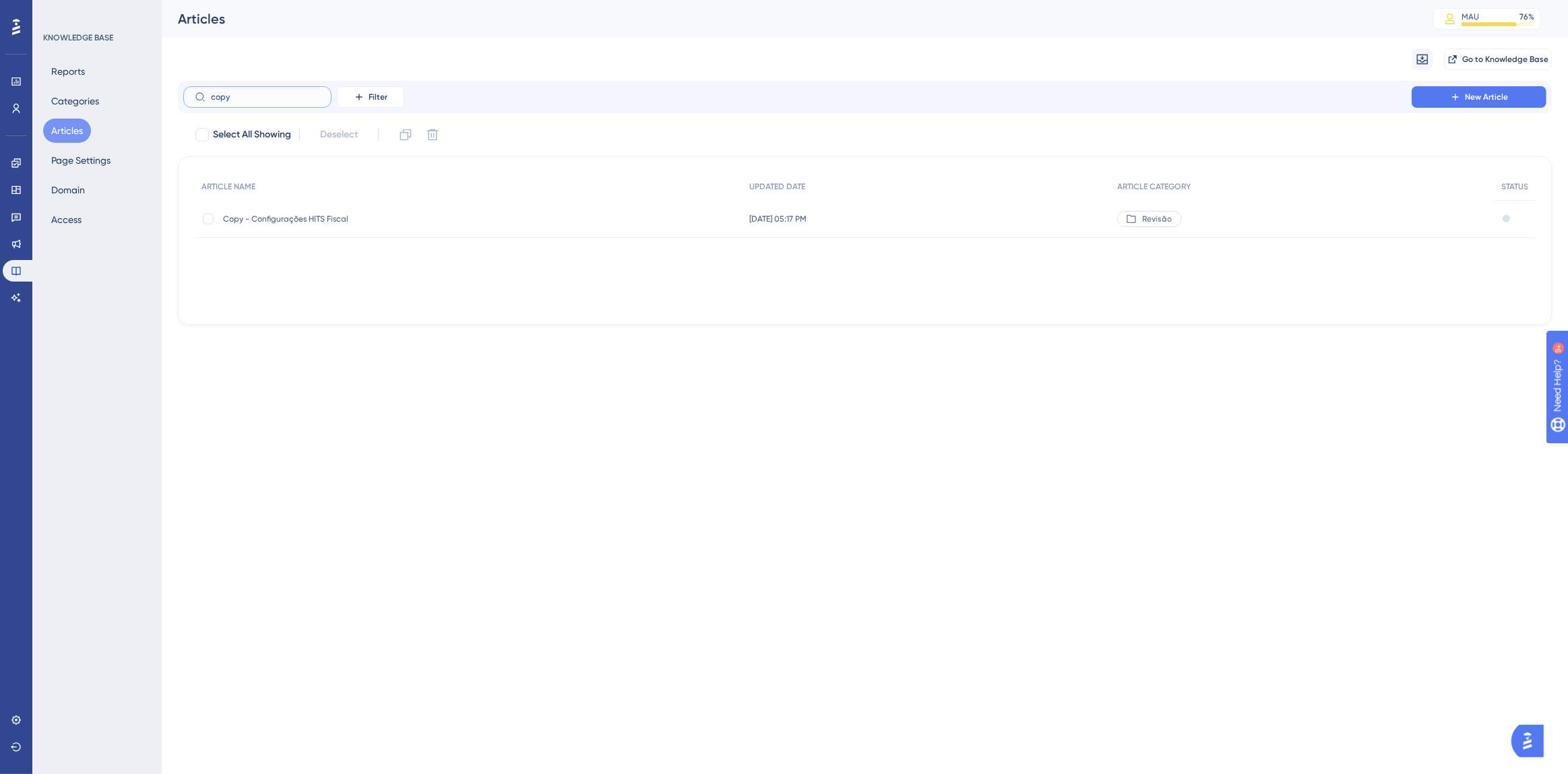
type input "copy"
click at [339, 214] on span "Copy - Configurações HITS Fiscal" at bounding box center [330, 218] width 216 height 11
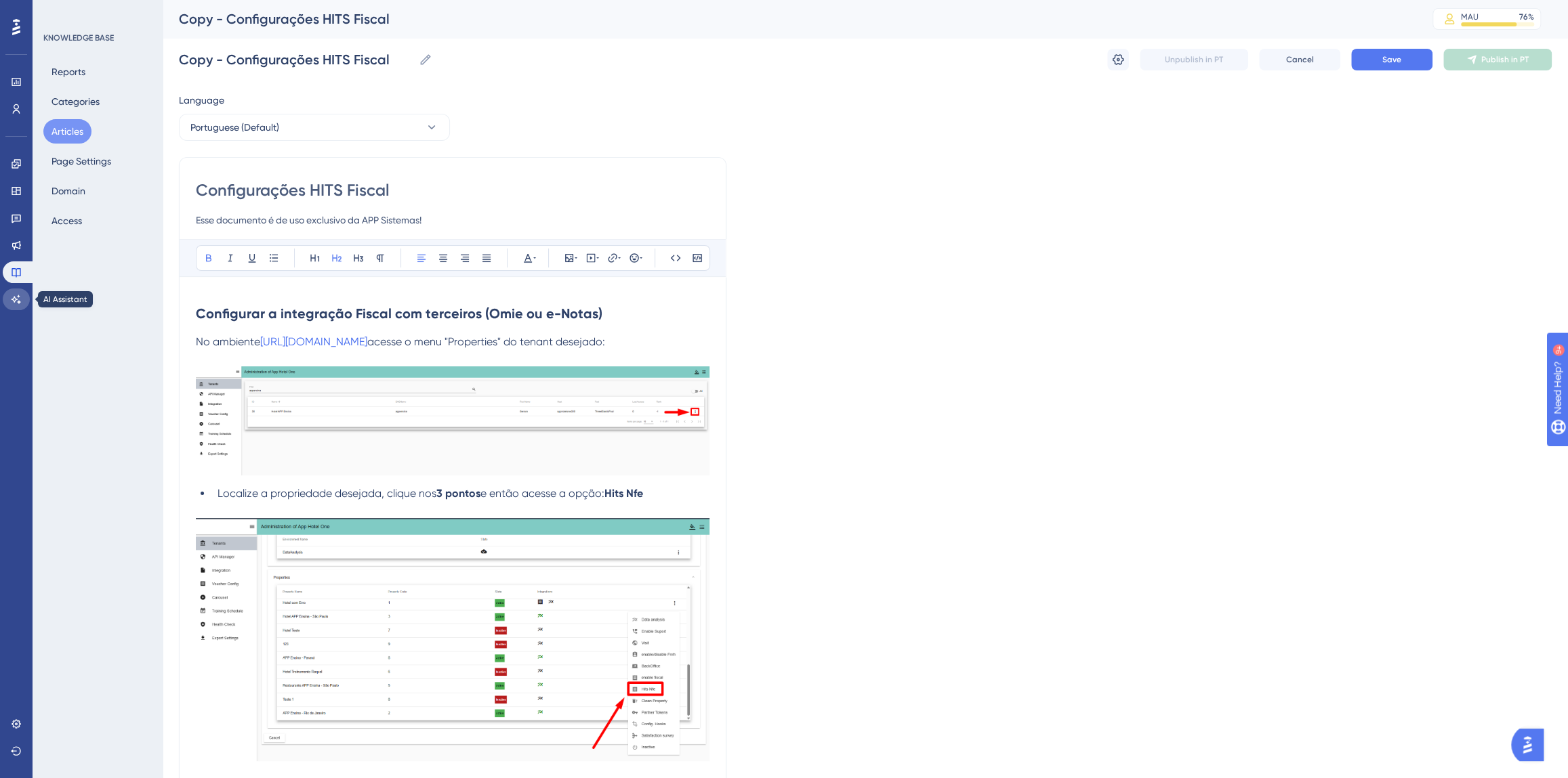
click at [19, 293] on link at bounding box center [16, 299] width 27 height 22
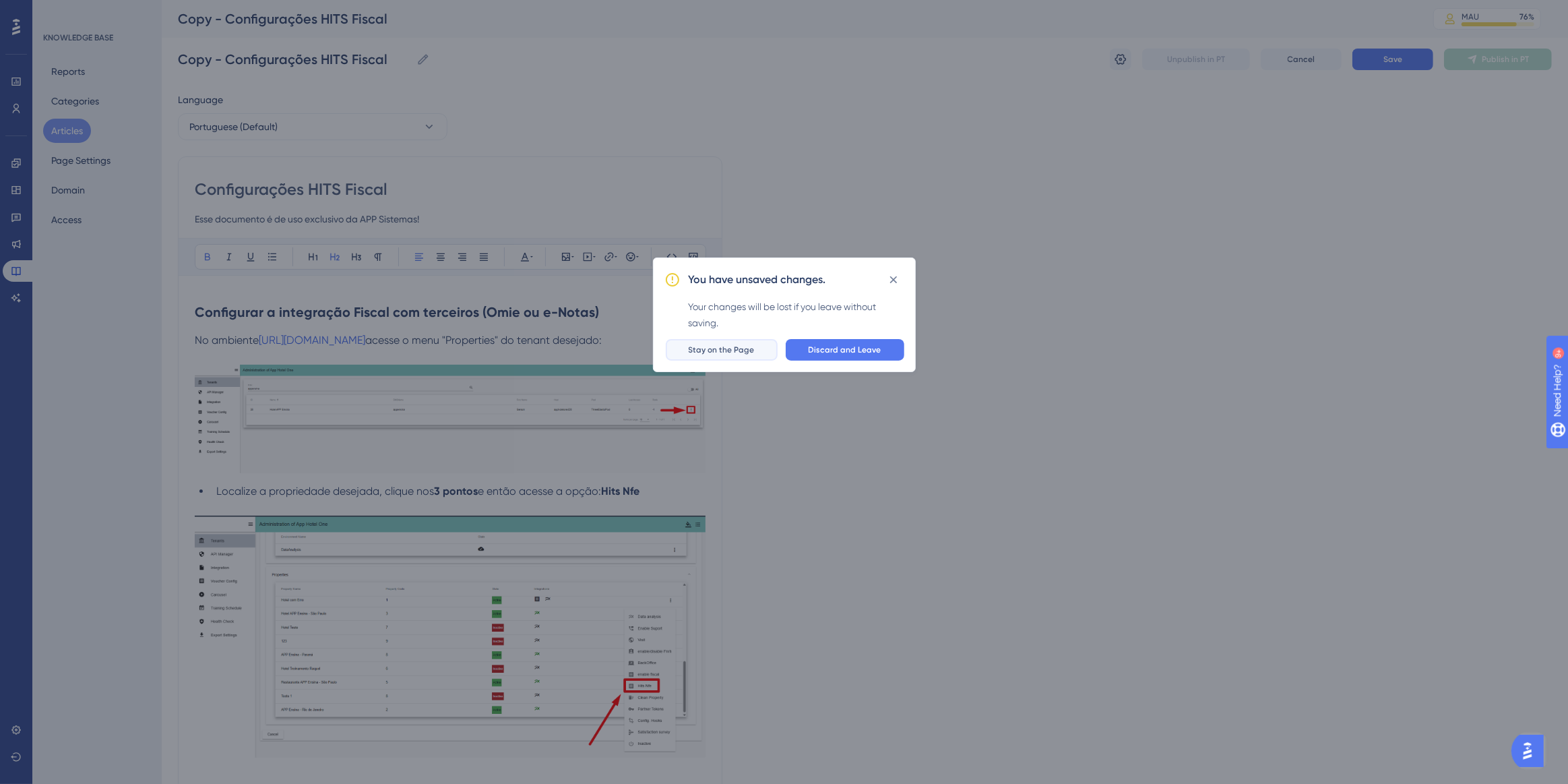
click at [730, 344] on span "Stay on the Page" at bounding box center [721, 349] width 66 height 11
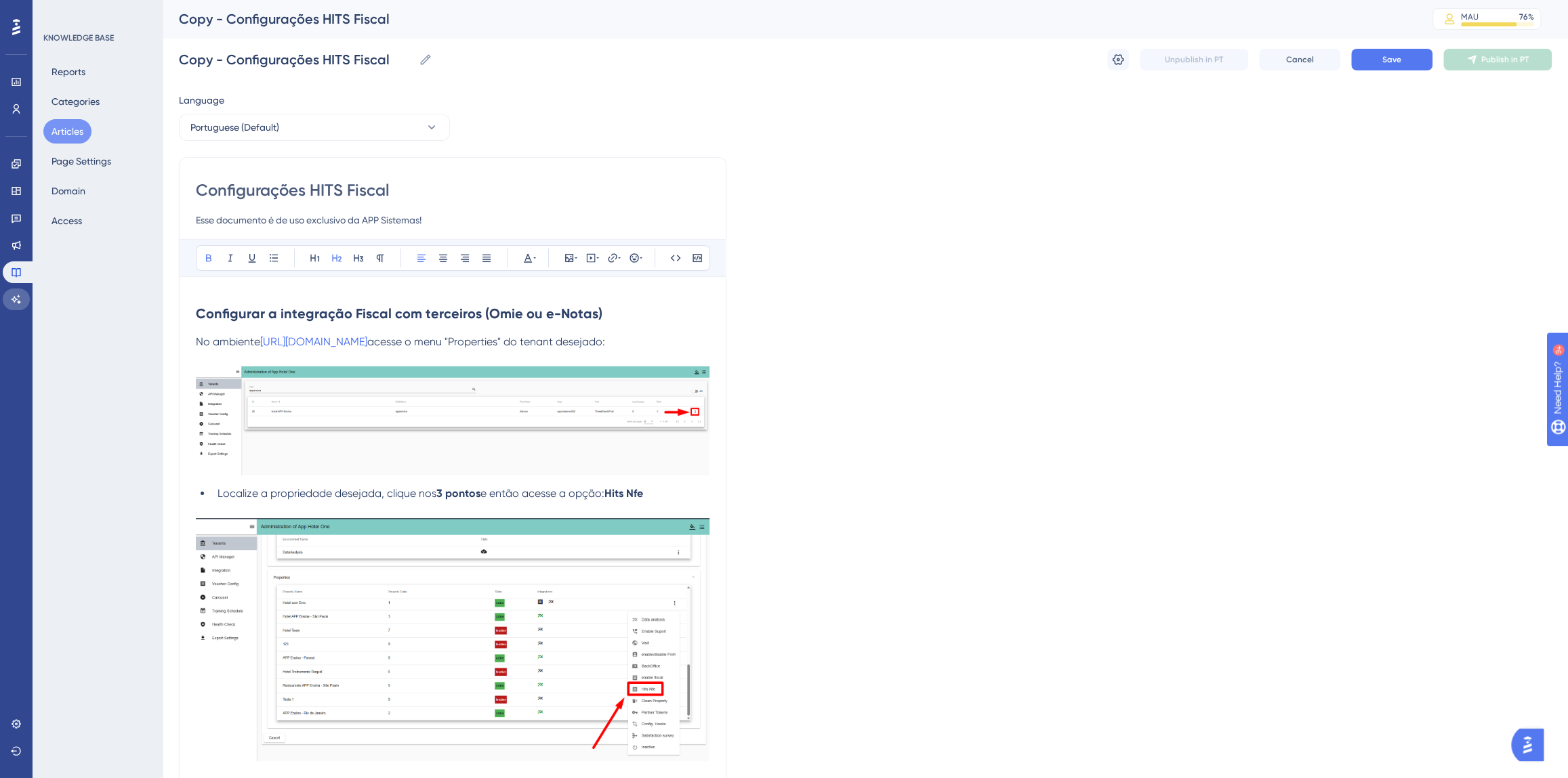
click at [13, 299] on icon at bounding box center [15, 298] width 11 height 11
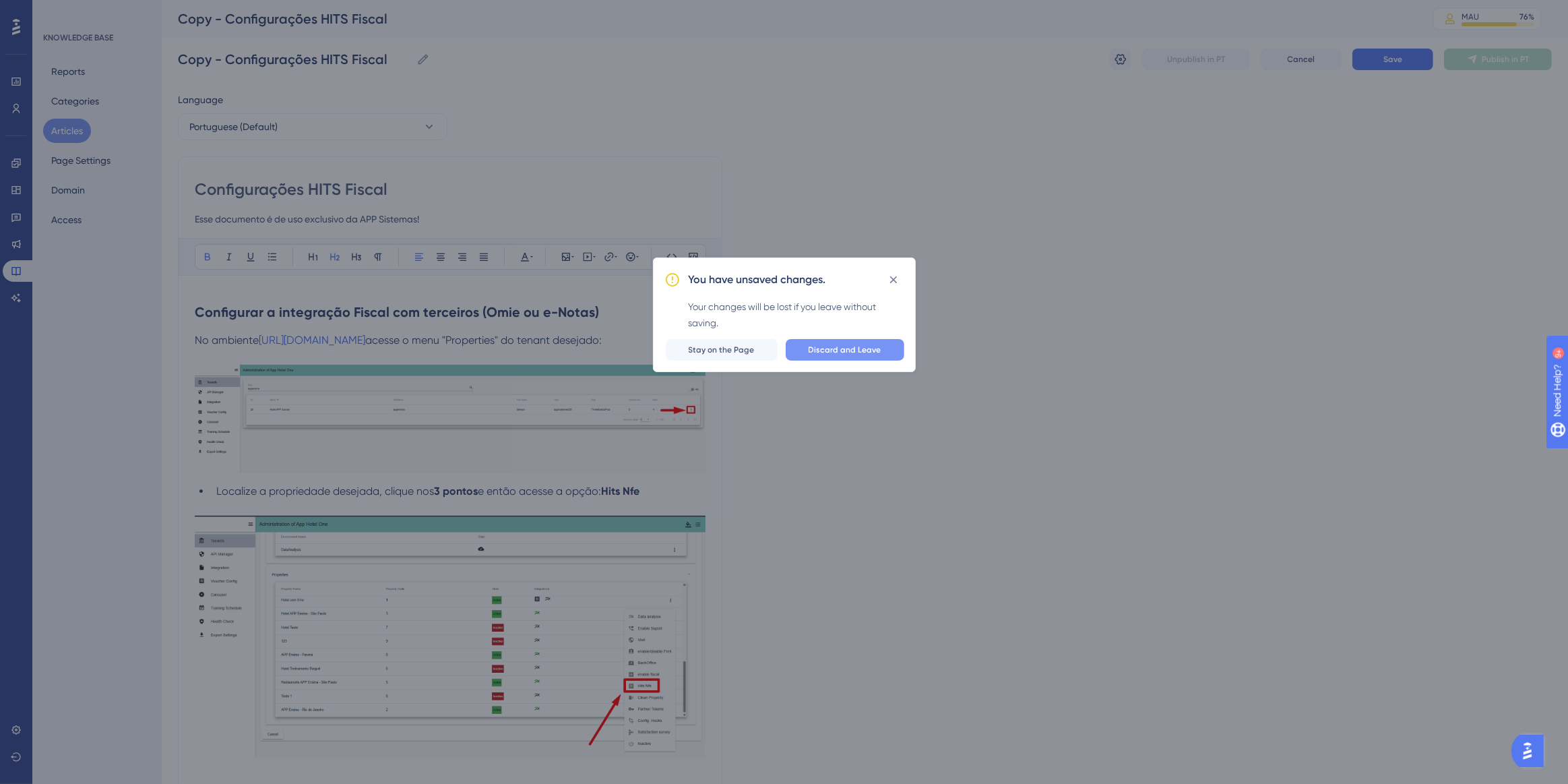
click at [867, 344] on span "Discard and Leave" at bounding box center [845, 349] width 73 height 11
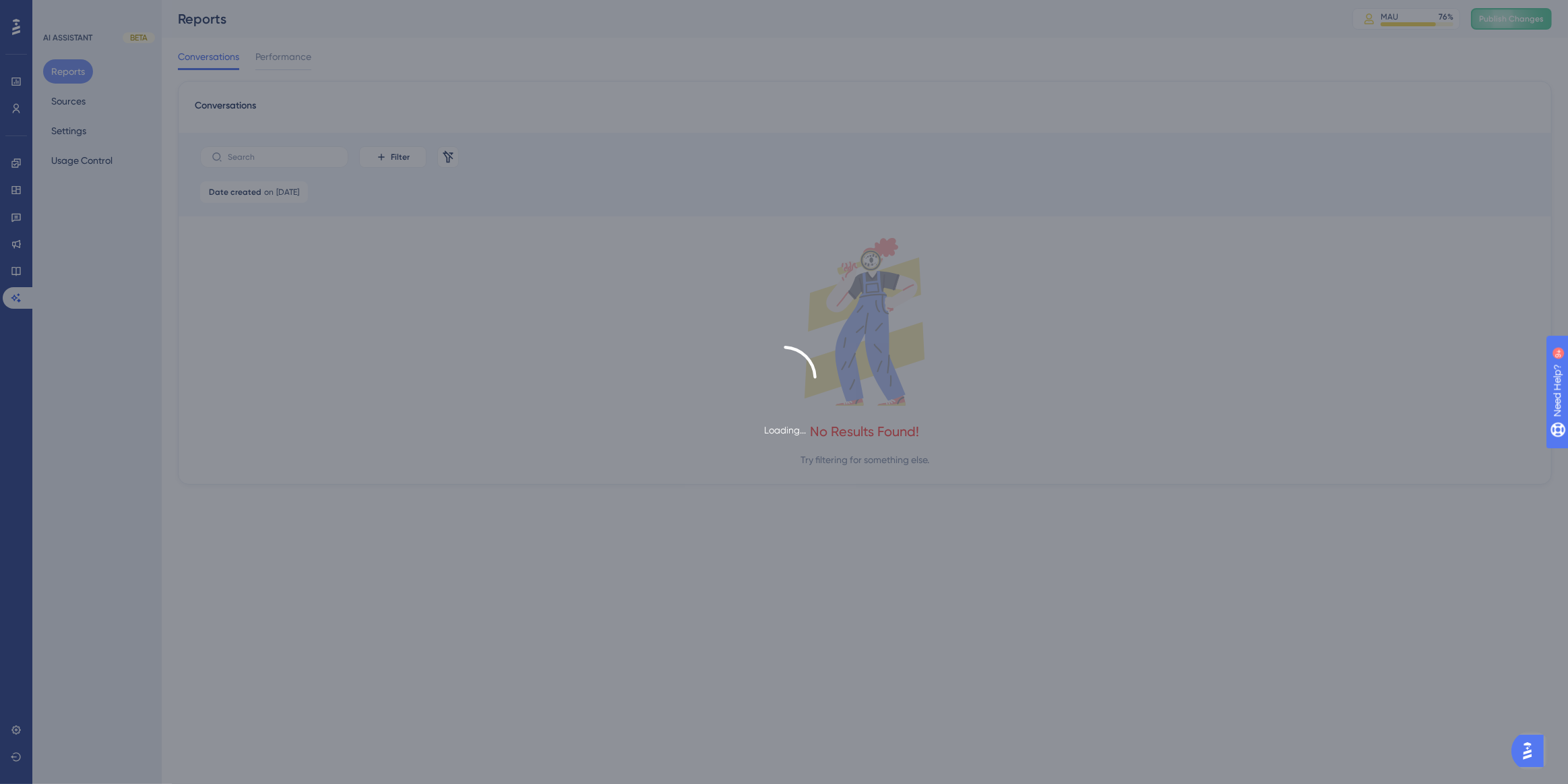
click at [64, 102] on div "Loading..." at bounding box center [784, 392] width 1568 height 784
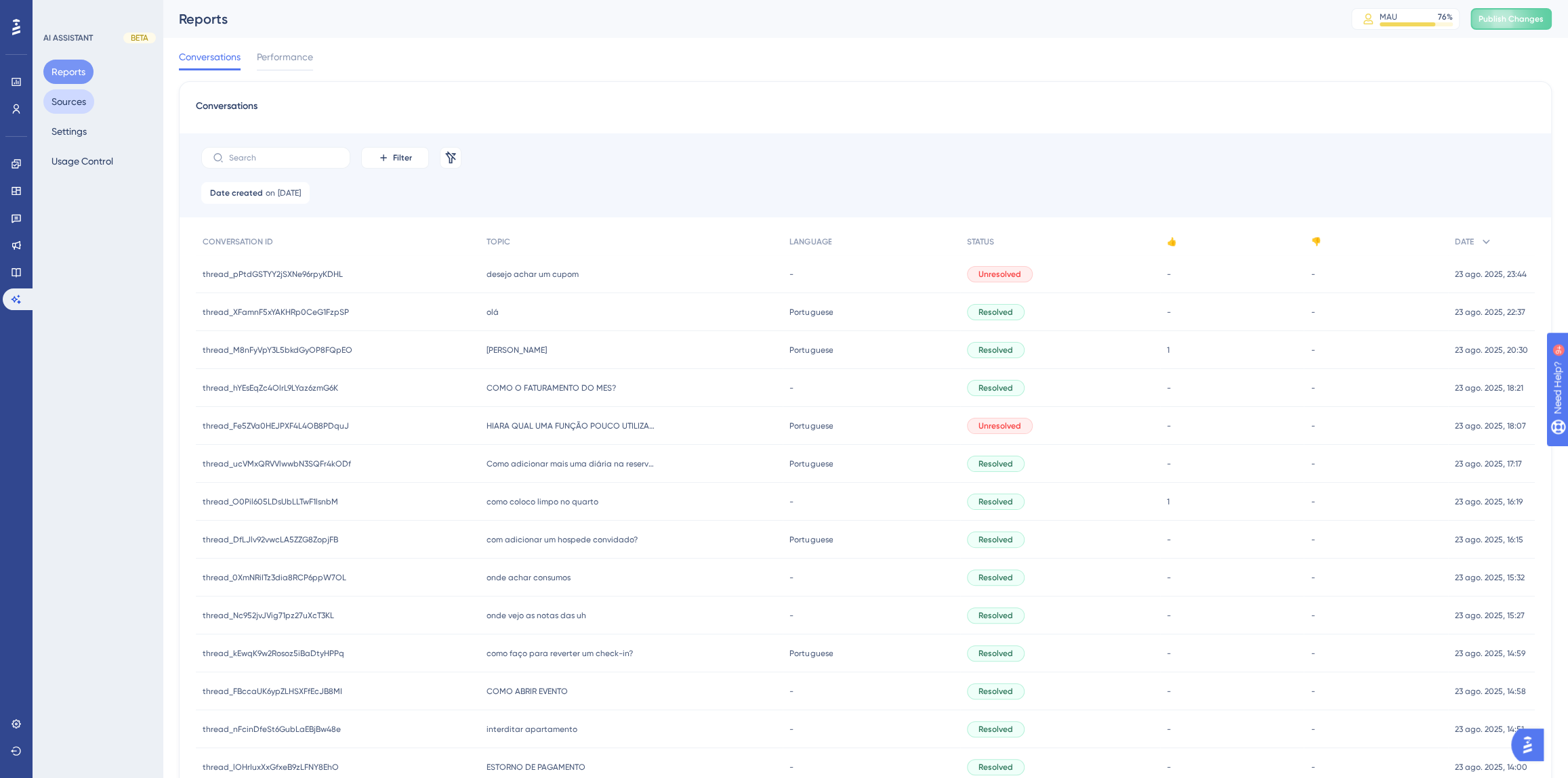
click at [63, 103] on button "Sources" at bounding box center [68, 101] width 51 height 24
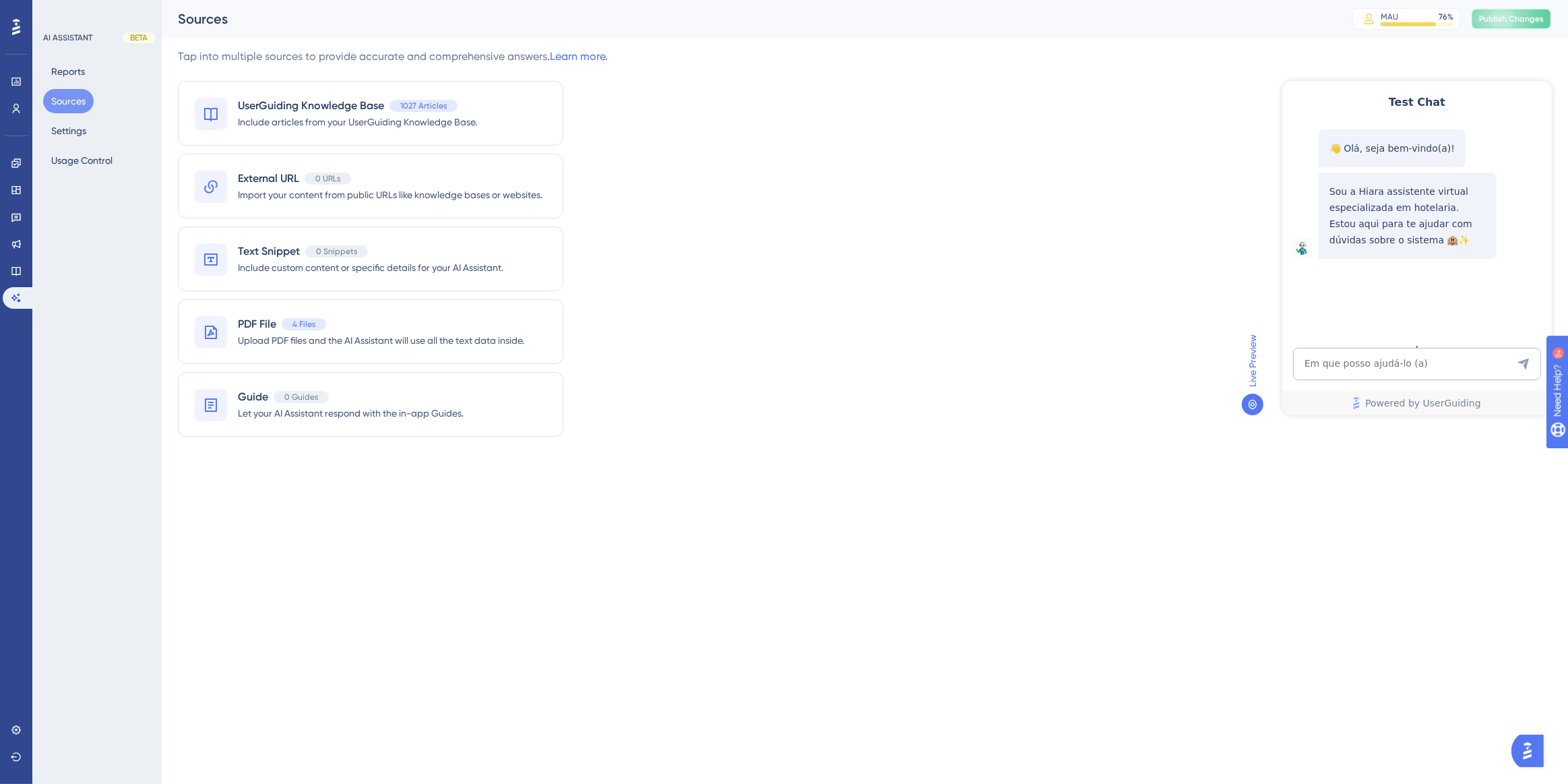
click at [1508, 16] on button "Publish Changes" at bounding box center [1511, 18] width 80 height 22
click at [1390, 364] on textarea "AI Assistant Text Input" at bounding box center [1416, 363] width 248 height 33
paste textarea "como distribuir um pagamento entre duas reservas"
type textarea "como distribuir um pagamento entre duas reservas"
click at [1346, 361] on textarea "como distribuir um pagamento entre duas reservas" at bounding box center [1416, 349] width 248 height 60
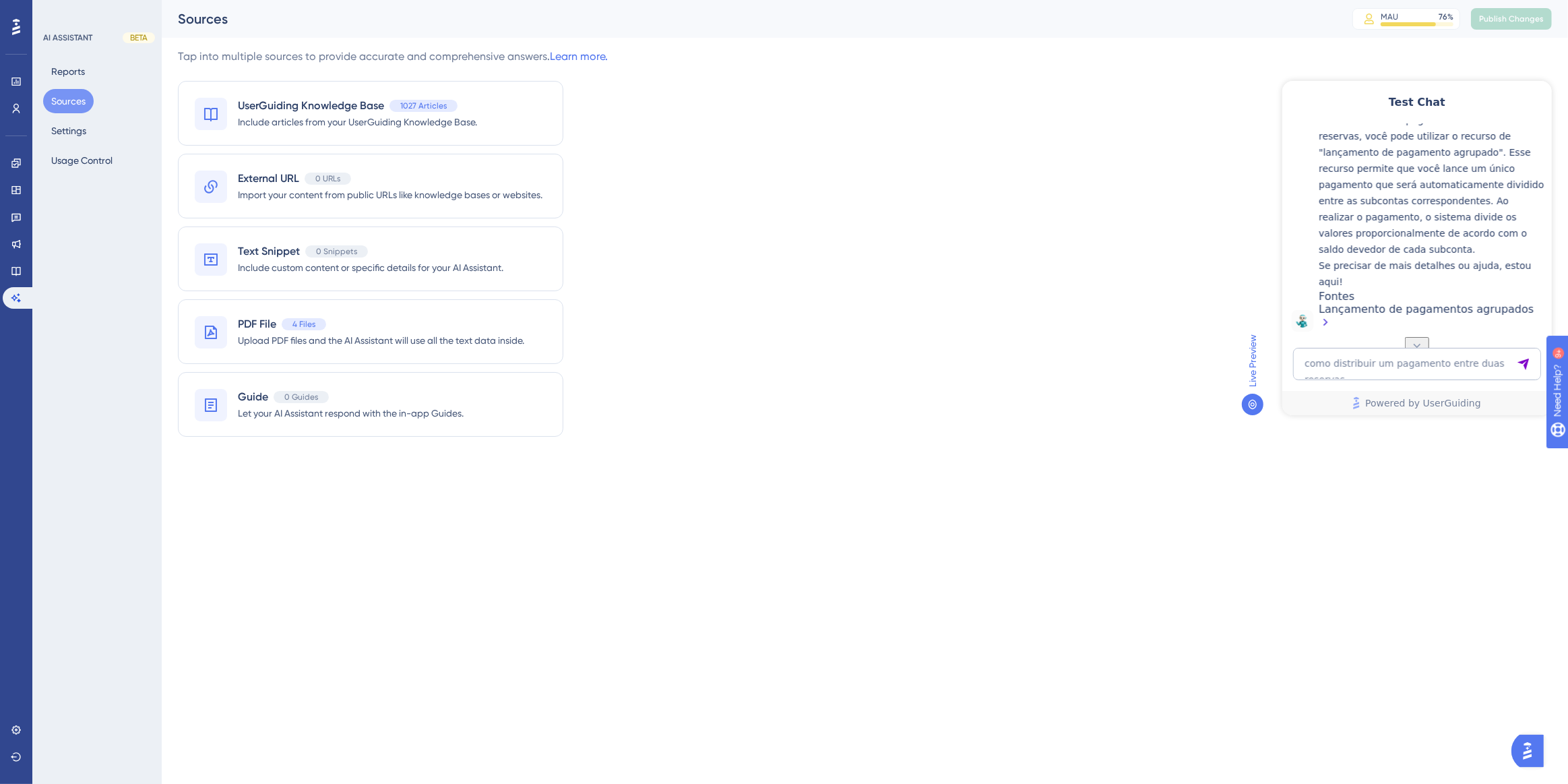
scroll to position [300, 0]
click at [1447, 315] on div "Lançamento de pagamentos agrupados" at bounding box center [1431, 316] width 226 height 29
click at [1416, 361] on textarea "como distribuir um pagamento entre duas reservas" at bounding box center [1416, 363] width 248 height 33
paste textarea "como faço para ver oq foi lançado de cada pessoa?"
type textarea "como faço para ver oq foi lançado de cada pessoa?"
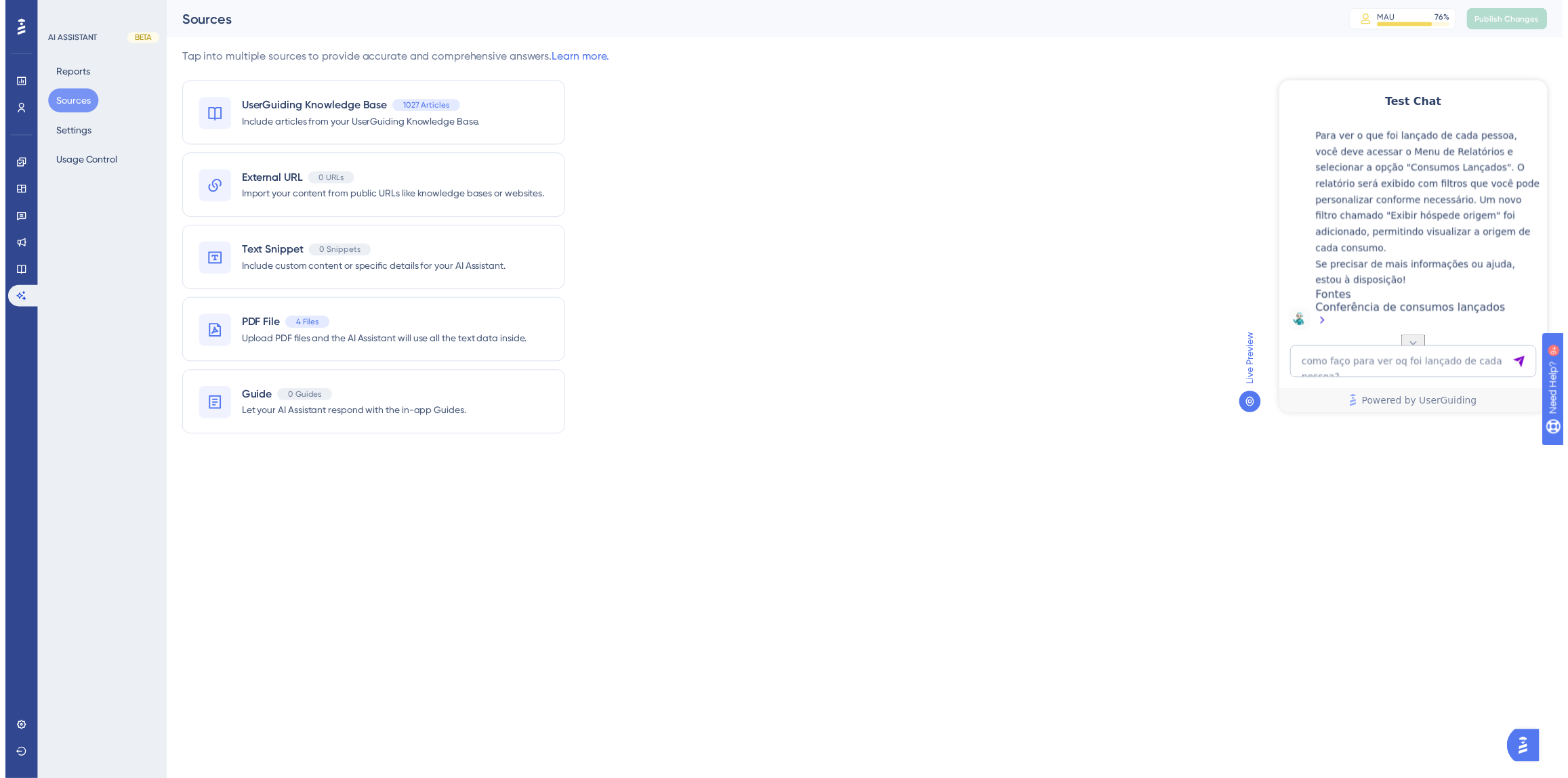
scroll to position [661, 0]
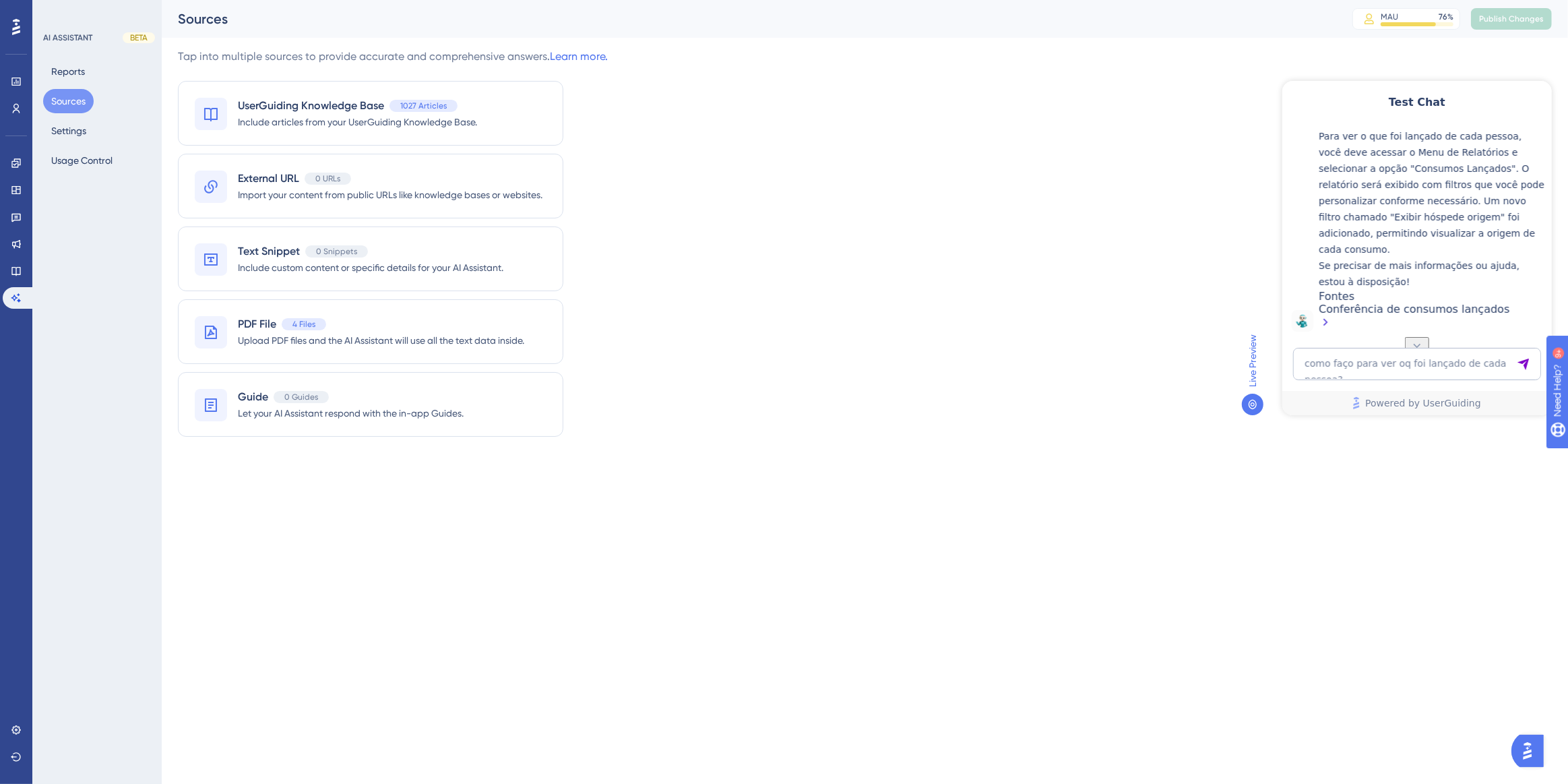
click at [1458, 315] on div "Conferência de consumos lançados" at bounding box center [1431, 316] width 226 height 29
click at [18, 269] on icon at bounding box center [15, 270] width 11 height 11
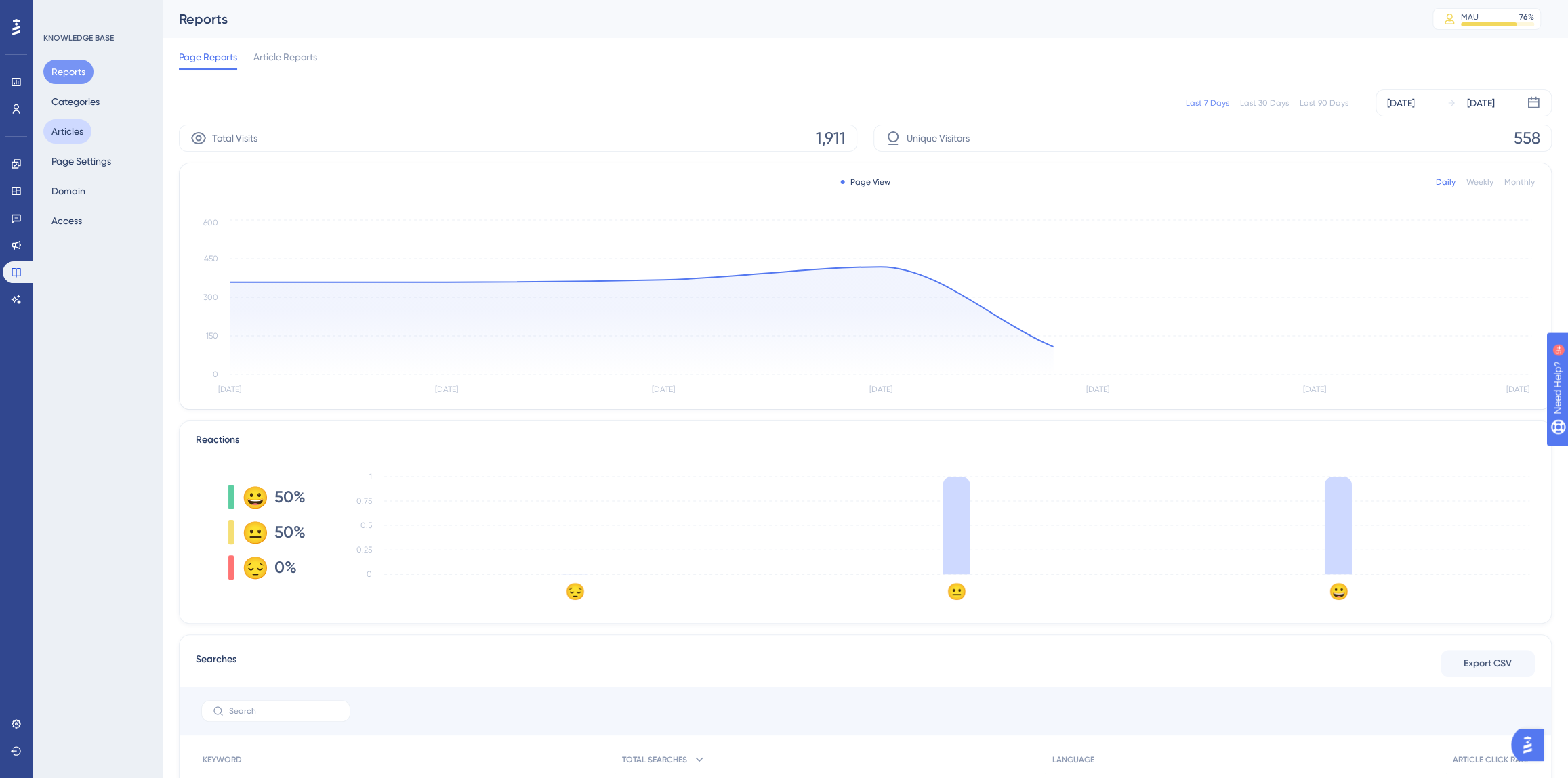
click at [69, 124] on button "Articles" at bounding box center [67, 131] width 48 height 24
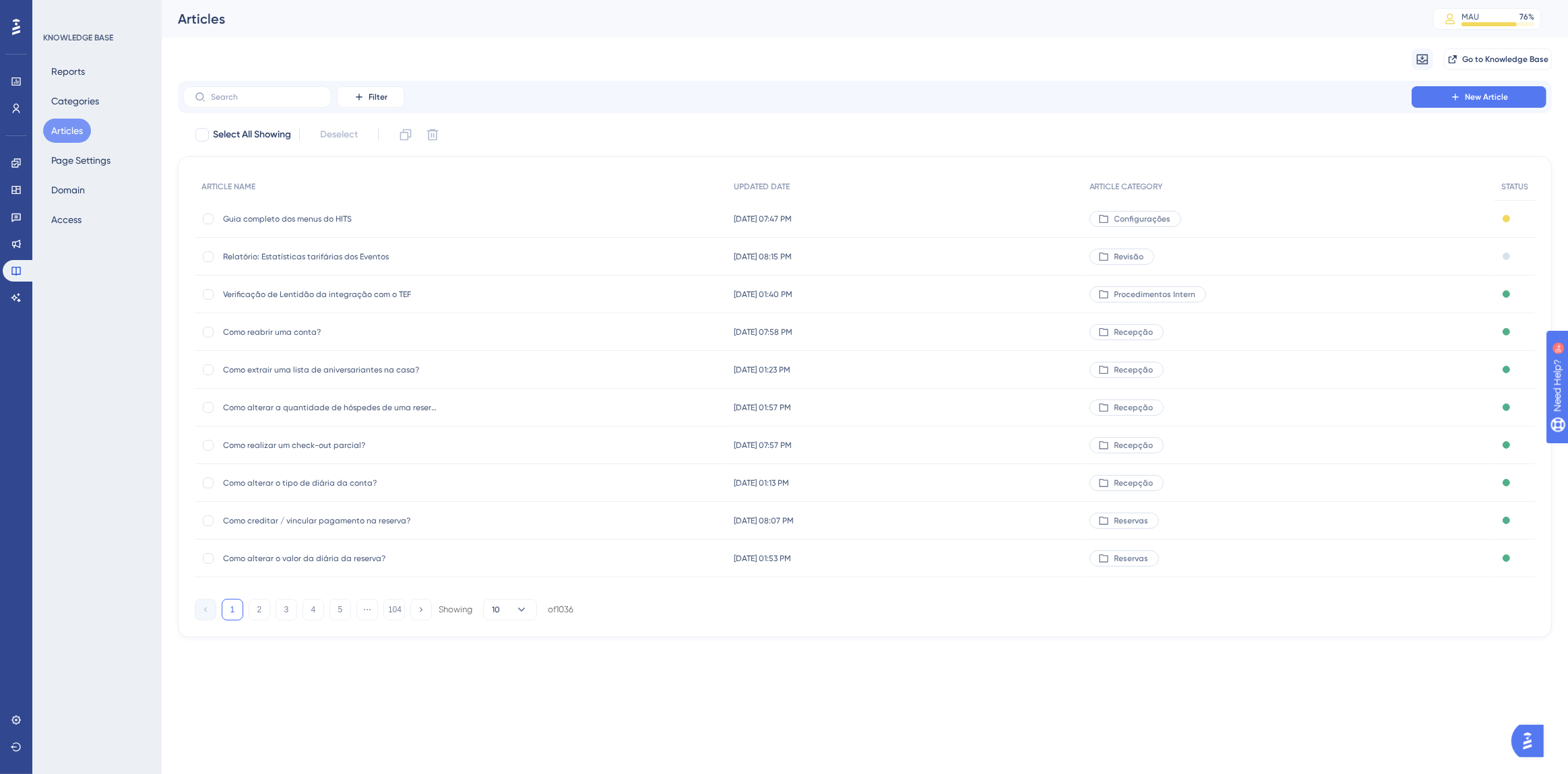
click at [269, 108] on div "Filter New Article" at bounding box center [865, 97] width 1374 height 33
click at [267, 104] on label at bounding box center [257, 97] width 148 height 22
click at [267, 102] on input "text" at bounding box center [265, 97] width 109 height 10
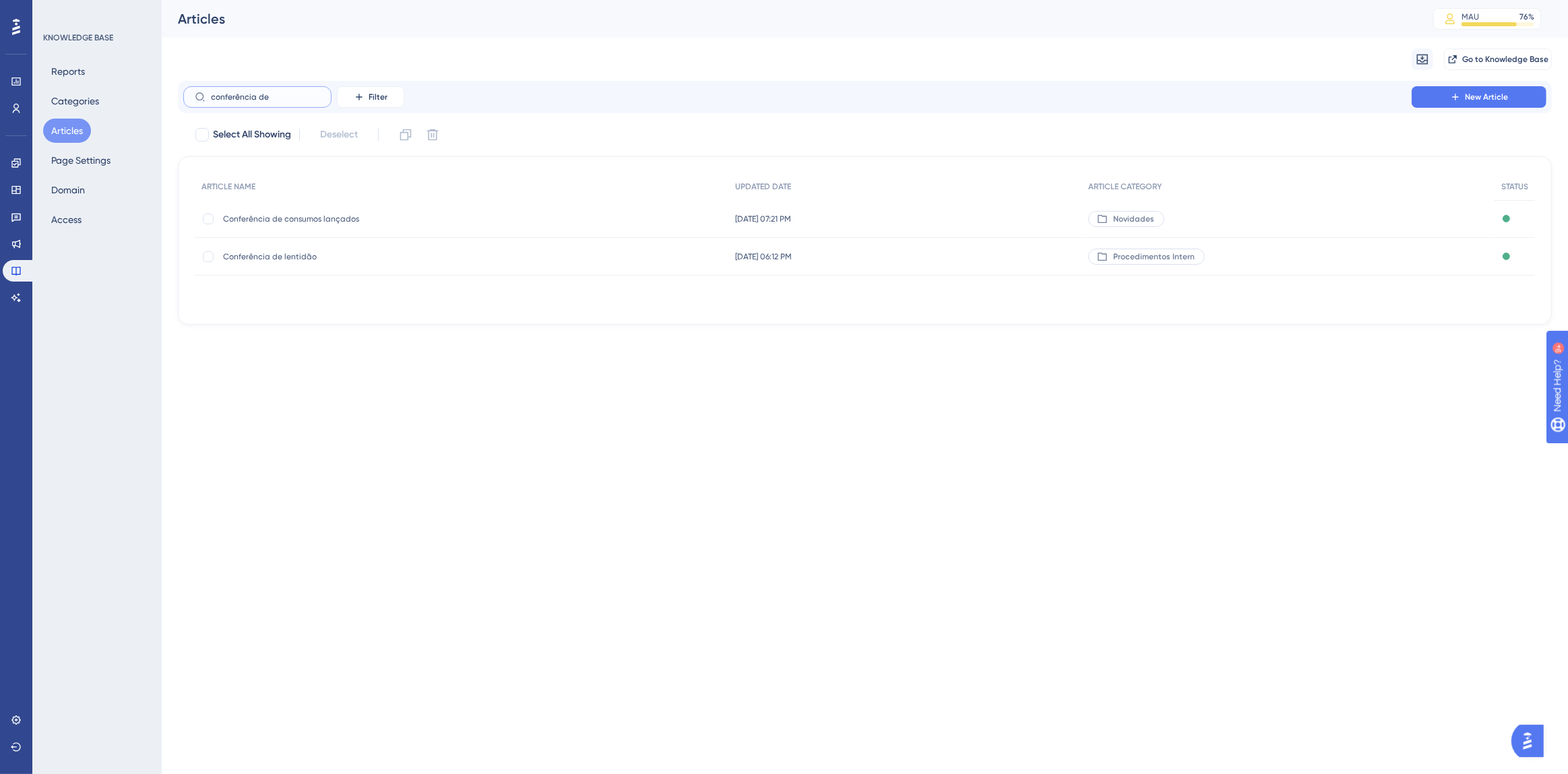
type input "conferência de"
click at [310, 218] on span "Conferência de consumos lançados" at bounding box center [330, 218] width 216 height 11
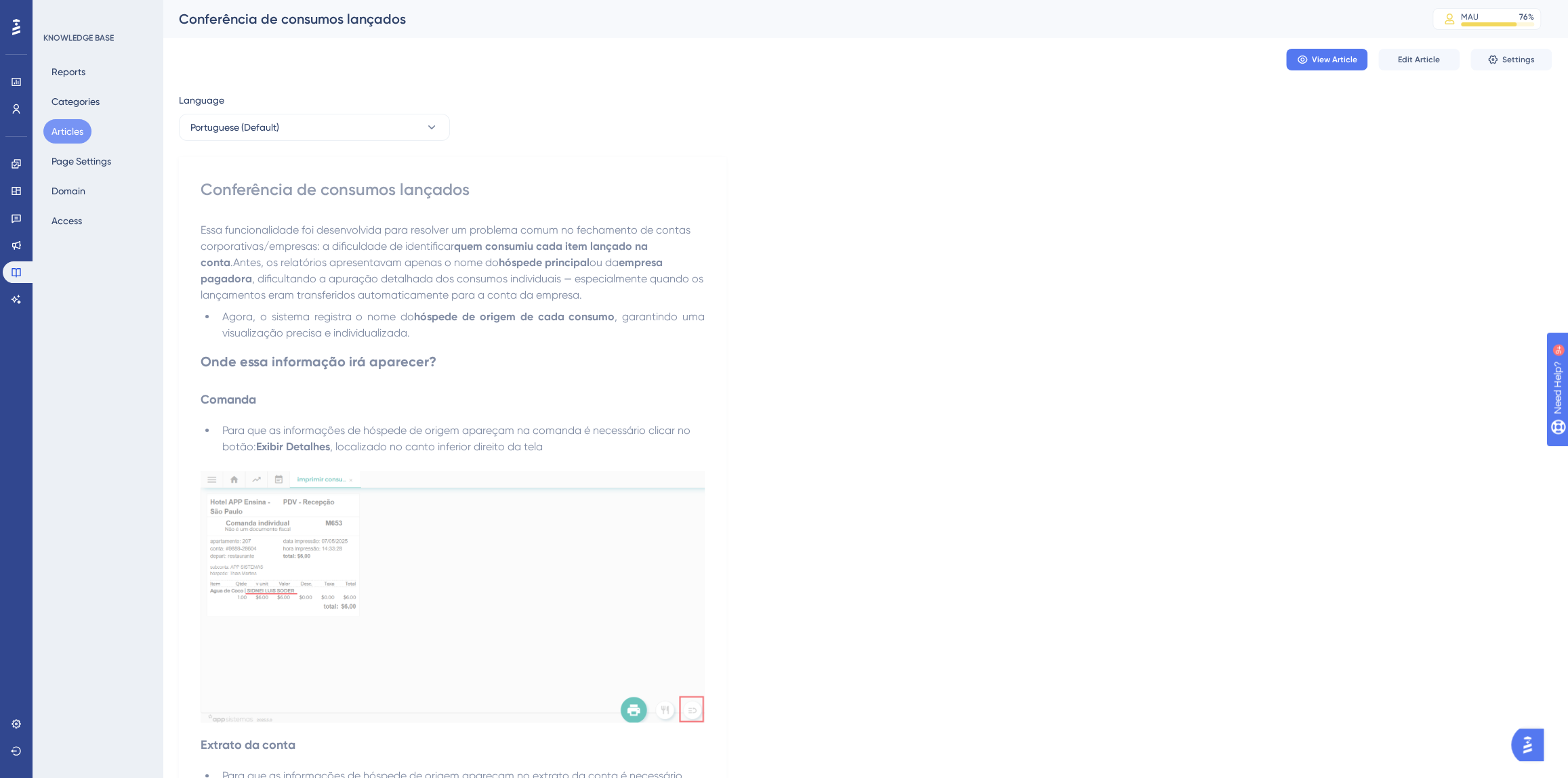
click at [1450, 47] on div "View Article Edit Article Settings" at bounding box center [865, 59] width 1372 height 43
click at [1451, 62] on button "Edit Article" at bounding box center [1419, 60] width 81 height 22
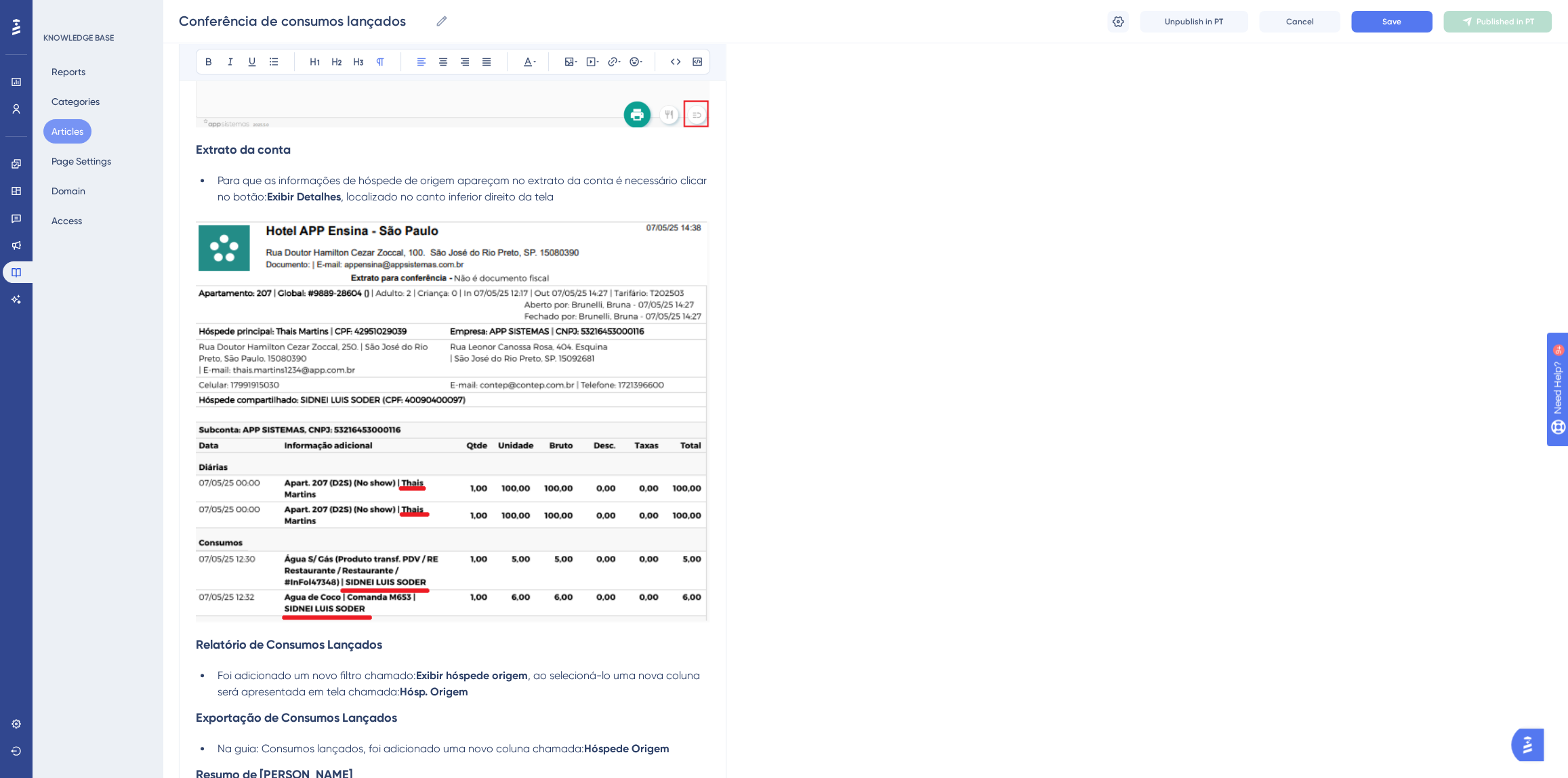
scroll to position [675, 0]
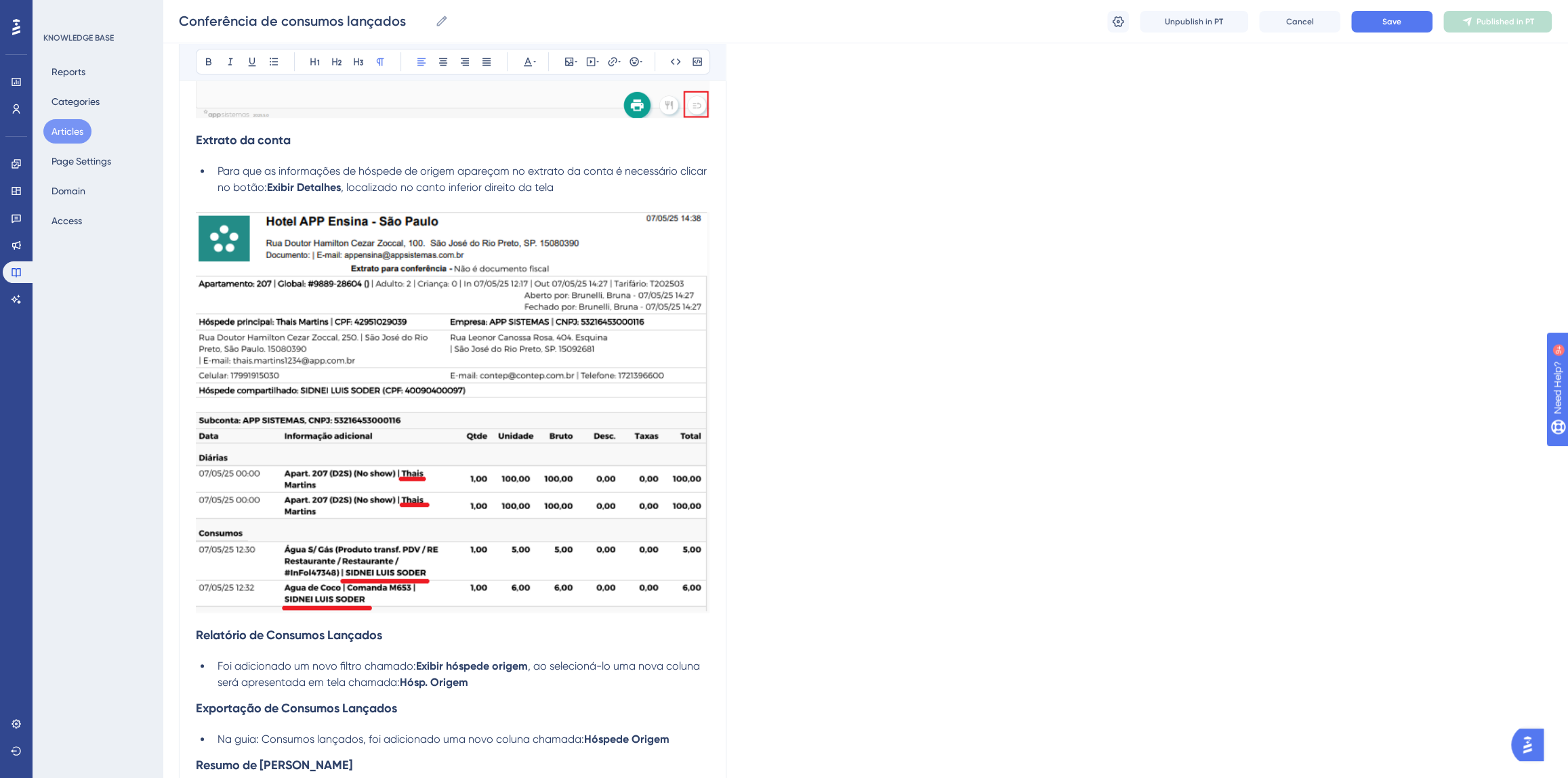
click at [1376, 23] on button "Save" at bounding box center [1392, 21] width 81 height 22
click at [1481, 22] on span "Publish in PT" at bounding box center [1504, 21] width 47 height 11
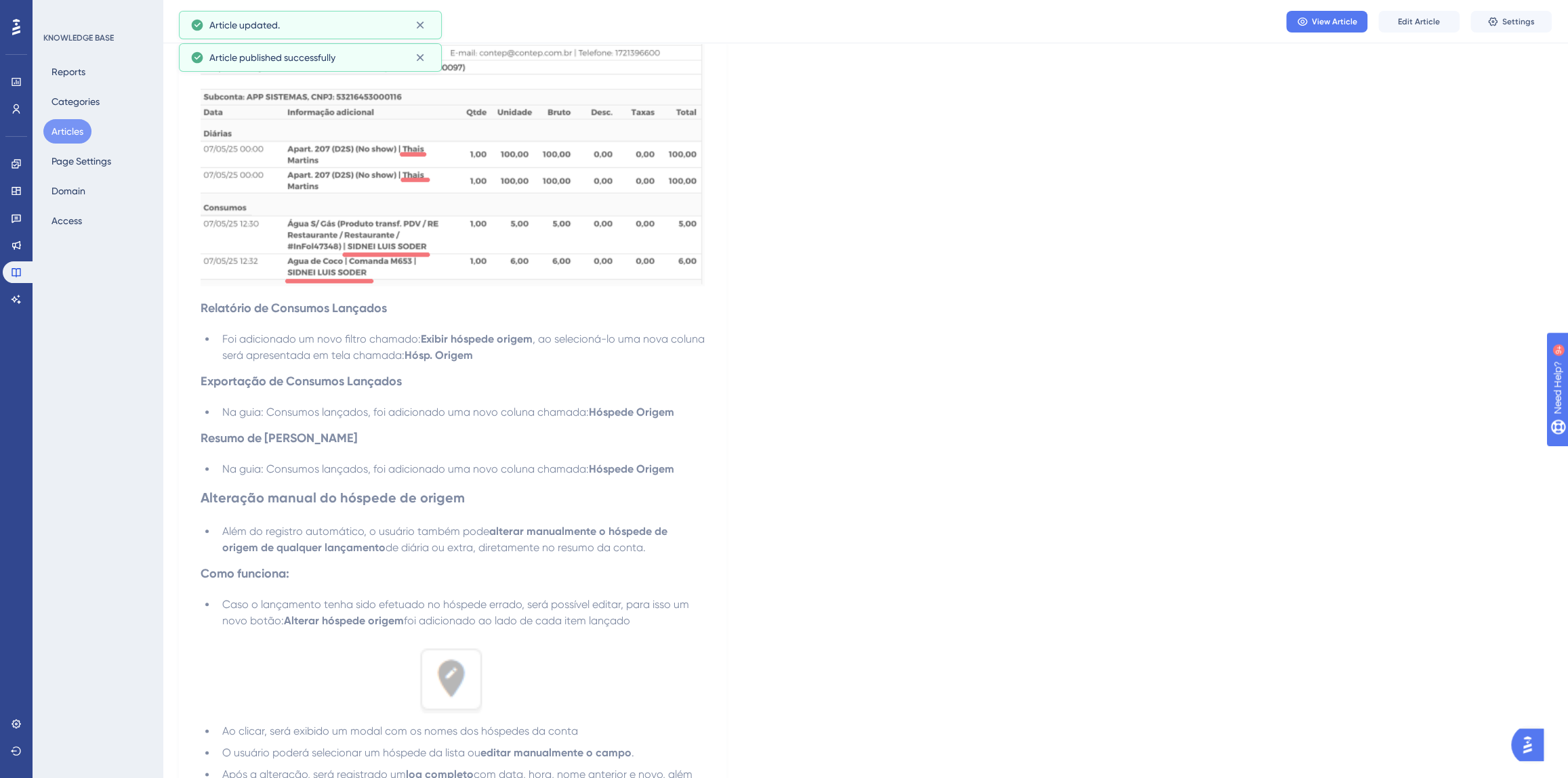
scroll to position [919, 0]
click at [1310, 24] on button "View Article" at bounding box center [1326, 21] width 81 height 22
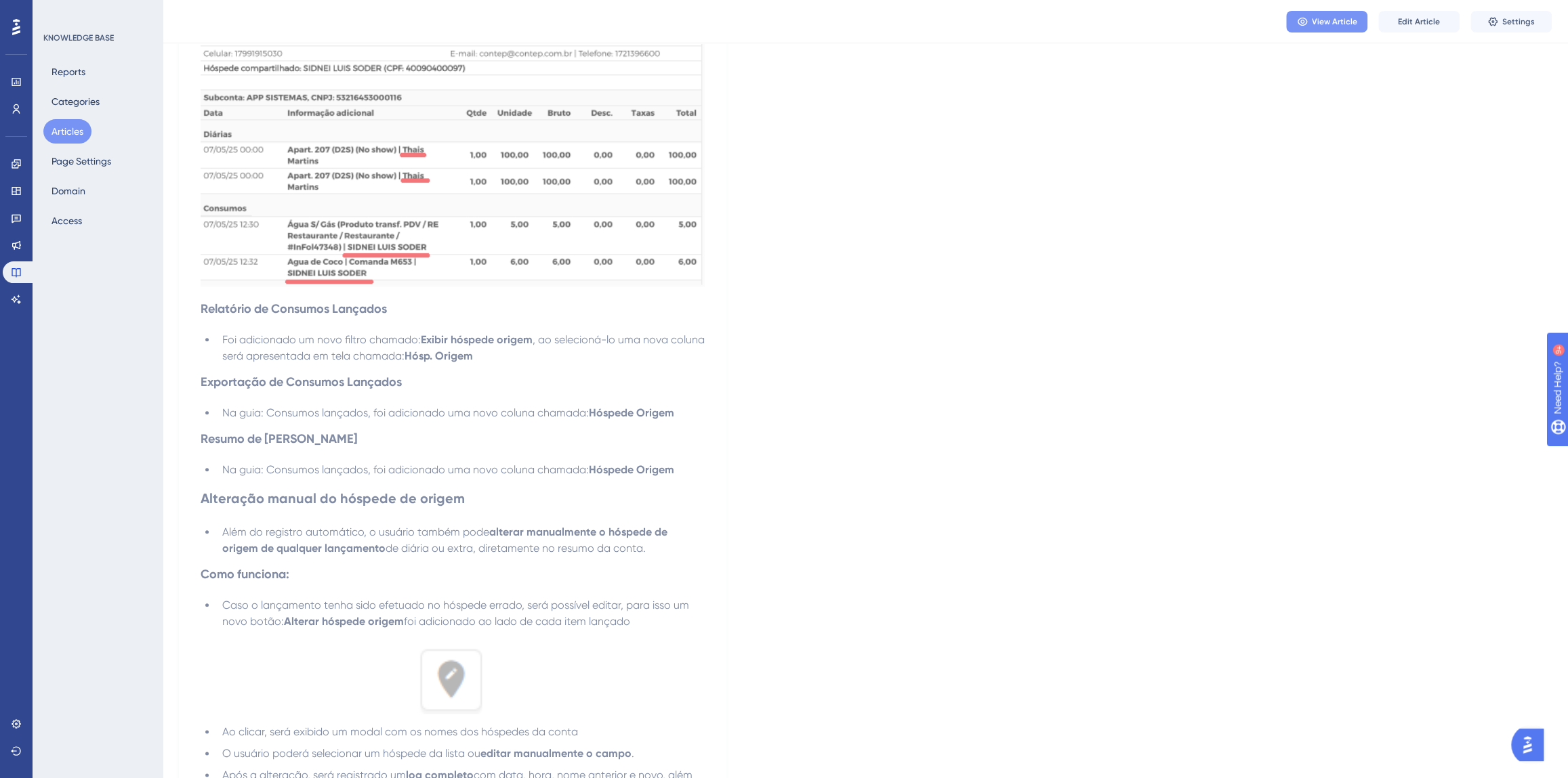
scroll to position [1301, 0]
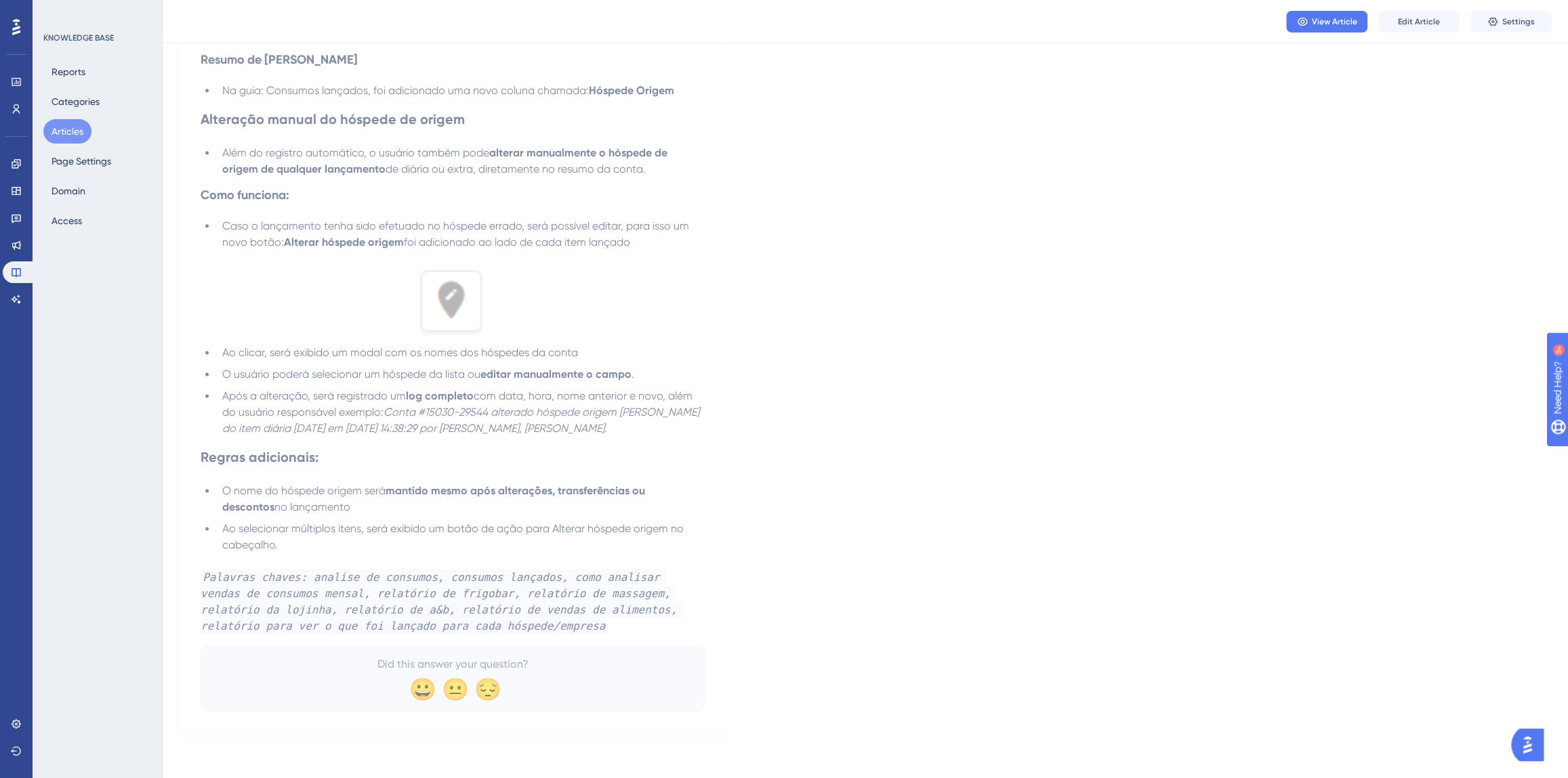
click at [61, 128] on button "Articles" at bounding box center [67, 131] width 48 height 24
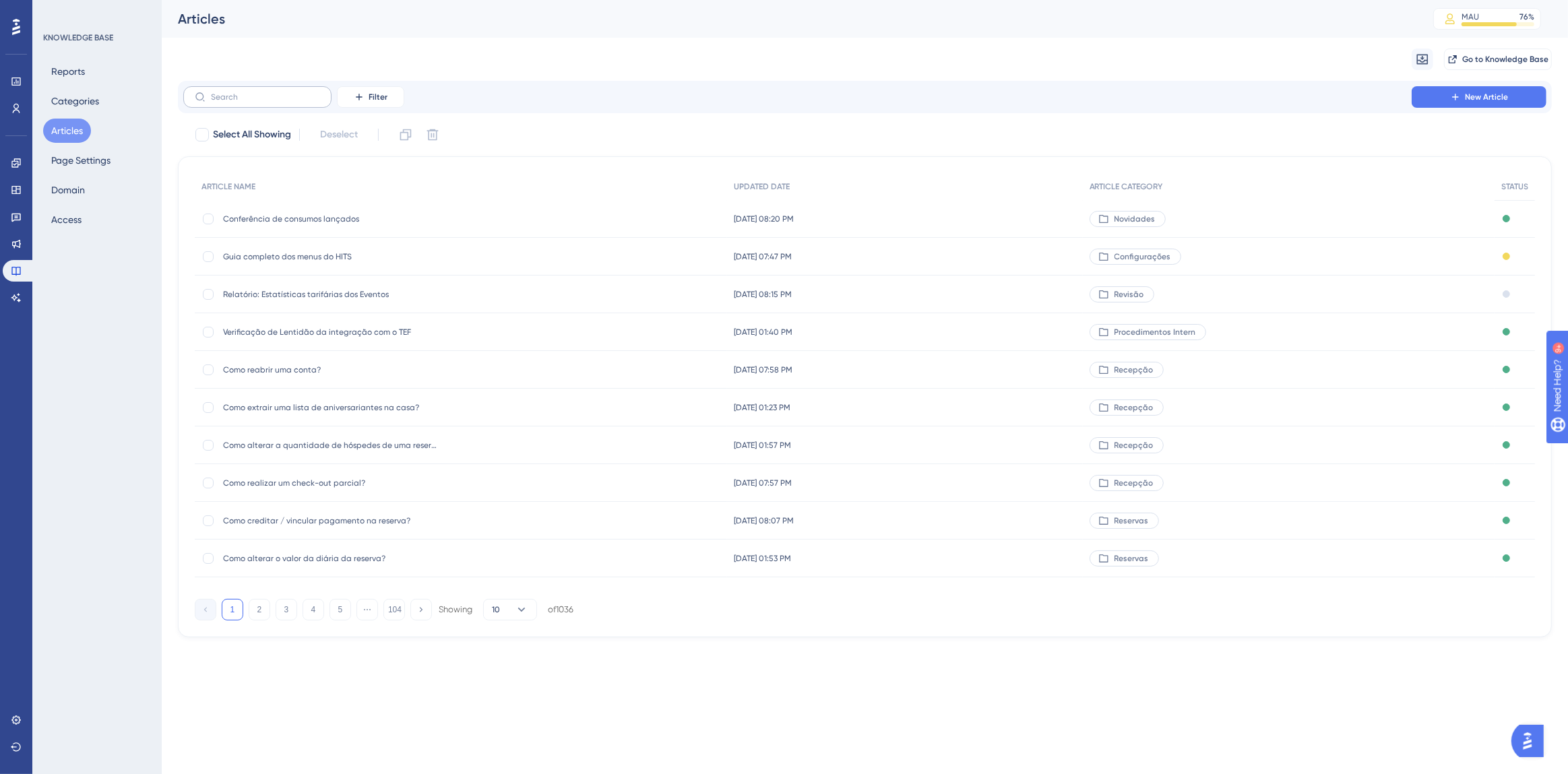
click at [267, 104] on label at bounding box center [257, 97] width 148 height 22
click at [267, 102] on input "text" at bounding box center [265, 97] width 109 height 10
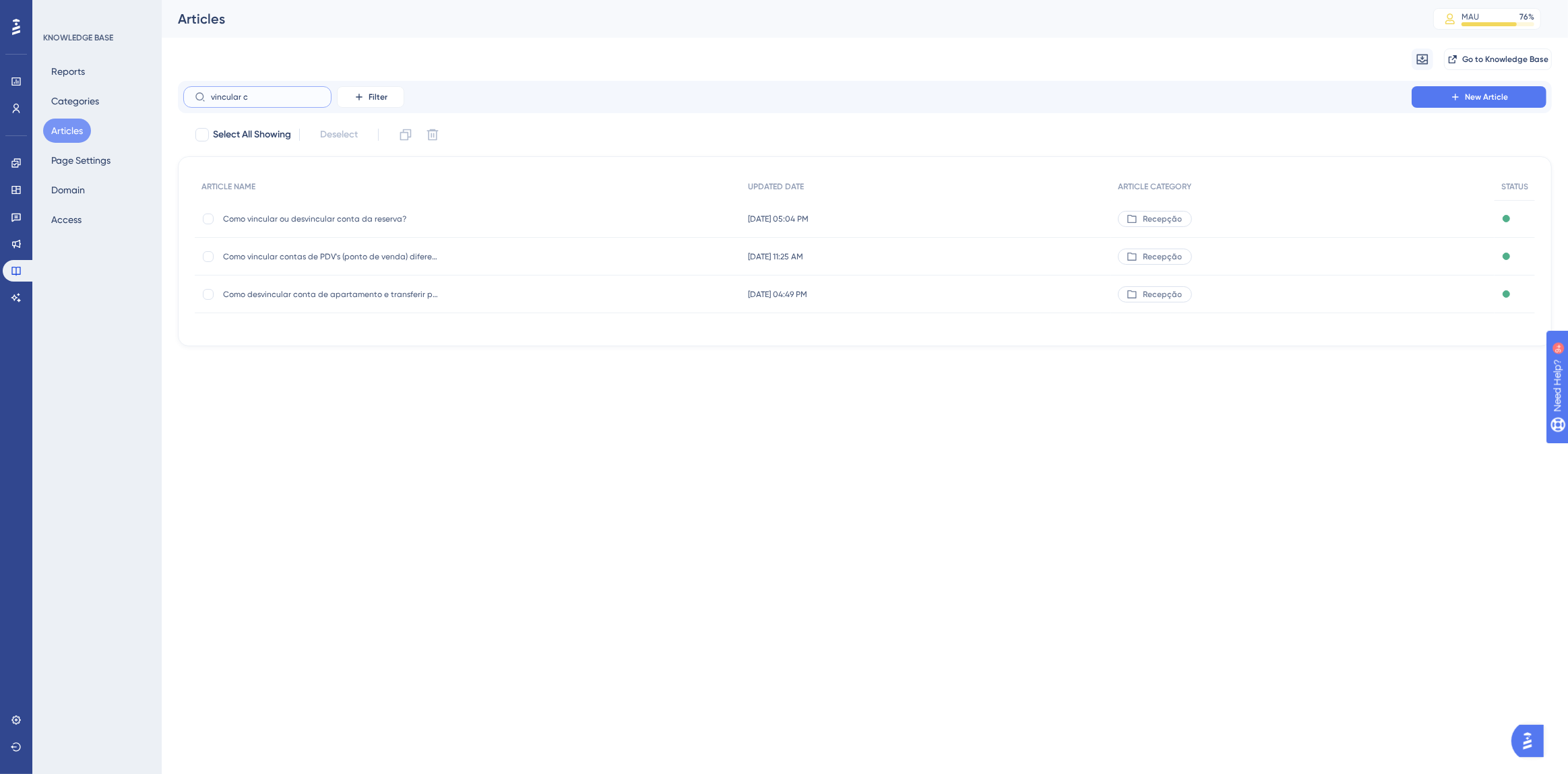
type input "vincular cr"
checkbox input "true"
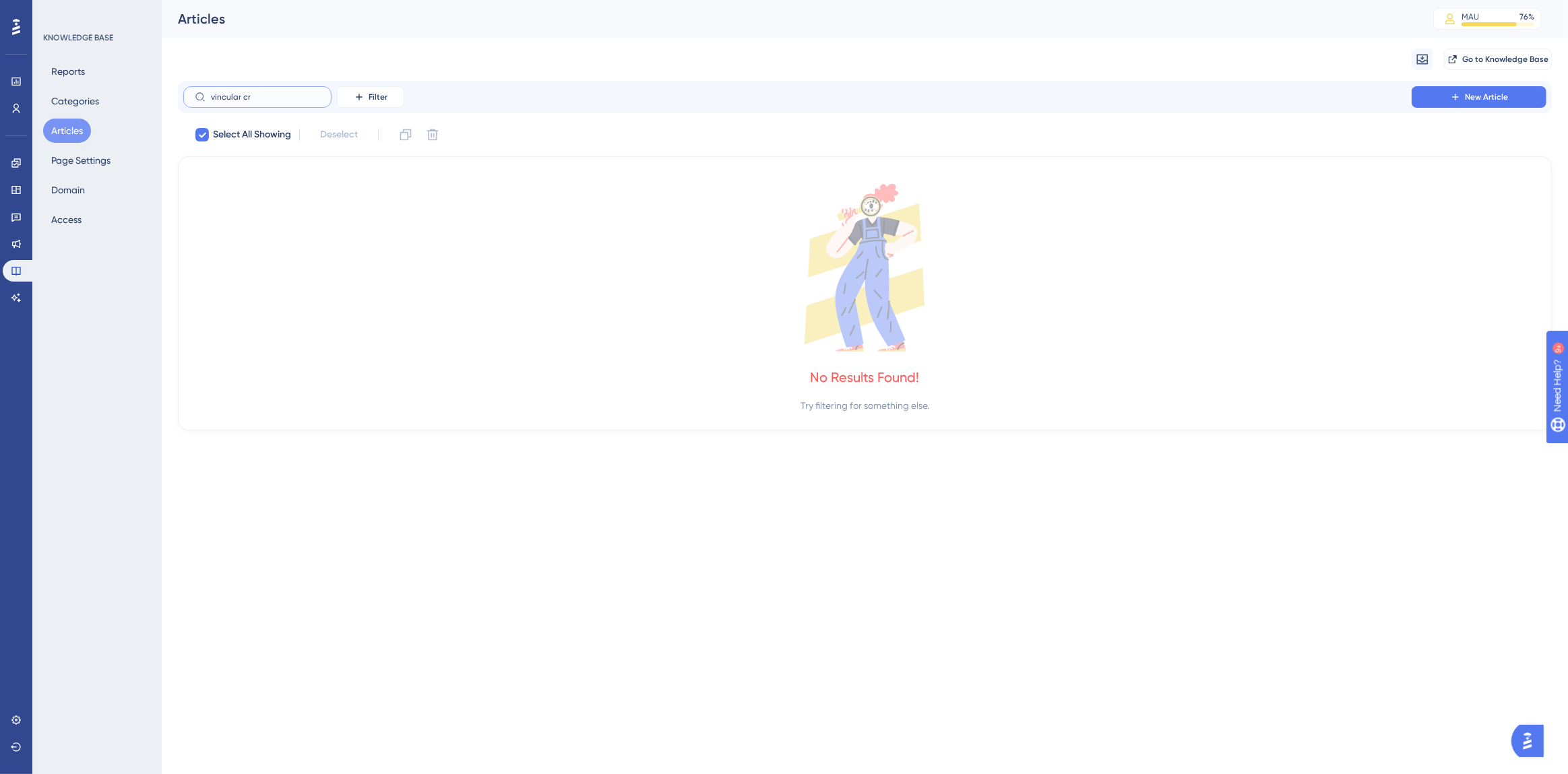
type input "vincular c"
checkbox input "false"
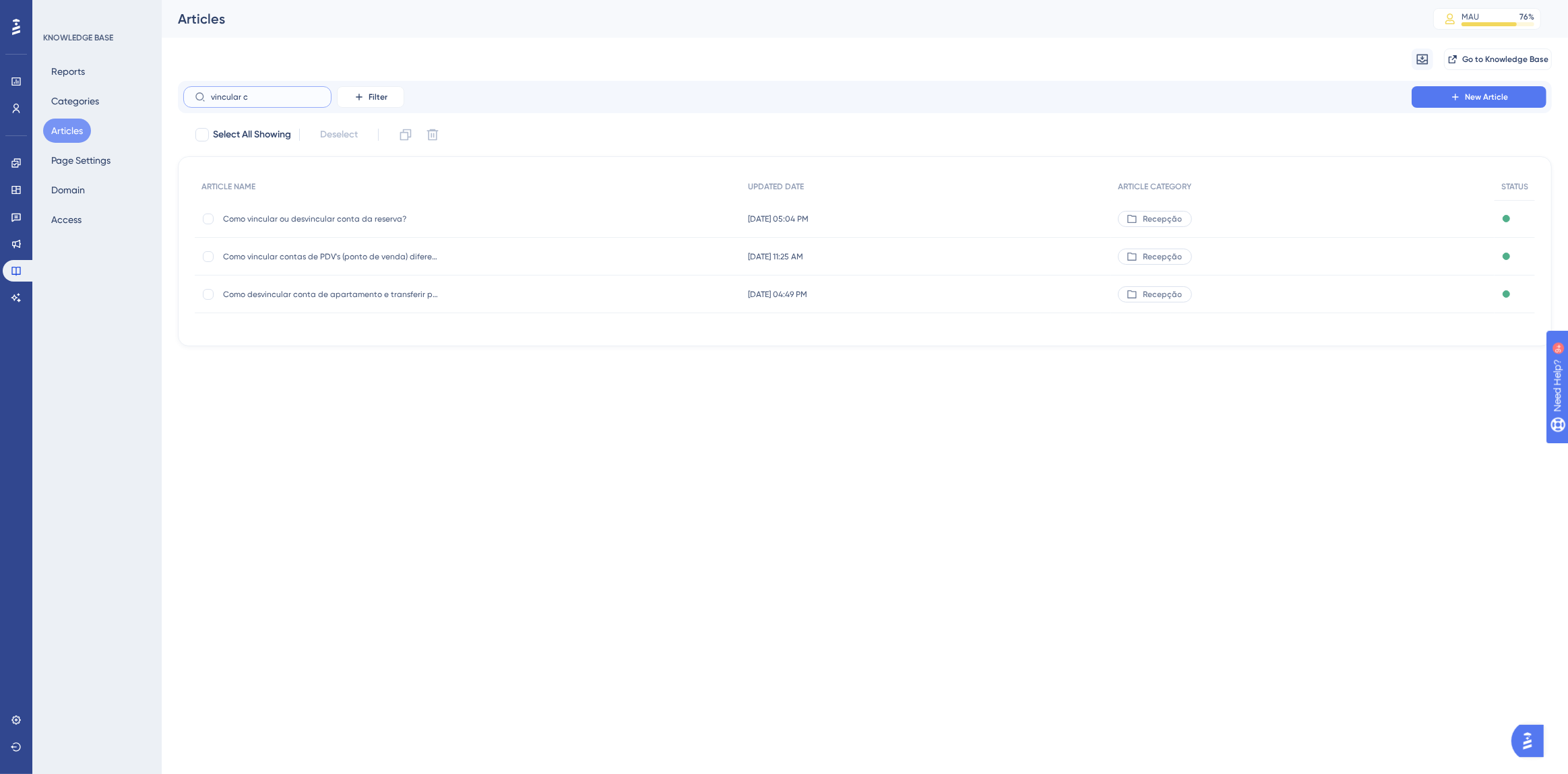
drag, startPoint x: 281, startPoint y: 102, endPoint x: 209, endPoint y: 113, distance: 72.8
click at [209, 113] on div "vincular c Filter New Article Select All Showing Deselect ARTICLE NAME UPDATED …" at bounding box center [865, 213] width 1374 height 265
type input "como creditar"
click at [387, 261] on span "Como creditar / vincular pagamento na reserva?" at bounding box center [330, 256] width 216 height 11
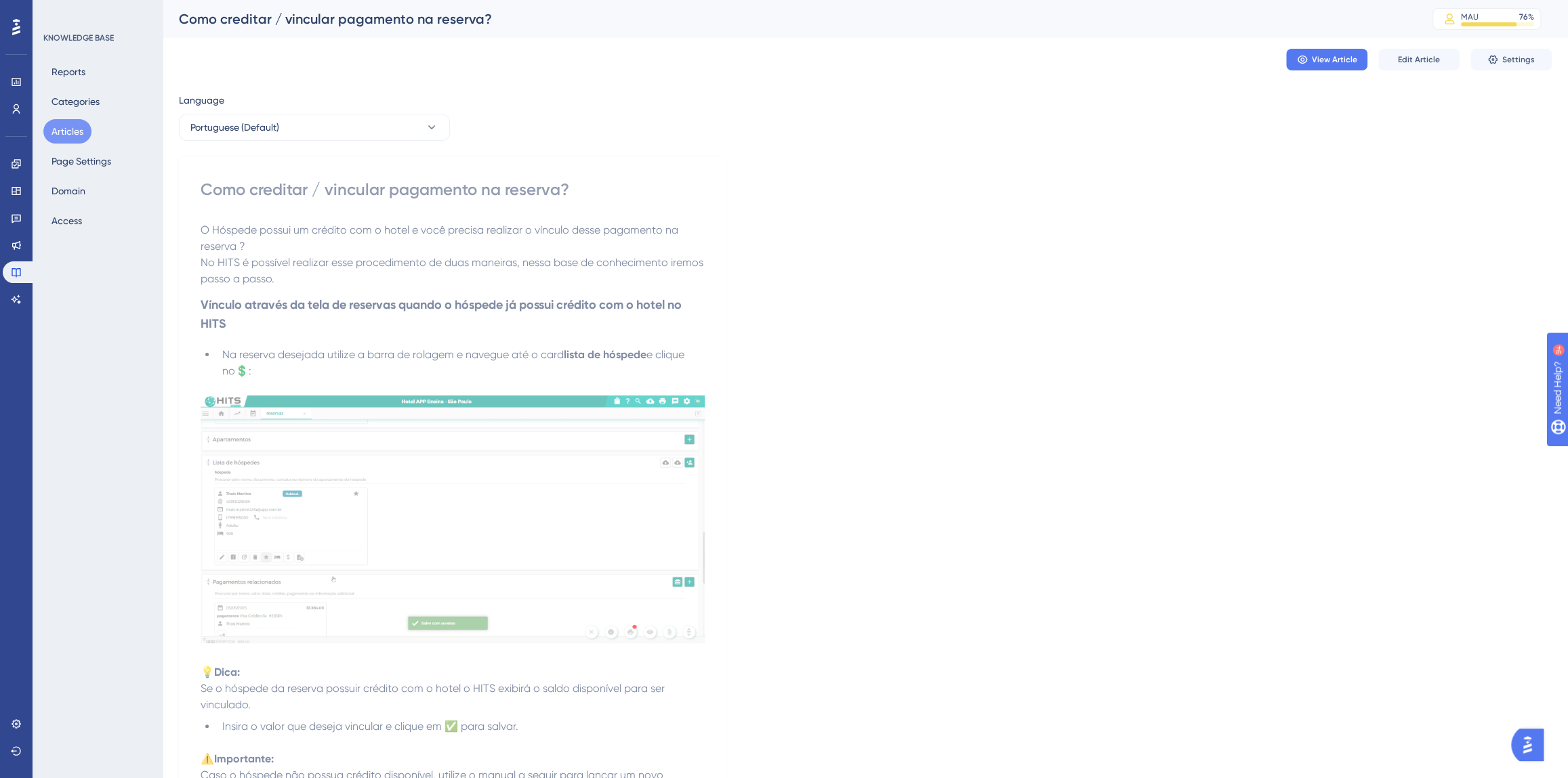
click at [0, 0] on div "Como creditar / vincular pagamento na reserva? MAU 76 % Click to see add-on and…" at bounding box center [0, 0] width 0 height 0
click at [1416, 58] on span "Edit Article" at bounding box center [1419, 59] width 42 height 11
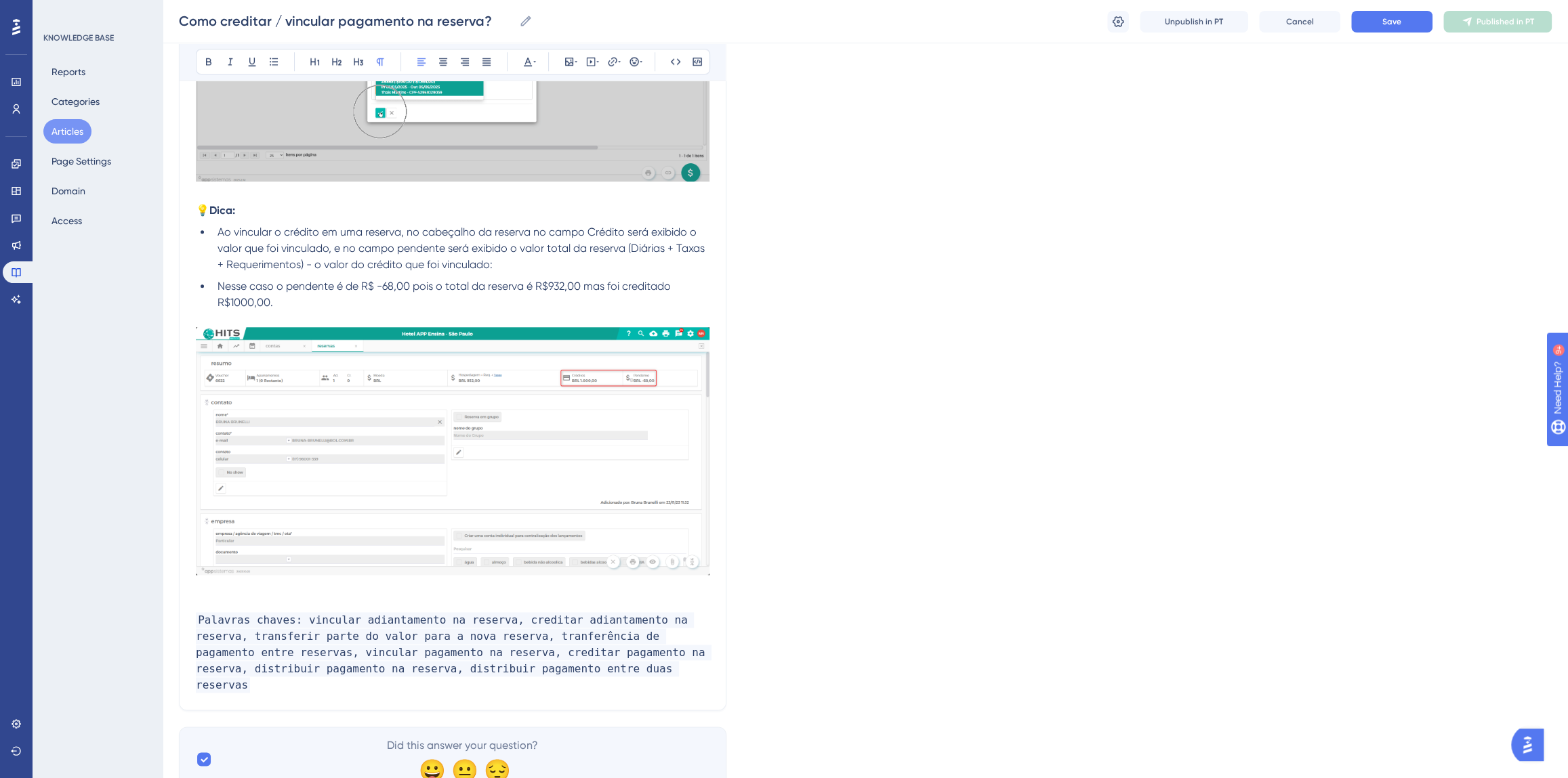
scroll to position [1137, 0]
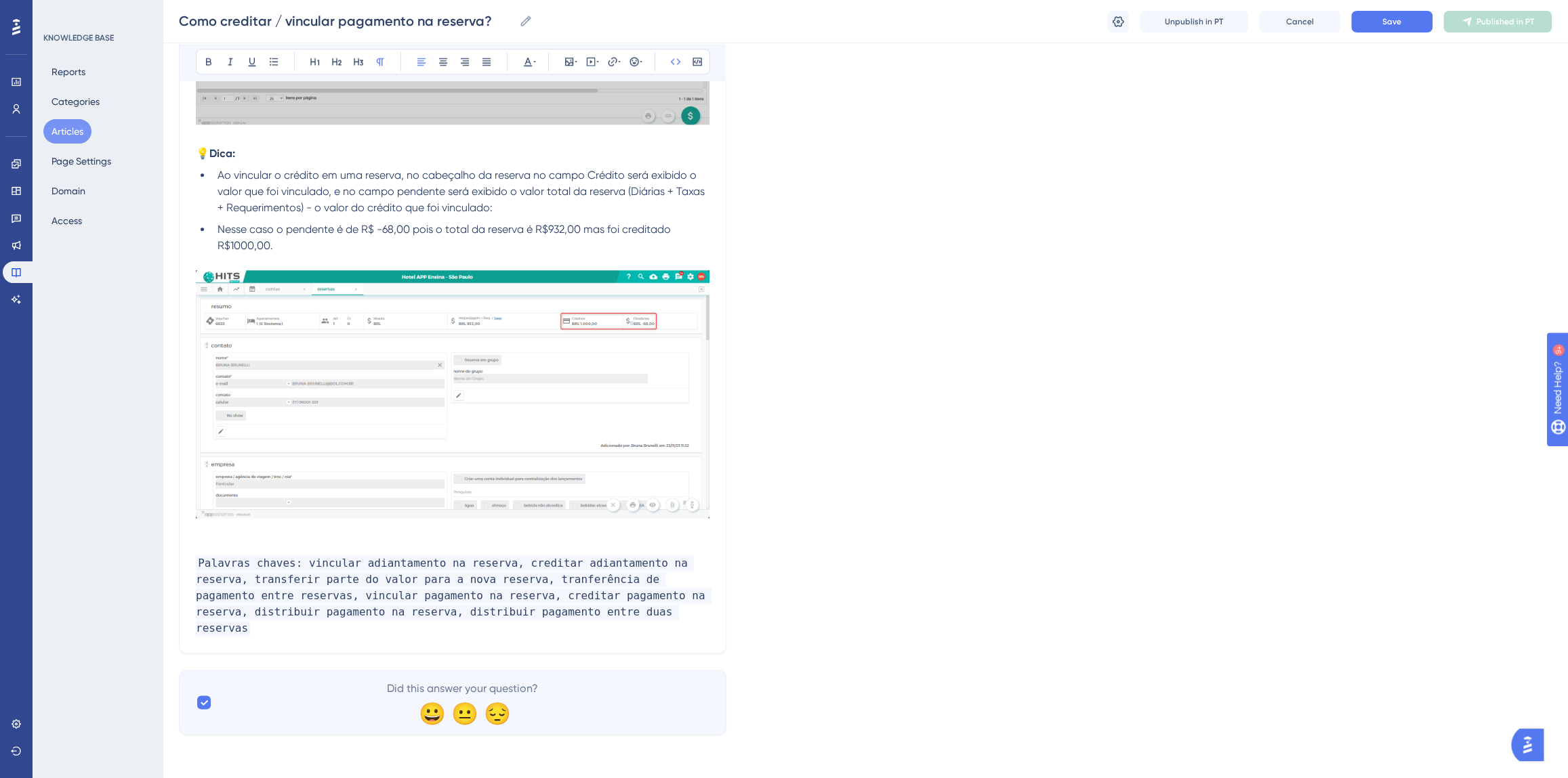
click at [571, 634] on p "Palavras chaves: vincular adiantamento na reserva, creditar adiantamento na res…" at bounding box center [452, 596] width 513 height 81
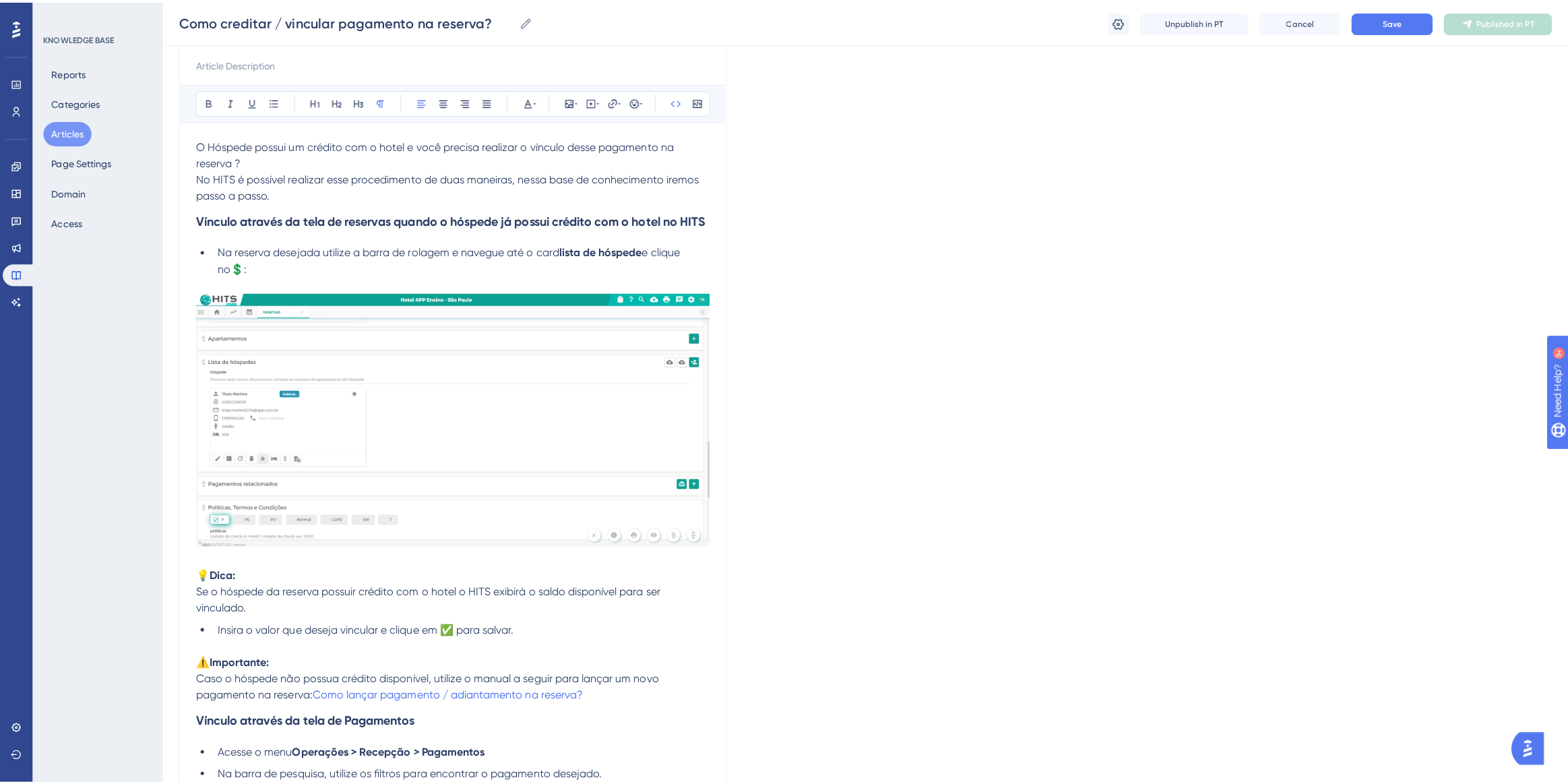
scroll to position [0, 0]
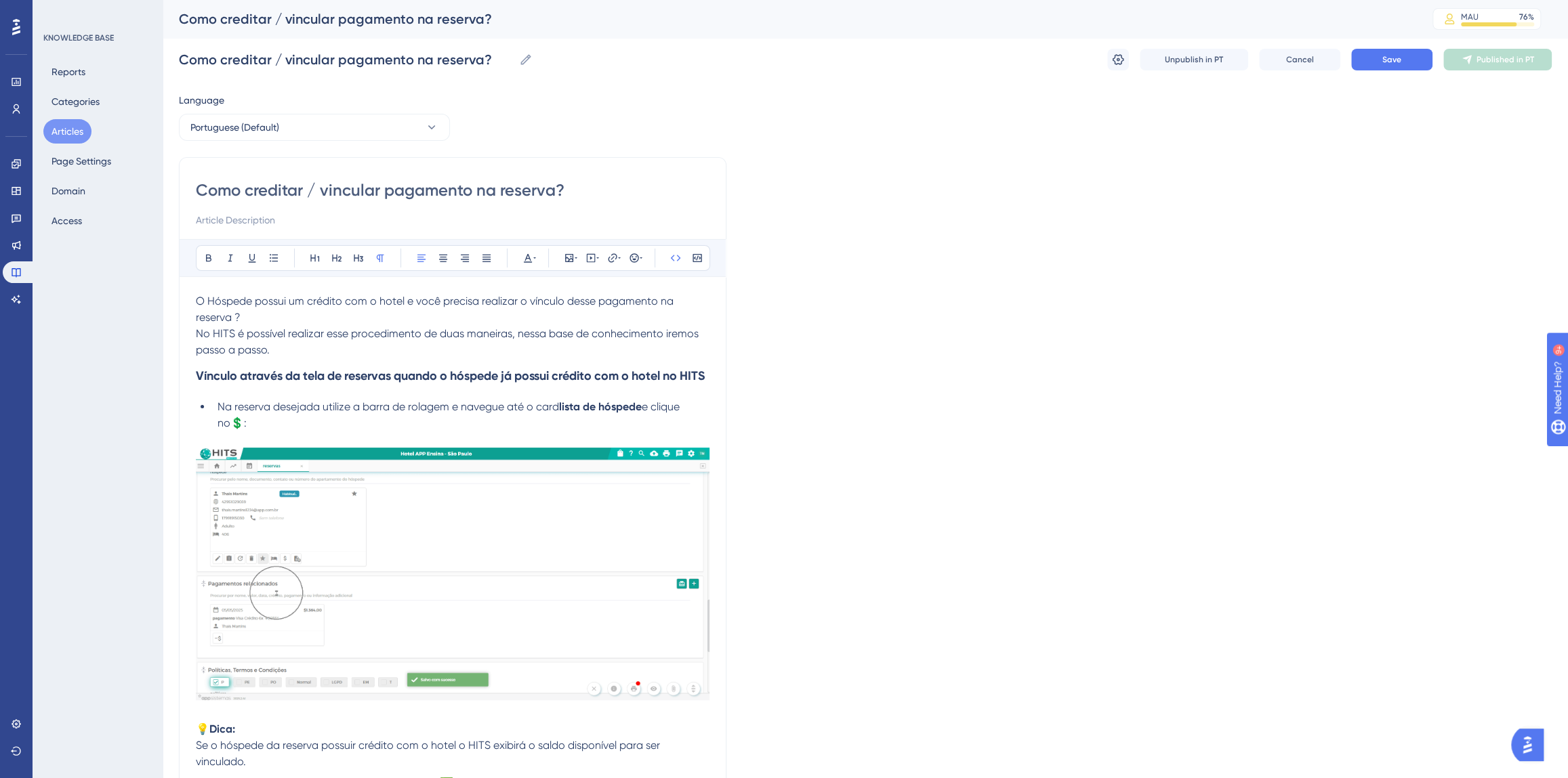
click at [1372, 67] on button "Save" at bounding box center [1392, 60] width 81 height 22
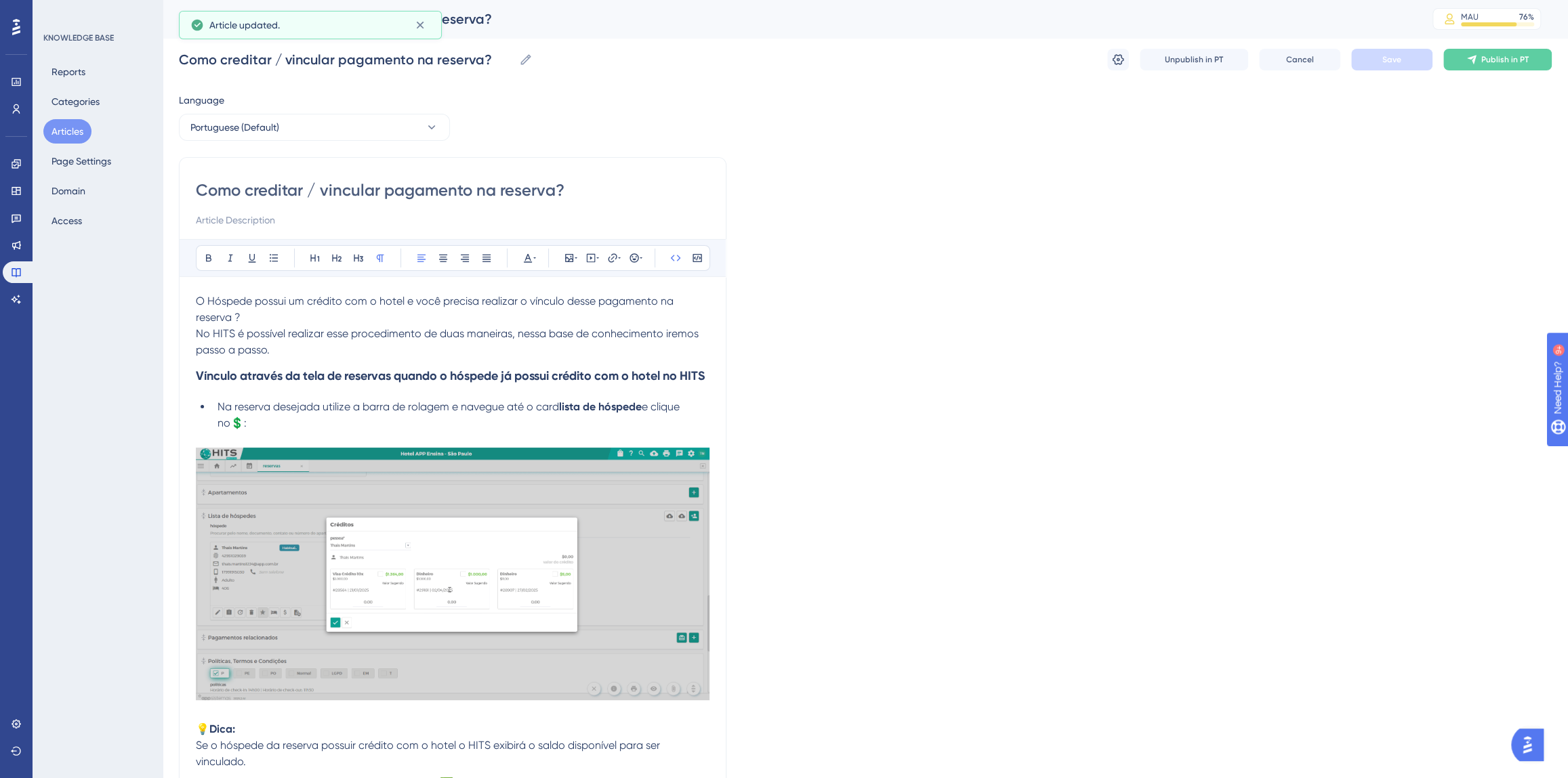
click at [1467, 61] on icon at bounding box center [1471, 59] width 11 height 11
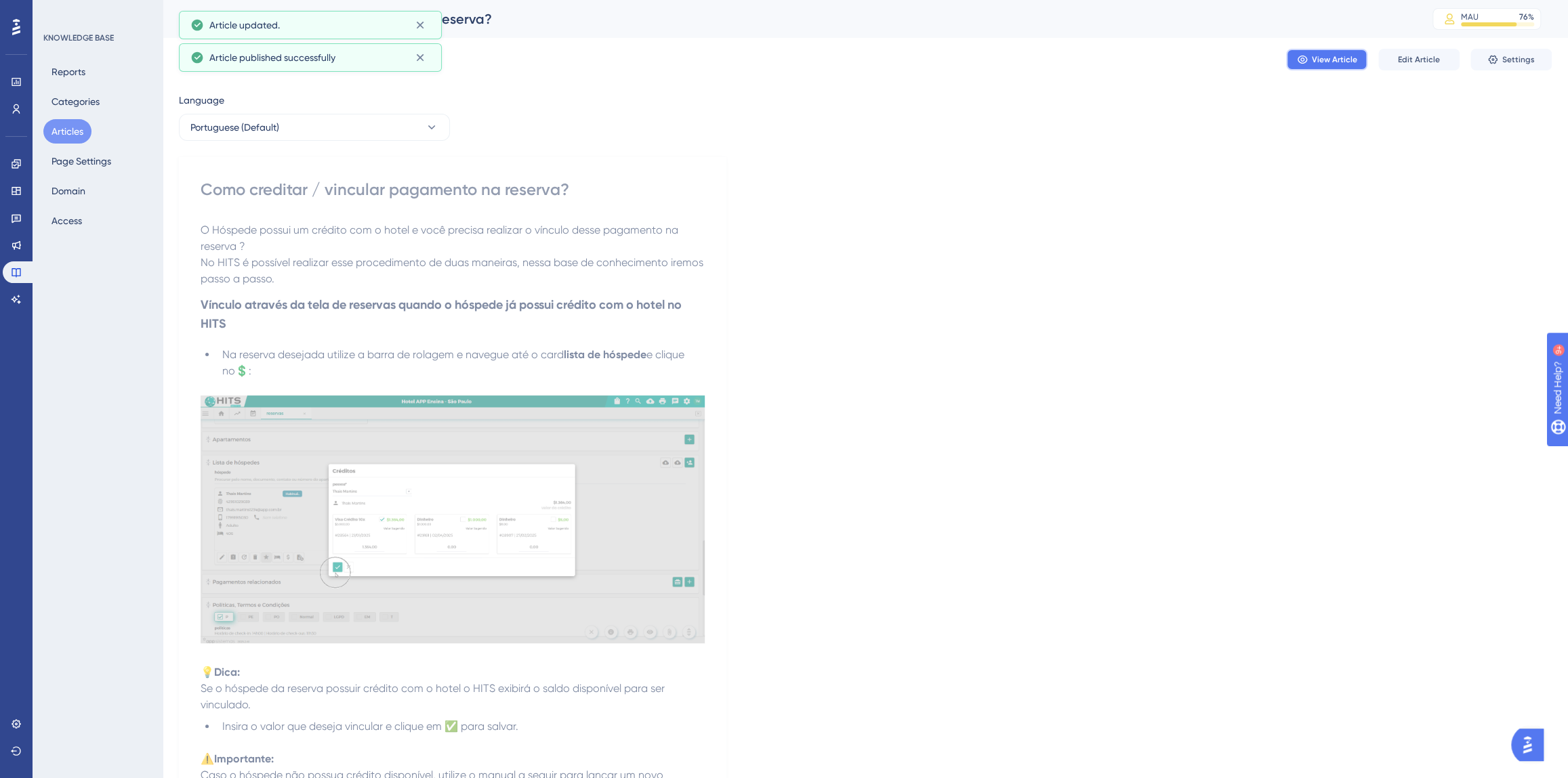
click at [1314, 63] on span "View Article" at bounding box center [1334, 59] width 45 height 11
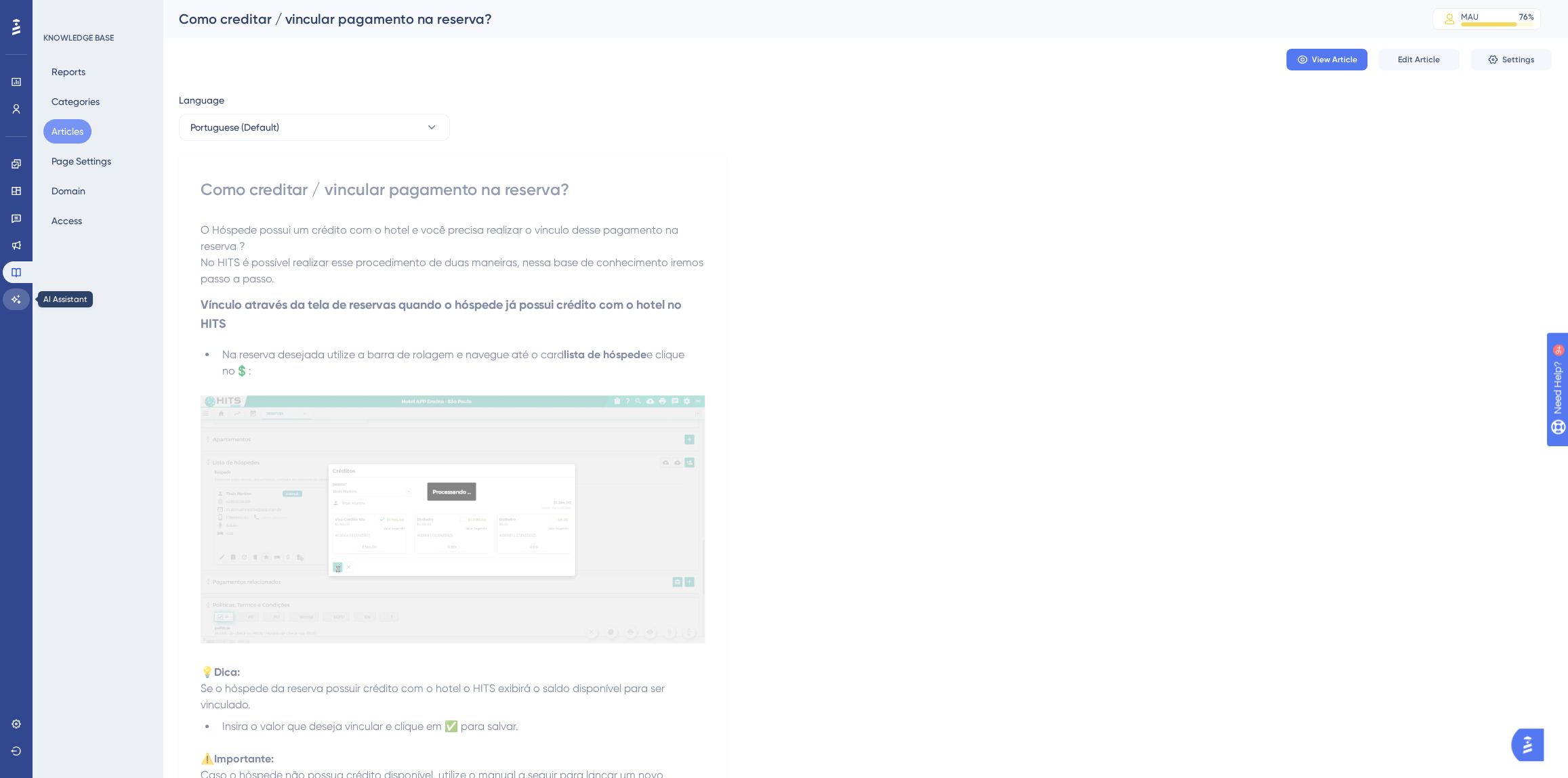
click at [16, 294] on icon at bounding box center [15, 298] width 11 height 11
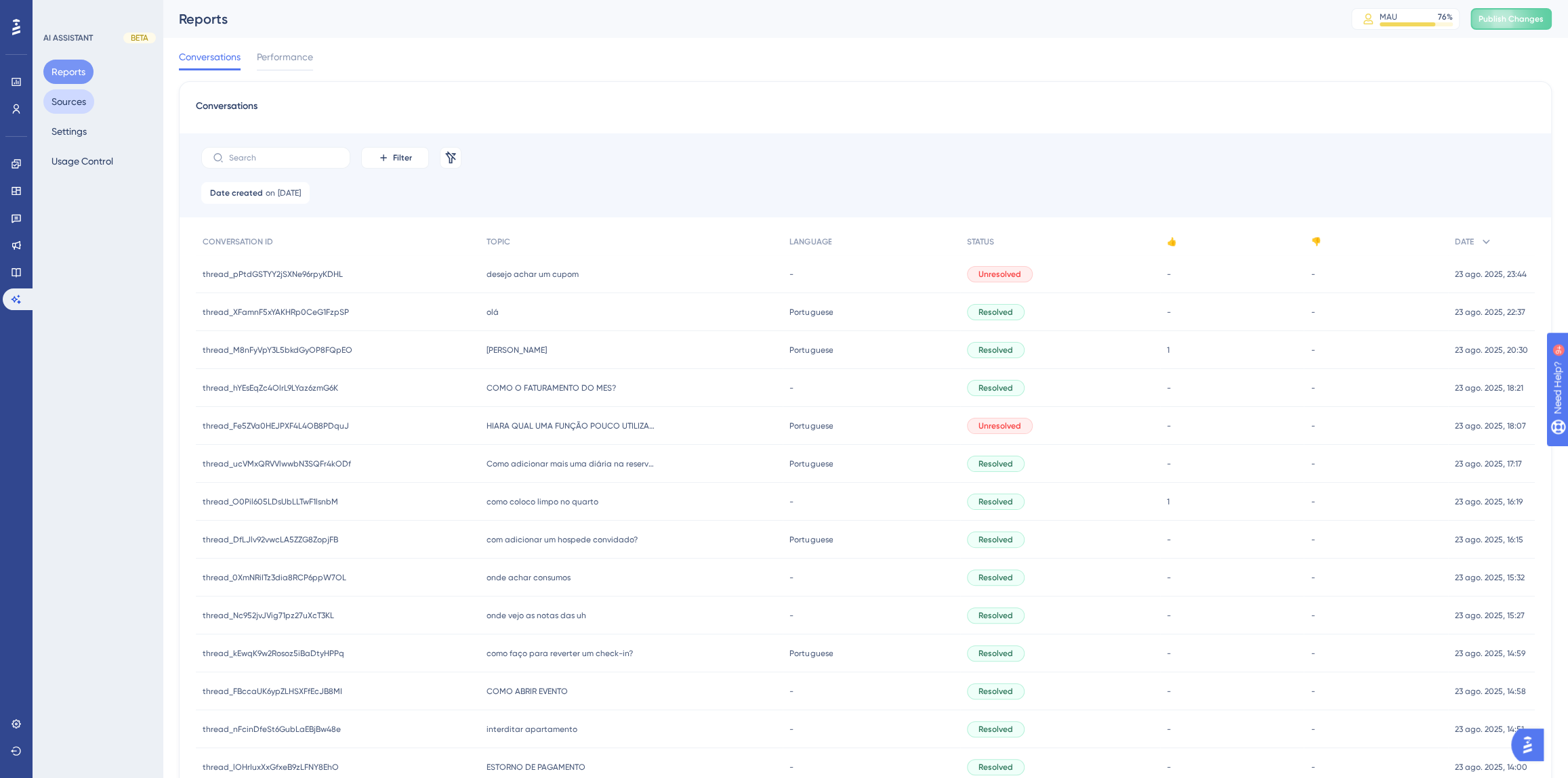
click at [73, 106] on button "Sources" at bounding box center [68, 101] width 51 height 24
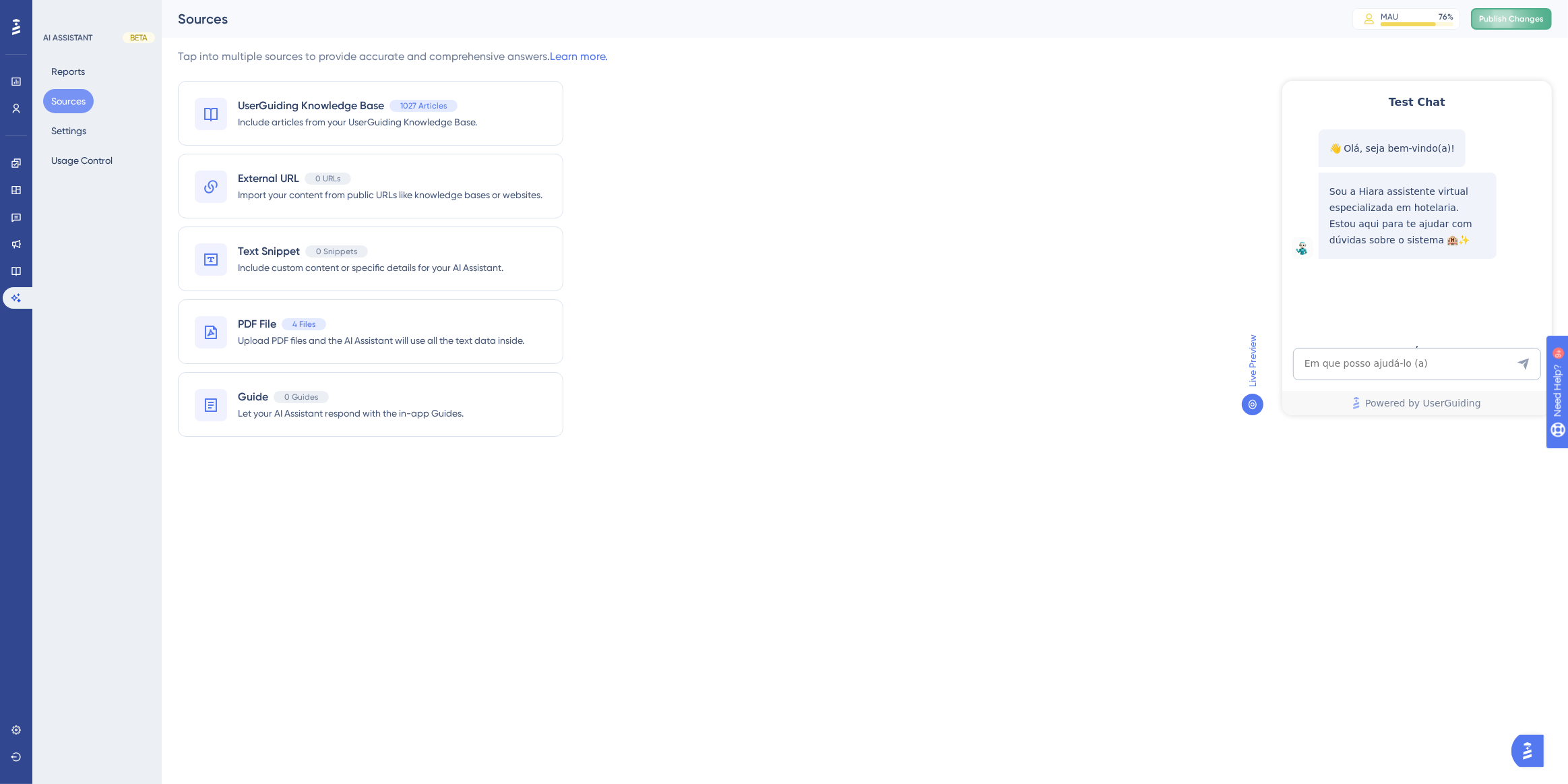
click at [1489, 27] on button "Publish Changes" at bounding box center [1511, 18] width 80 height 22
drag, startPoint x: 1425, startPoint y: 375, endPoint x: 1416, endPoint y: 360, distance: 17.5
click at [1423, 372] on textarea "AI Assistant Text Input" at bounding box center [1416, 363] width 248 height 33
paste textarea "Como creditar o credito na reserva"
type textarea "Como creditar o credito na reserva"
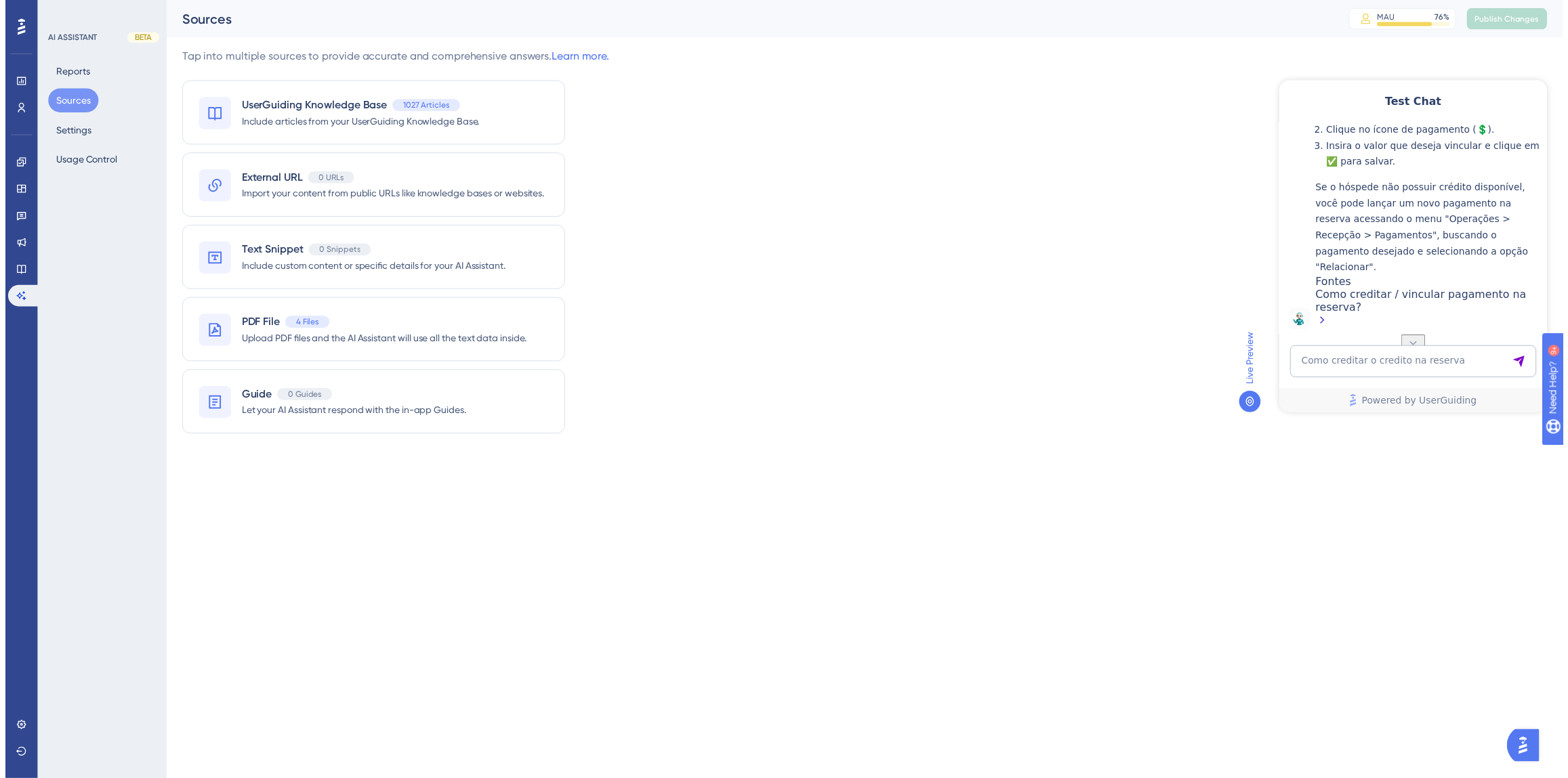
scroll to position [352, 0]
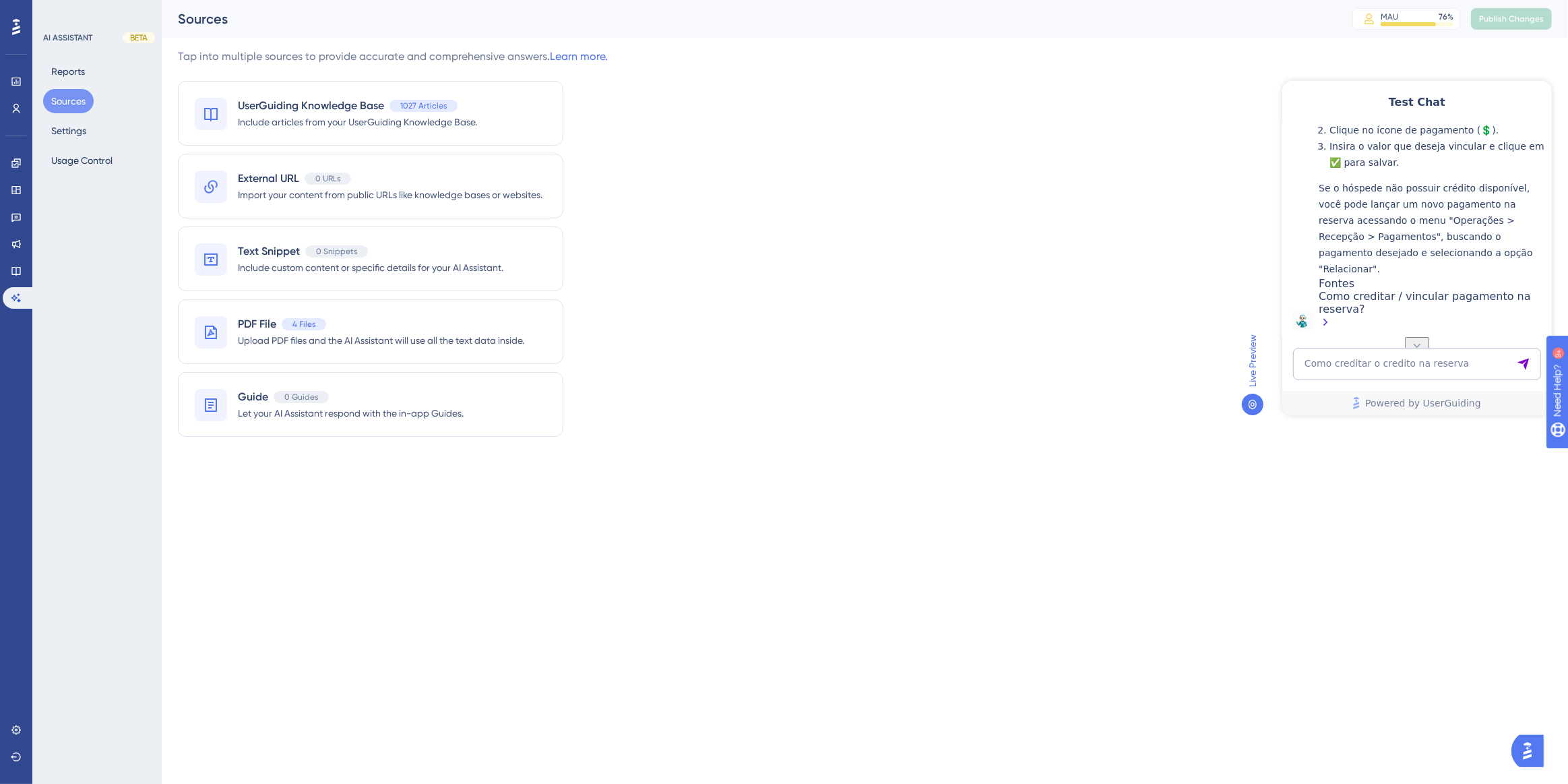
click at [1458, 296] on div "Como creditar / vincular pagamento na reserva?" at bounding box center [1431, 311] width 226 height 42
click at [20, 271] on icon at bounding box center [15, 270] width 11 height 11
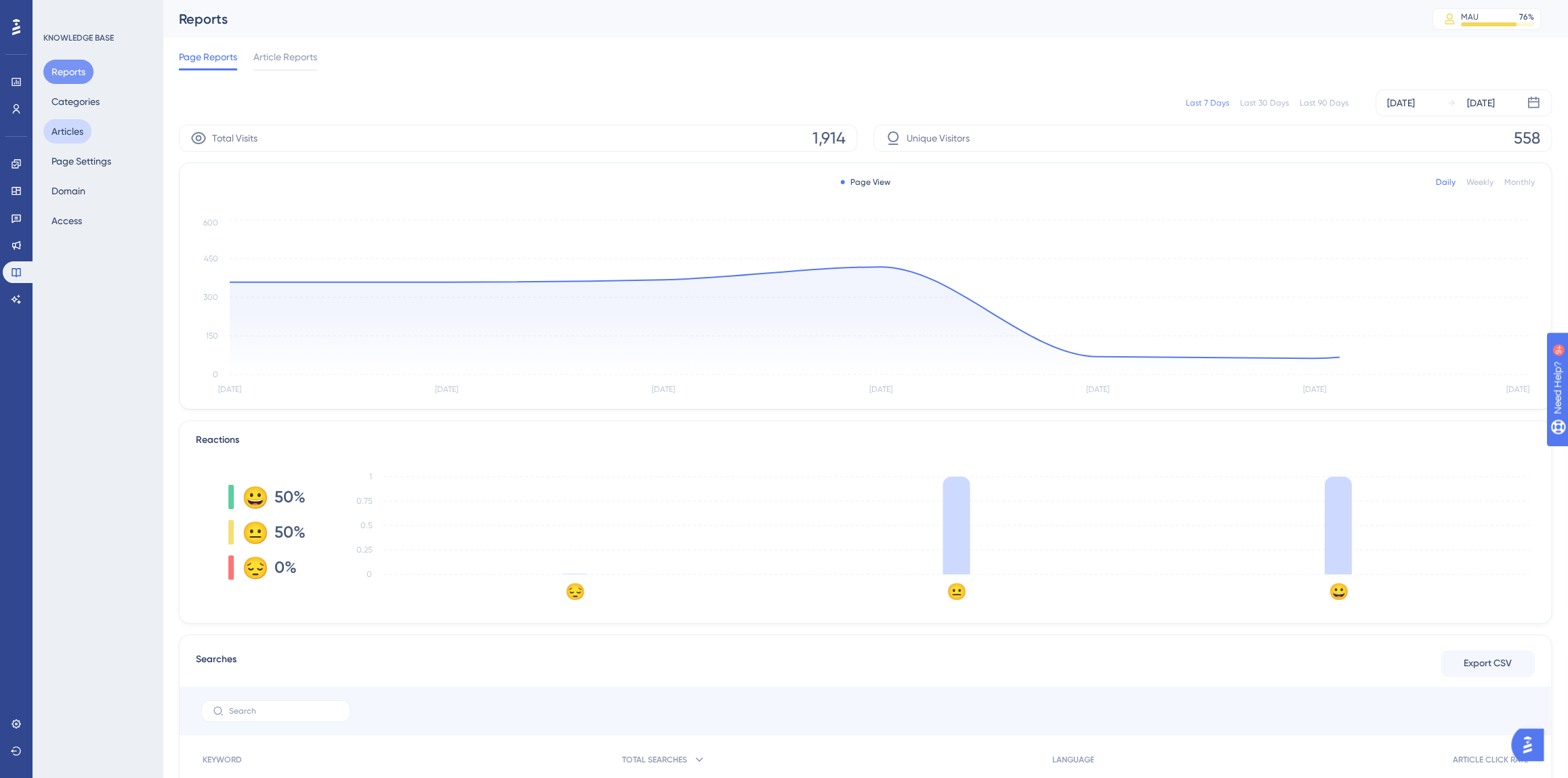
click at [56, 135] on button "Articles" at bounding box center [67, 131] width 48 height 24
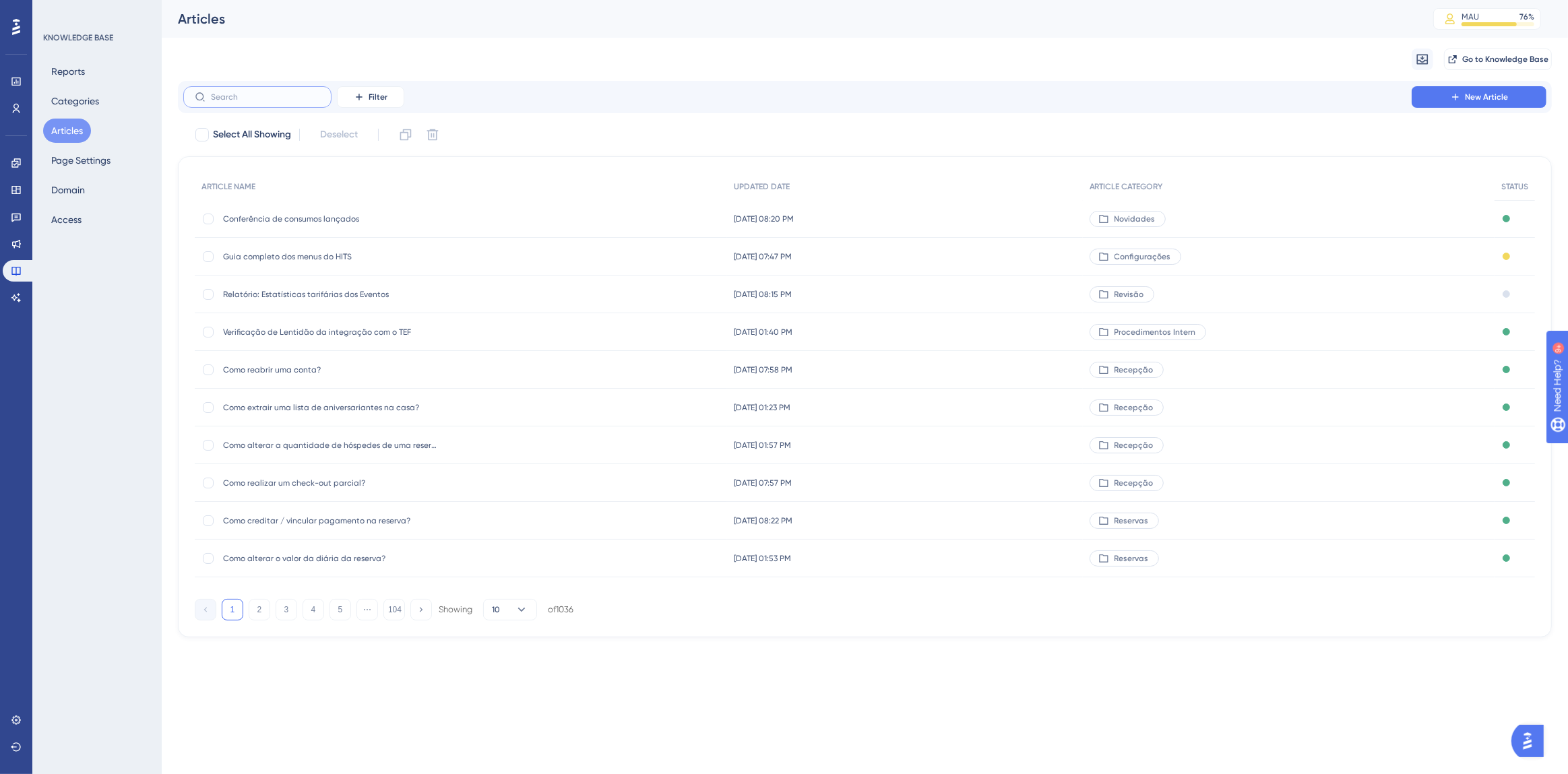
click at [274, 102] on input "text" at bounding box center [265, 97] width 109 height 10
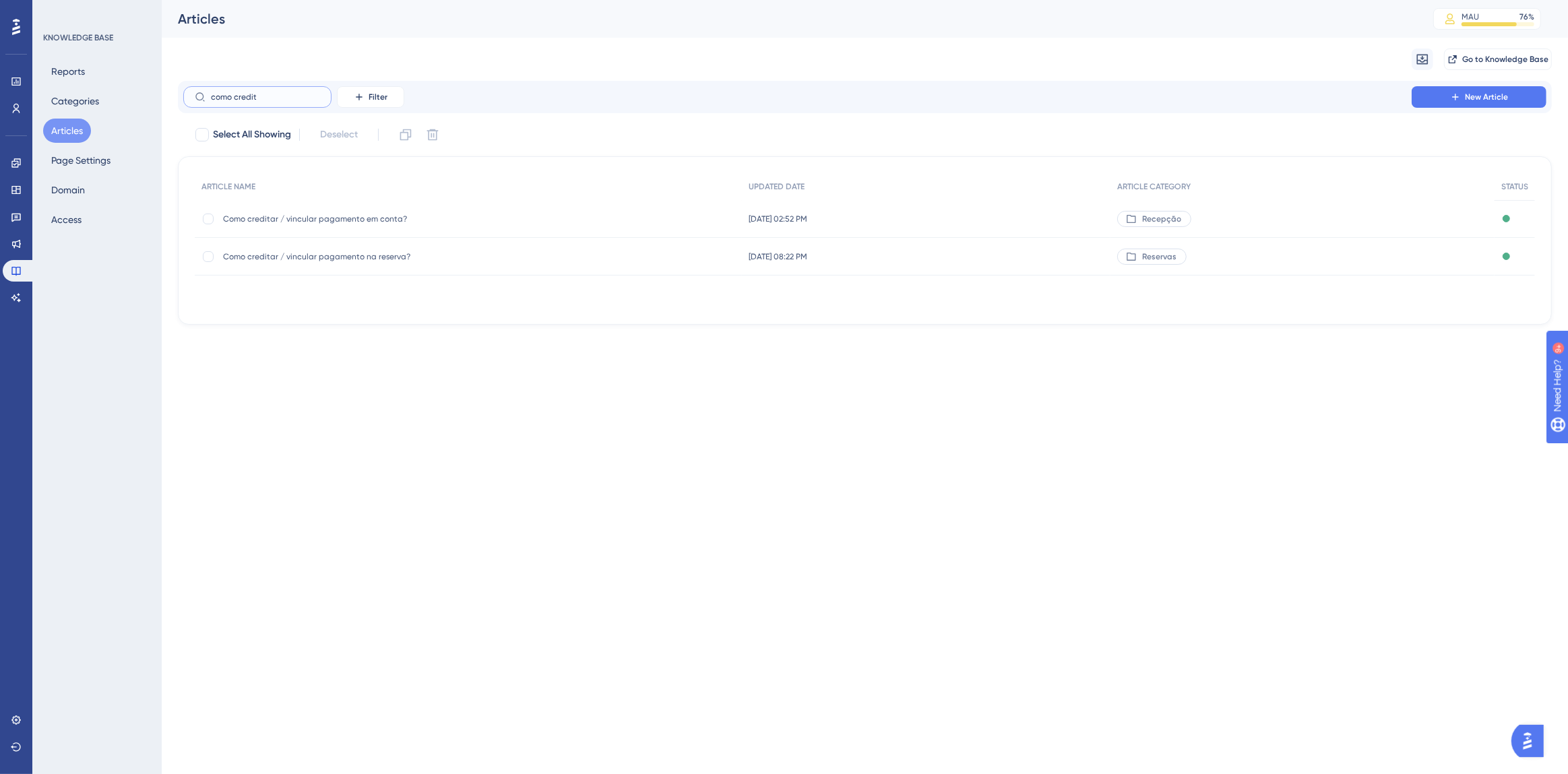
type input "como credit"
click at [341, 209] on div "Como creditar / vincular pagamento em conta? Como creditar / vincular pagamento…" at bounding box center [330, 218] width 216 height 37
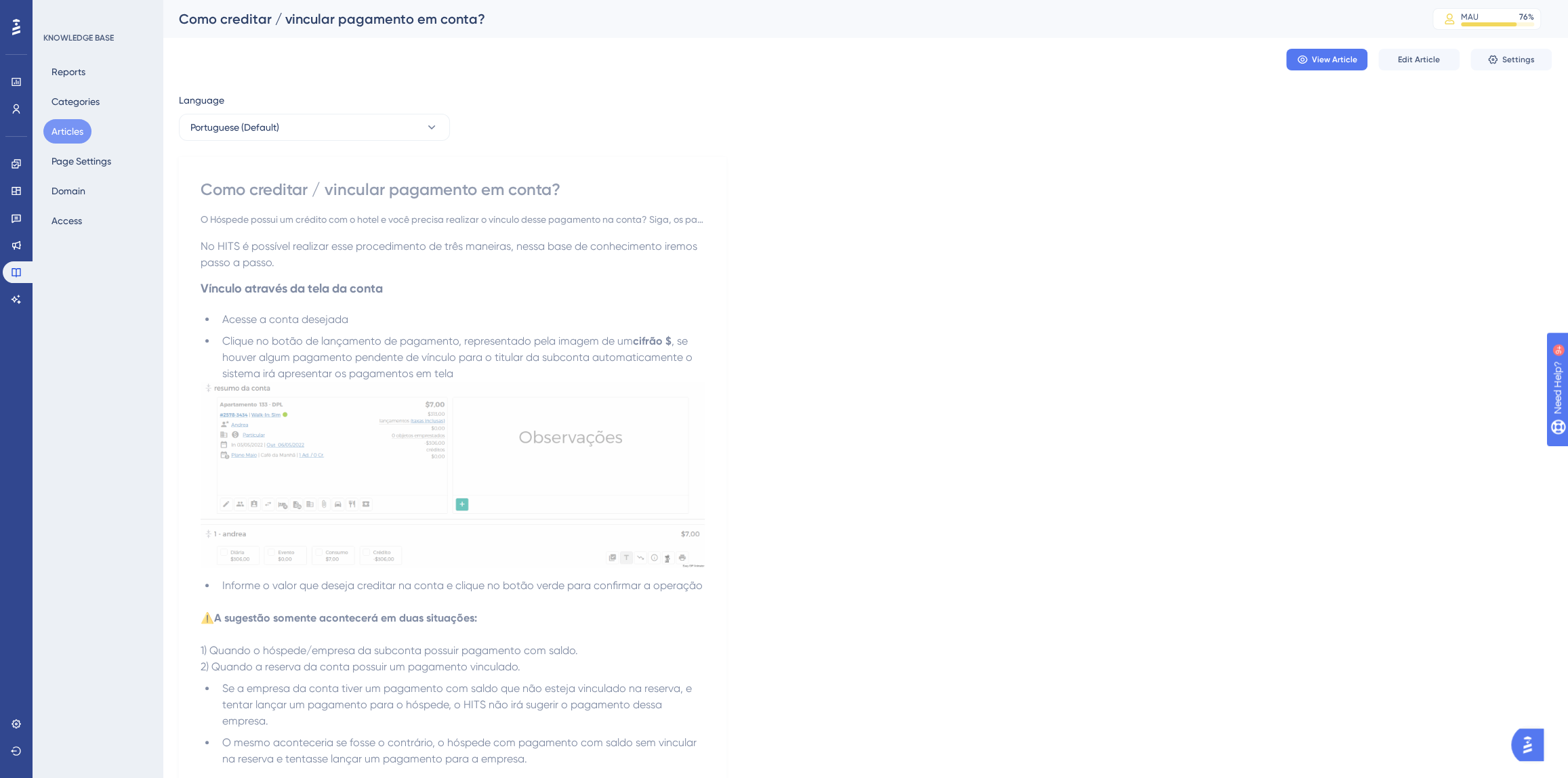
click at [84, 129] on button "Articles" at bounding box center [67, 131] width 48 height 24
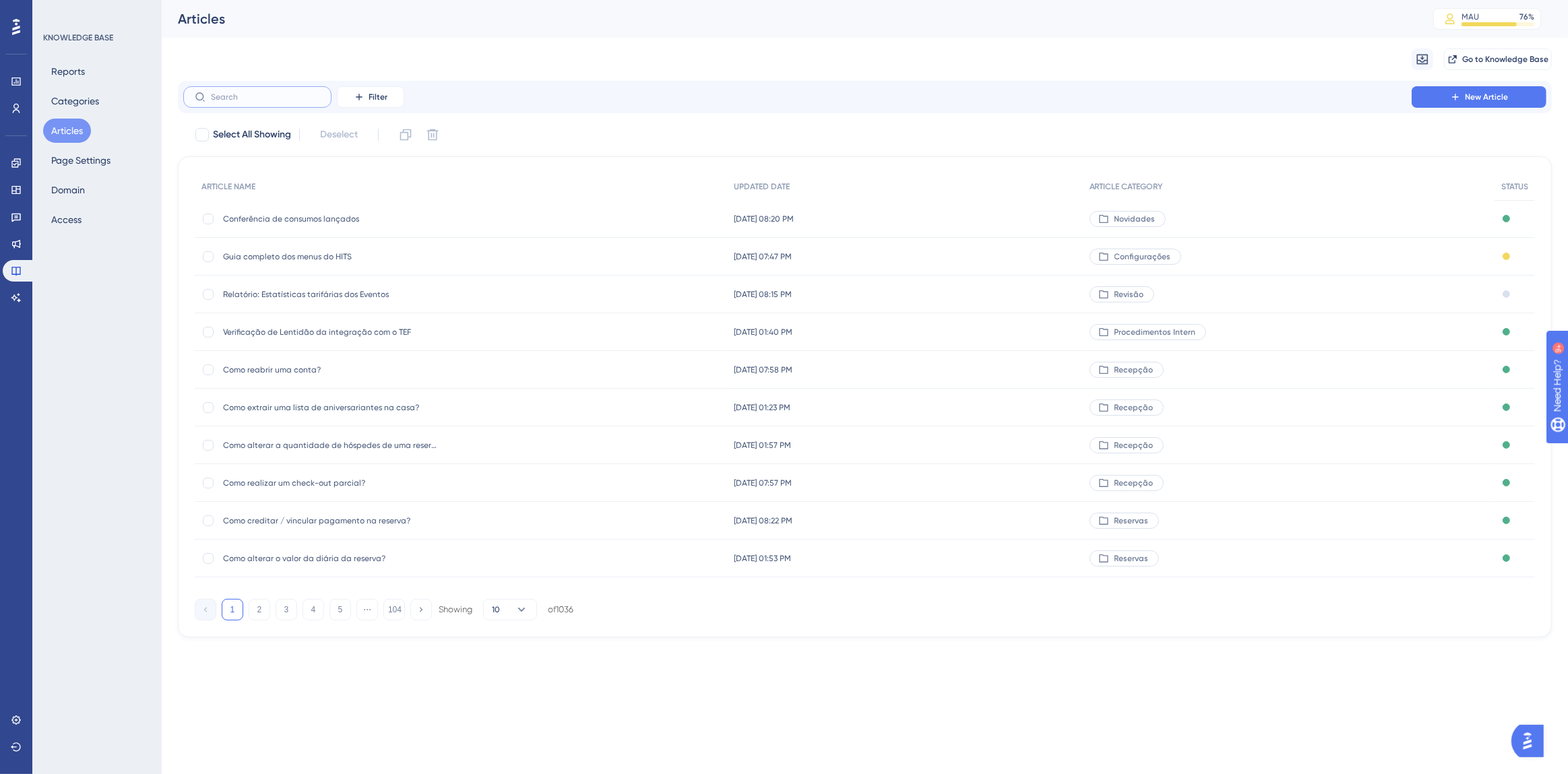
click at [237, 97] on input "text" at bounding box center [265, 97] width 109 height 10
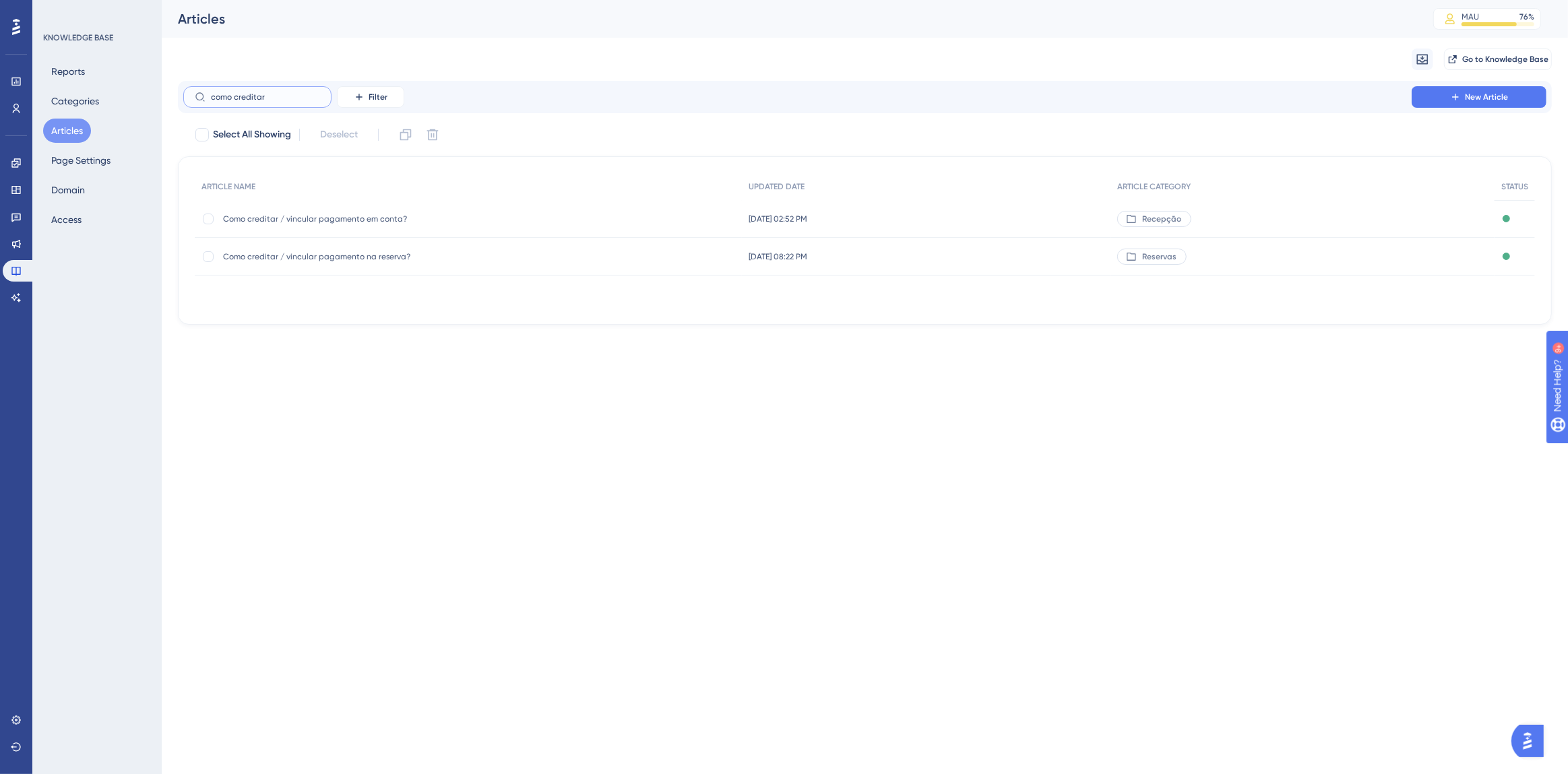
type input "como creditar"
click at [346, 242] on div "Como creditar / vincular pagamento na reserva? Como creditar / vincular pagamen…" at bounding box center [330, 256] width 216 height 37
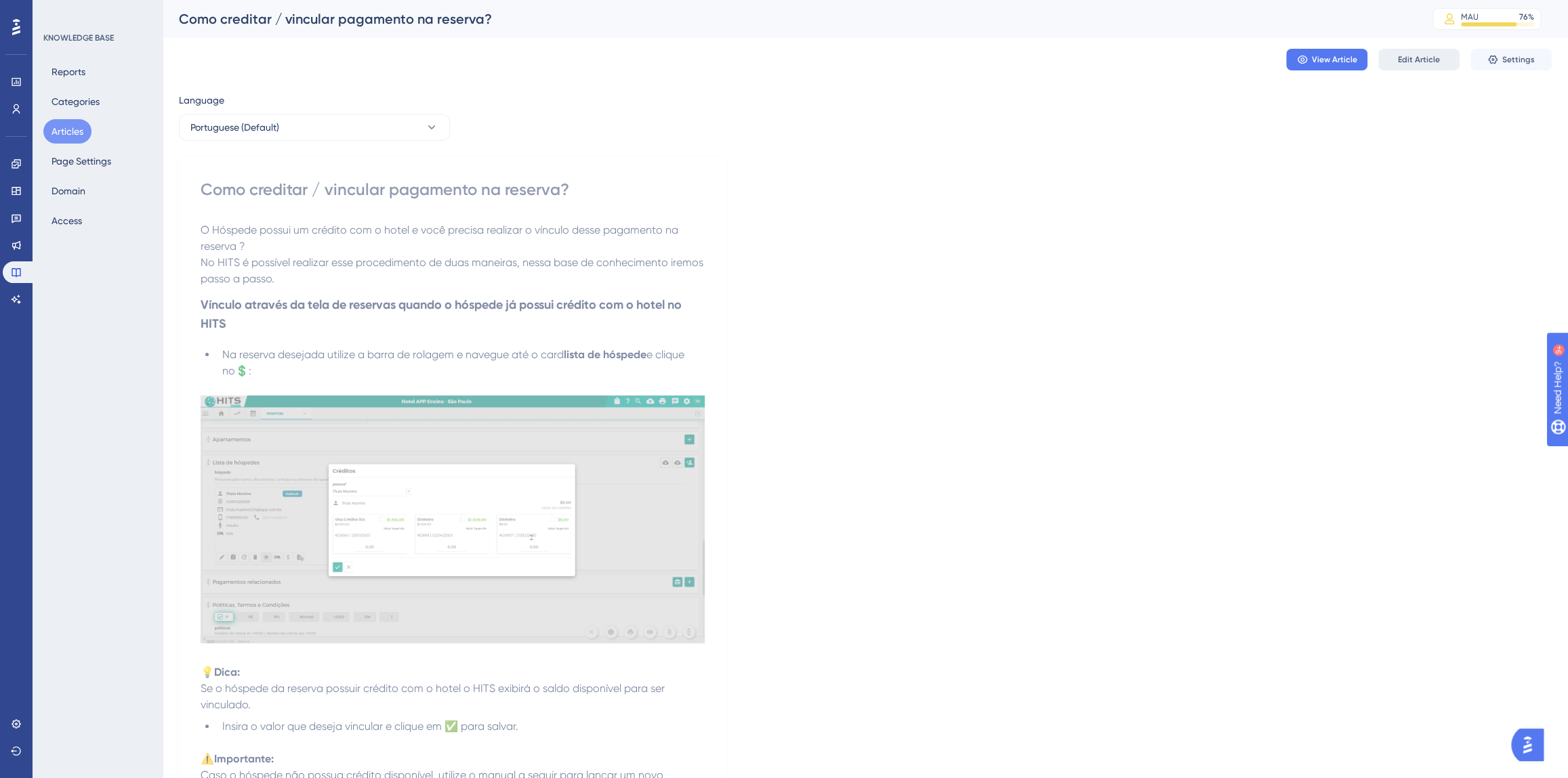
click at [1420, 67] on button "Edit Article" at bounding box center [1419, 60] width 81 height 22
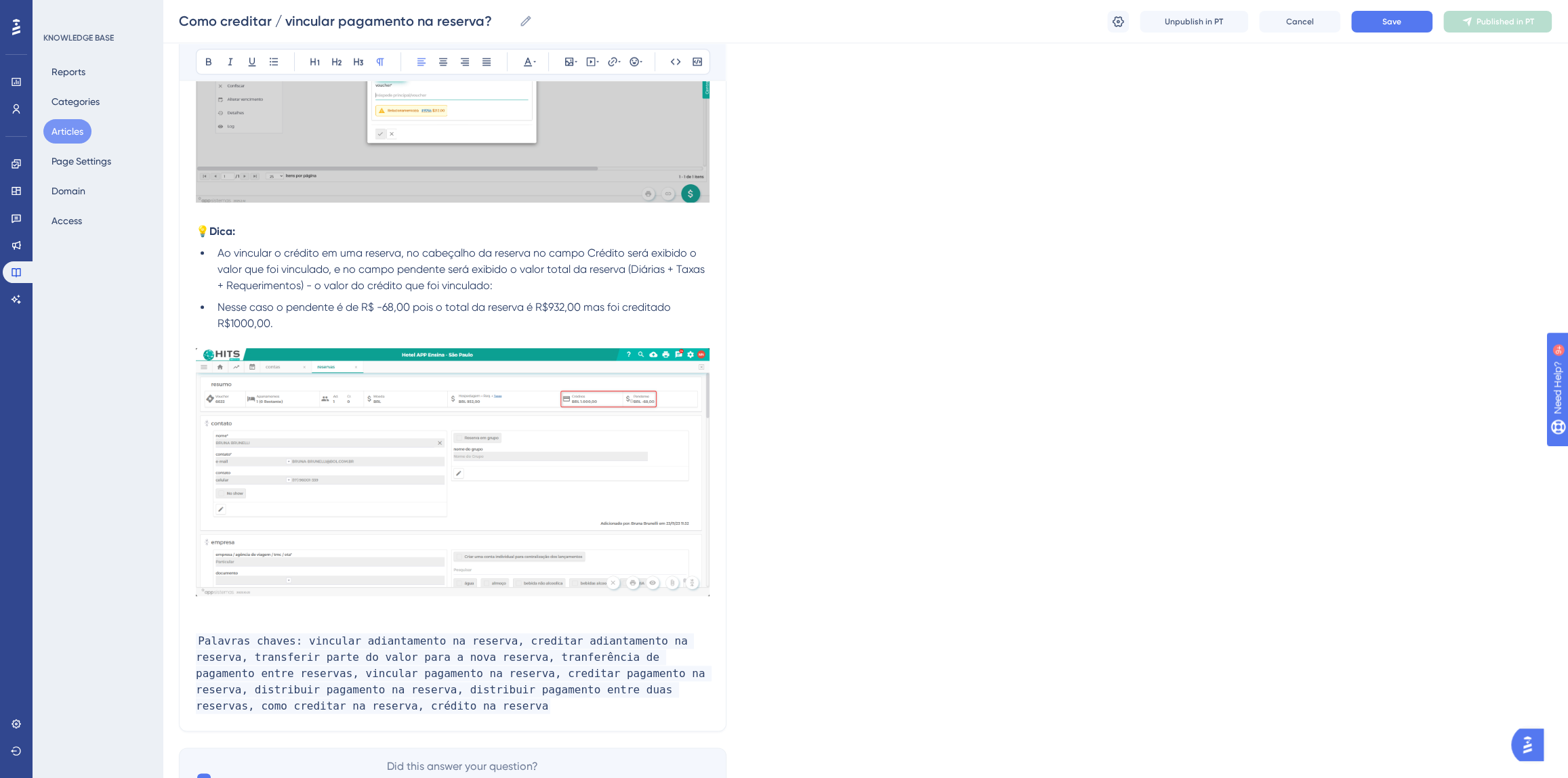
scroll to position [1153, 0]
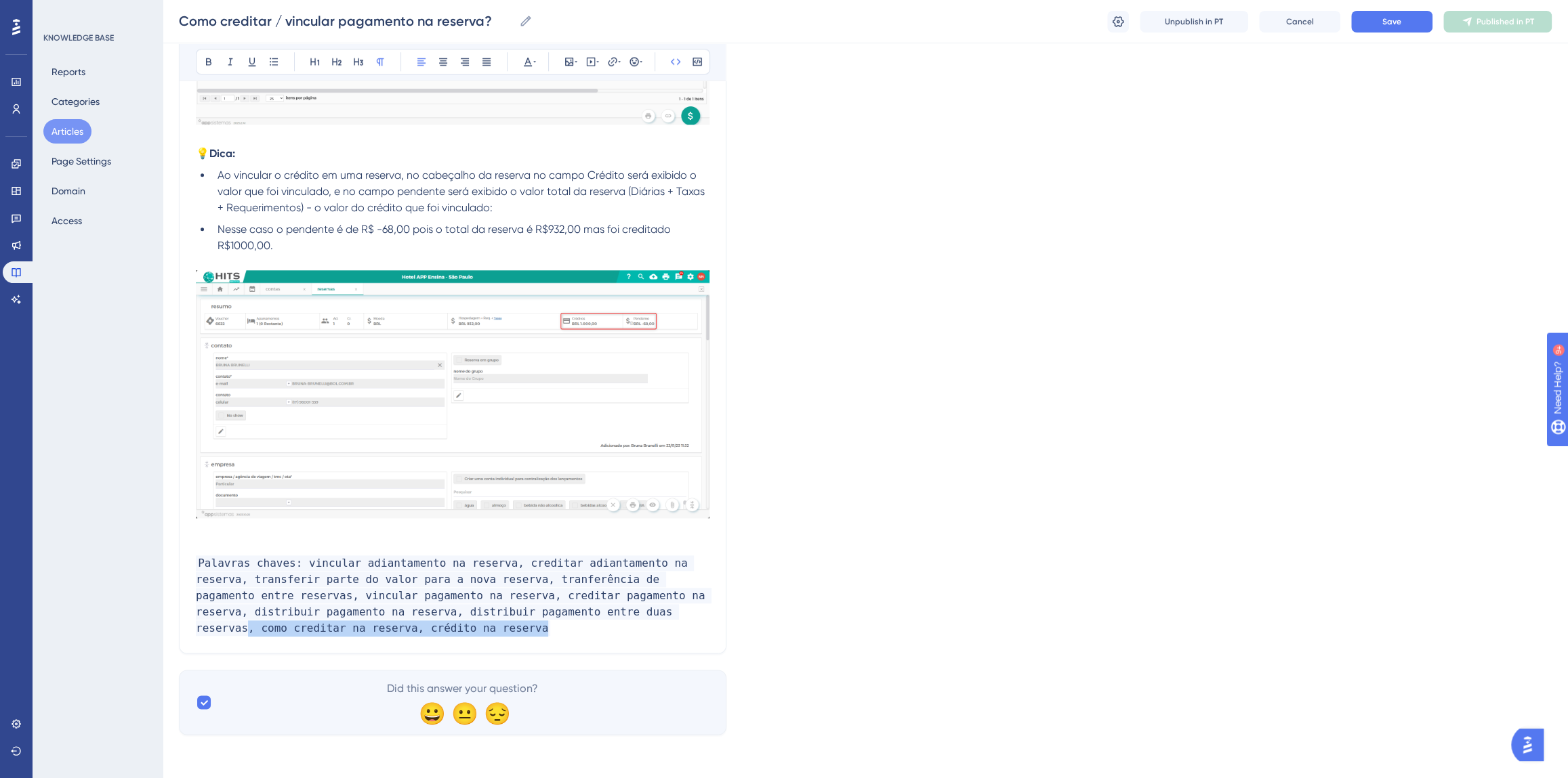
drag, startPoint x: 371, startPoint y: 630, endPoint x: 565, endPoint y: 615, distance: 194.6
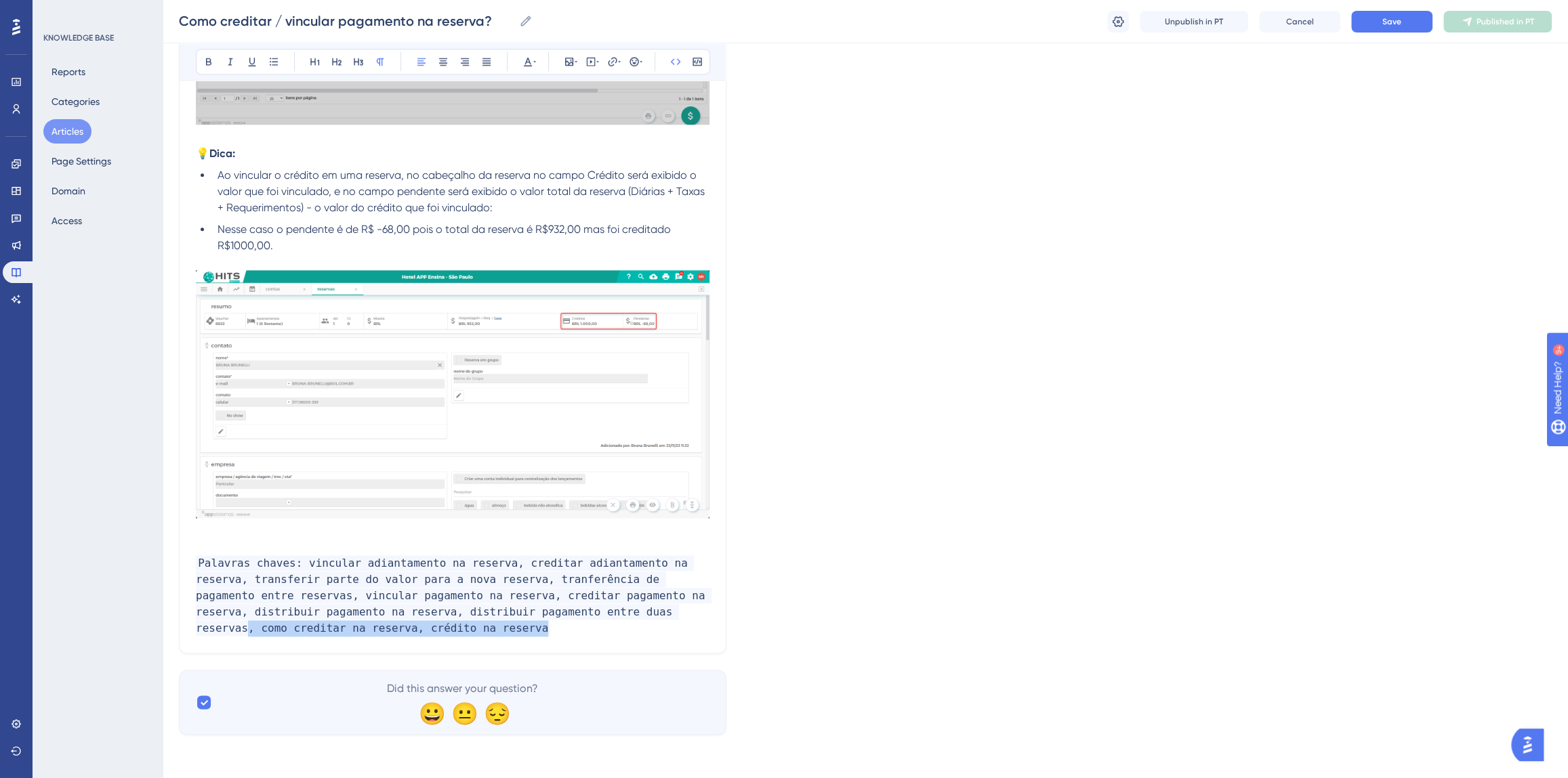
click at [564, 615] on p "Palavras chaves: vincular adiantamento na reserva, creditar adiantamento na res…" at bounding box center [452, 596] width 513 height 81
click at [1375, 28] on button "Save" at bounding box center [1392, 21] width 81 height 22
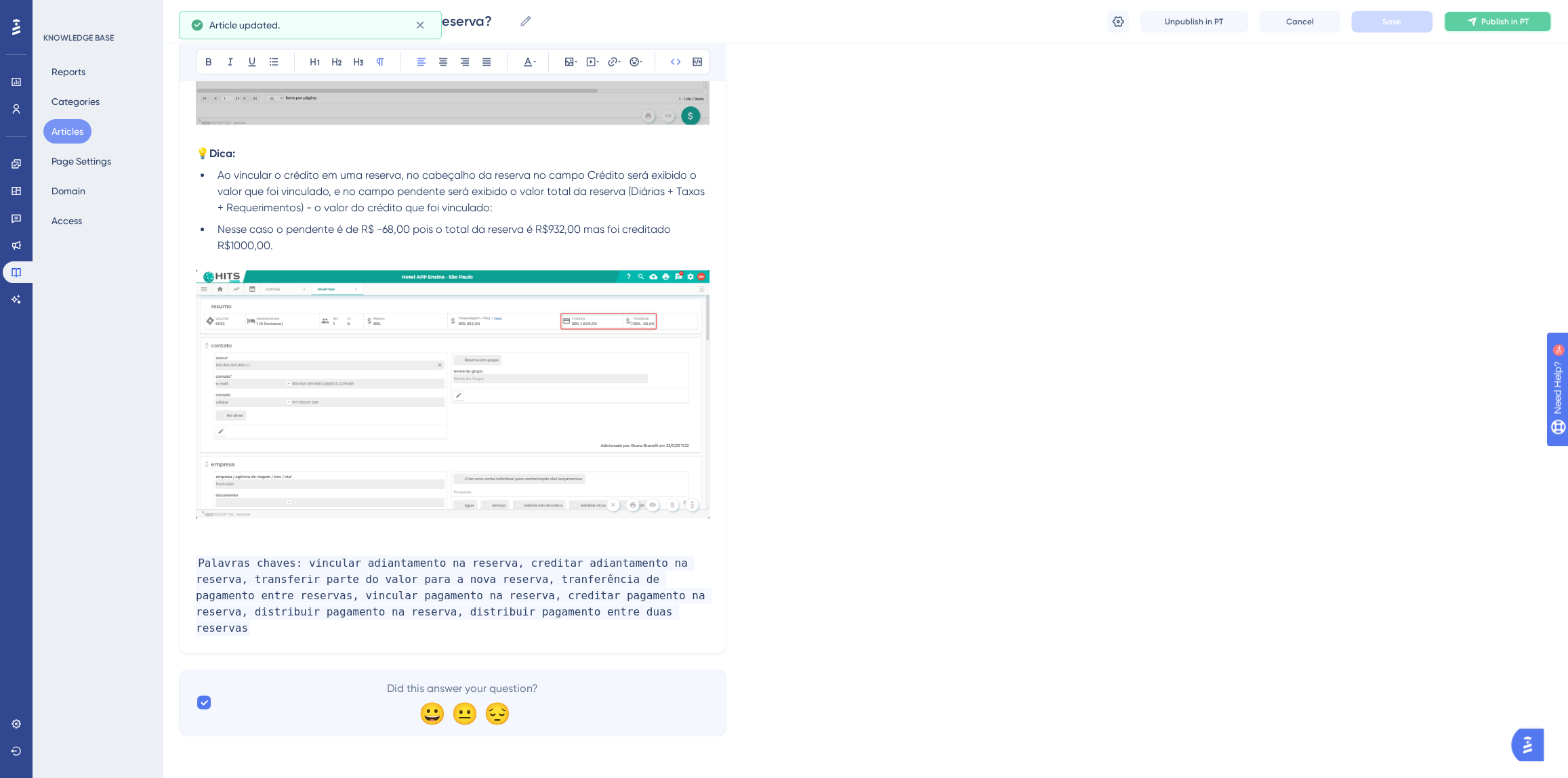
click at [1466, 22] on icon at bounding box center [1471, 21] width 11 height 11
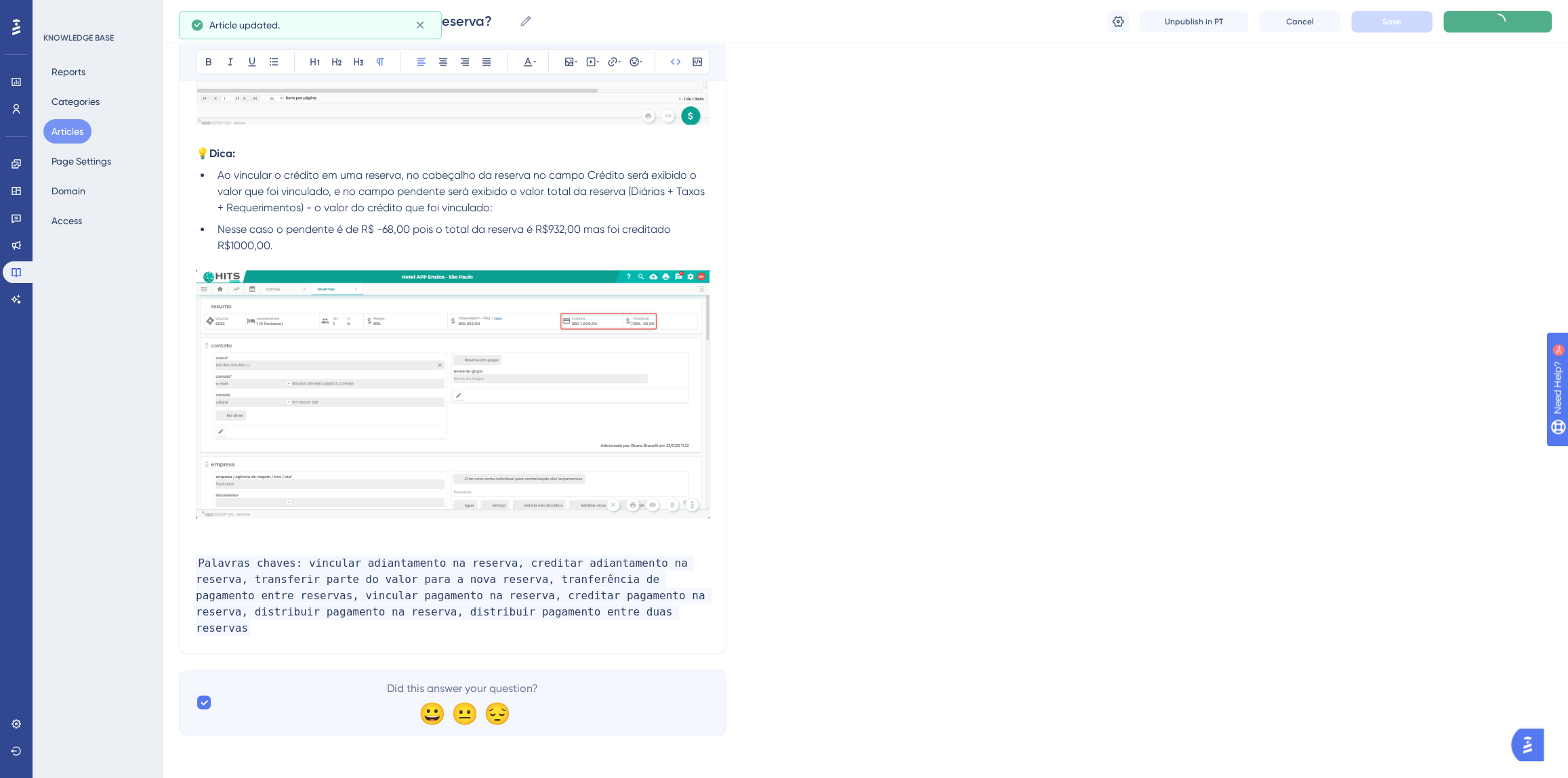
scroll to position [1054, 0]
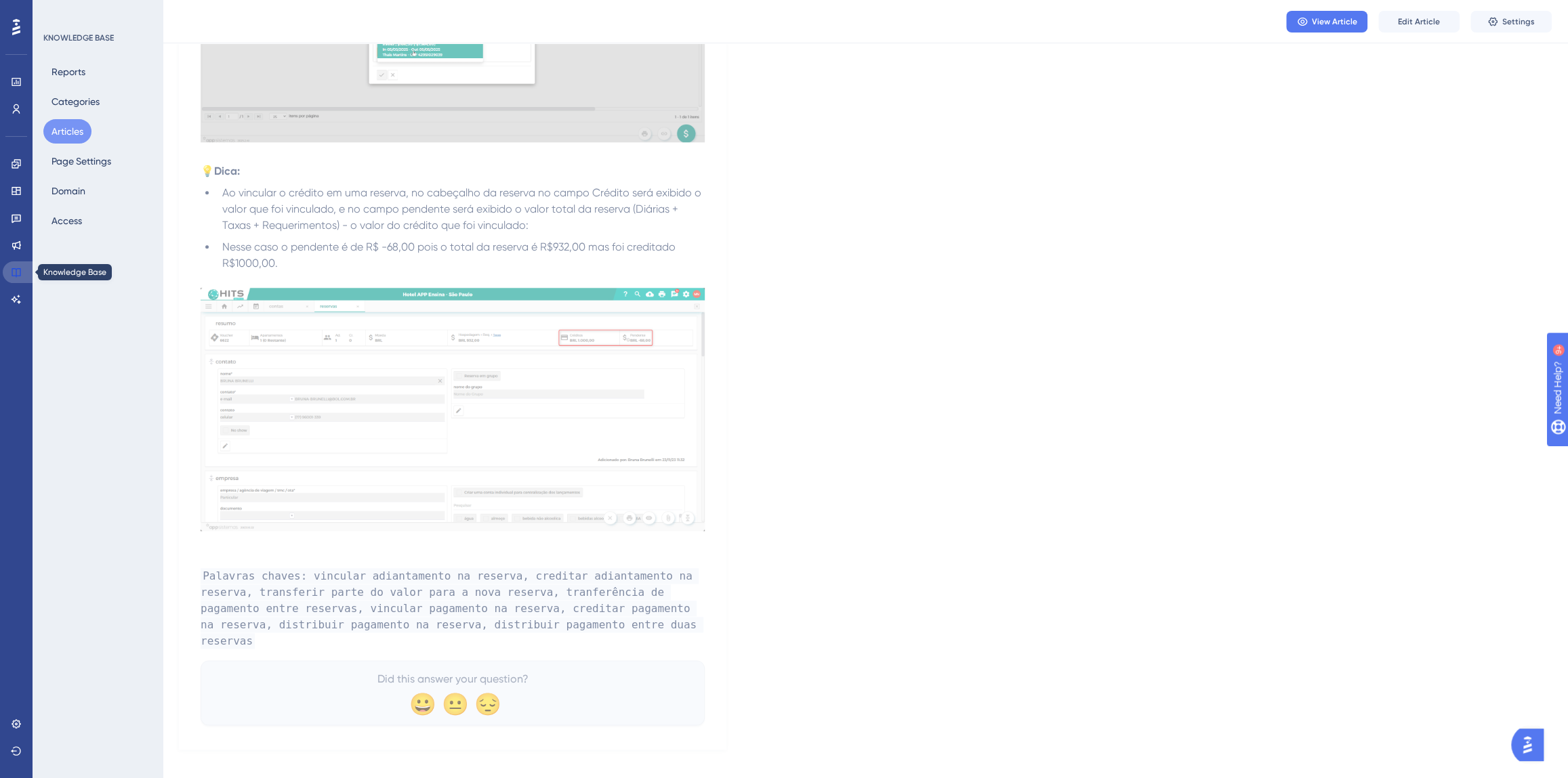
click at [13, 276] on icon at bounding box center [15, 272] width 11 height 11
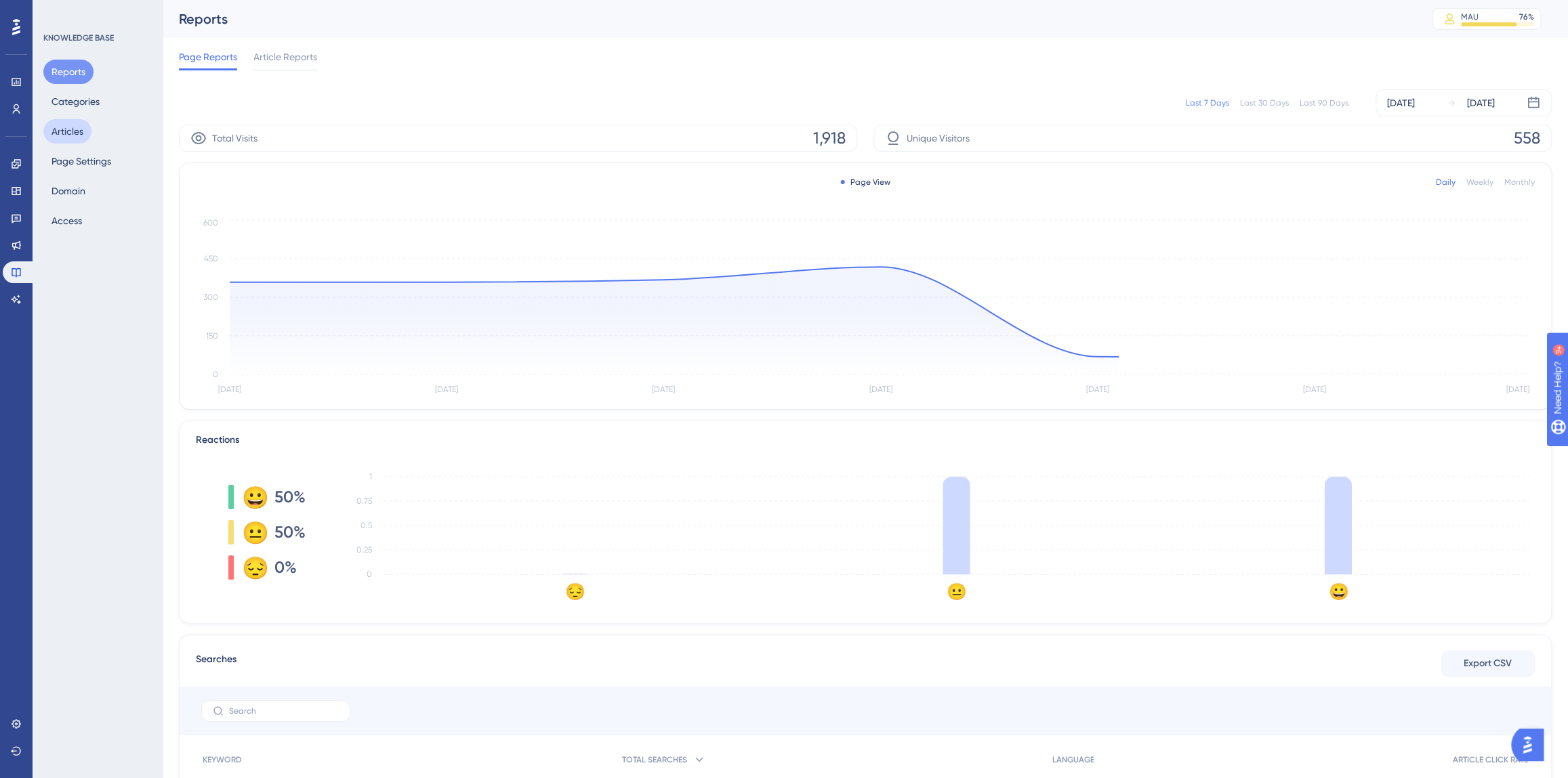
click at [69, 124] on button "Articles" at bounding box center [67, 131] width 48 height 24
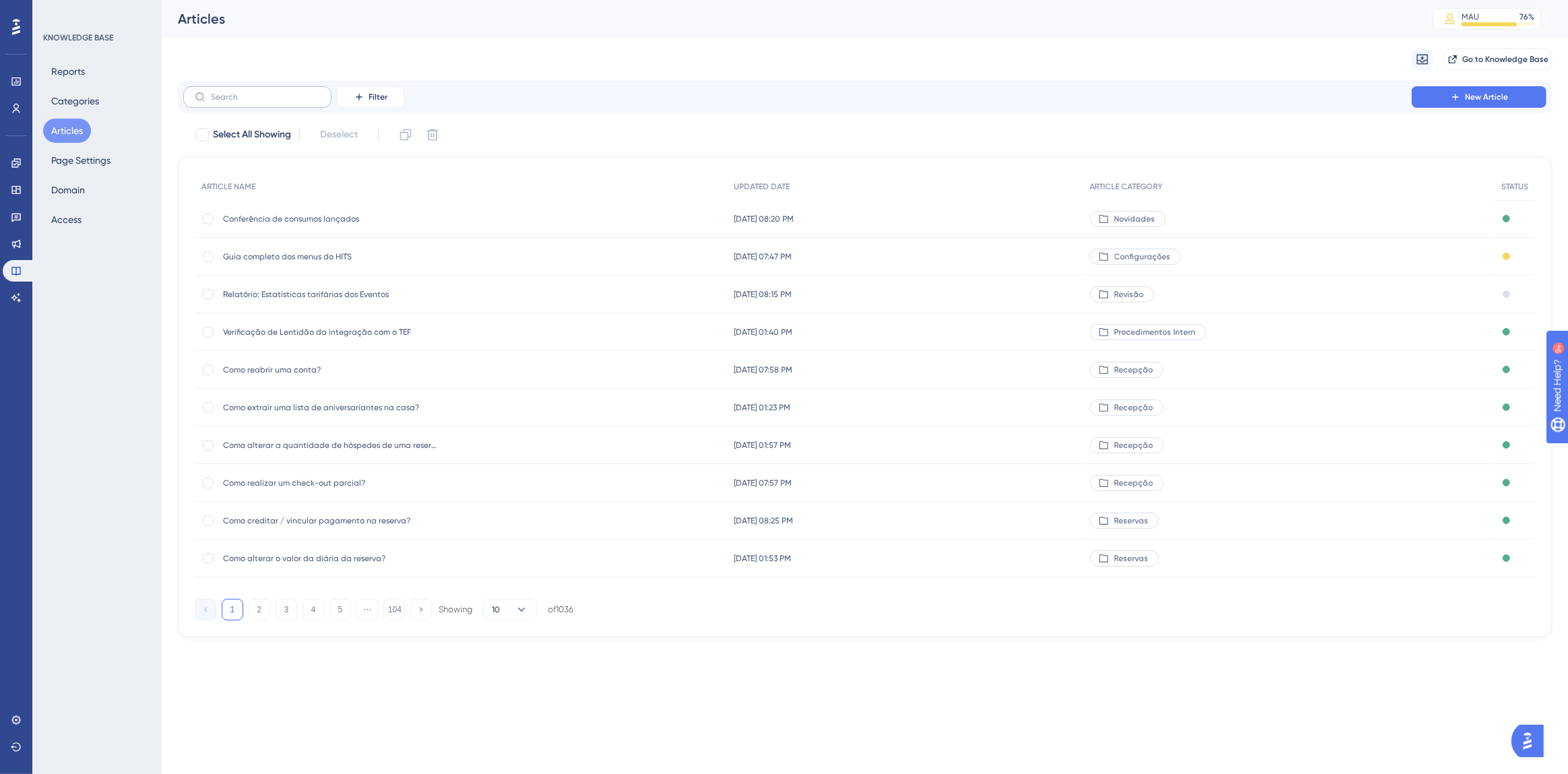
click at [223, 99] on input "text" at bounding box center [265, 97] width 109 height 10
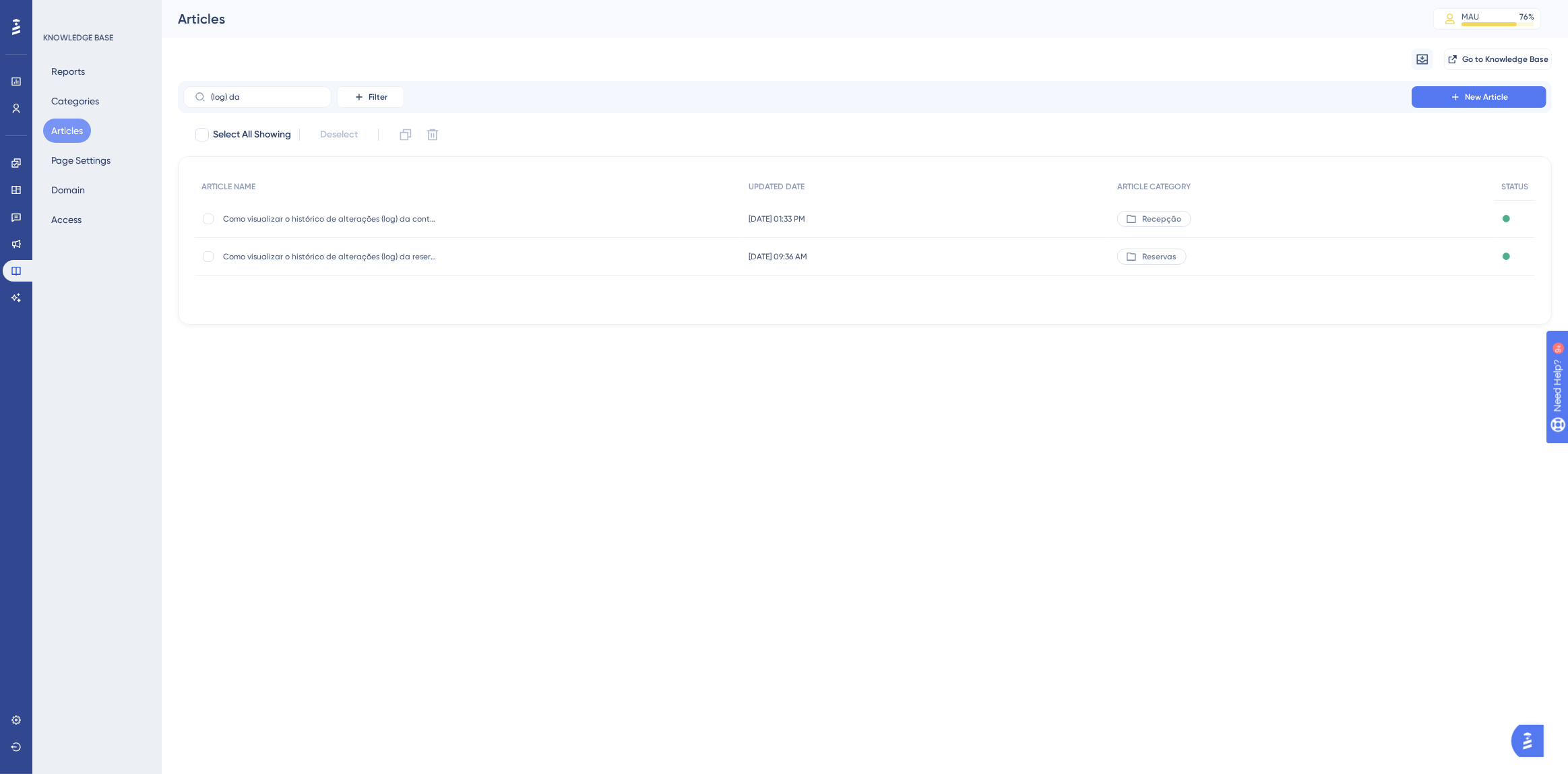
type input "(log) da"
click at [384, 249] on div "Como visualizar o histórico de alterações (log) da reserva? Como visualizar o h…" at bounding box center [330, 256] width 216 height 37
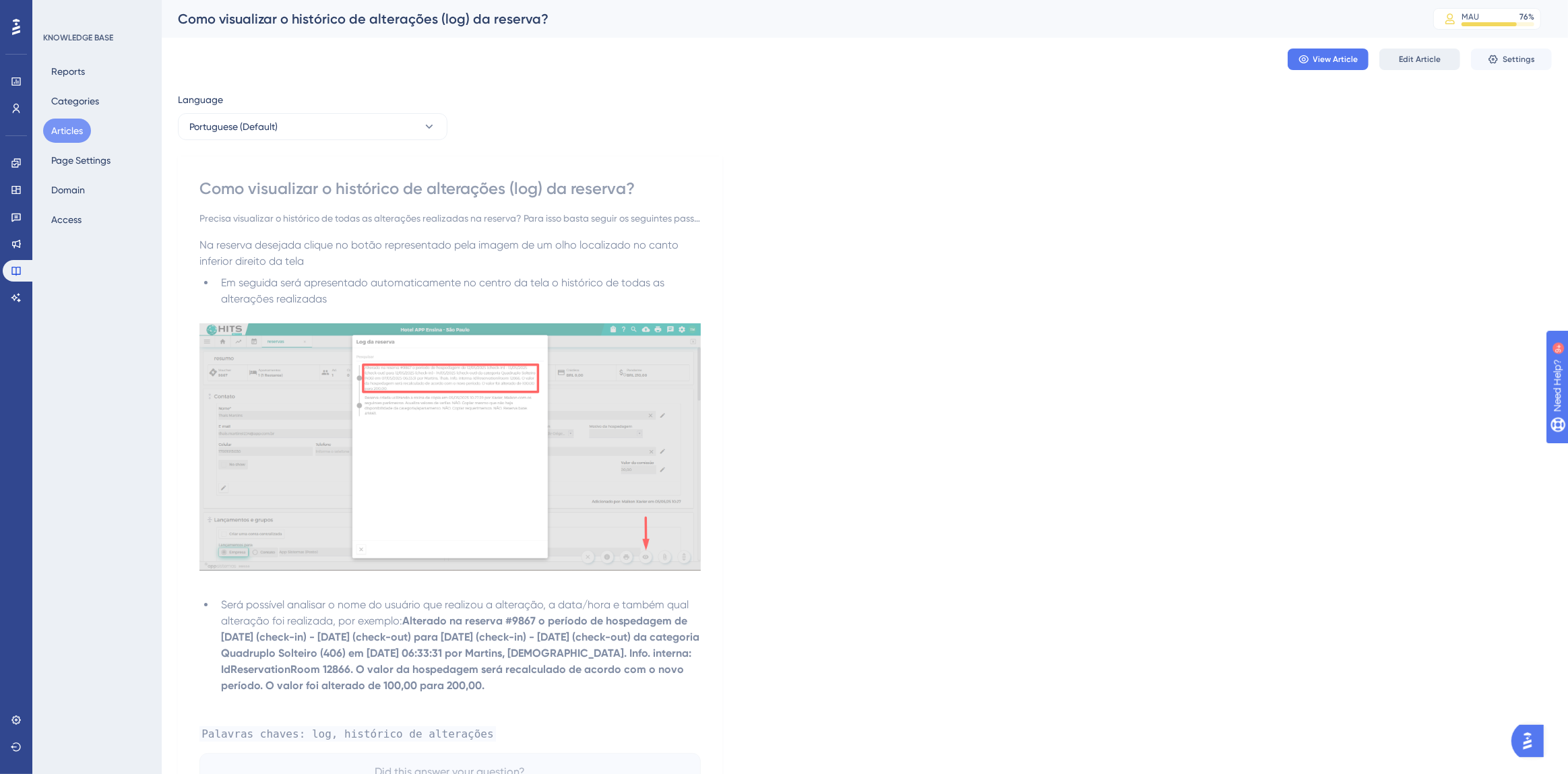
click at [1433, 56] on span "Edit Article" at bounding box center [1420, 58] width 42 height 11
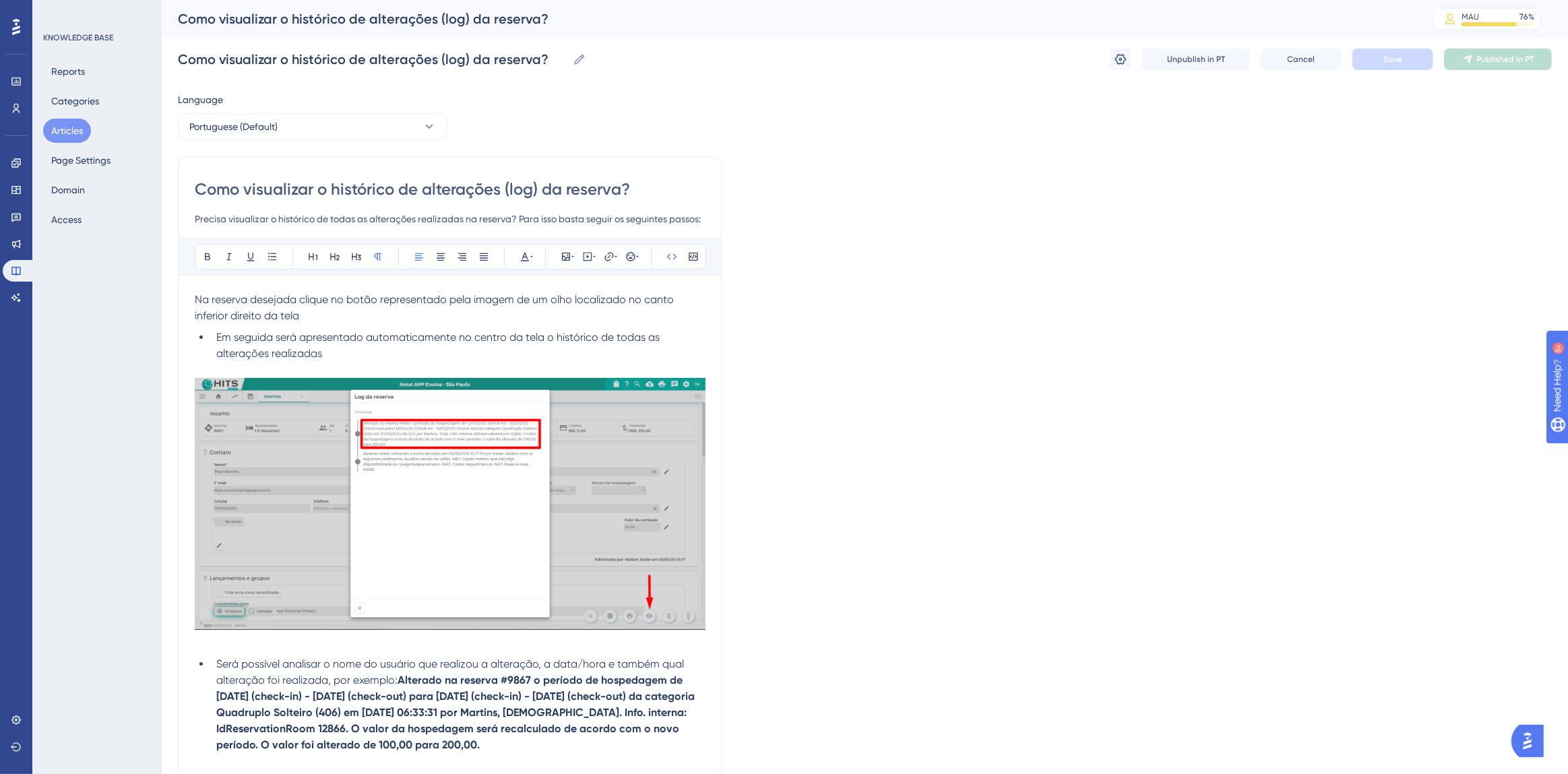
click at [1383, 57] on span "Save" at bounding box center [1393, 58] width 19 height 11
click at [1466, 57] on button "Publish in PT" at bounding box center [1497, 59] width 108 height 22
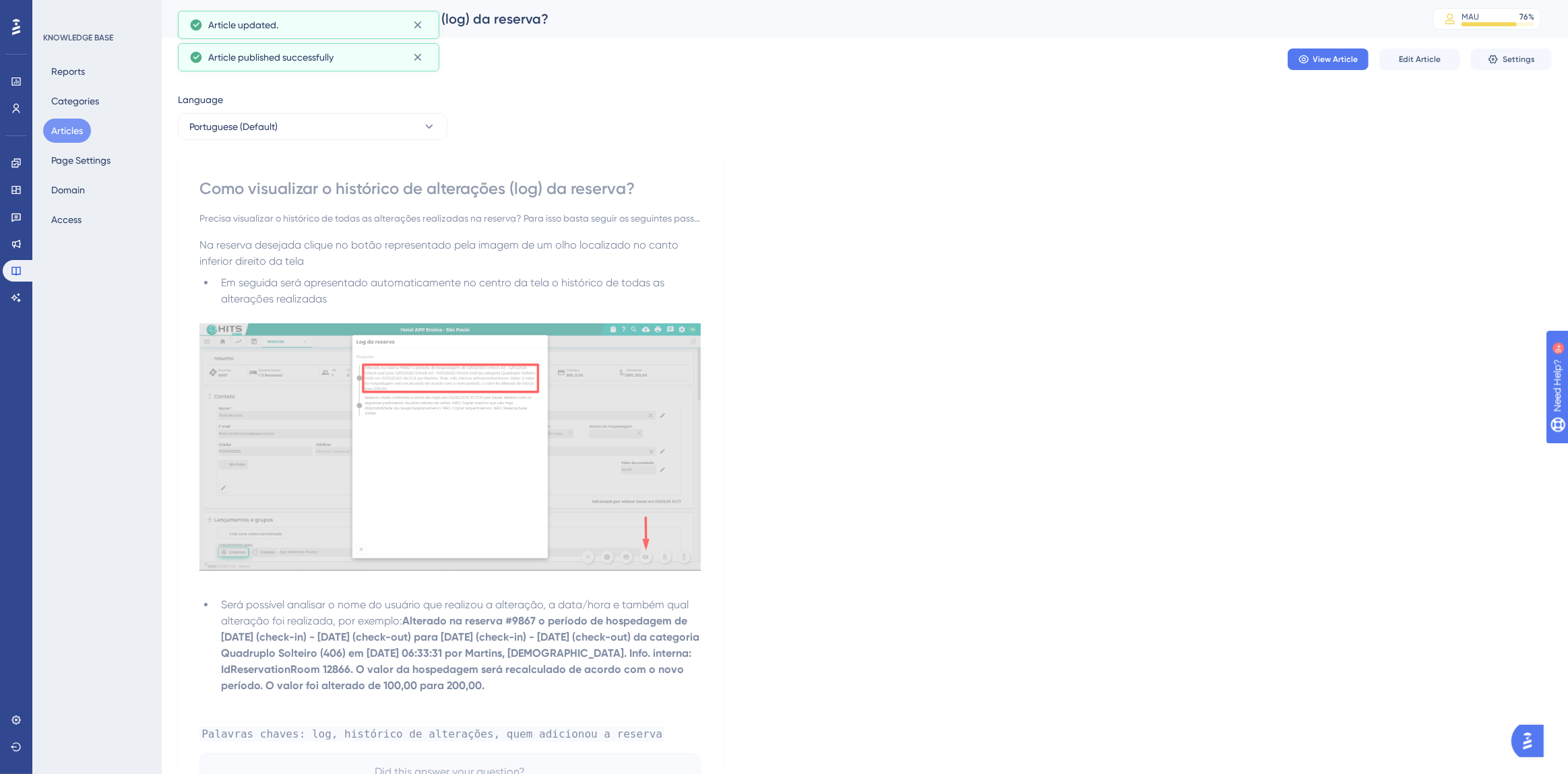
click at [74, 129] on button "Articles" at bounding box center [67, 130] width 48 height 24
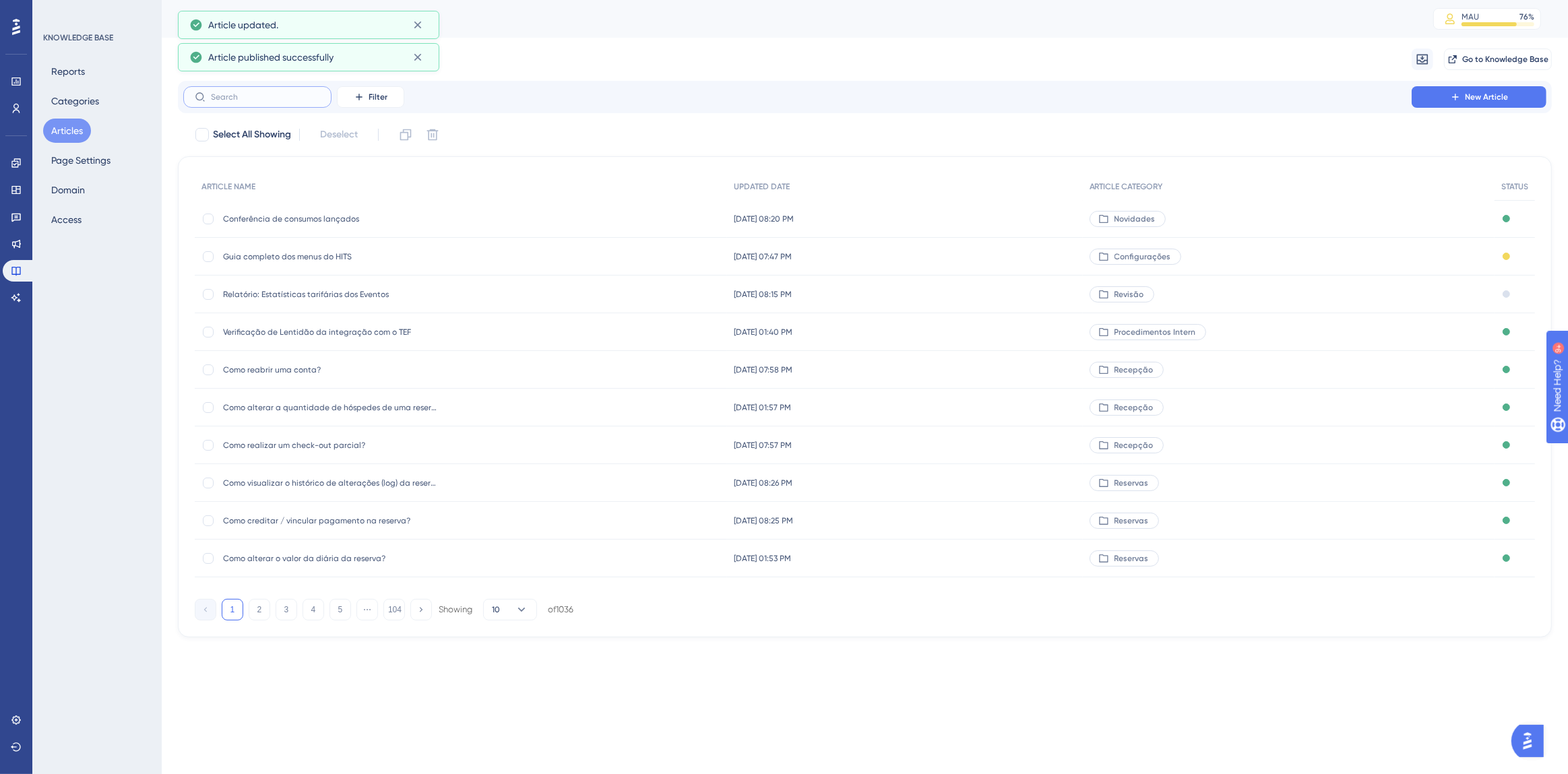
click at [239, 97] on input "text" at bounding box center [265, 97] width 109 height 10
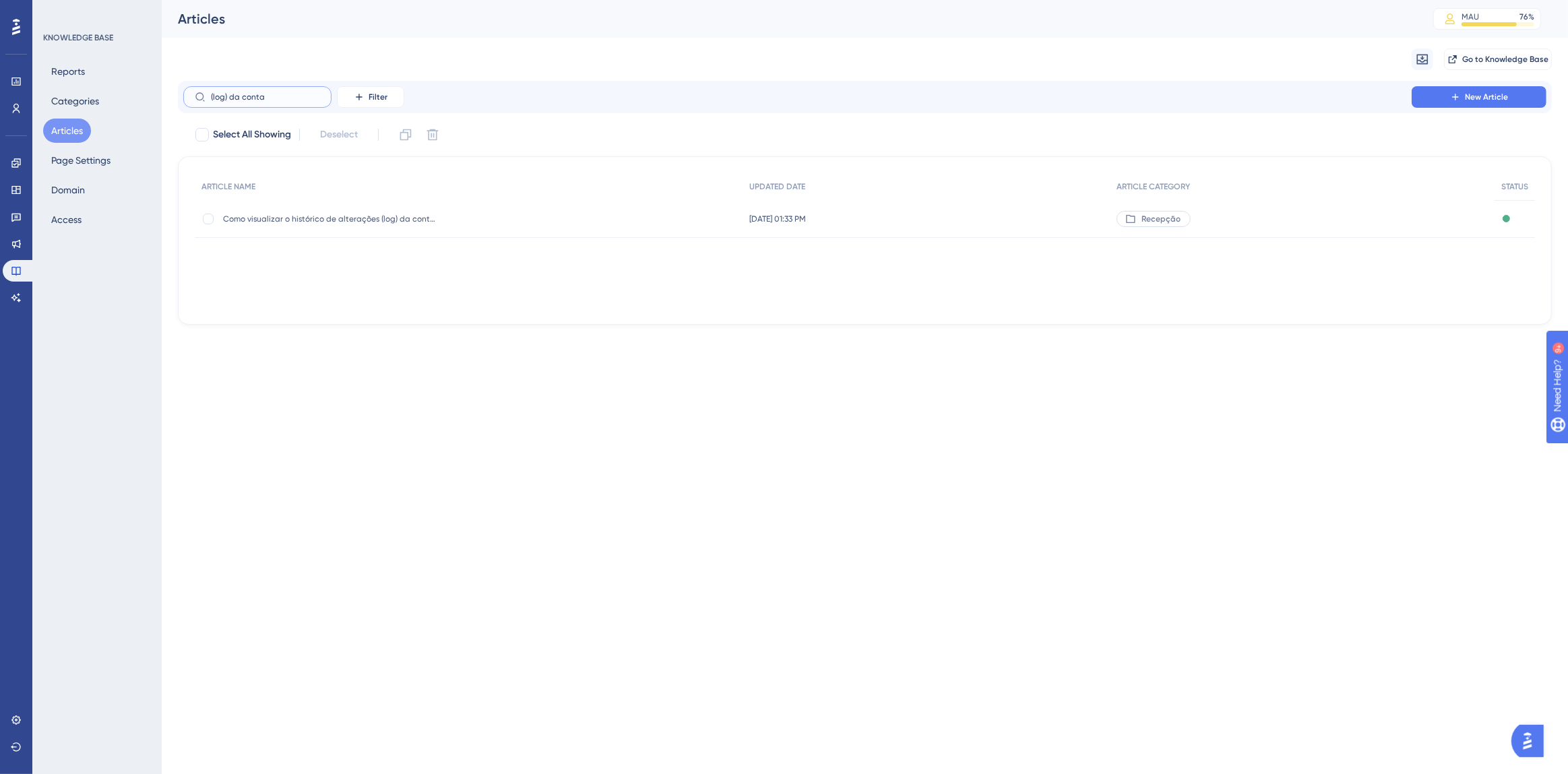
type input "(log) da conta"
click at [408, 216] on span "Como visualizar o histórico de alterações (log) da conta?" at bounding box center [330, 218] width 216 height 11
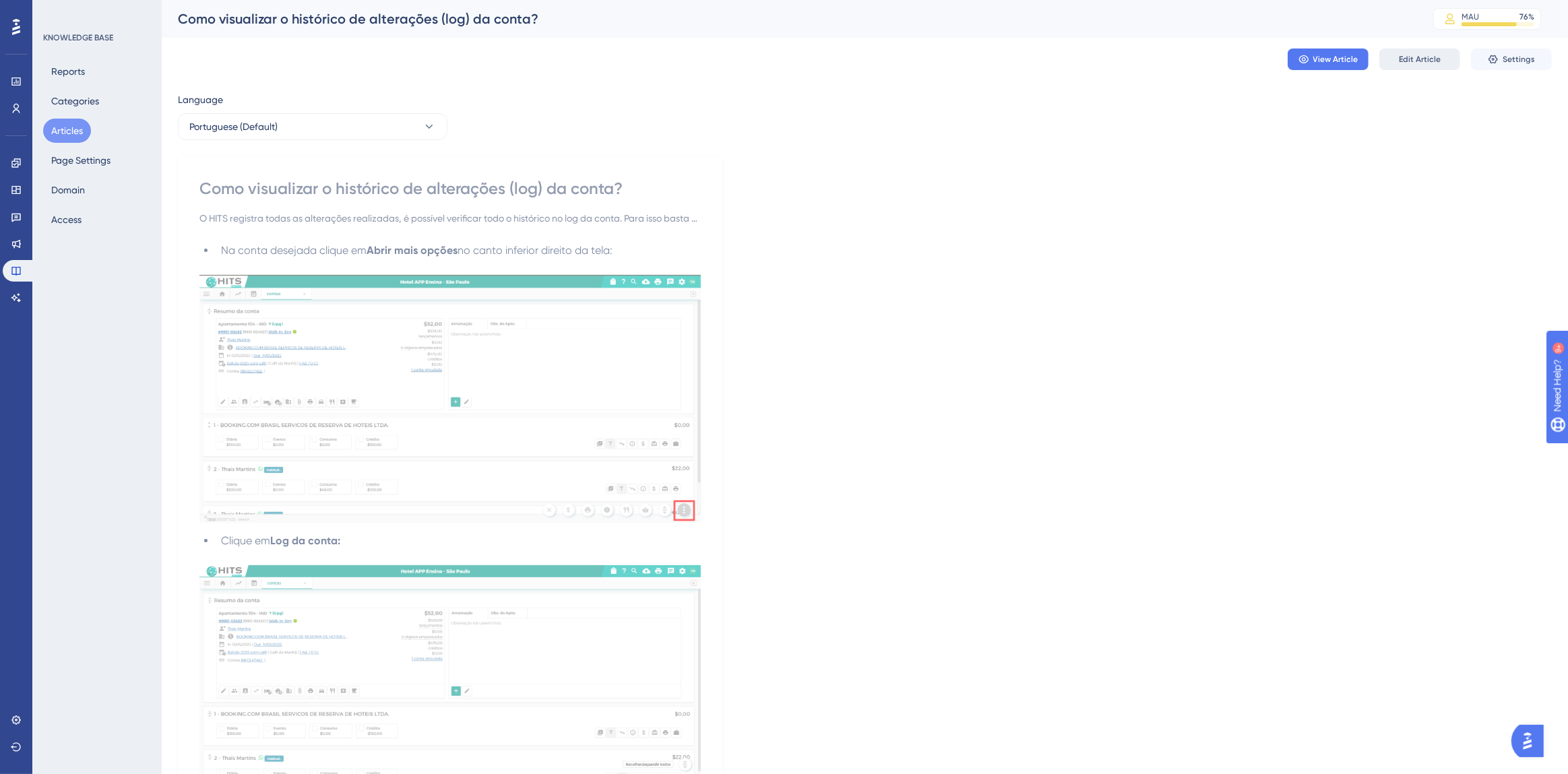
click at [1395, 65] on button "Edit Article" at bounding box center [1420, 59] width 80 height 22
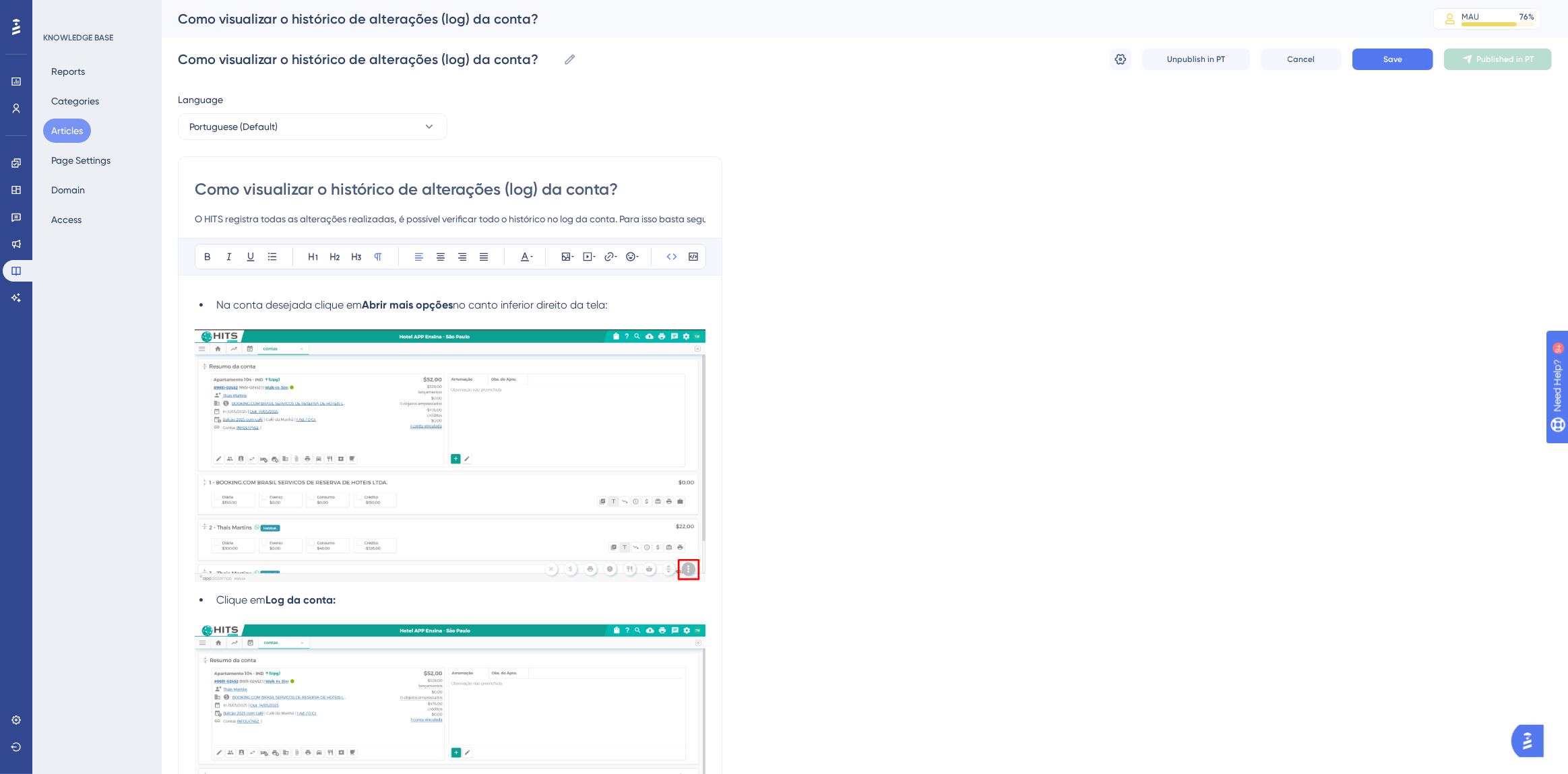
click at [1381, 52] on button "Save" at bounding box center [1393, 59] width 80 height 22
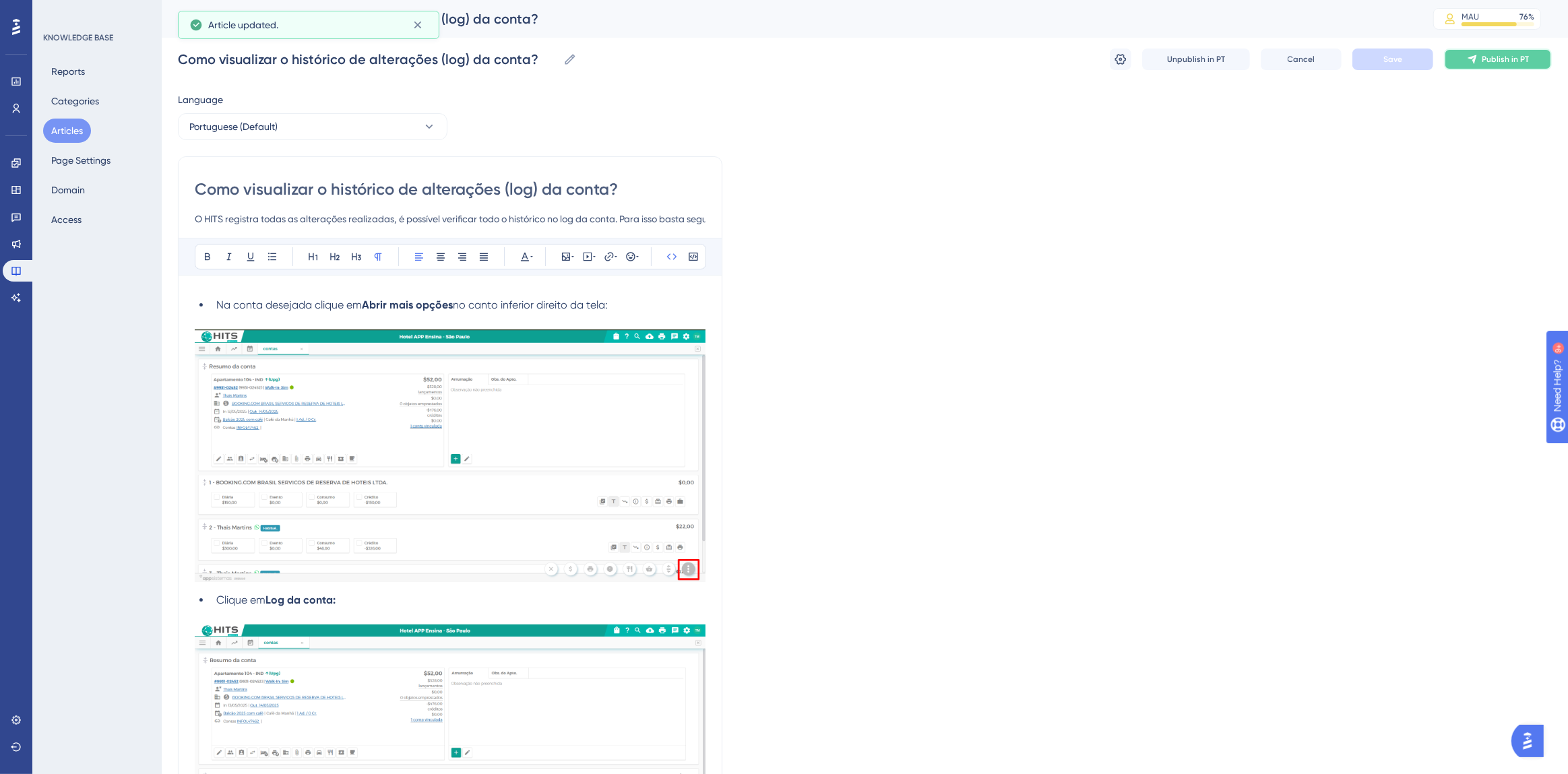
click at [1494, 60] on span "Publish in PT" at bounding box center [1505, 58] width 47 height 11
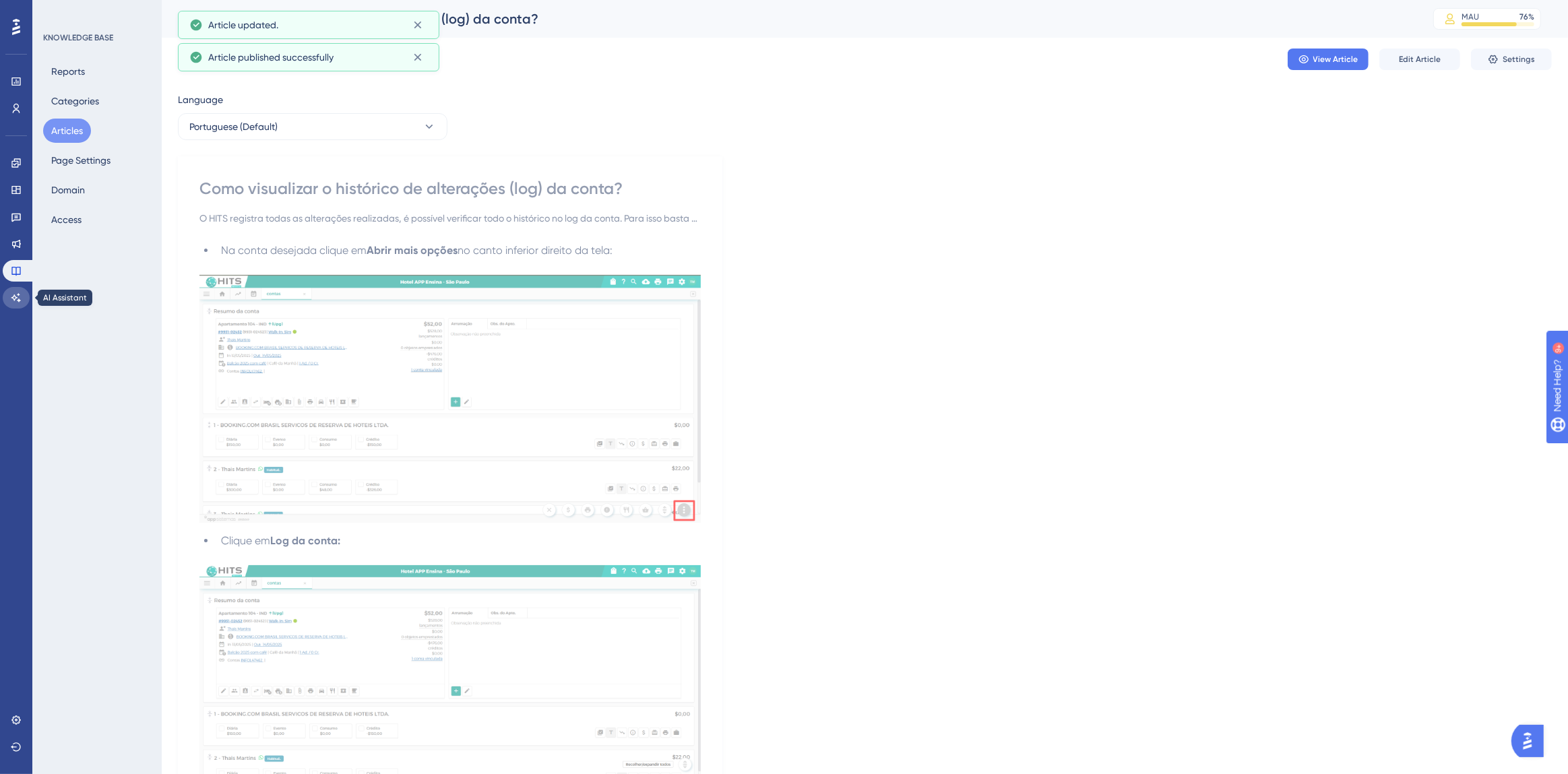
click at [12, 303] on link at bounding box center [16, 298] width 27 height 22
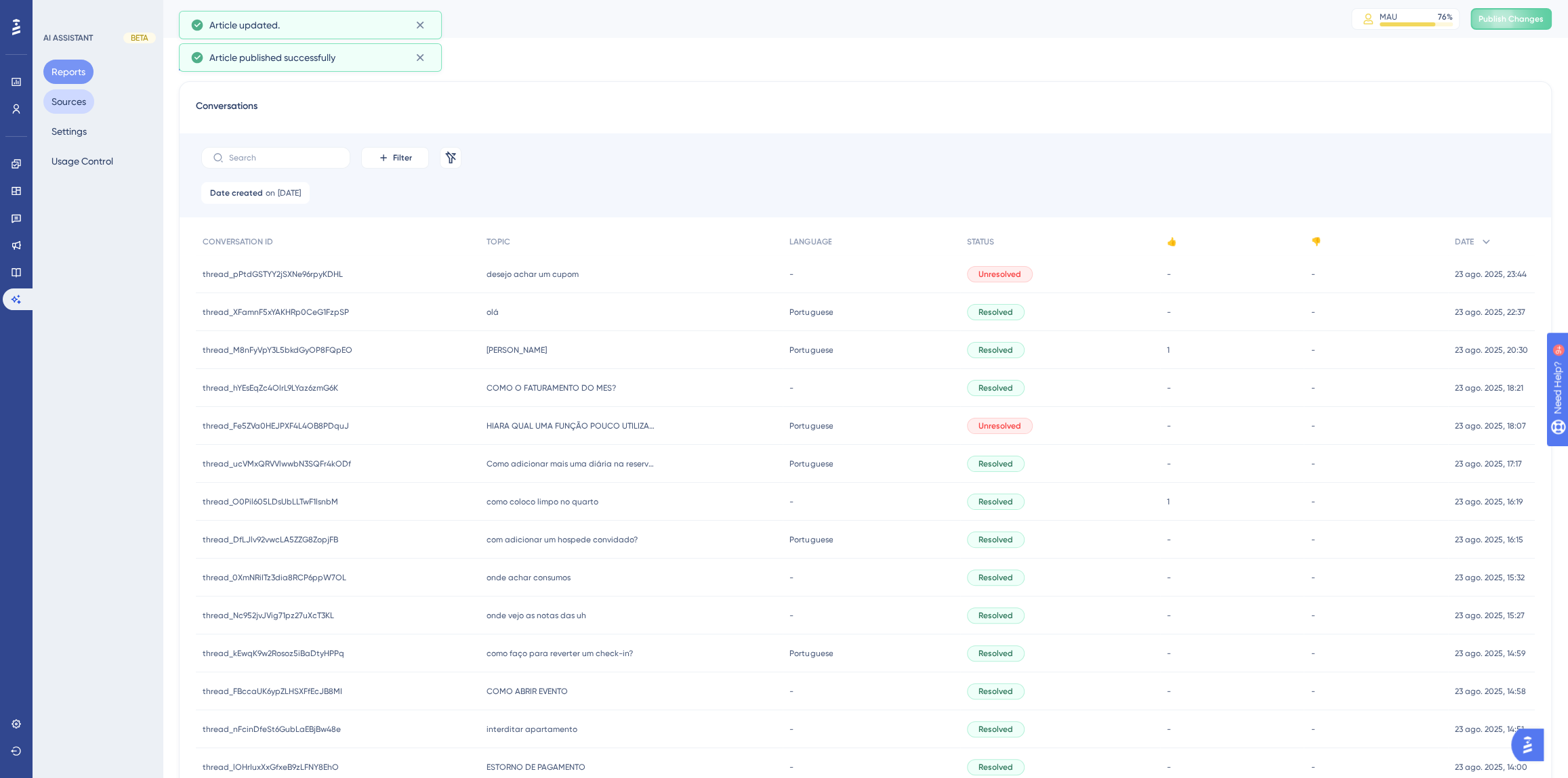
click at [69, 95] on button "Sources" at bounding box center [68, 101] width 51 height 24
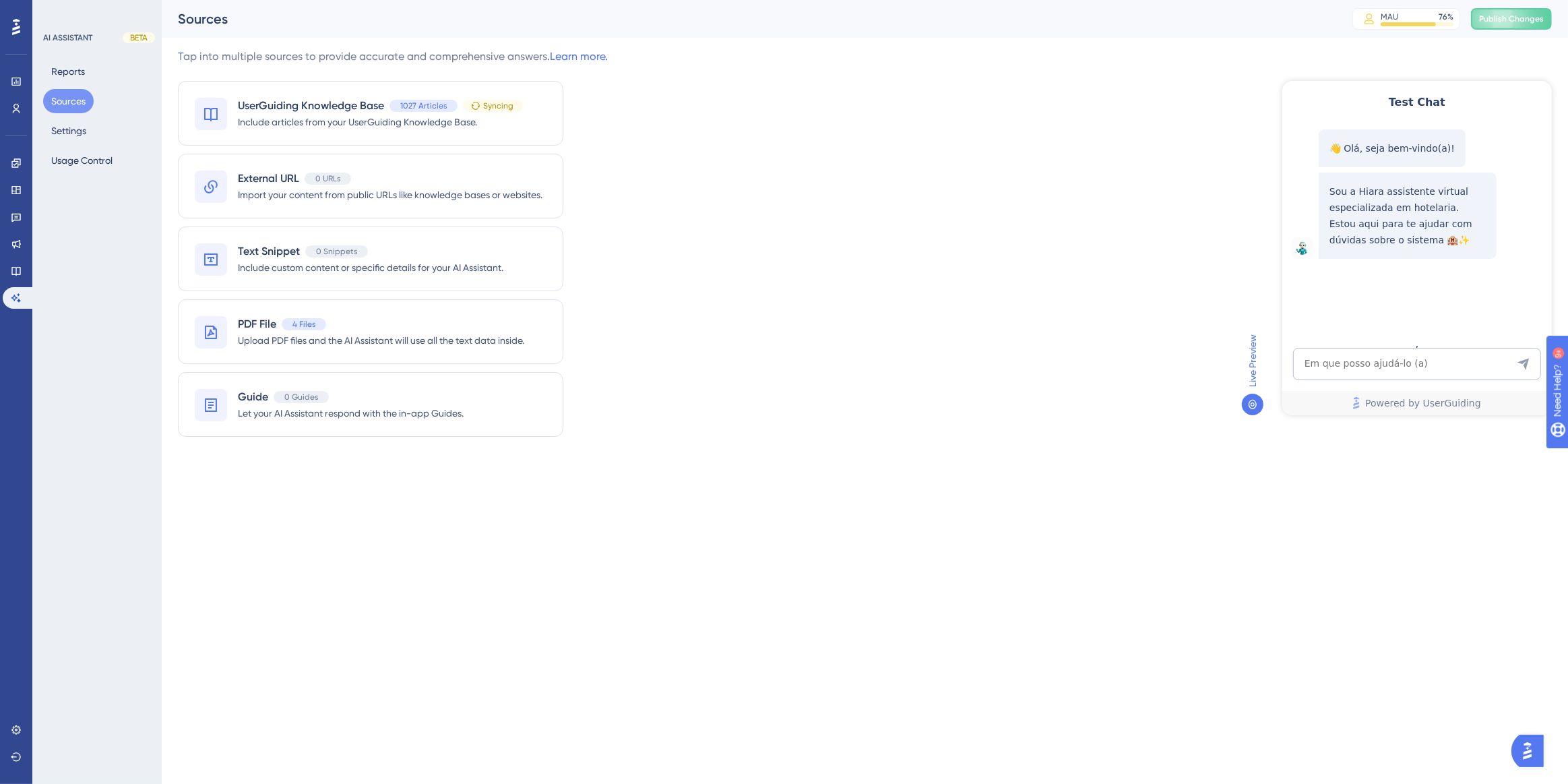
click at [51, 89] on button "Sources" at bounding box center [68, 101] width 51 height 24
click at [54, 72] on button "Reports" at bounding box center [68, 71] width 50 height 24
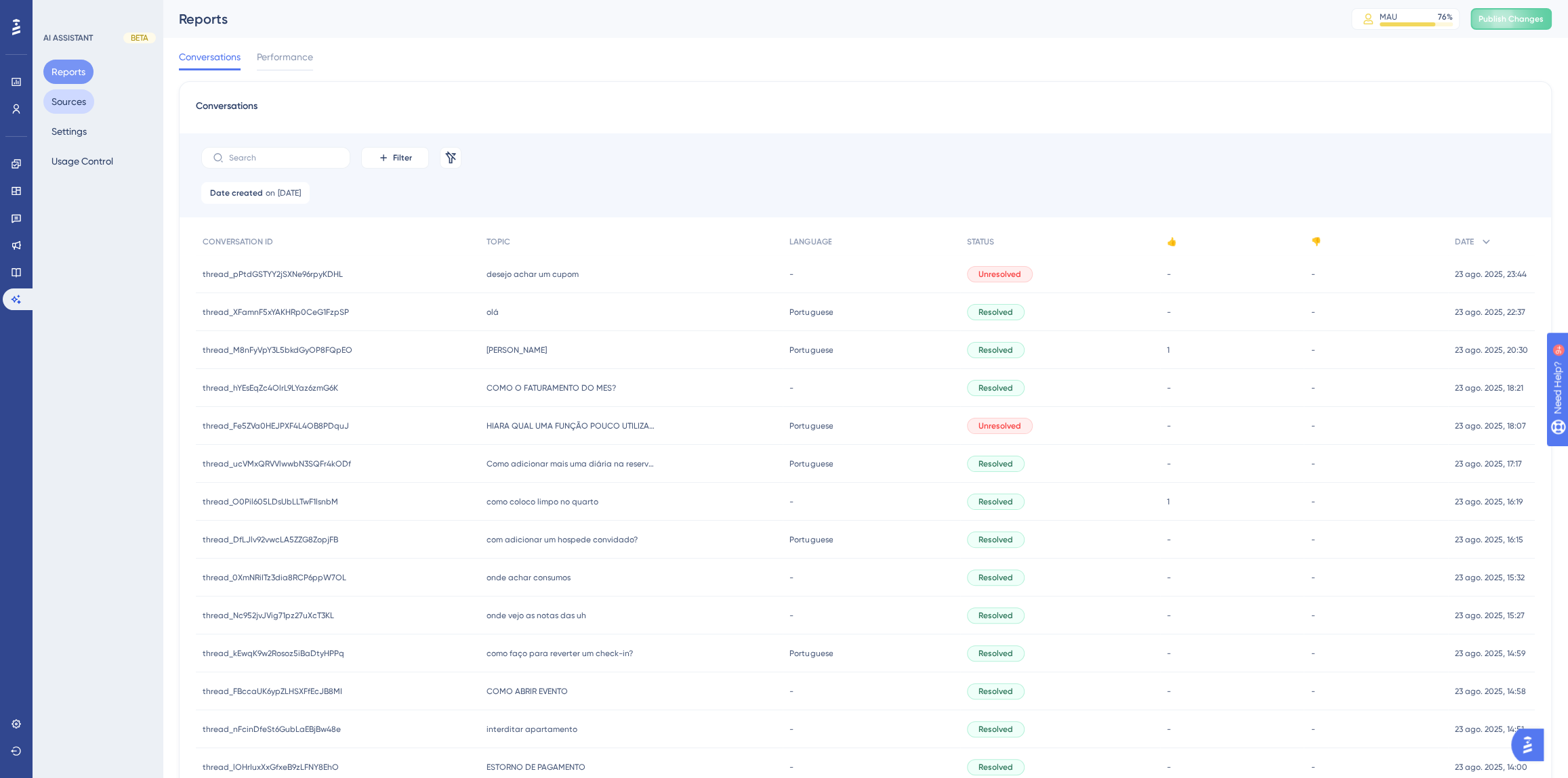
click at [69, 104] on button "Sources" at bounding box center [68, 101] width 51 height 24
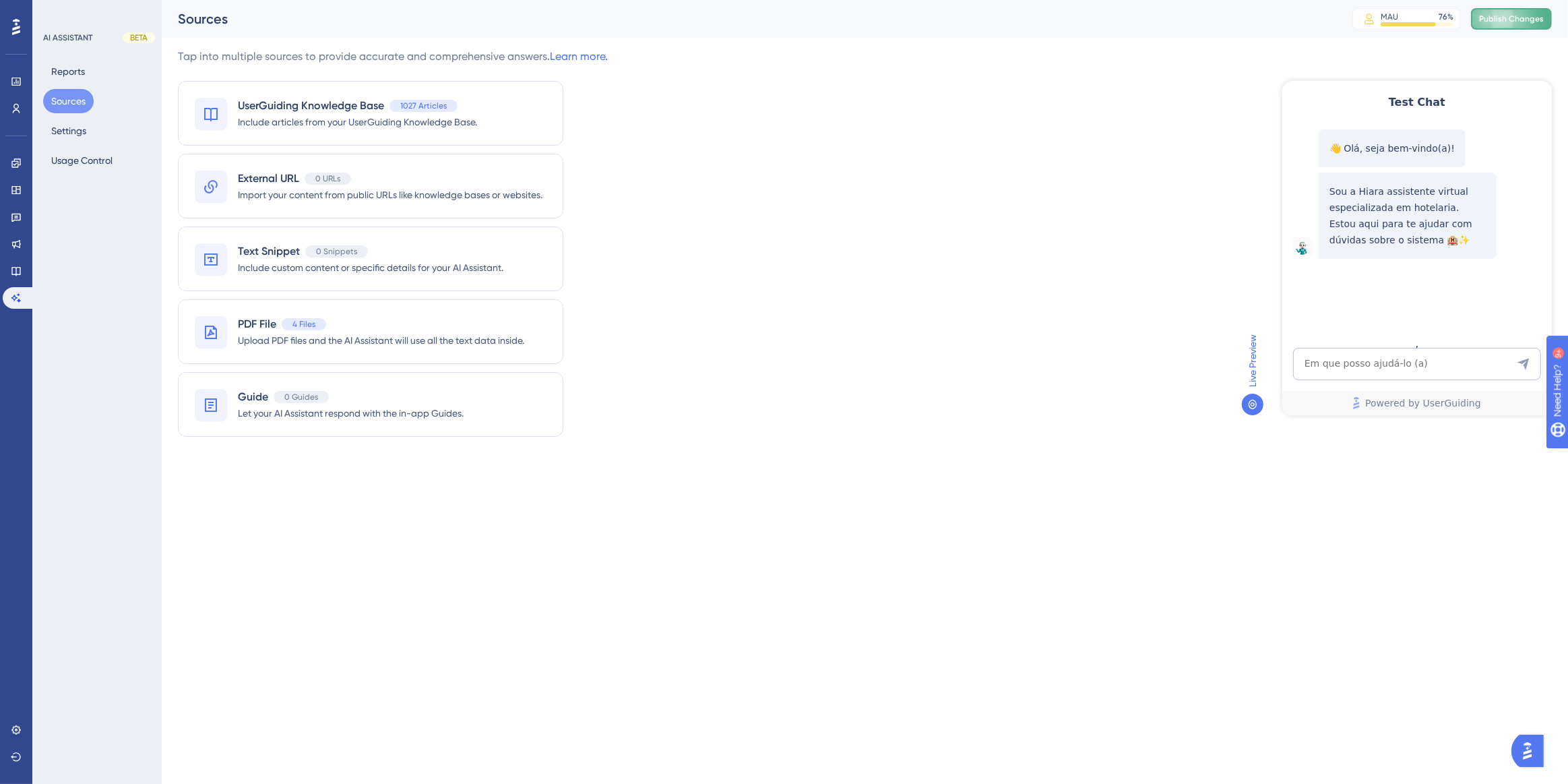
click at [1498, 26] on button "Publish Changes" at bounding box center [1511, 18] width 80 height 22
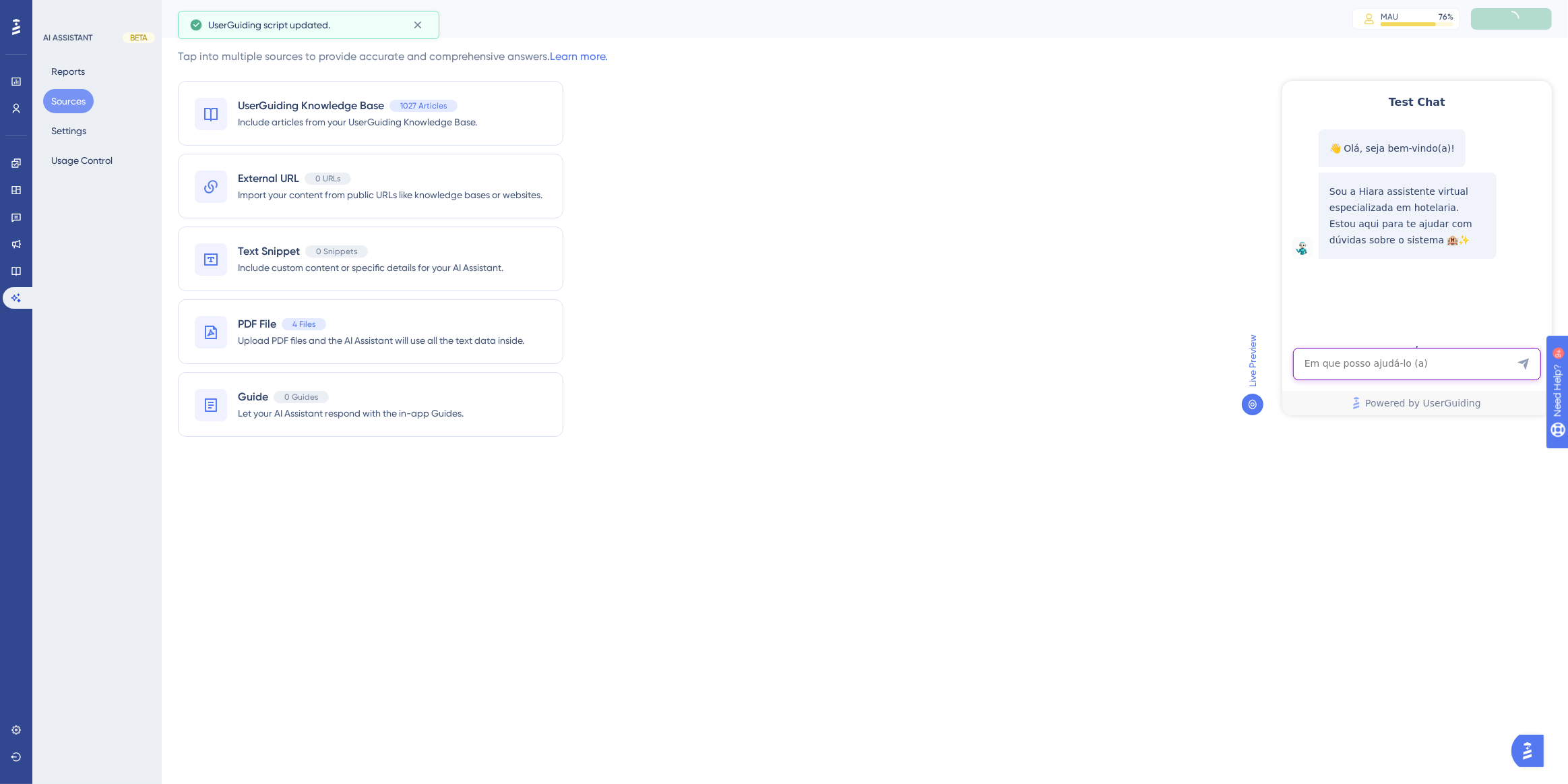
click at [1340, 362] on textarea "AI Assistant Text Input" at bounding box center [1416, 363] width 248 height 33
paste textarea "COMO SABER POR QUEM FOI ADICIONADA A RESERVA DE UMA CONTA QUE JA FOI ABERTO CHE…"
type textarea "COMO SABER POR QUEM FOI ADICIONADA A RESERVA DE UMA CONTA QUE JA FOI ABERTO CHE…"
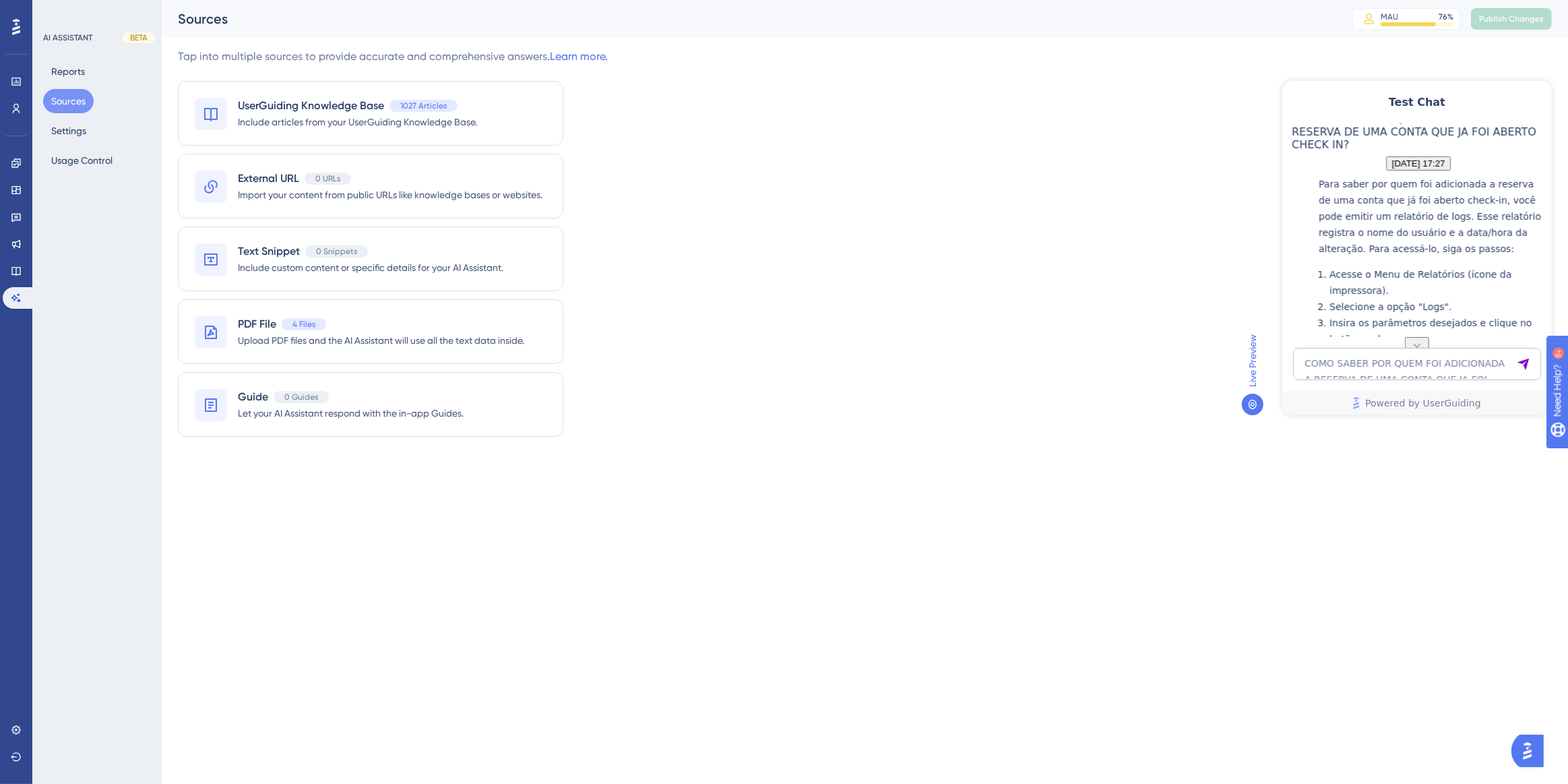
scroll to position [188, 0]
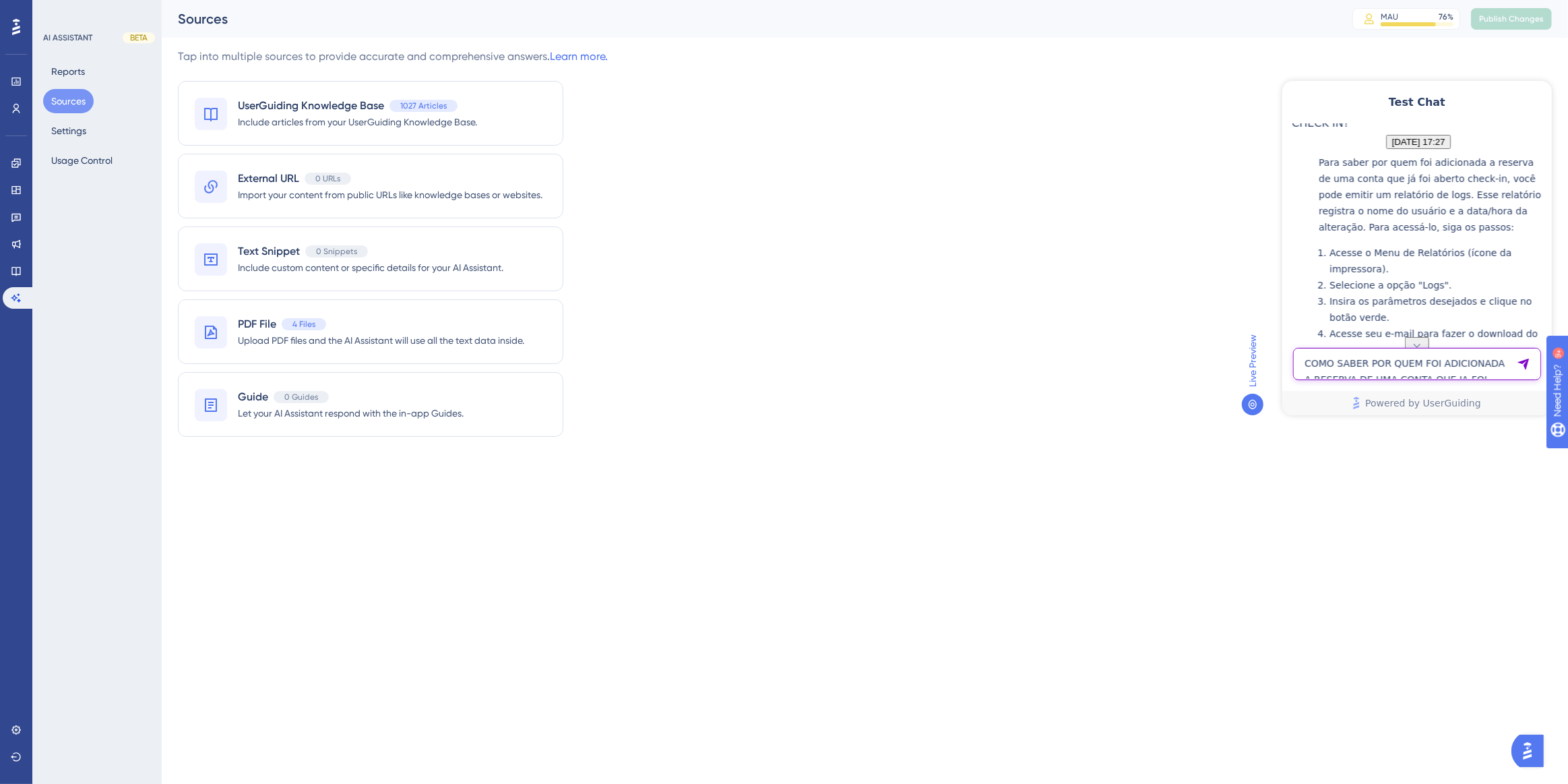
click at [1425, 367] on textarea "COMO SABER POR QUEM FOI ADICIONADA A RESERVA DE UMA CONTA QUE JA FOI ABERTO CHE…" at bounding box center [1416, 363] width 248 height 33
type textarea "por quem foi adicionada a reserva?"
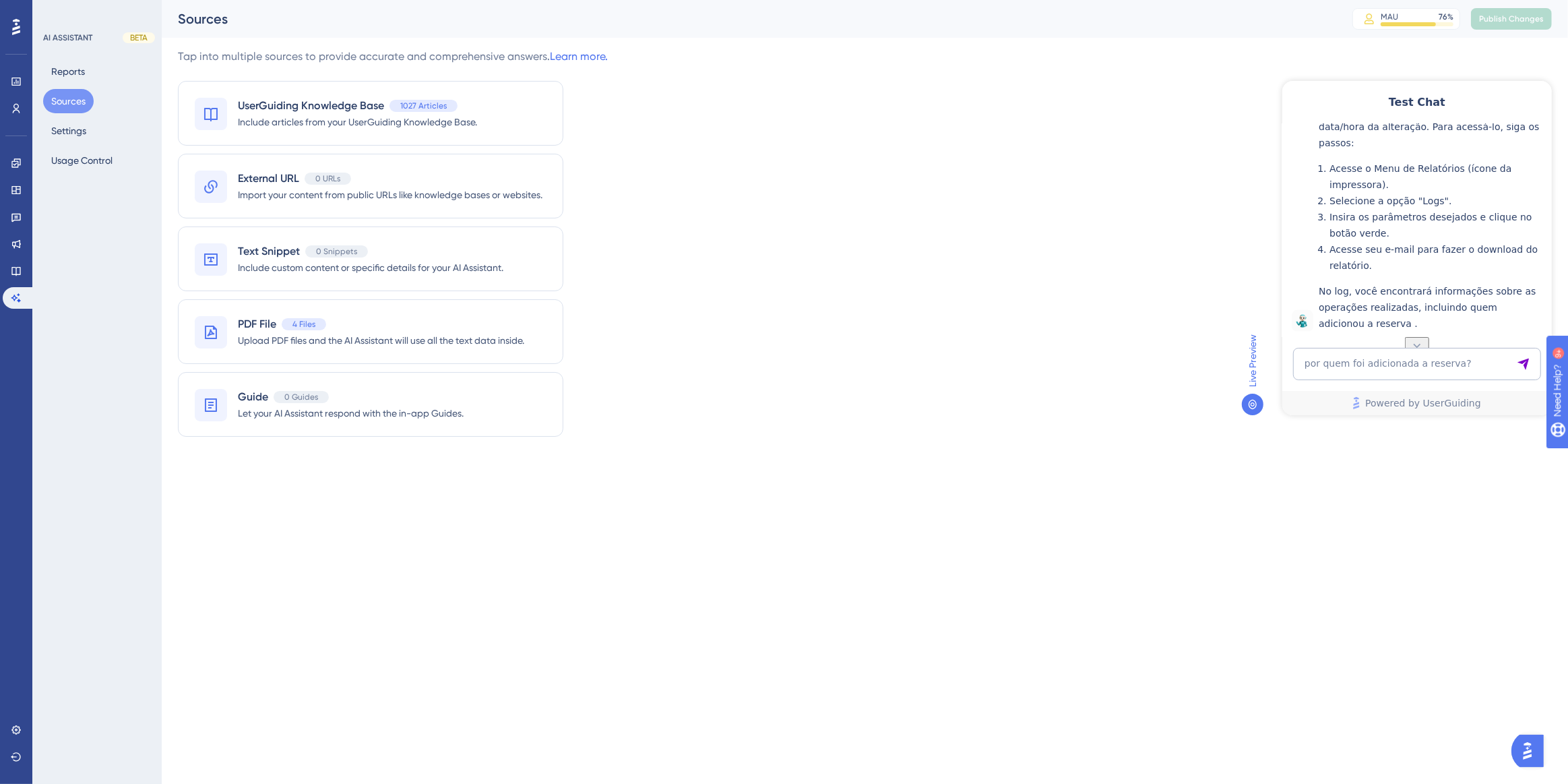
scroll to position [706, 0]
